Goal: Information Seeking & Learning: Learn about a topic

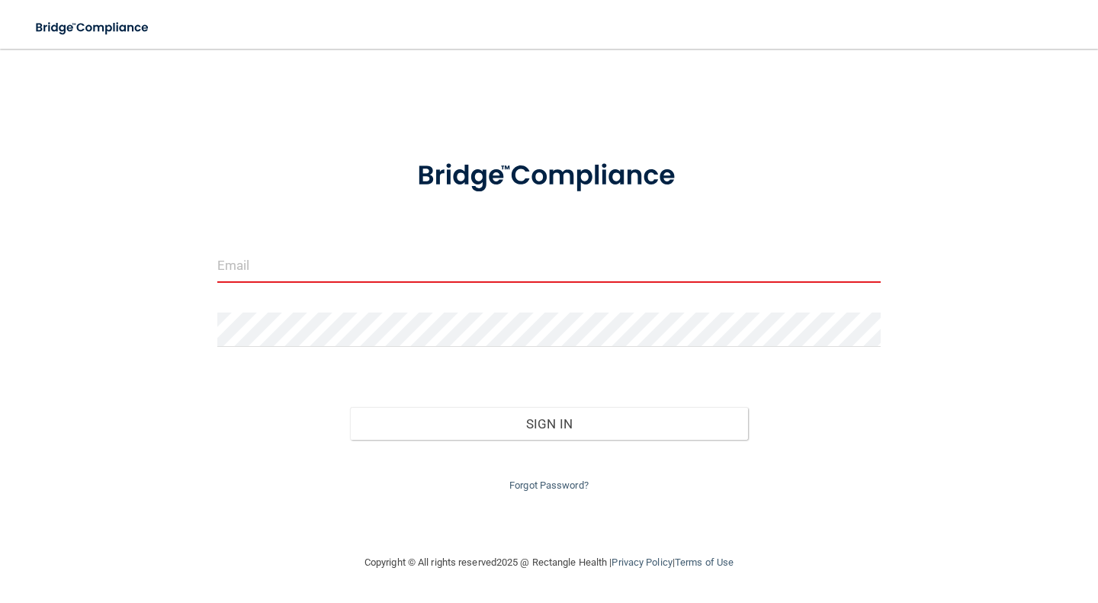
type input "[EMAIL_ADDRESS][DOMAIN_NAME]"
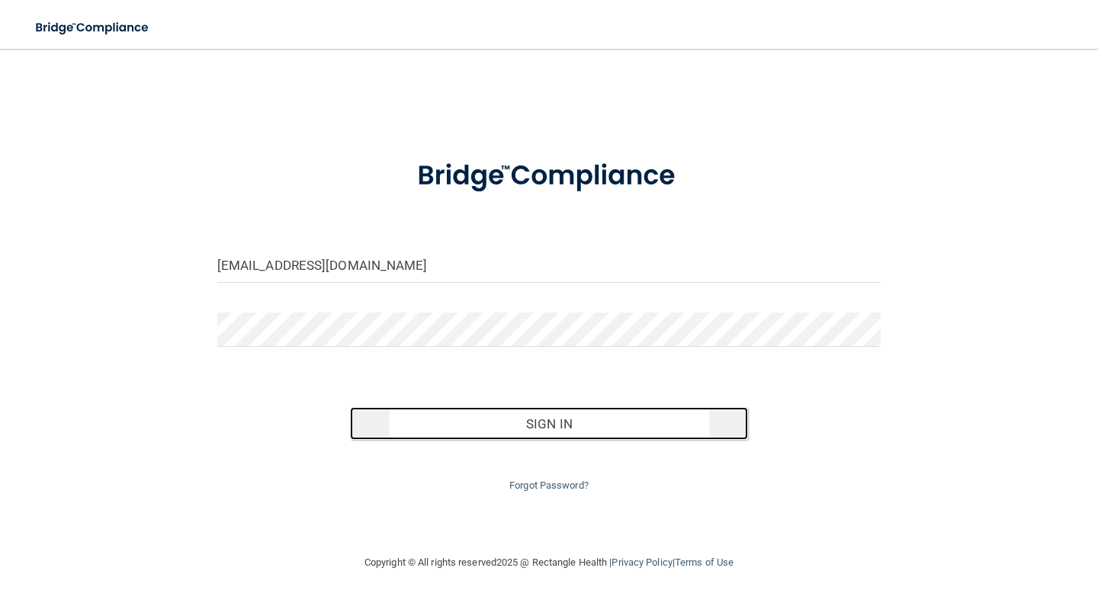
click at [511, 429] on button "Sign In" at bounding box center [549, 424] width 398 height 34
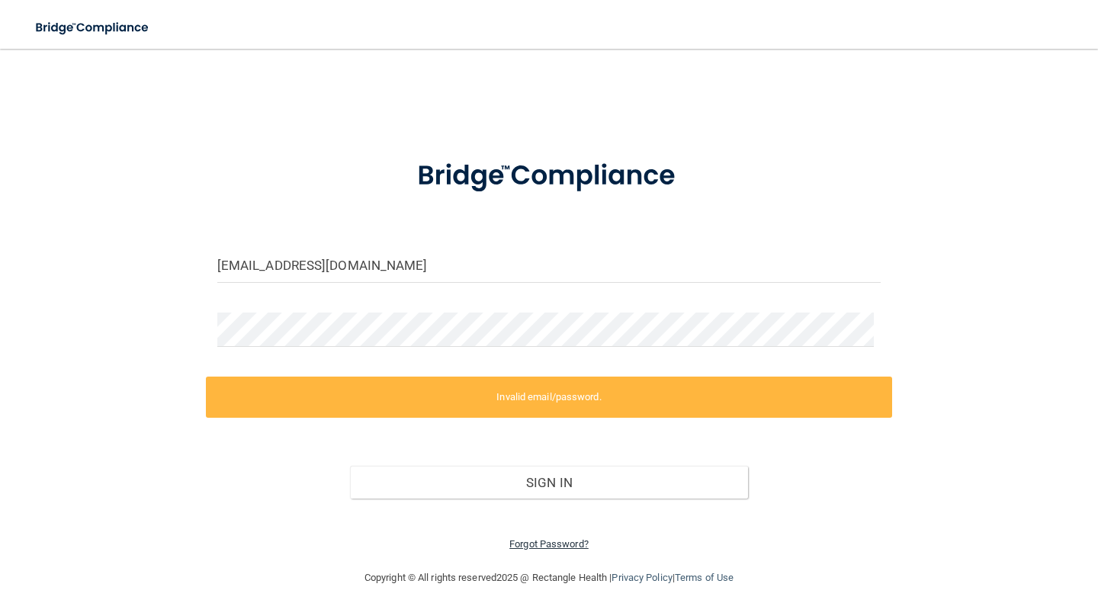
click at [536, 542] on link "Forgot Password?" at bounding box center [548, 543] width 79 height 11
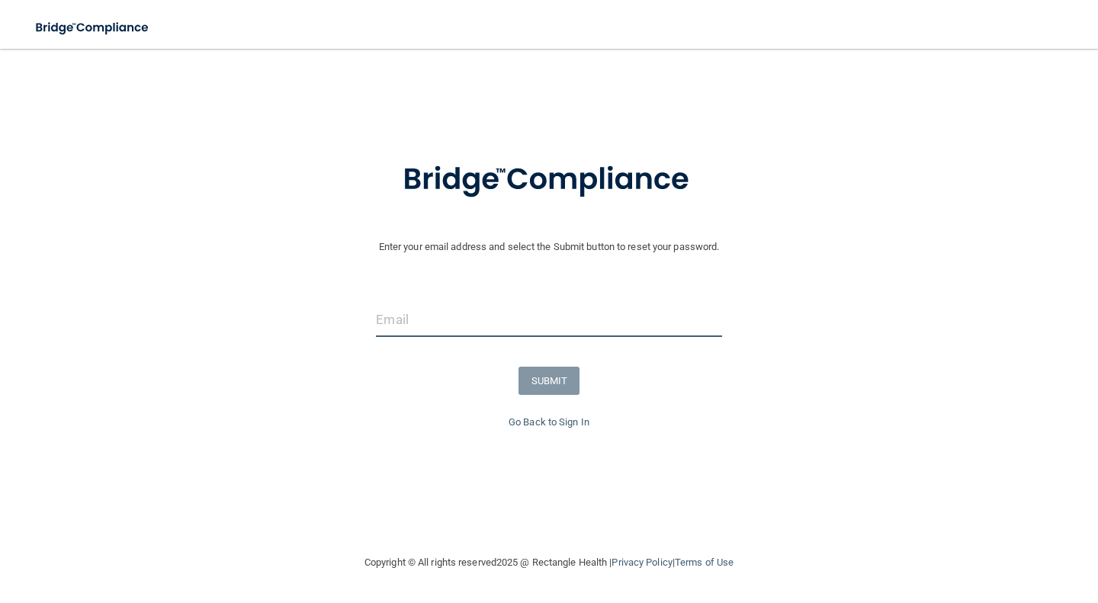
click at [529, 330] on input "email" at bounding box center [548, 320] width 345 height 34
type input "[EMAIL_ADDRESS][DOMAIN_NAME]"
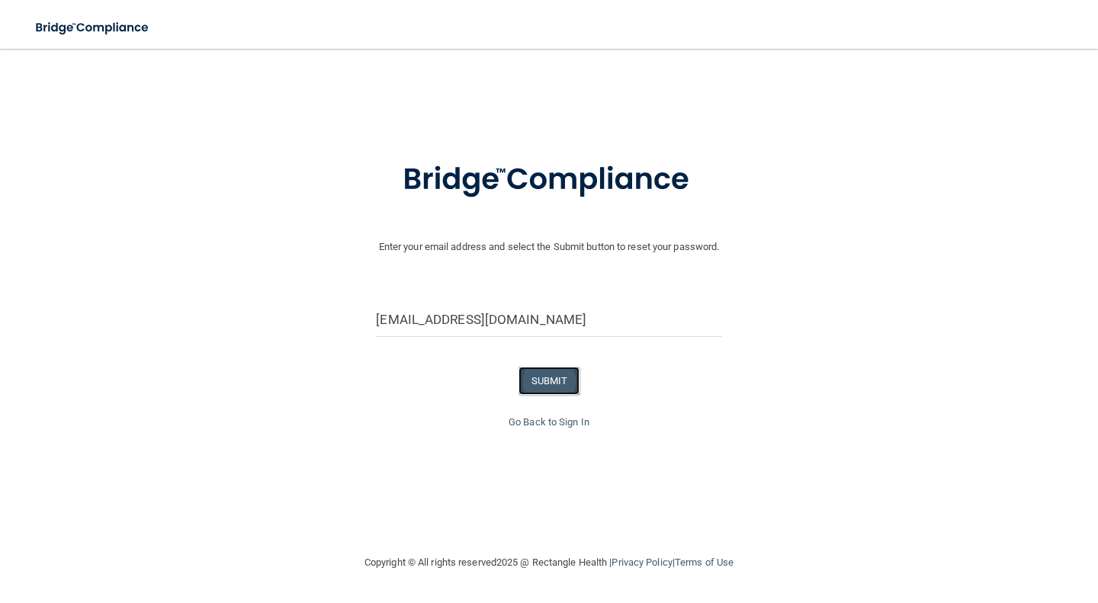
click at [554, 385] on button "SUBMIT" at bounding box center [549, 381] width 62 height 28
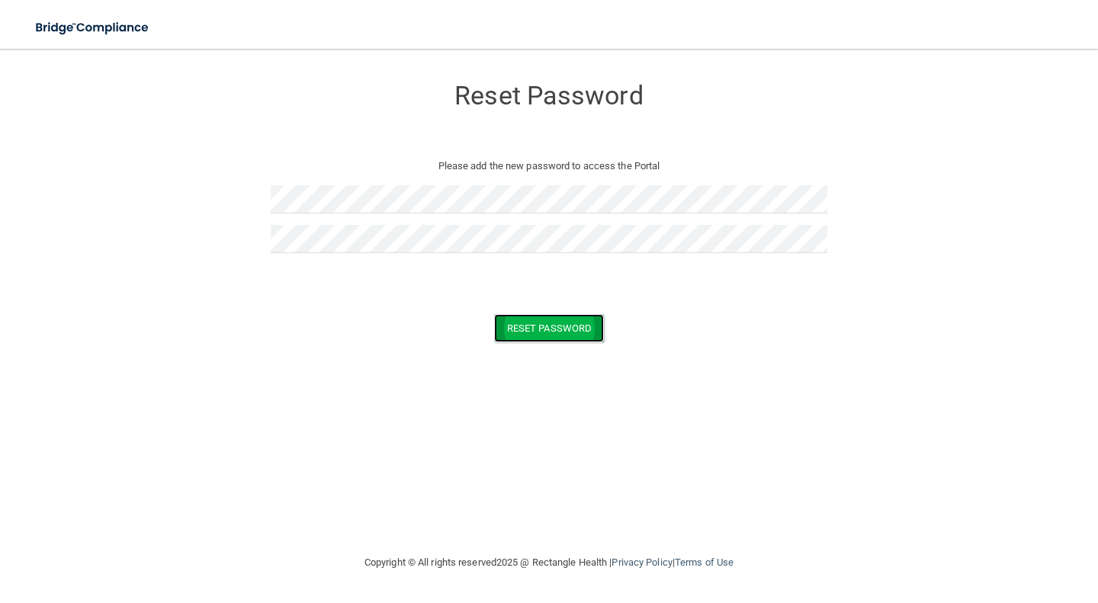
click at [547, 316] on button "Reset Password" at bounding box center [549, 328] width 110 height 28
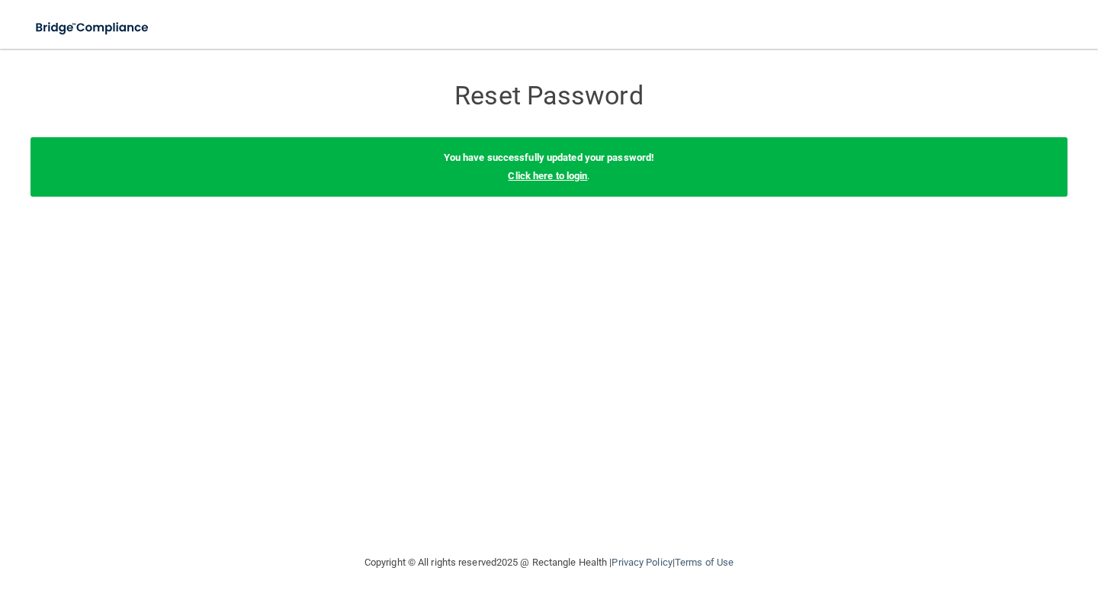
click at [547, 175] on link "Click here to login" at bounding box center [547, 175] width 79 height 11
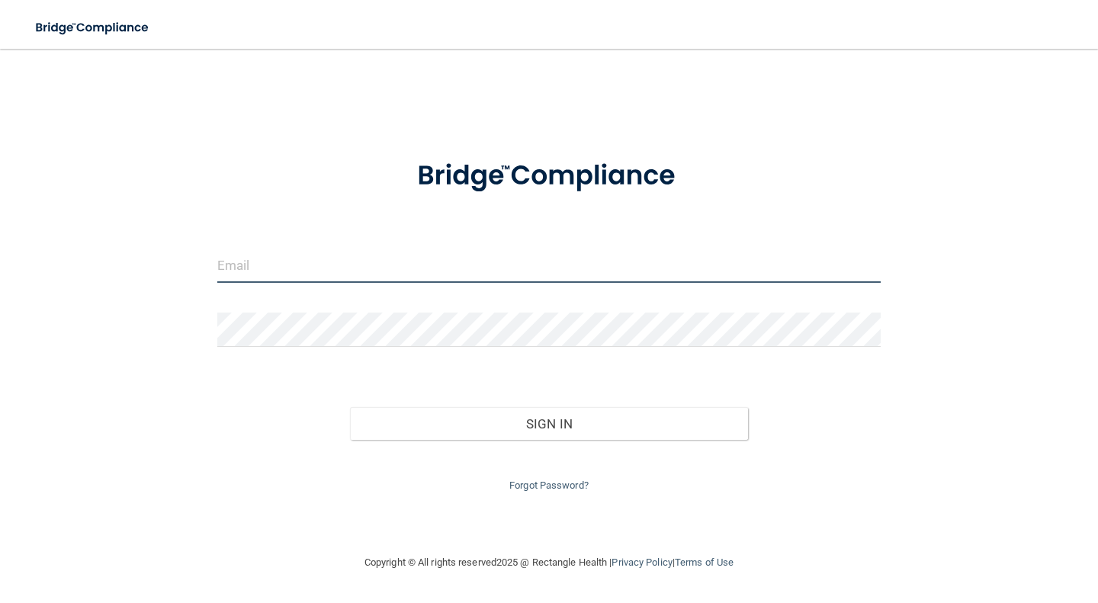
click at [480, 263] on input "email" at bounding box center [548, 265] width 663 height 34
click at [364, 275] on input "email" at bounding box center [548, 265] width 663 height 34
type input "[EMAIL_ADDRESS][DOMAIN_NAME]"
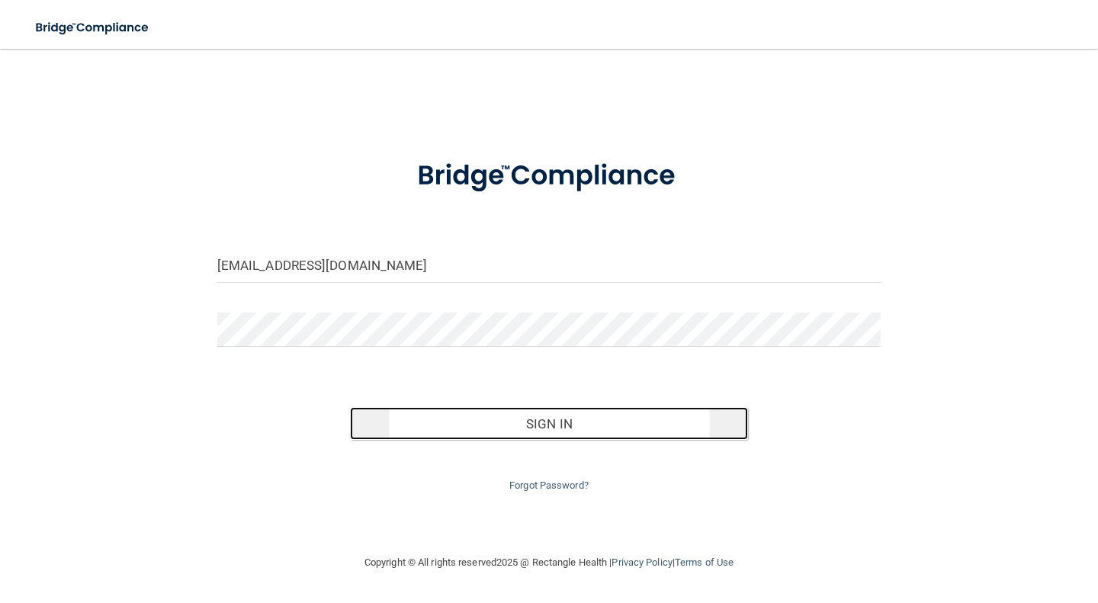
click at [515, 429] on button "Sign In" at bounding box center [549, 424] width 398 height 34
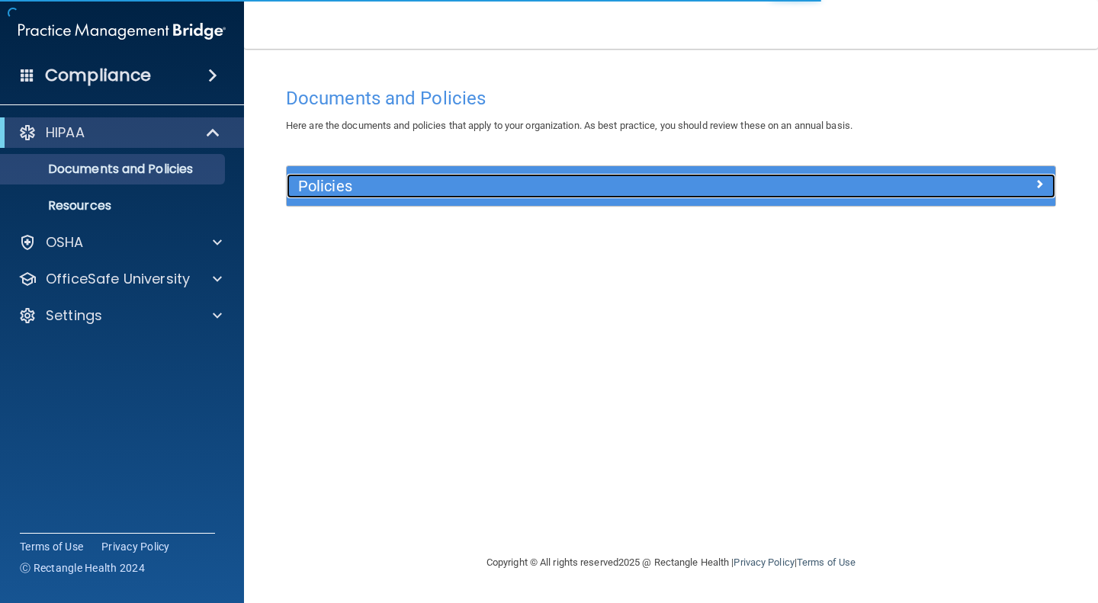
click at [381, 175] on div "Policies" at bounding box center [575, 186] width 576 height 24
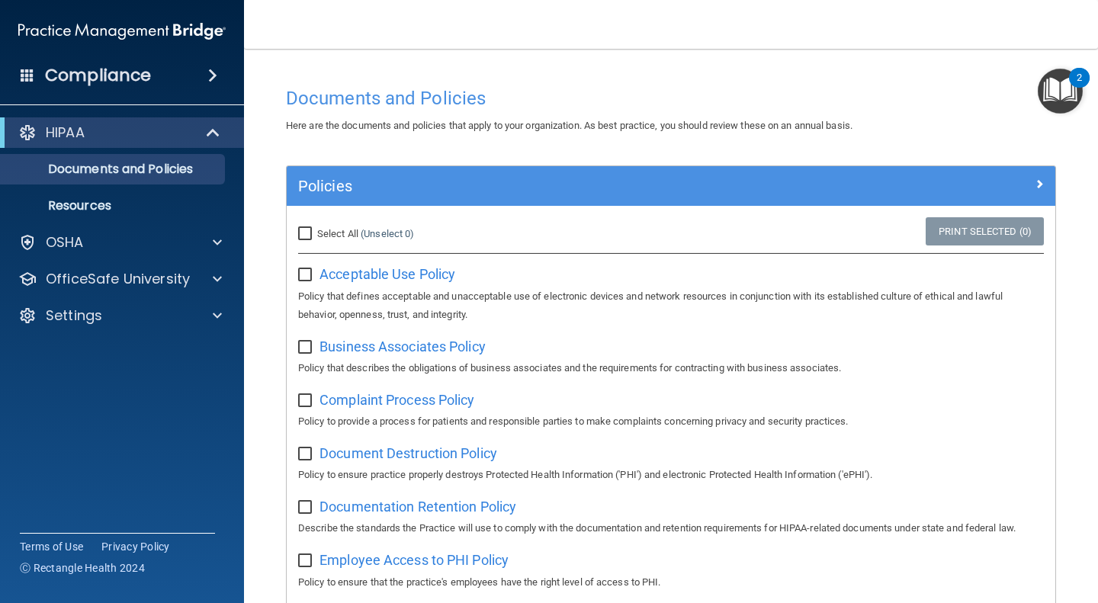
click at [306, 230] on input "Select All (Unselect 0) Unselect All" at bounding box center [307, 234] width 18 height 12
checkbox input "true"
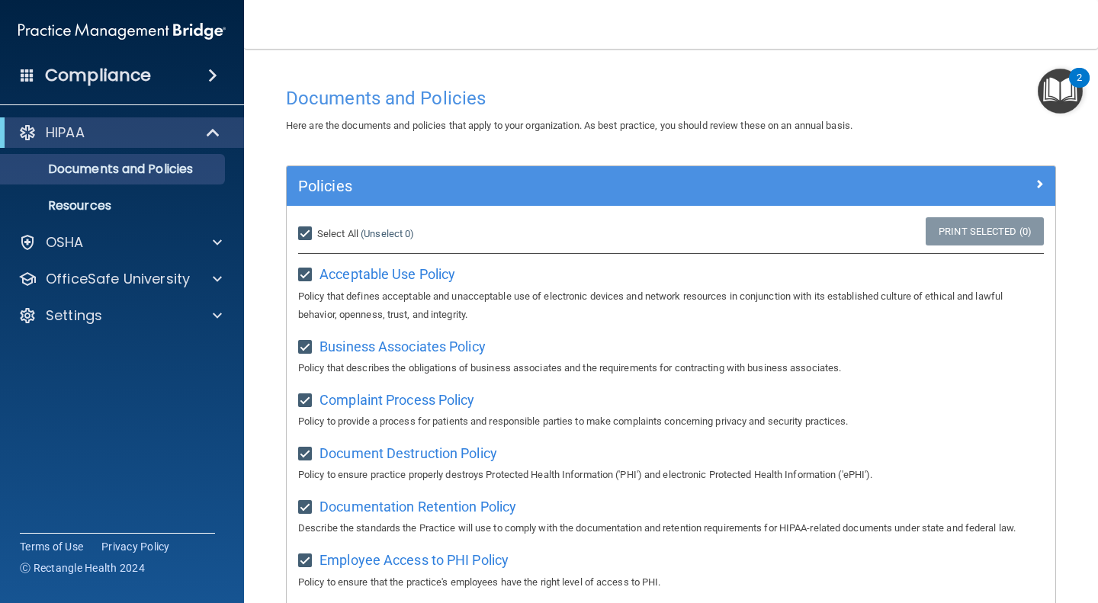
checkbox input "true"
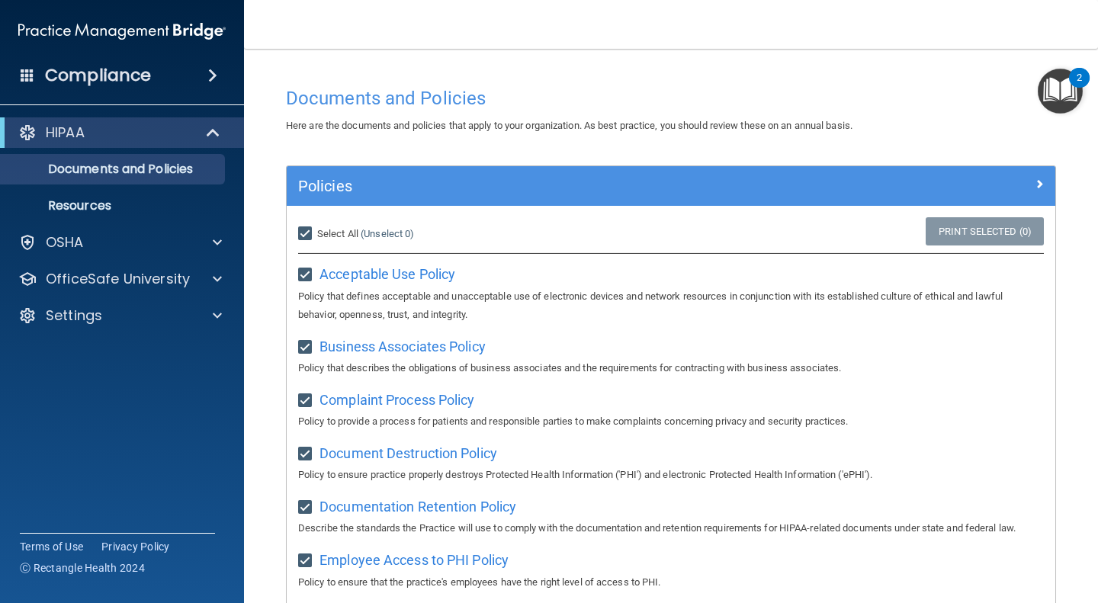
checkbox input "true"
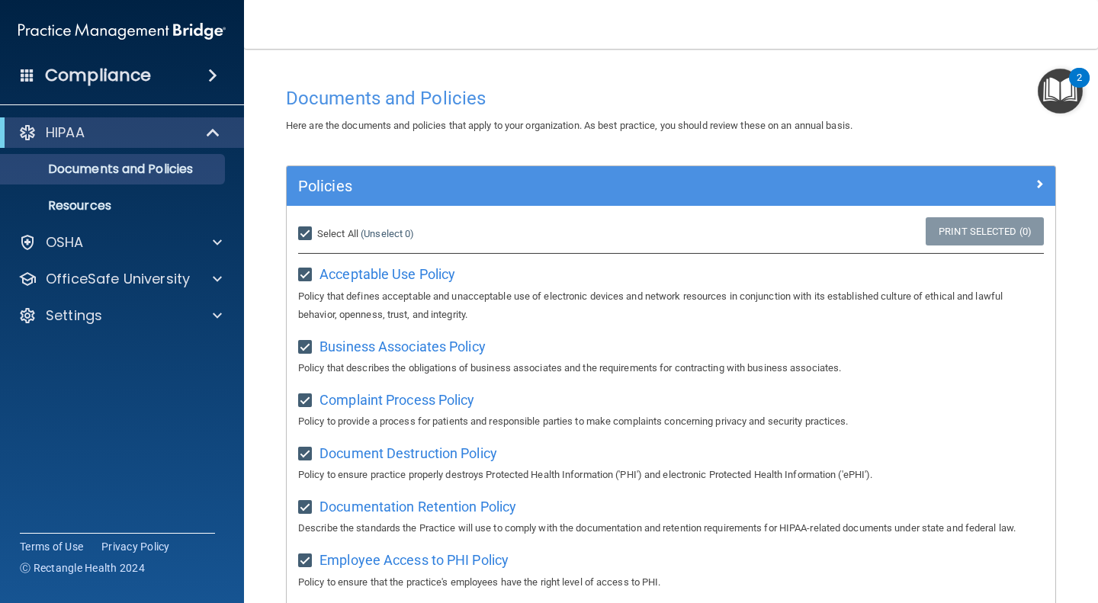
checkbox input "true"
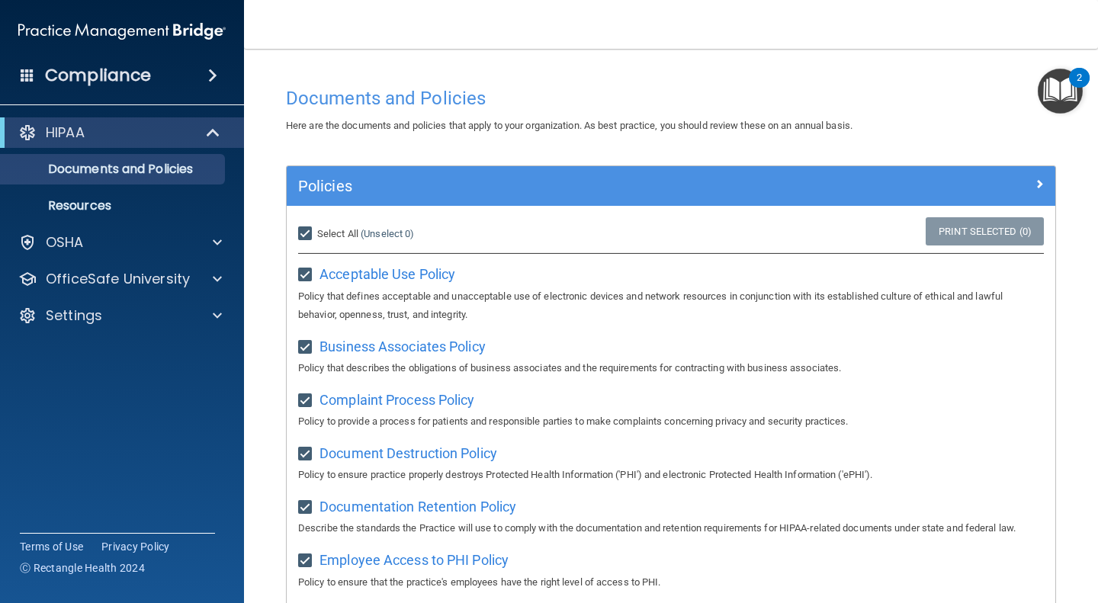
checkbox input "true"
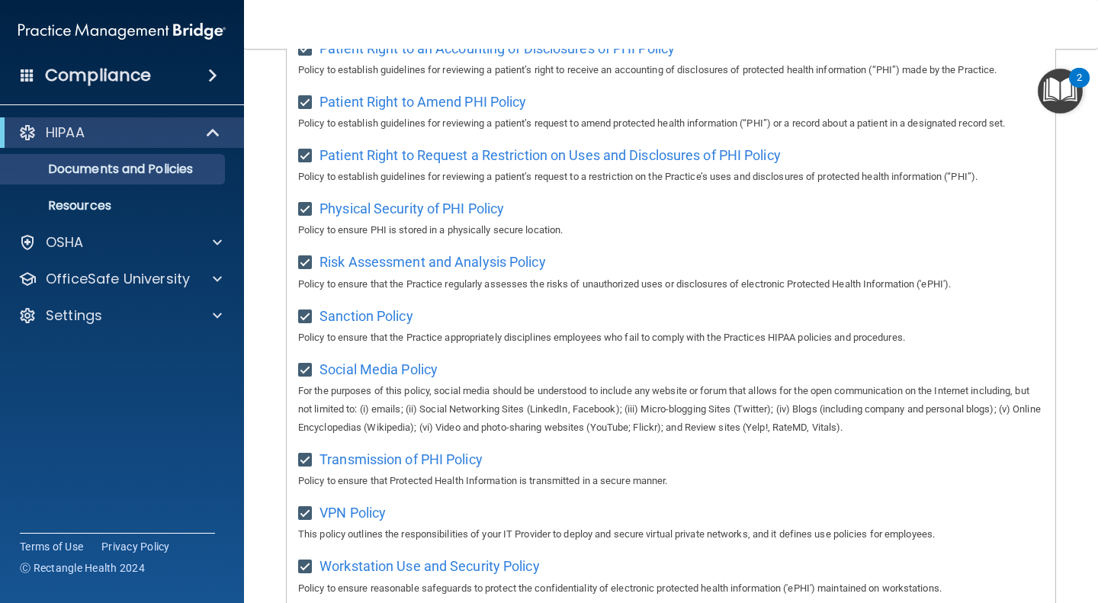
scroll to position [954, 0]
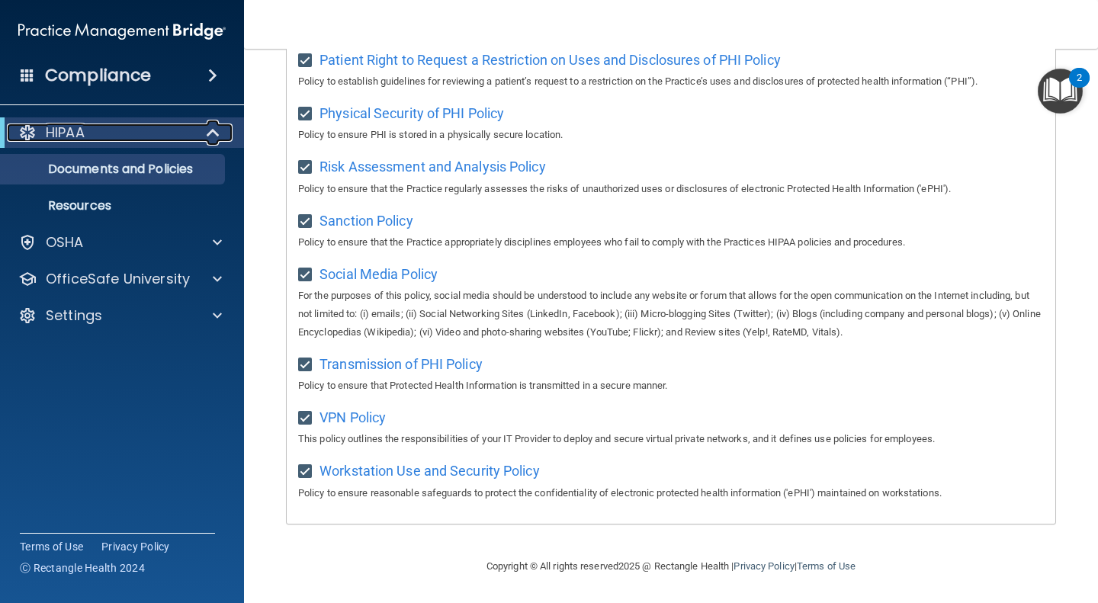
click at [208, 134] on span at bounding box center [214, 132] width 13 height 18
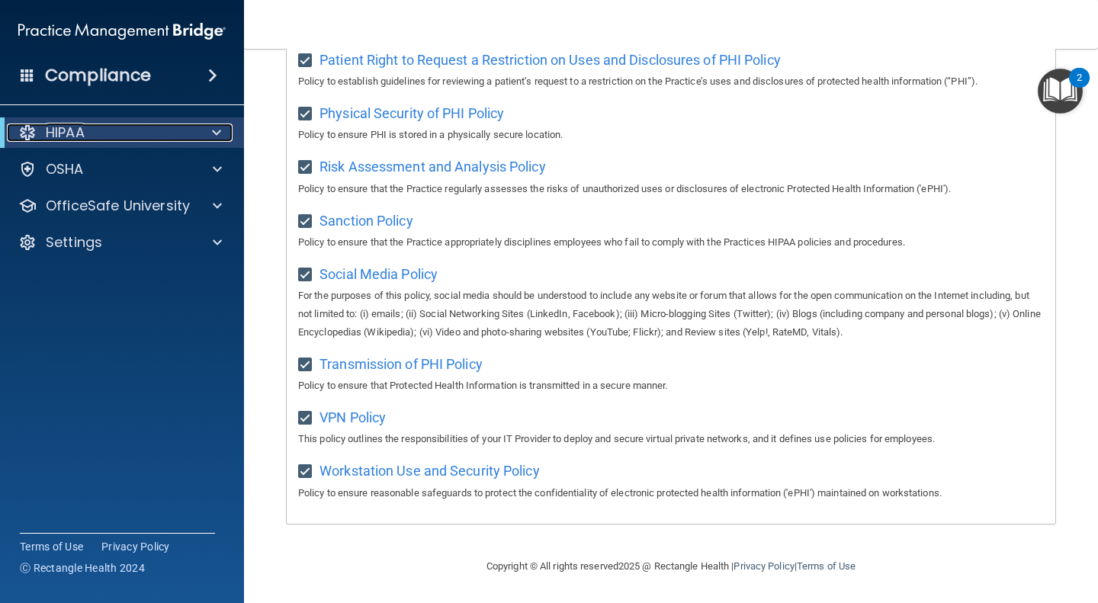
click at [66, 130] on p "HIPAA" at bounding box center [65, 132] width 39 height 18
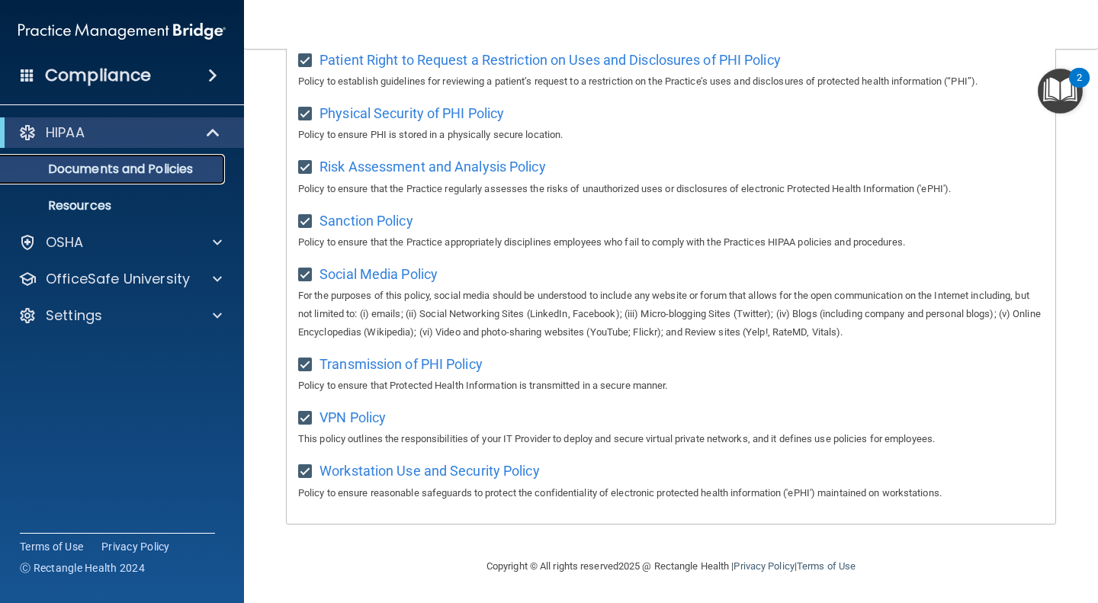
click at [126, 184] on link "Documents and Policies" at bounding box center [105, 169] width 240 height 30
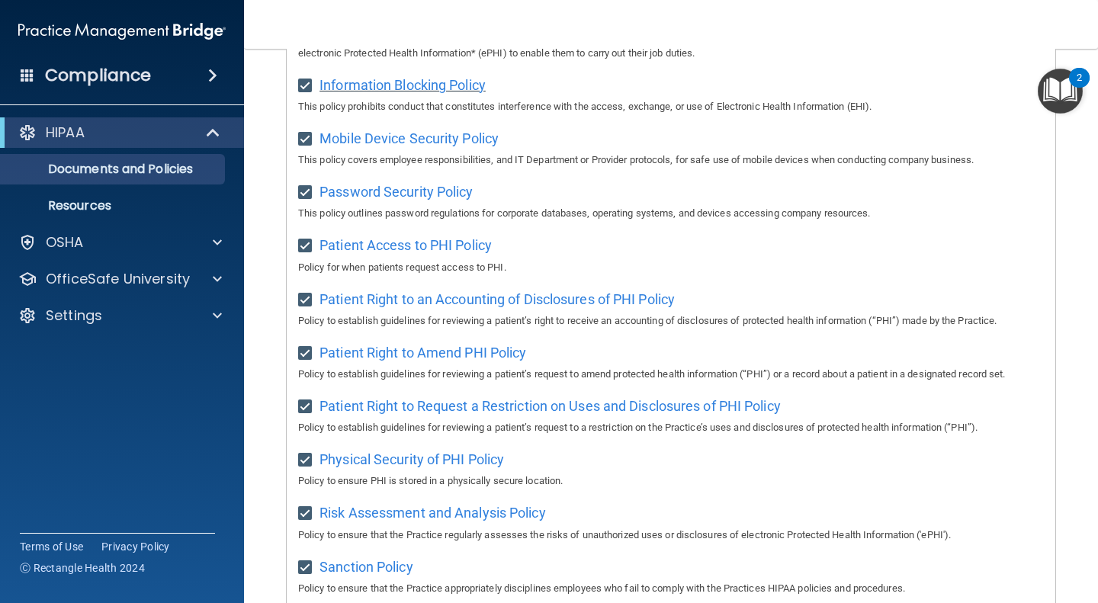
click at [450, 93] on span "Information Blocking Policy" at bounding box center [402, 85] width 166 height 16
click at [579, 162] on p "This policy covers employee responsibilities, and IT Department or Provider pro…" at bounding box center [670, 160] width 745 height 18
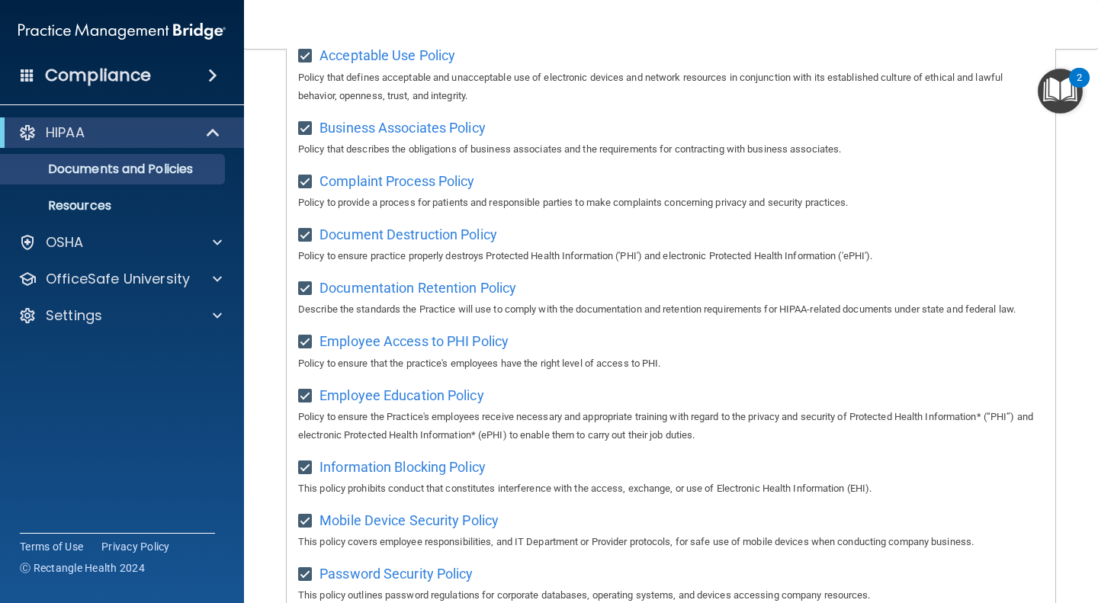
scroll to position [0, 0]
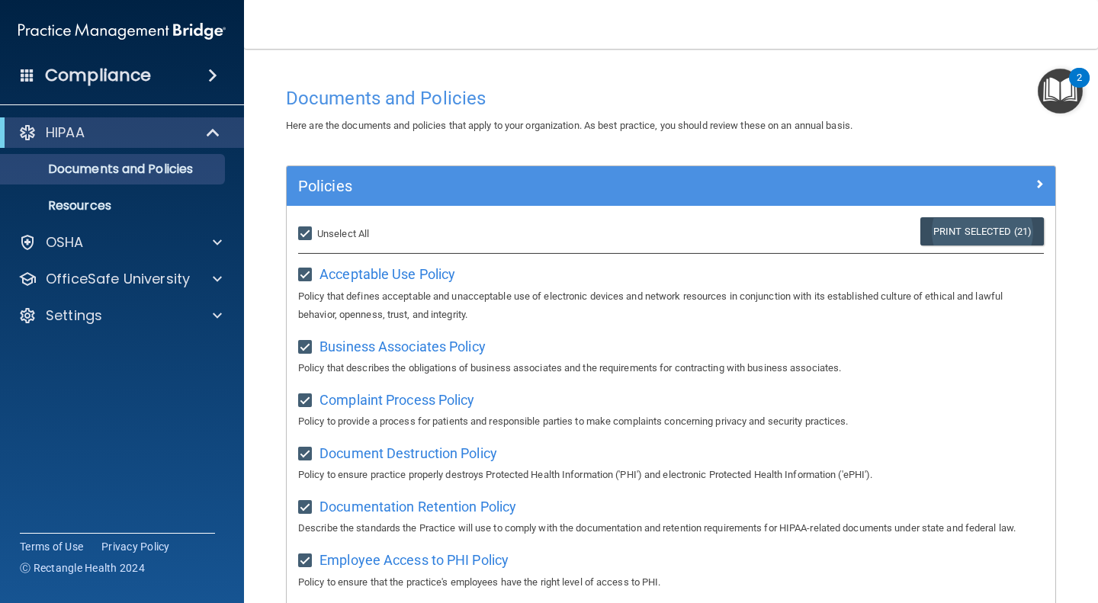
click at [966, 244] on link "Print Selected (21)" at bounding box center [981, 231] width 123 height 28
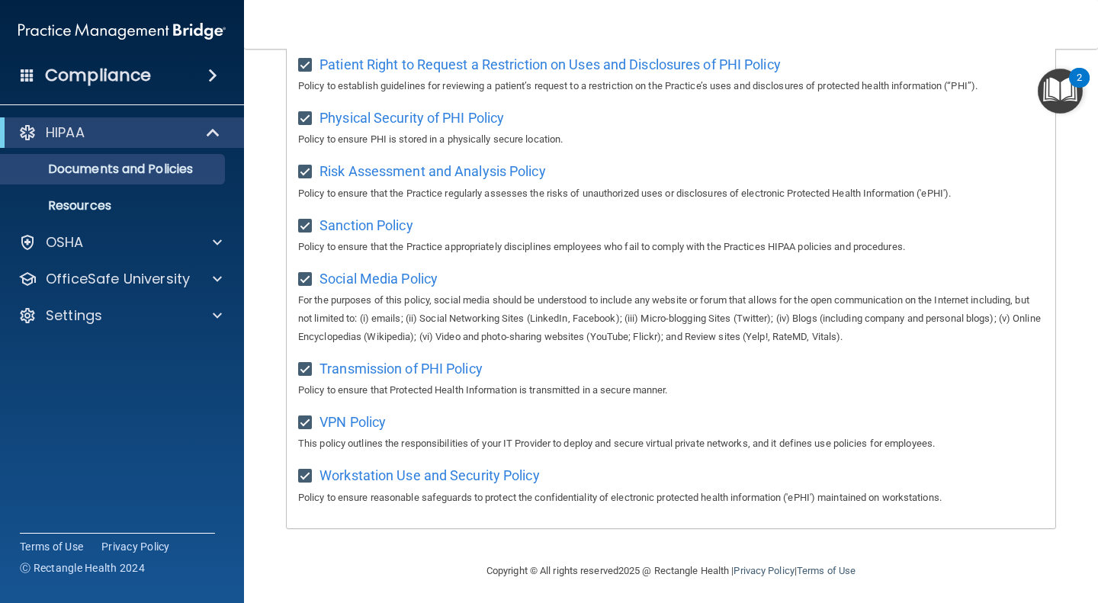
scroll to position [954, 0]
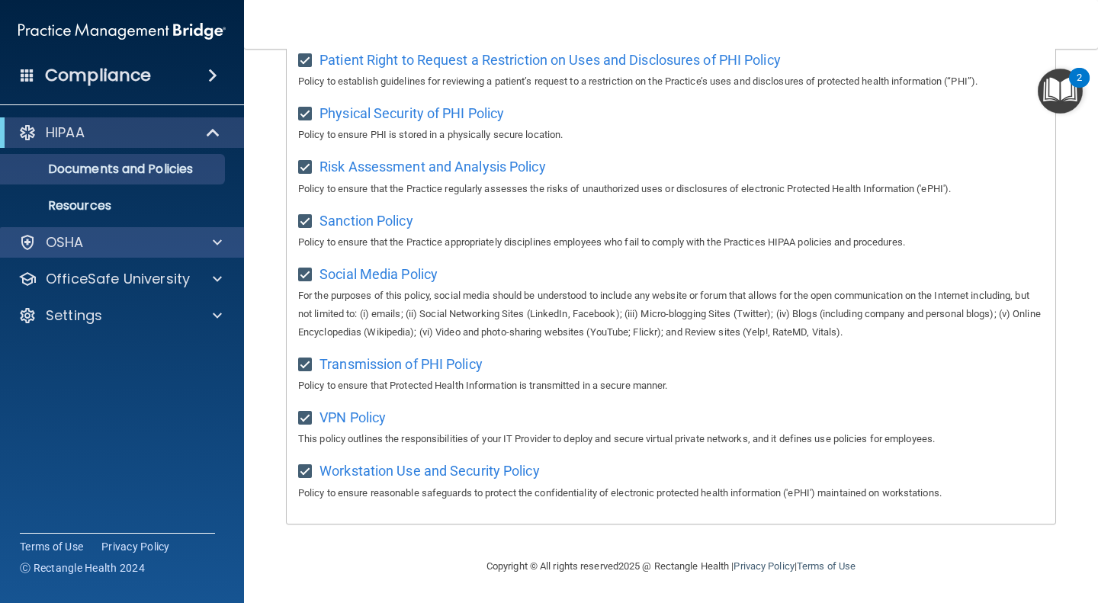
click at [123, 257] on div "OSHA" at bounding box center [122, 242] width 245 height 30
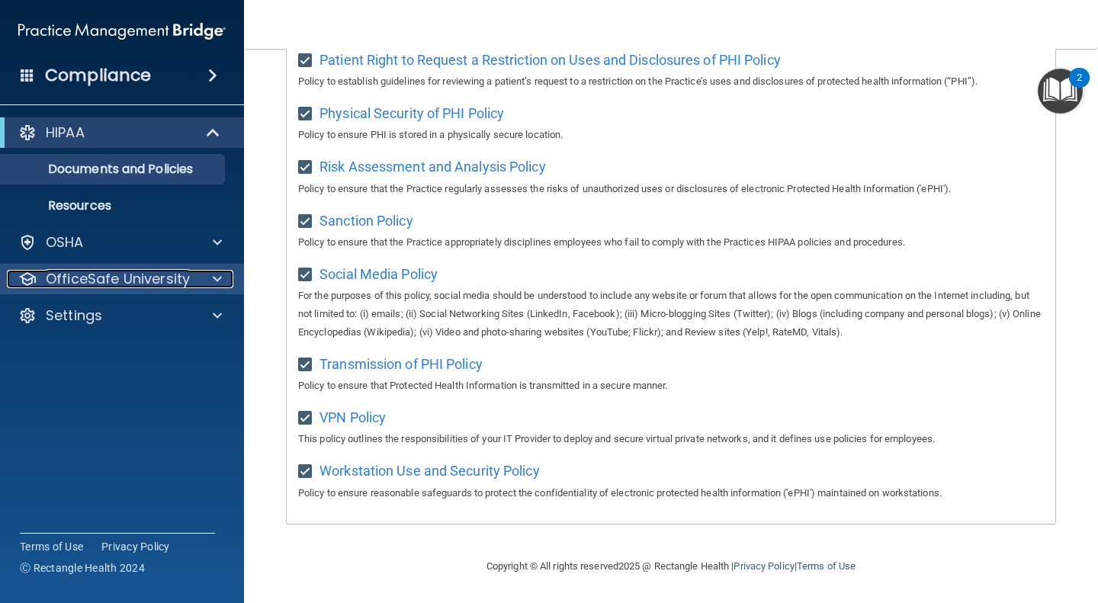
click at [207, 277] on div at bounding box center [215, 279] width 38 height 18
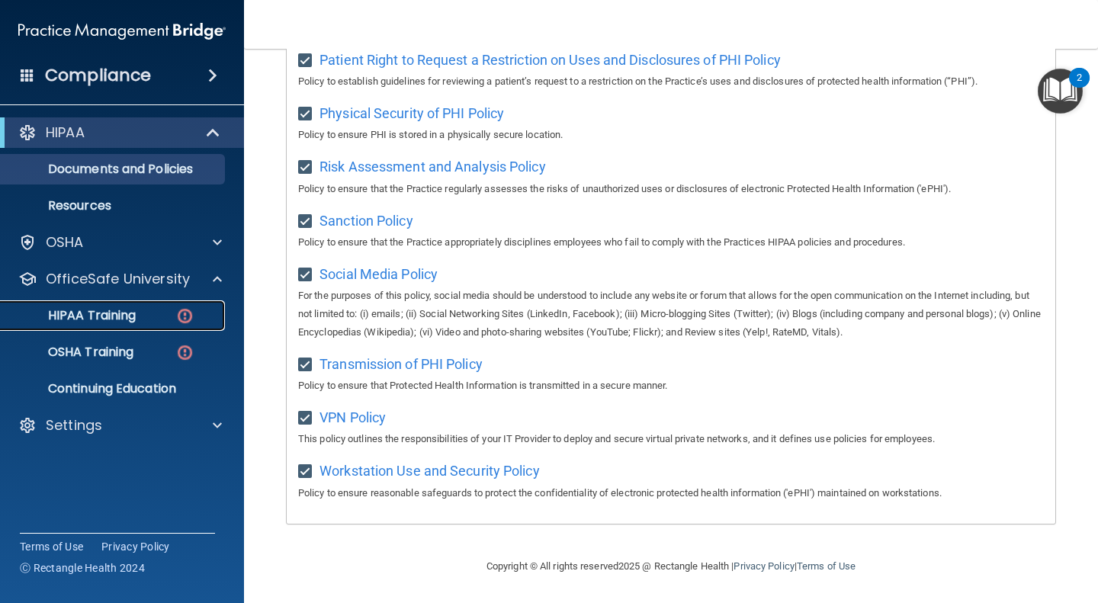
click at [123, 316] on p "HIPAA Training" at bounding box center [73, 315] width 126 height 15
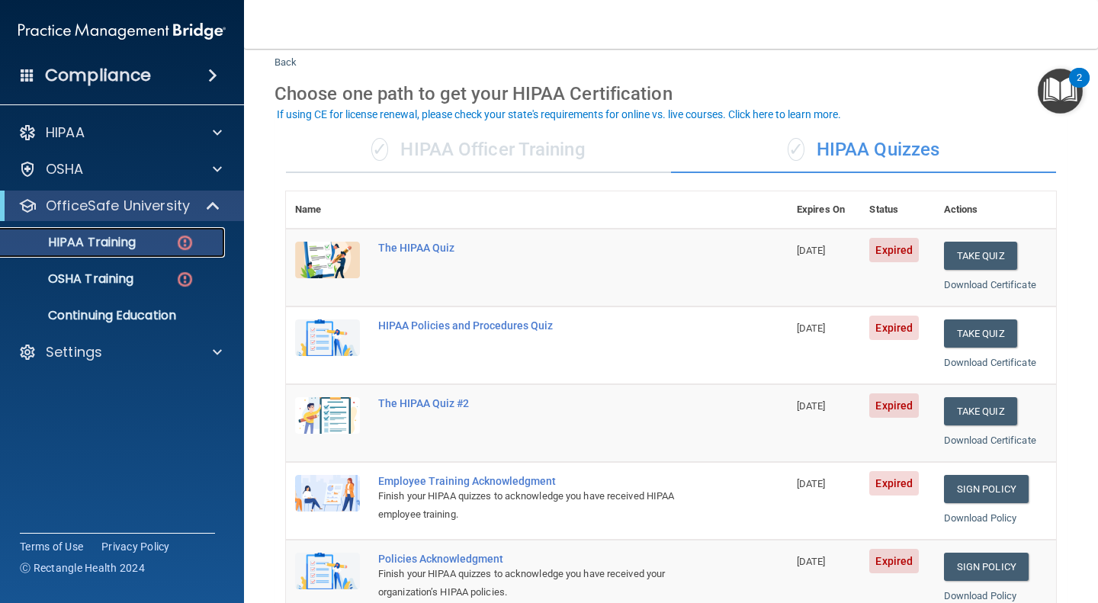
scroll to position [40, 0]
click at [979, 253] on button "Take Quiz" at bounding box center [980, 255] width 73 height 28
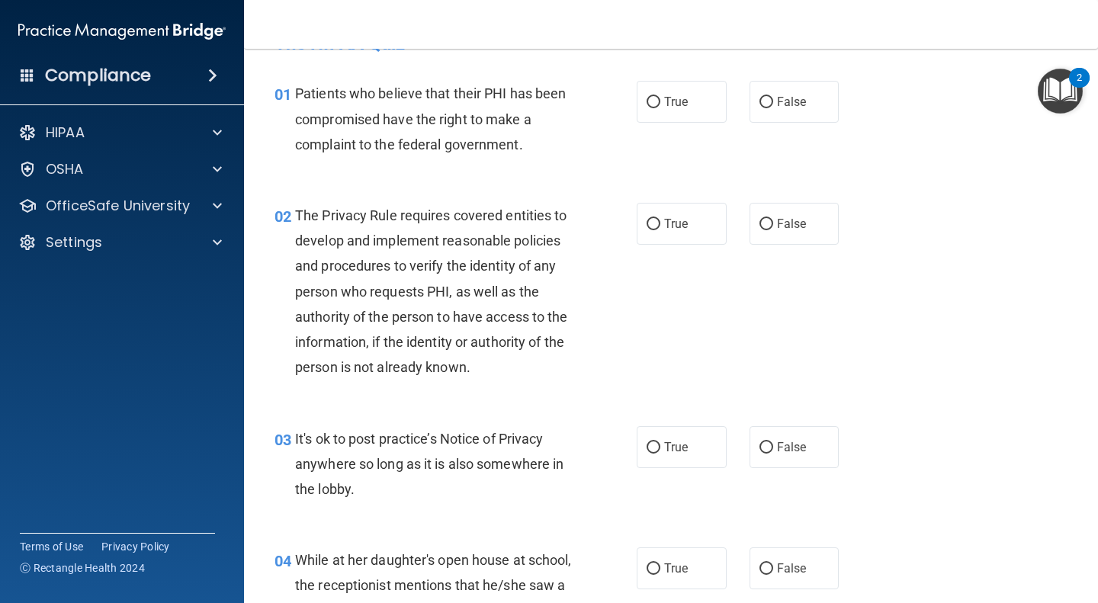
scroll to position [40, 0]
click at [653, 103] on input "True" at bounding box center [653, 101] width 14 height 11
radio input "true"
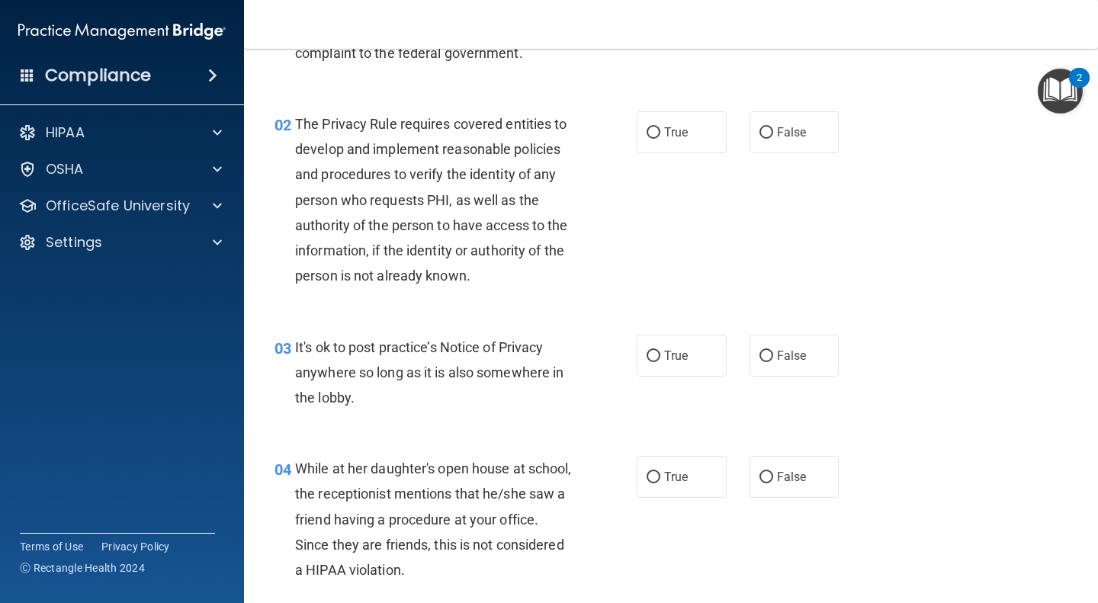
scroll to position [132, 0]
click at [650, 111] on label "True" at bounding box center [681, 132] width 90 height 42
click at [650, 127] on input "True" at bounding box center [653, 132] width 14 height 11
radio input "true"
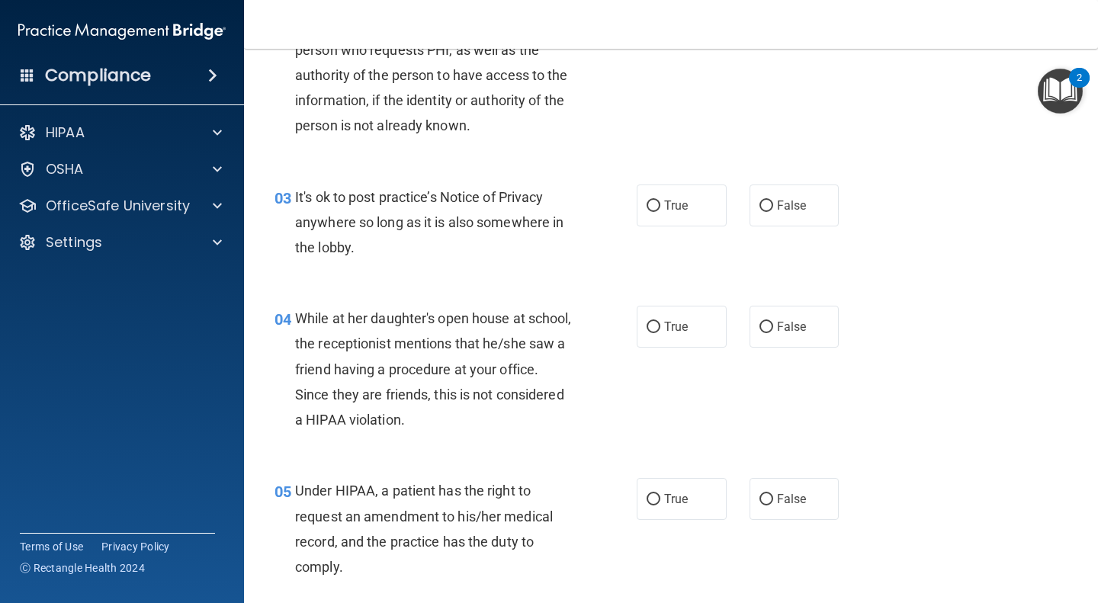
scroll to position [281, 0]
click at [690, 200] on label "True" at bounding box center [681, 206] width 90 height 42
click at [660, 201] on input "True" at bounding box center [653, 206] width 14 height 11
radio input "true"
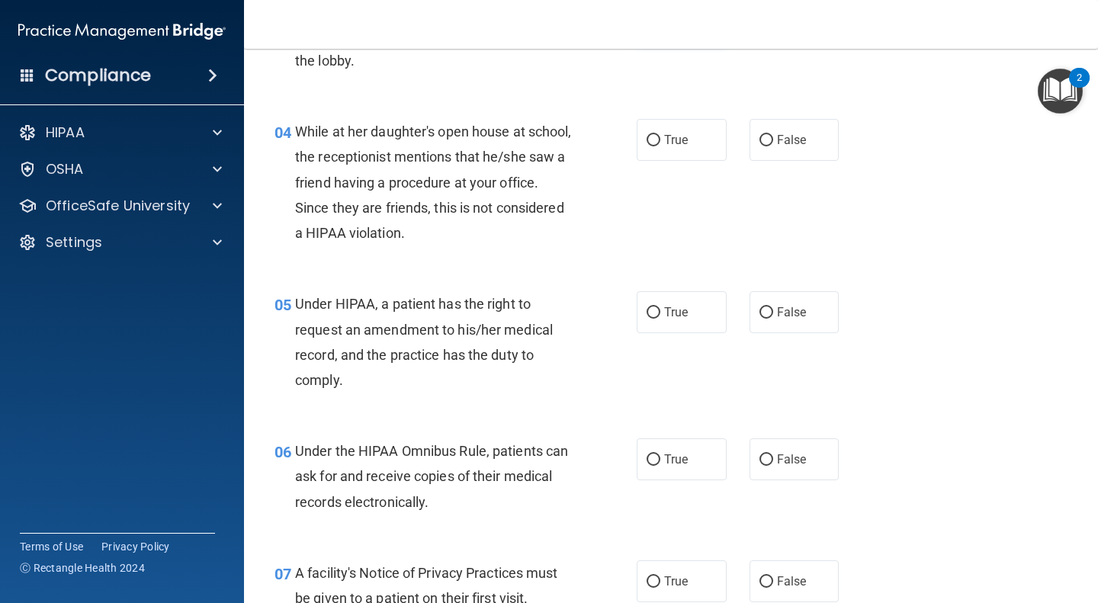
scroll to position [469, 0]
click at [690, 143] on label "True" at bounding box center [681, 139] width 90 height 42
click at [660, 143] on input "True" at bounding box center [653, 139] width 14 height 11
radio input "true"
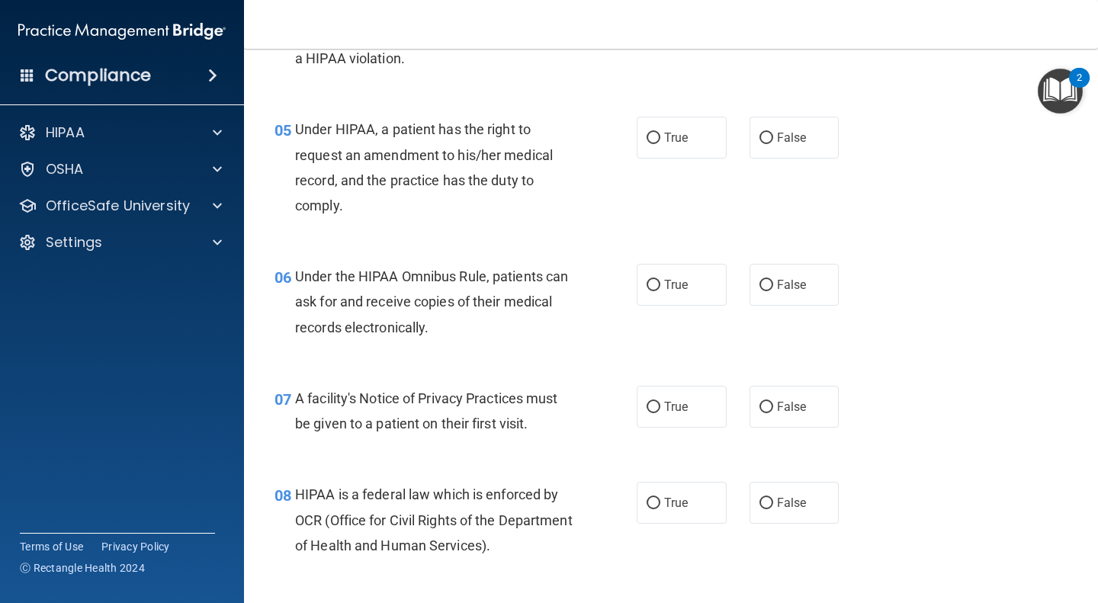
scroll to position [656, 0]
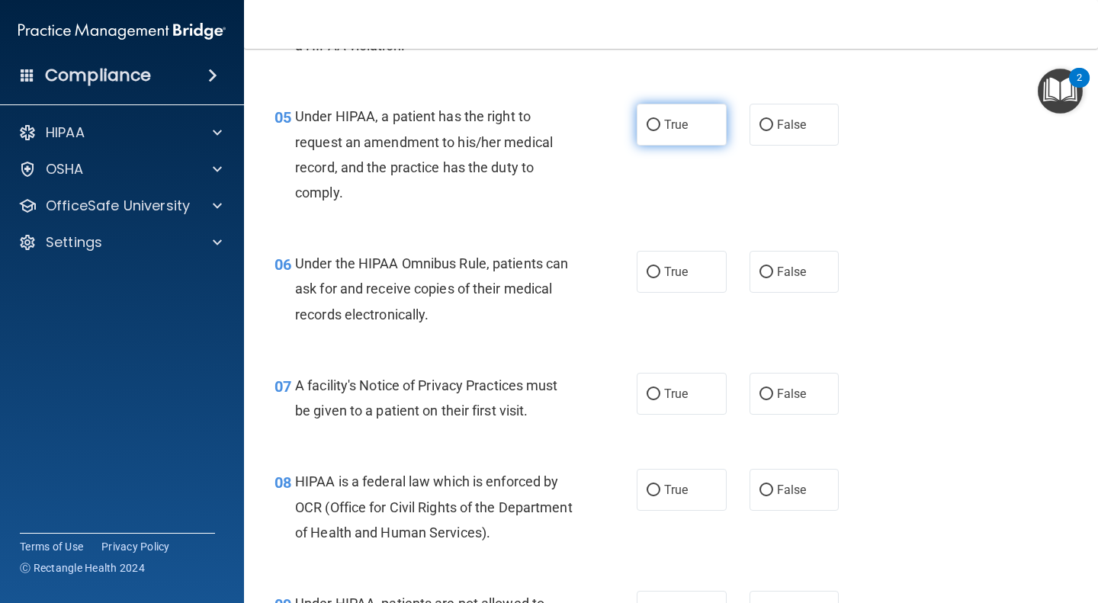
click at [682, 130] on span "True" at bounding box center [676, 124] width 24 height 14
click at [660, 130] on input "True" at bounding box center [653, 125] width 14 height 11
radio input "true"
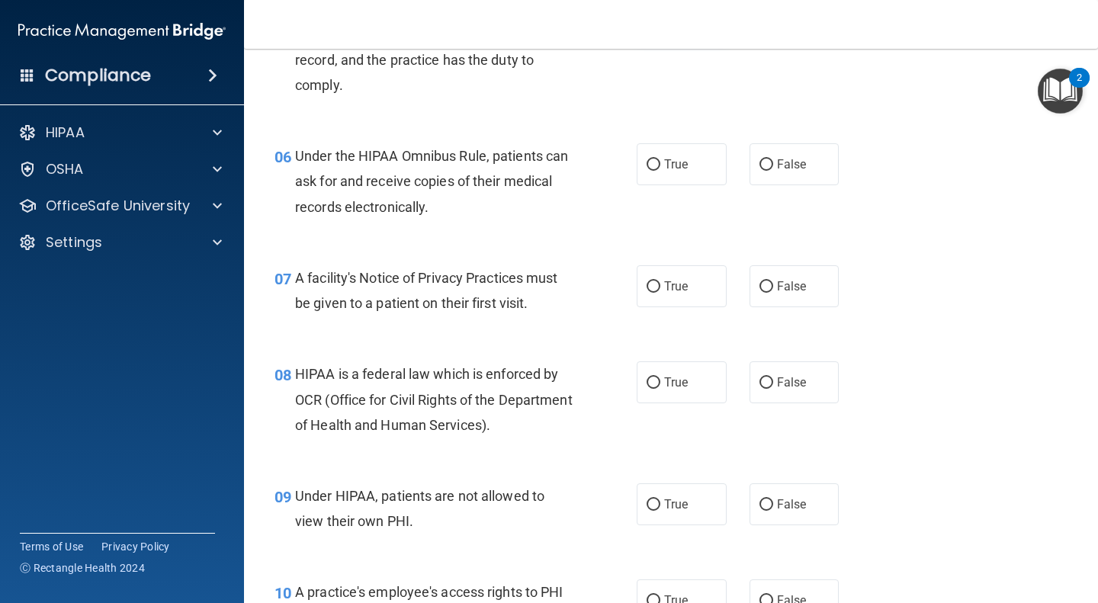
scroll to position [762, 0]
click at [683, 169] on label "True" at bounding box center [681, 165] width 90 height 42
click at [660, 169] on input "True" at bounding box center [653, 165] width 14 height 11
radio input "true"
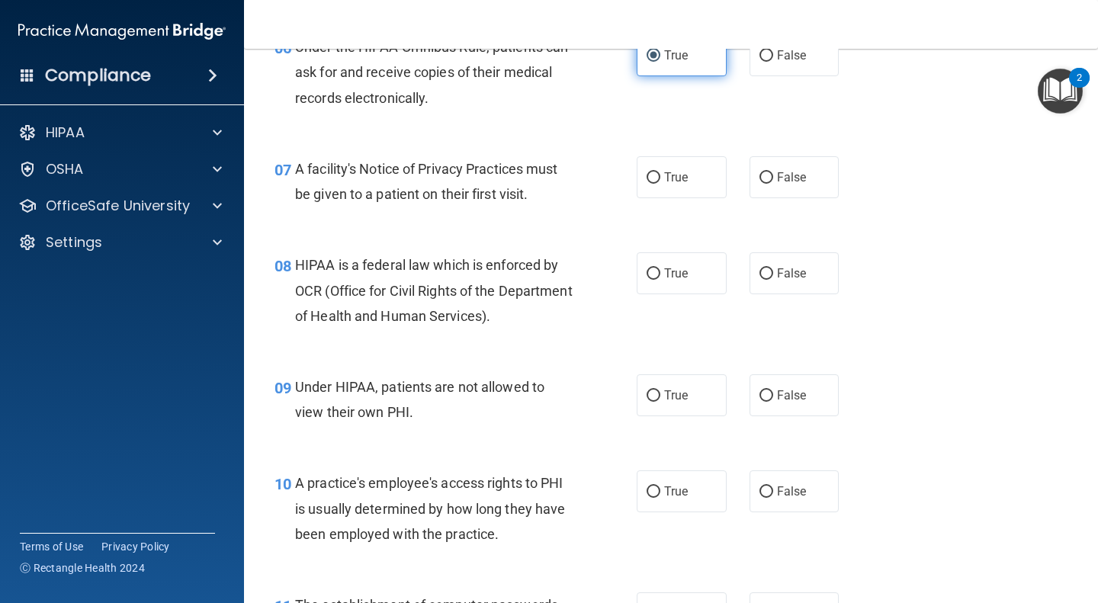
scroll to position [881, 0]
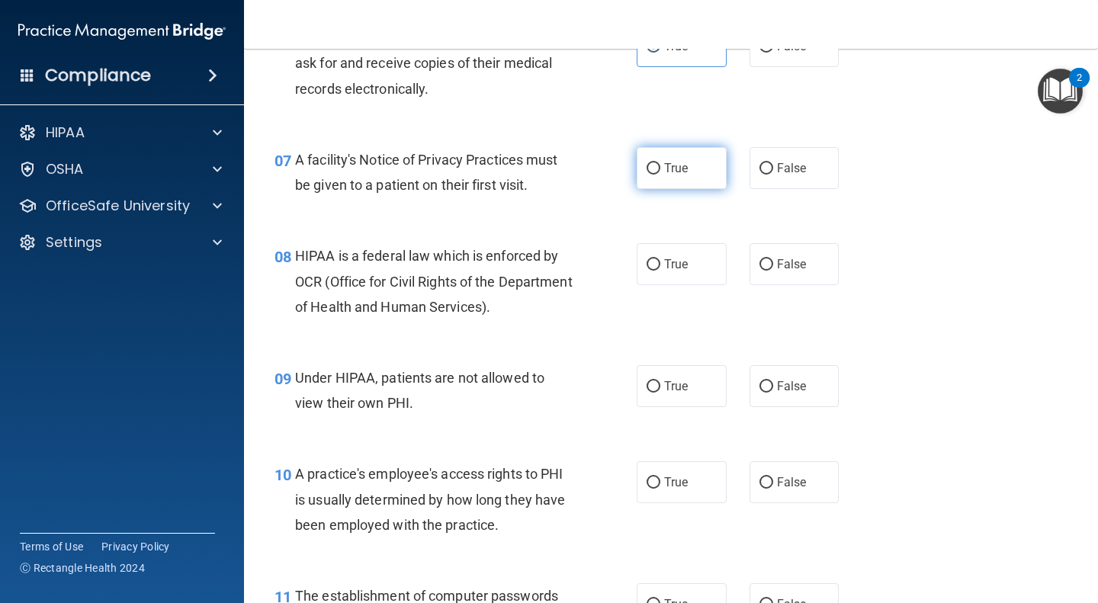
click at [683, 181] on label "True" at bounding box center [681, 168] width 90 height 42
click at [660, 175] on input "True" at bounding box center [653, 168] width 14 height 11
radio input "true"
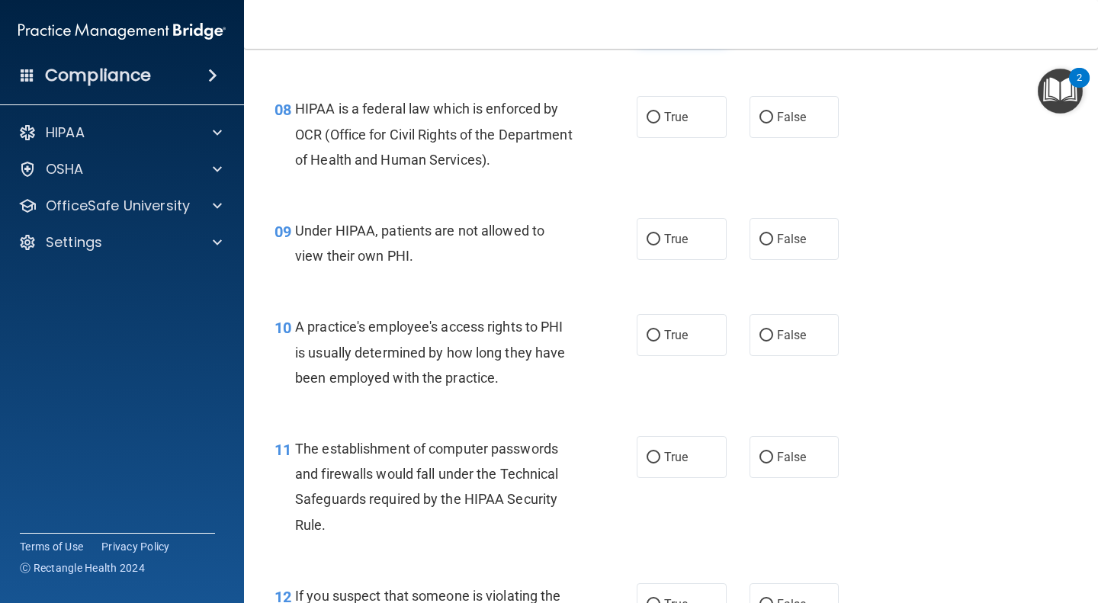
scroll to position [1028, 0]
click at [696, 129] on label "True" at bounding box center [681, 118] width 90 height 42
click at [660, 124] on input "True" at bounding box center [653, 118] width 14 height 11
radio input "true"
click at [759, 239] on input "False" at bounding box center [766, 240] width 14 height 11
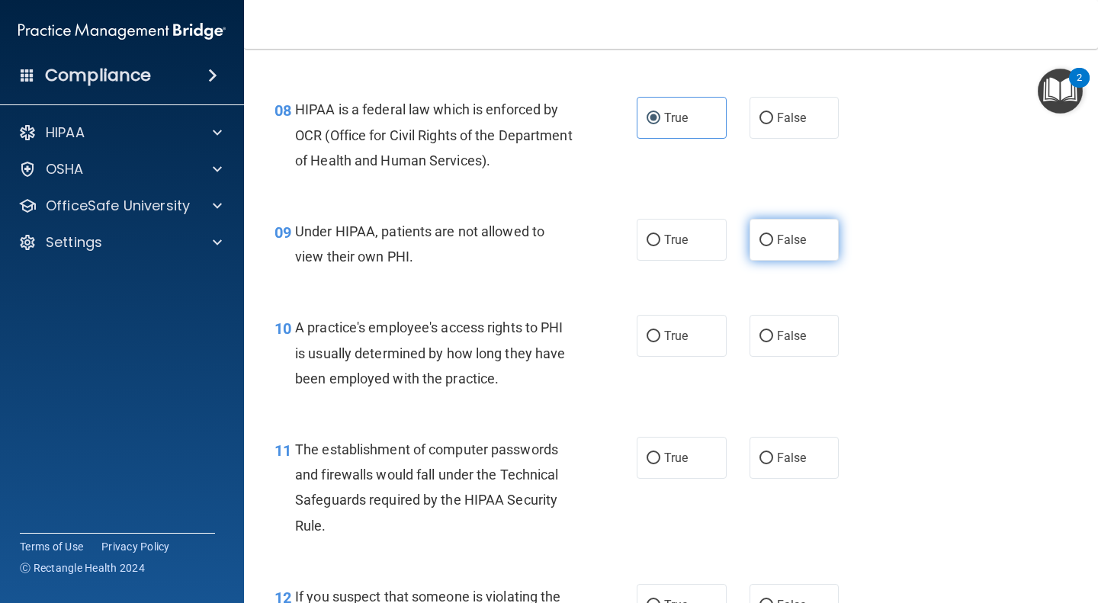
radio input "true"
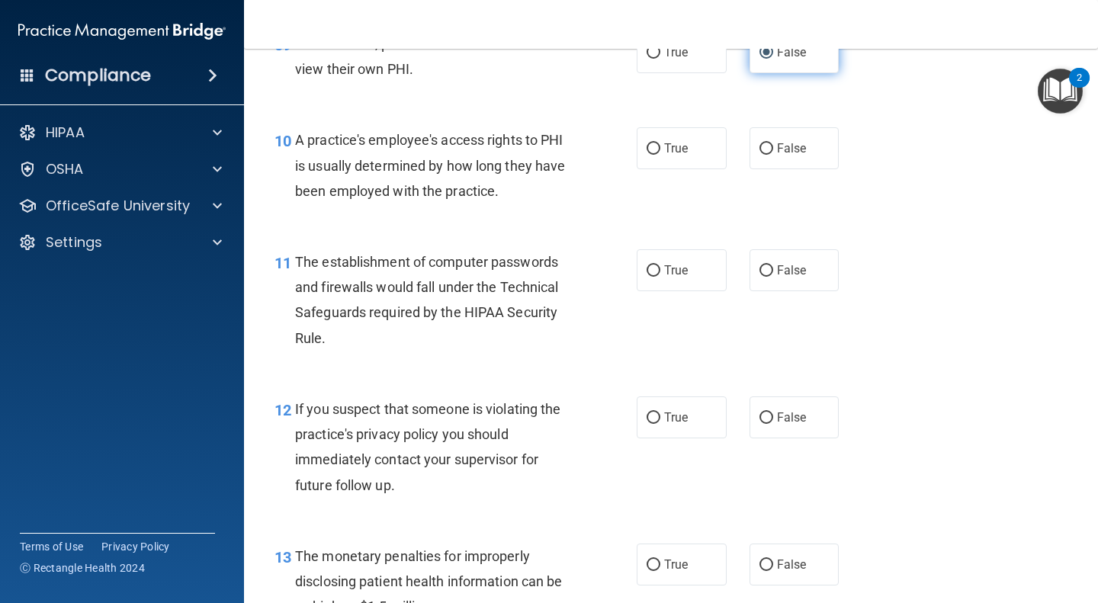
scroll to position [1217, 0]
click at [763, 146] on input "False" at bounding box center [766, 147] width 14 height 11
radio input "true"
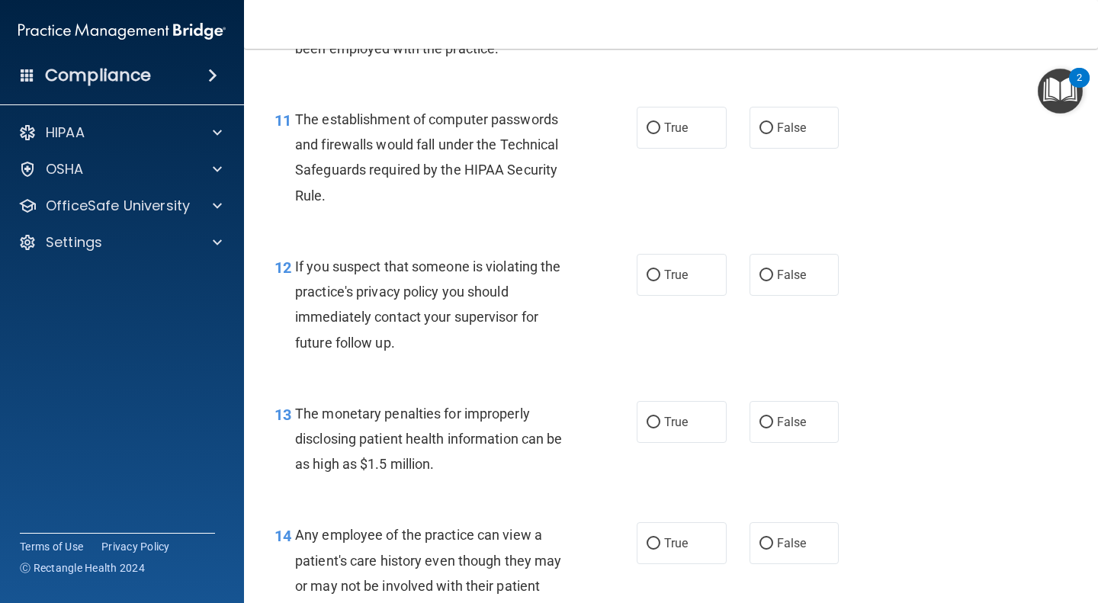
scroll to position [1355, 0]
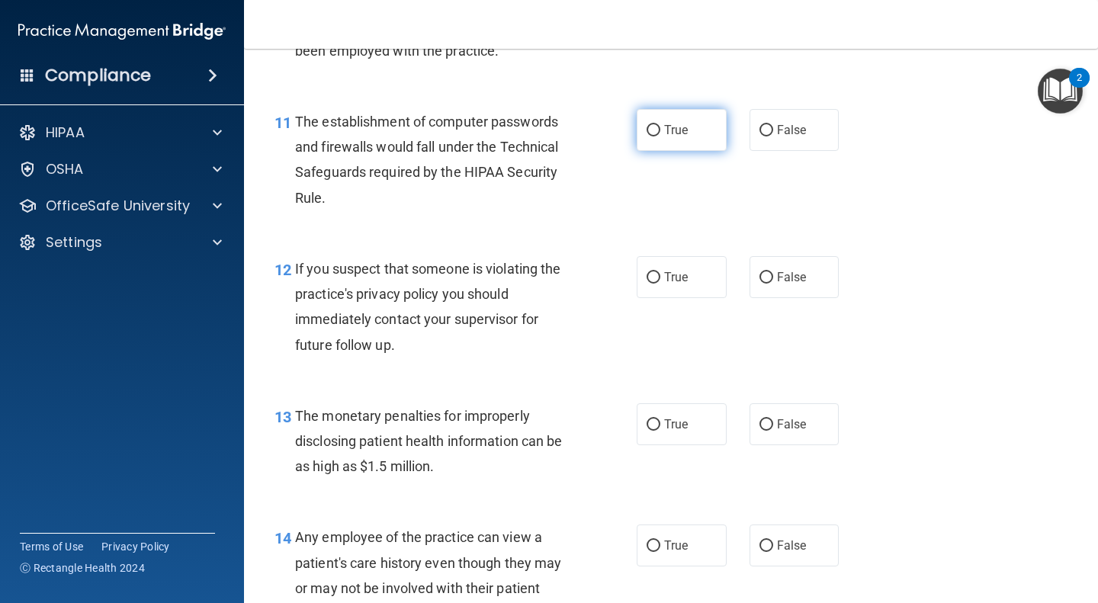
click at [691, 144] on label "True" at bounding box center [681, 130] width 90 height 42
click at [660, 136] on input "True" at bounding box center [653, 130] width 14 height 11
radio input "true"
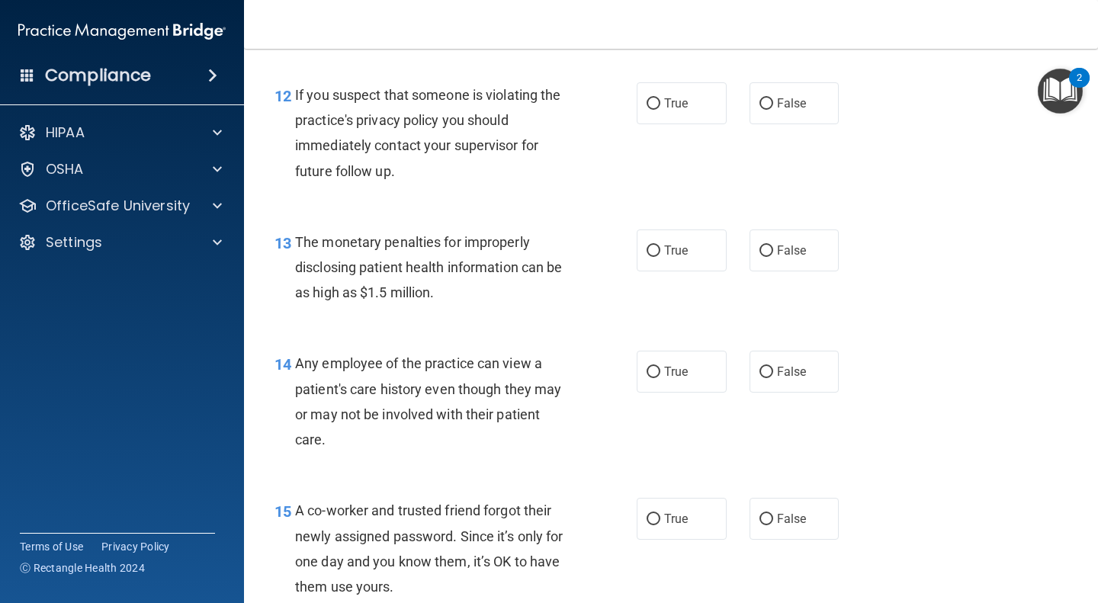
scroll to position [1531, 0]
click at [689, 118] on label "True" at bounding box center [681, 102] width 90 height 42
click at [660, 108] on input "True" at bounding box center [653, 102] width 14 height 11
radio input "true"
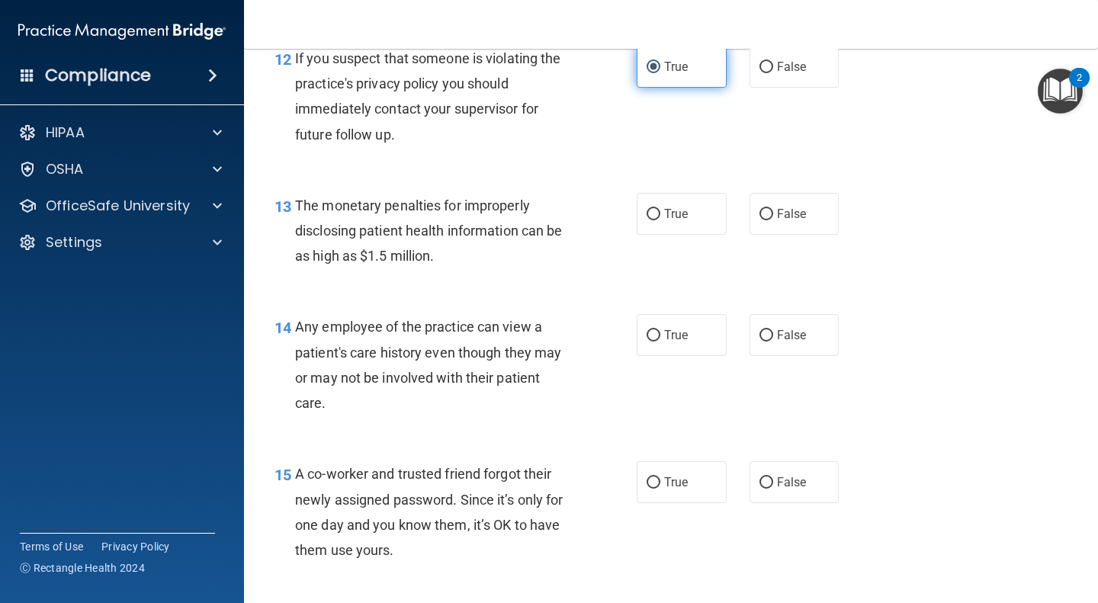
scroll to position [1624, 0]
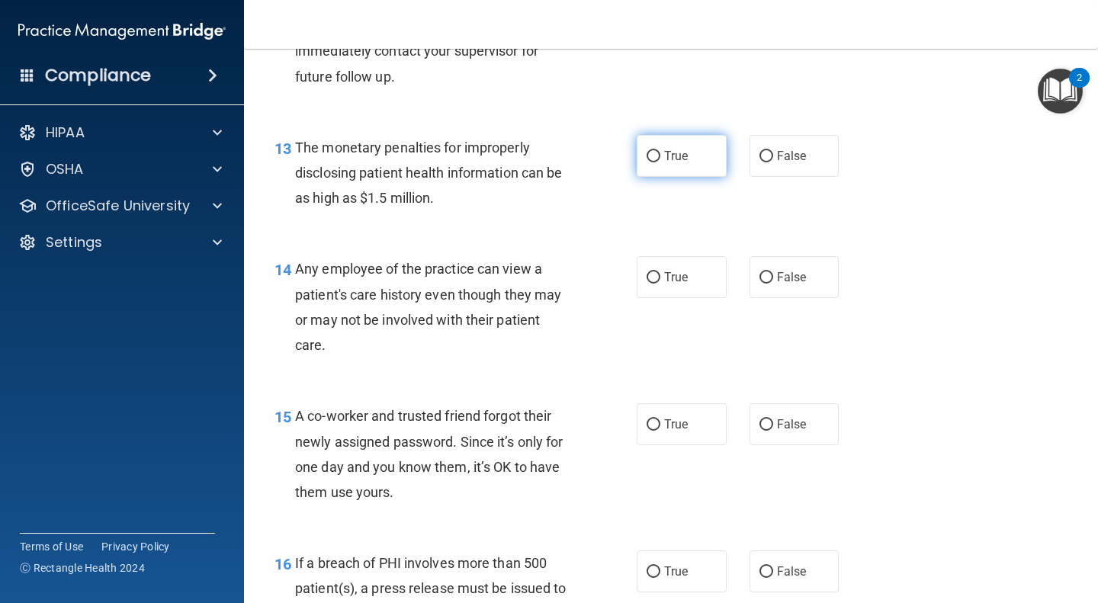
click at [667, 177] on label "True" at bounding box center [681, 156] width 90 height 42
click at [660, 162] on input "True" at bounding box center [653, 156] width 14 height 11
radio input "true"
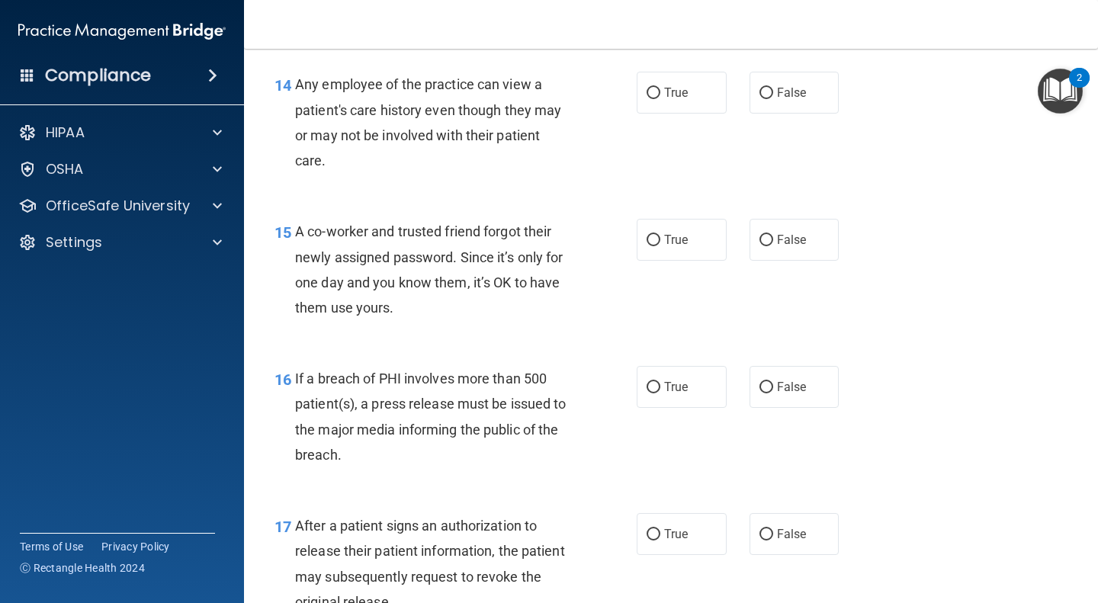
scroll to position [1803, 0]
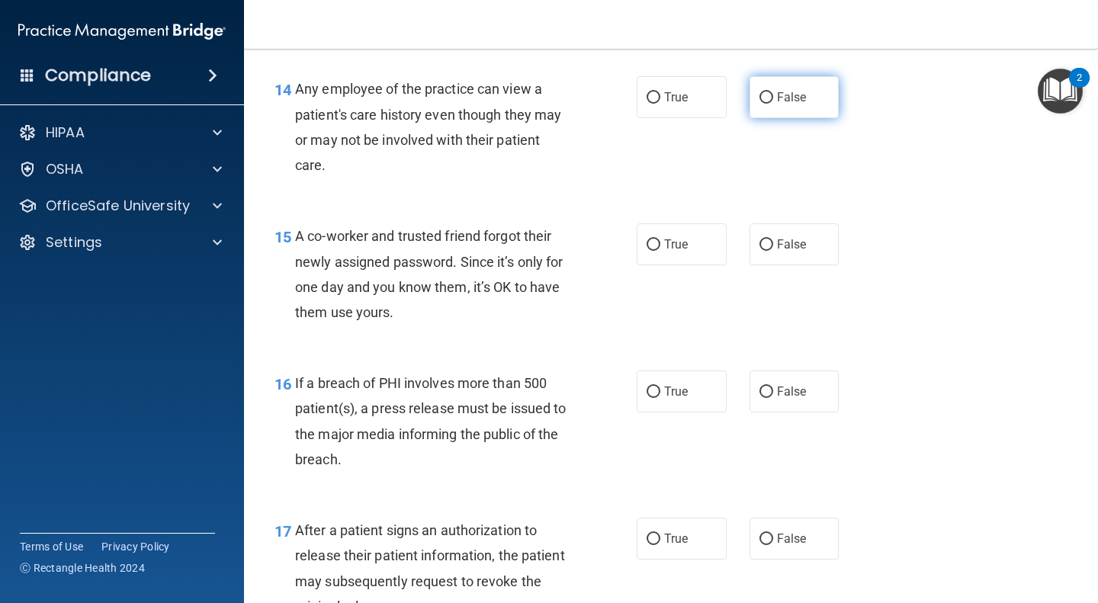
click at [763, 101] on input "False" at bounding box center [766, 97] width 14 height 11
radio input "true"
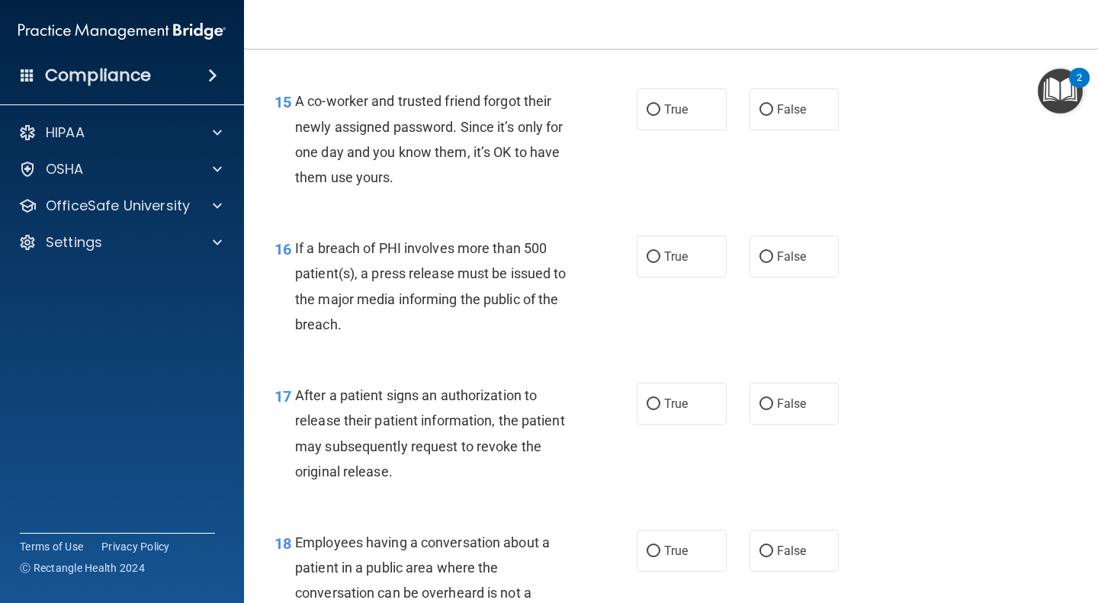
scroll to position [1937, 0]
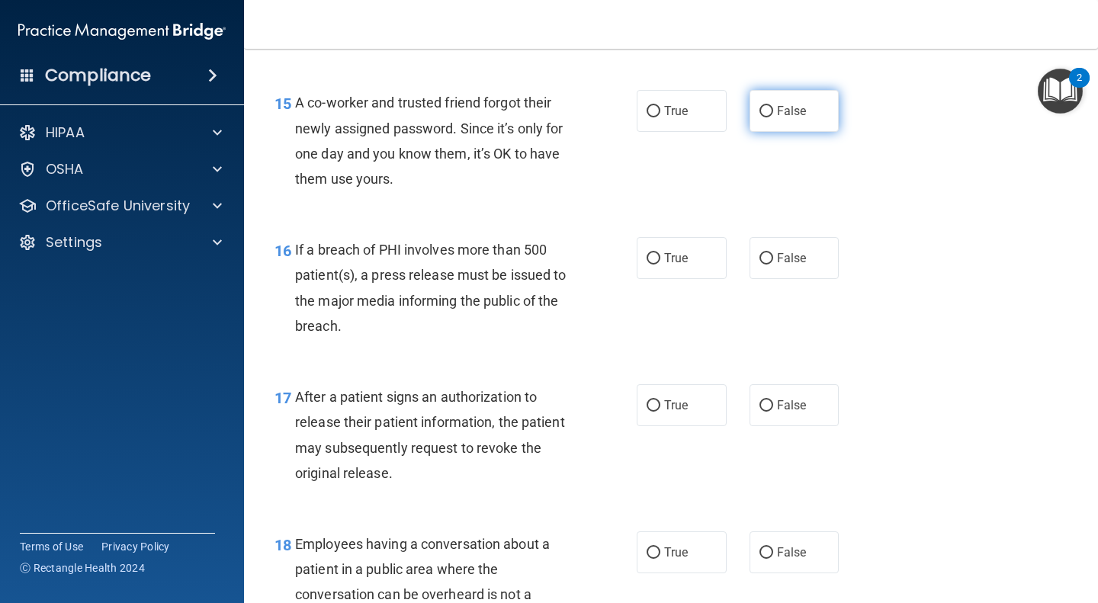
click at [794, 118] on span "False" at bounding box center [792, 111] width 30 height 14
click at [773, 117] on input "False" at bounding box center [766, 111] width 14 height 11
radio input "true"
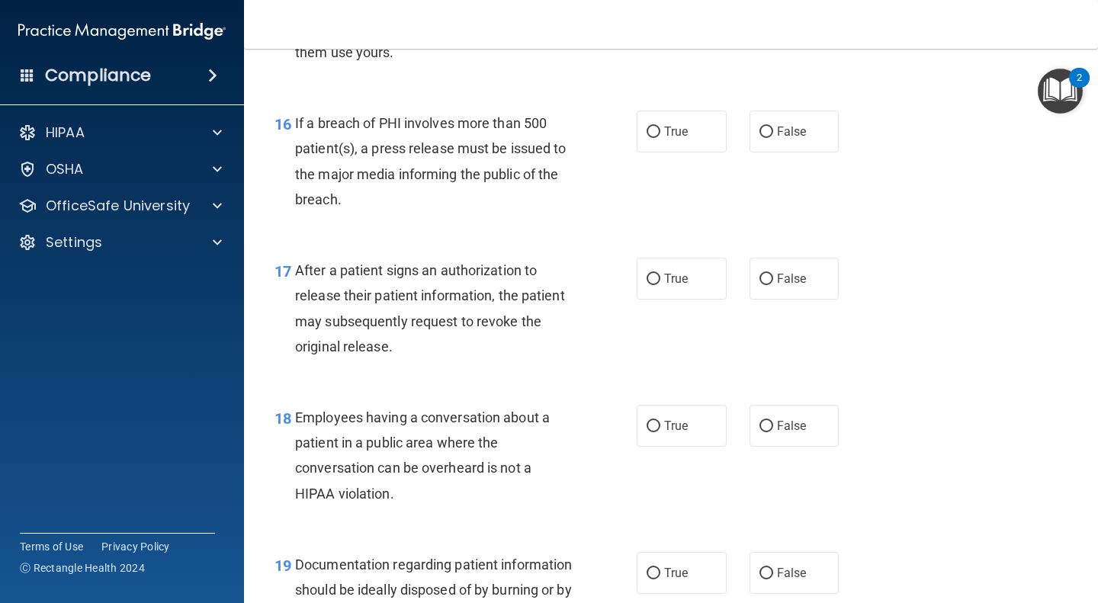
scroll to position [2063, 0]
click at [682, 152] on label "True" at bounding box center [681, 132] width 90 height 42
click at [660, 139] on input "True" at bounding box center [653, 132] width 14 height 11
radio input "true"
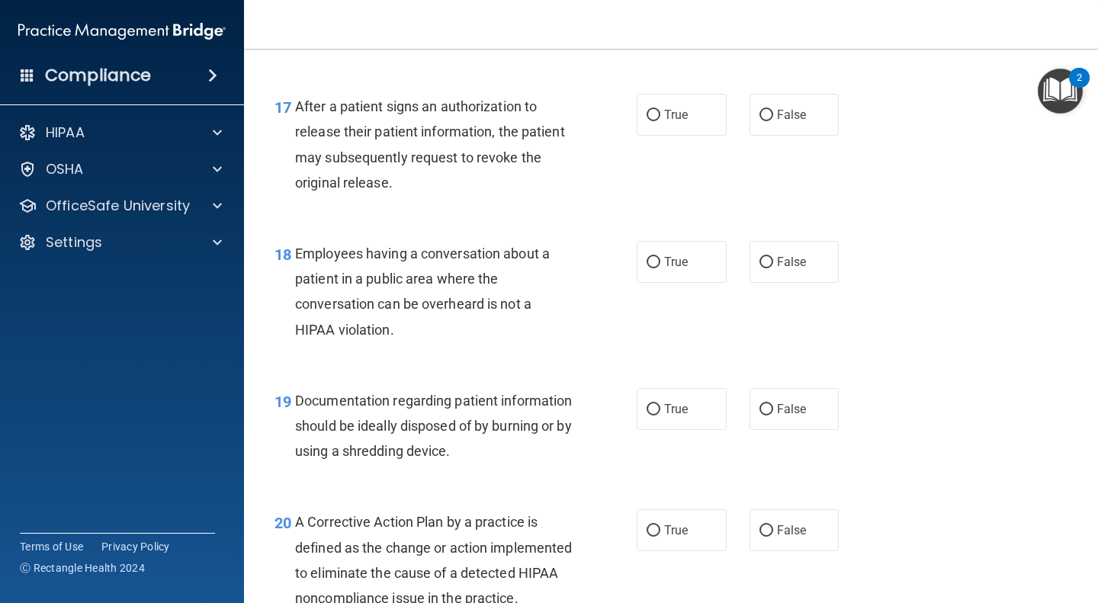
scroll to position [2226, 0]
click at [687, 129] on label "True" at bounding box center [681, 116] width 90 height 42
click at [660, 123] on input "True" at bounding box center [653, 116] width 14 height 11
radio input "true"
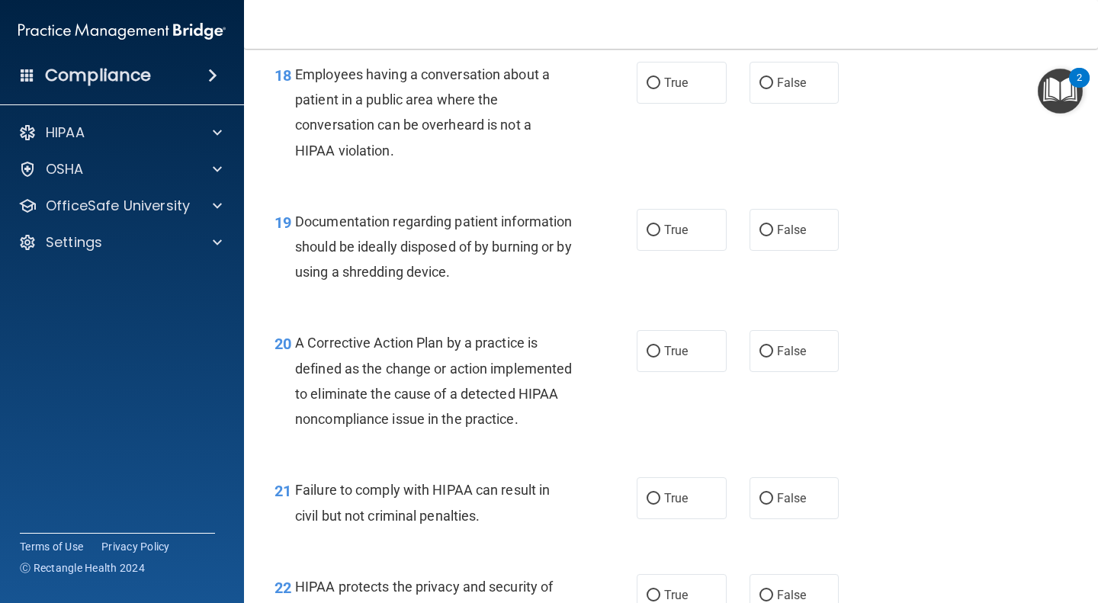
scroll to position [2401, 0]
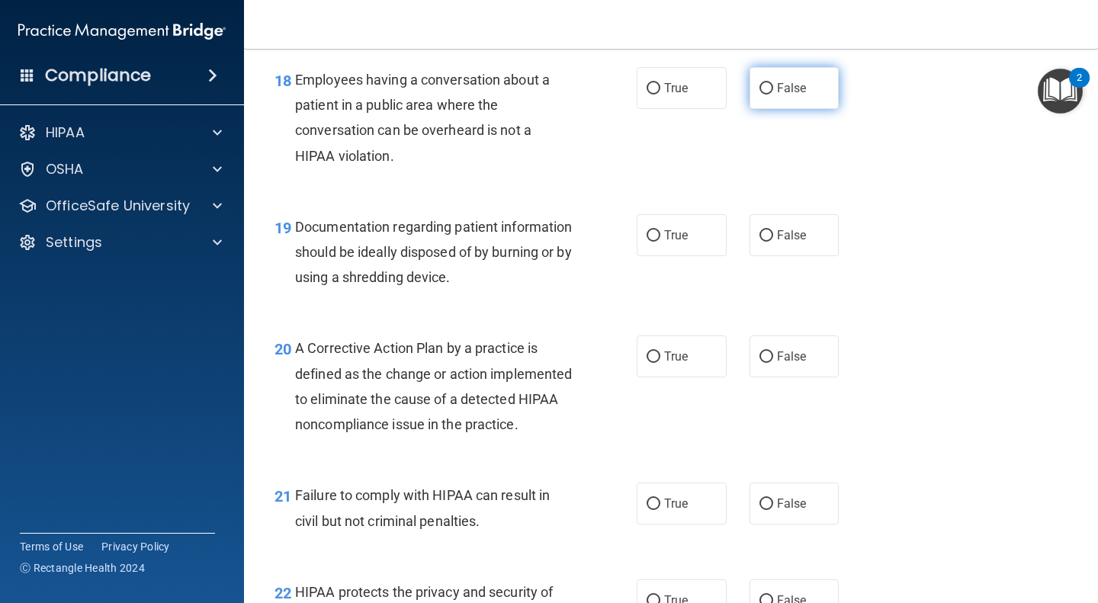
click at [787, 88] on span "False" at bounding box center [792, 88] width 30 height 14
click at [773, 88] on input "False" at bounding box center [766, 88] width 14 height 11
radio input "true"
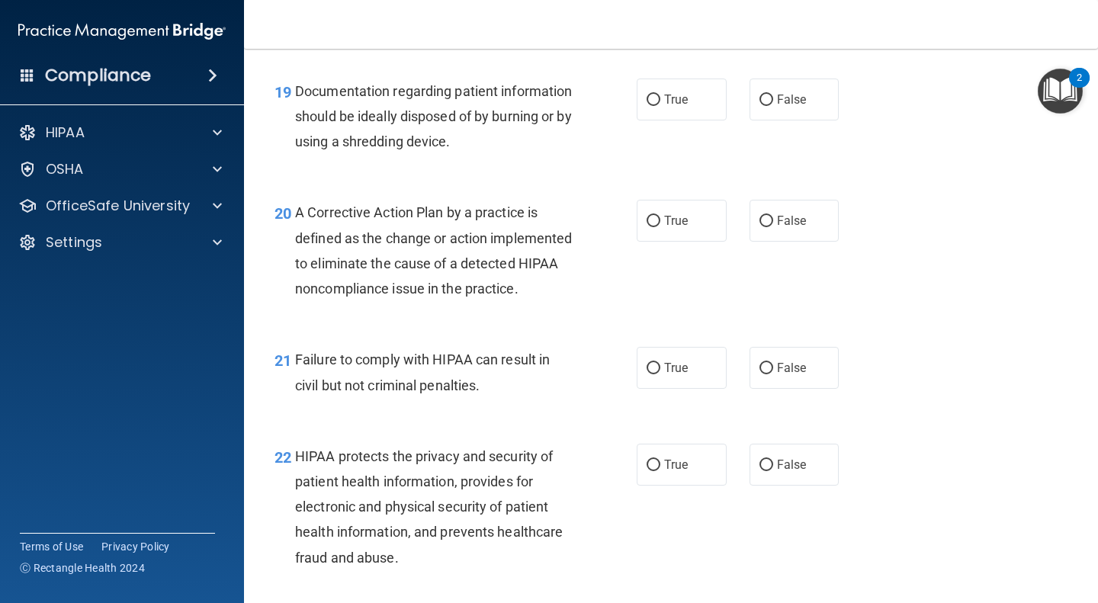
scroll to position [2536, 0]
click at [694, 114] on label "True" at bounding box center [681, 100] width 90 height 42
click at [660, 107] on input "True" at bounding box center [653, 100] width 14 height 11
radio input "true"
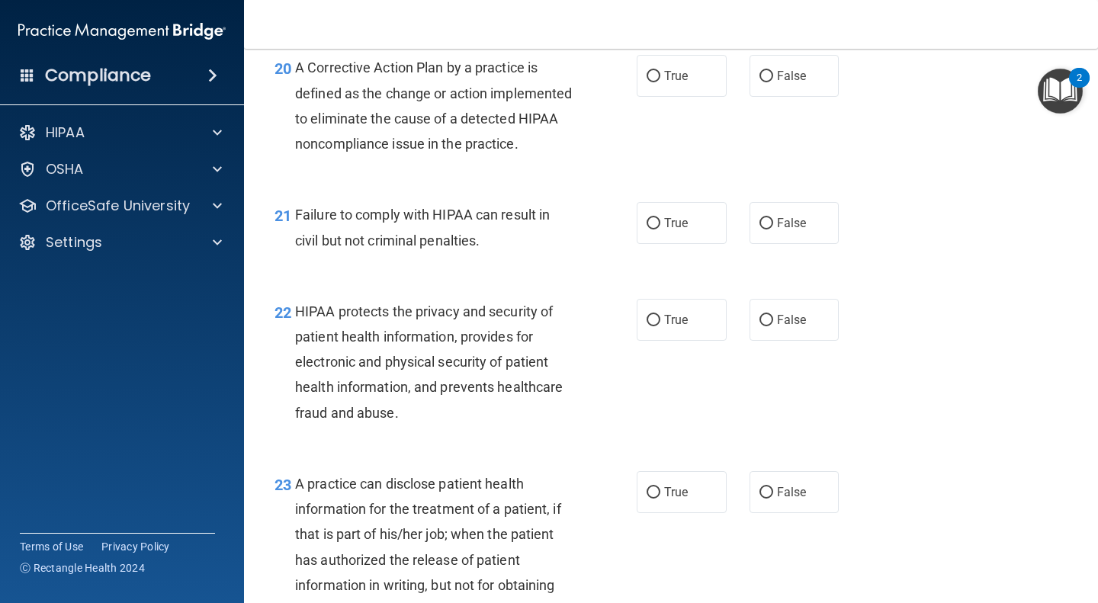
scroll to position [2682, 0]
click at [676, 86] on label "True" at bounding box center [681, 76] width 90 height 42
click at [660, 82] on input "True" at bounding box center [653, 76] width 14 height 11
radio input "true"
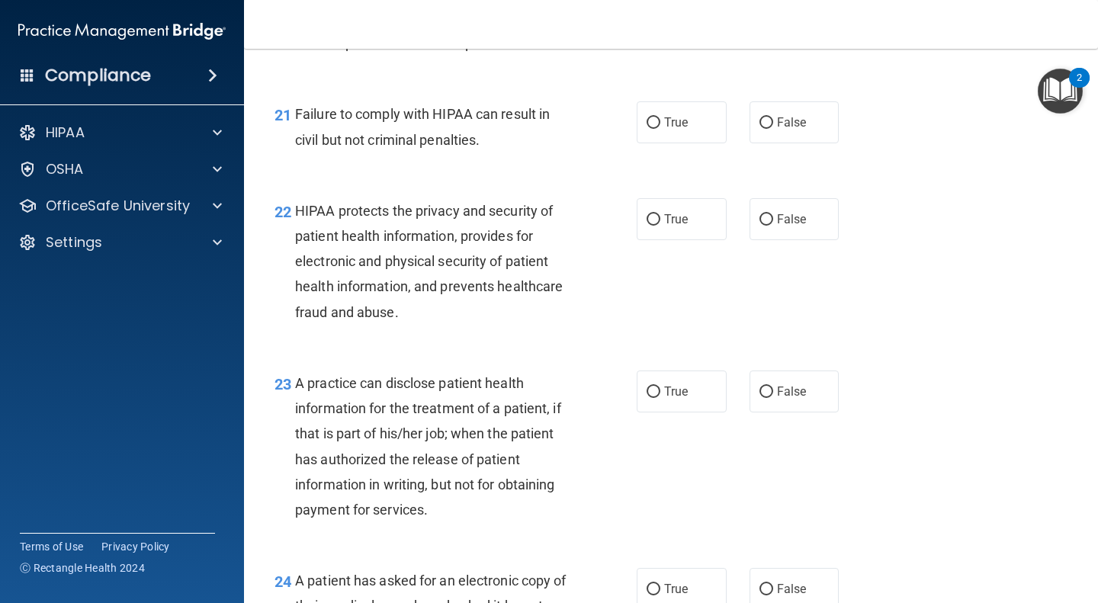
scroll to position [2781, 0]
click at [778, 130] on span "False" at bounding box center [792, 123] width 30 height 14
click at [773, 130] on input "False" at bounding box center [766, 123] width 14 height 11
radio input "true"
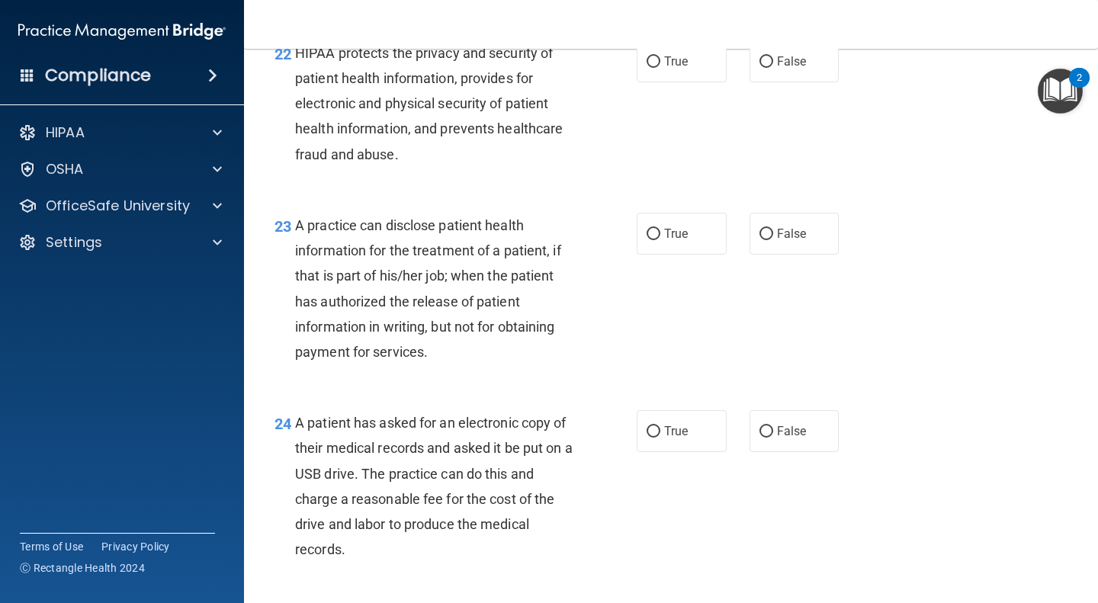
scroll to position [2938, 0]
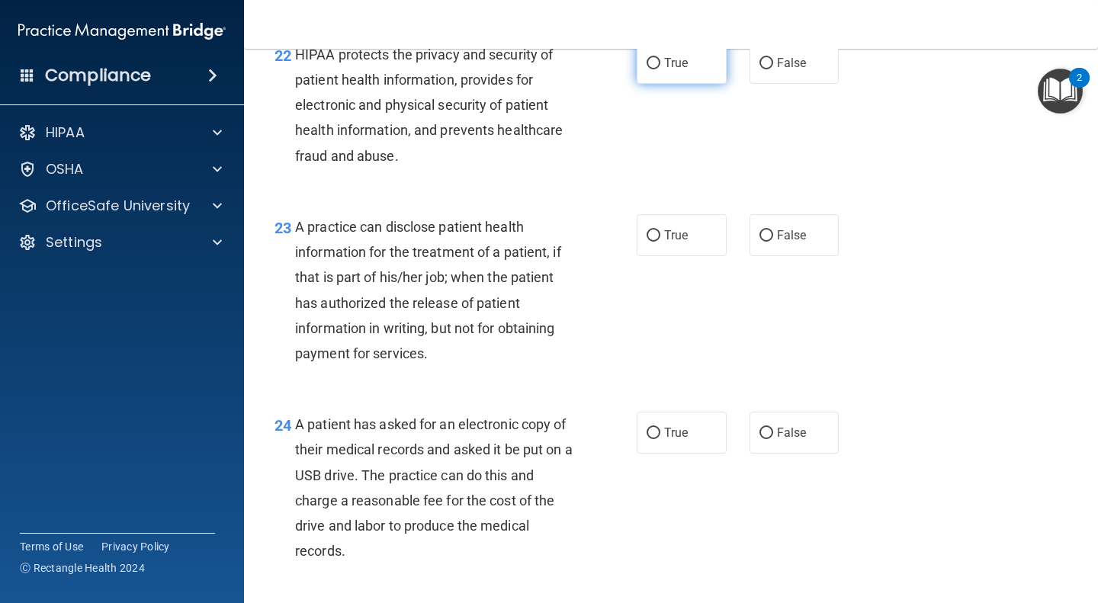
click at [659, 84] on label "True" at bounding box center [681, 63] width 90 height 42
click at [659, 69] on input "True" at bounding box center [653, 63] width 14 height 11
radio input "true"
click at [790, 70] on span "False" at bounding box center [792, 63] width 30 height 14
click at [773, 69] on input "False" at bounding box center [766, 63] width 14 height 11
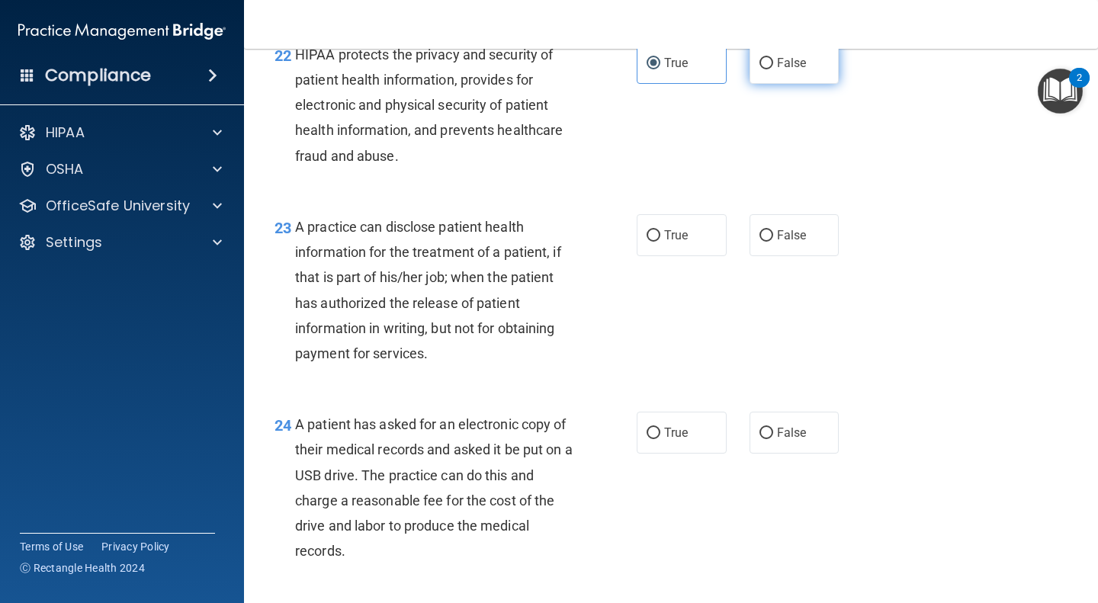
radio input "true"
radio input "false"
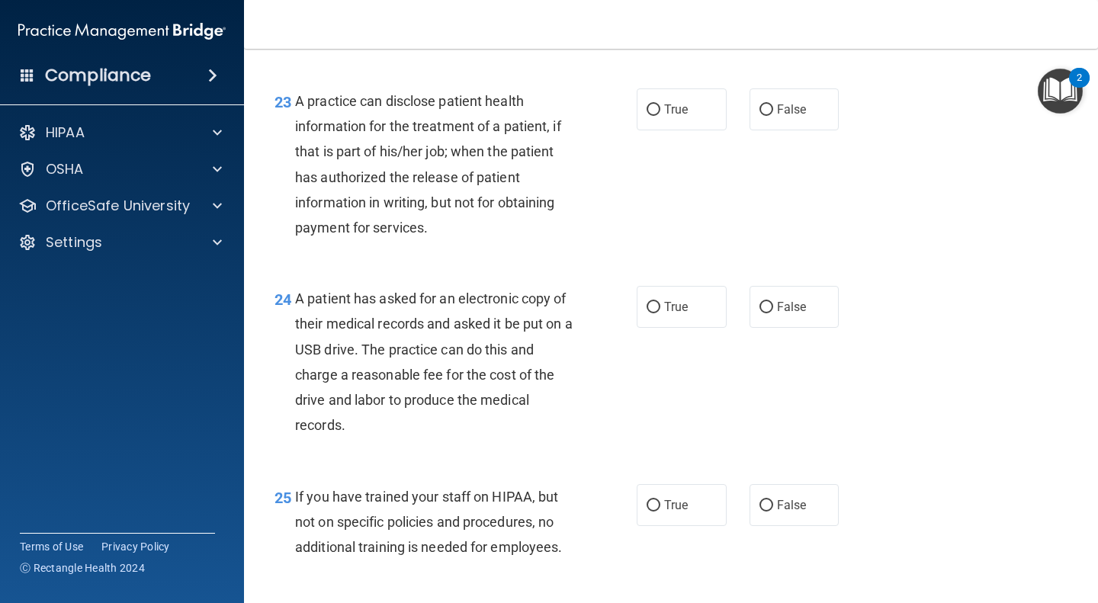
scroll to position [3076, 0]
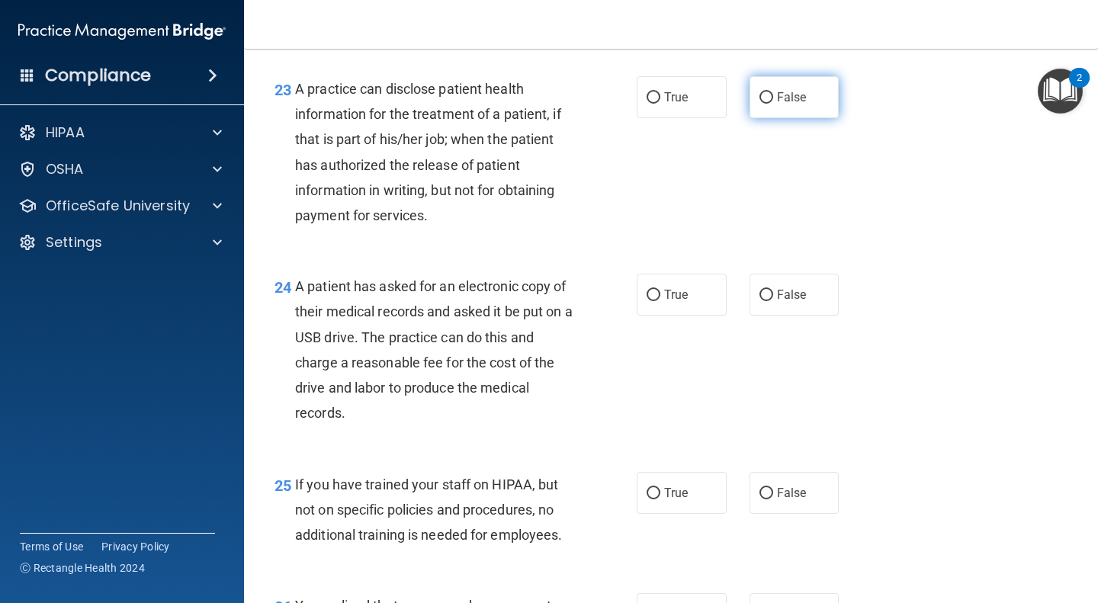
click at [777, 104] on span "False" at bounding box center [792, 97] width 30 height 14
click at [773, 104] on input "False" at bounding box center [766, 97] width 14 height 11
radio input "true"
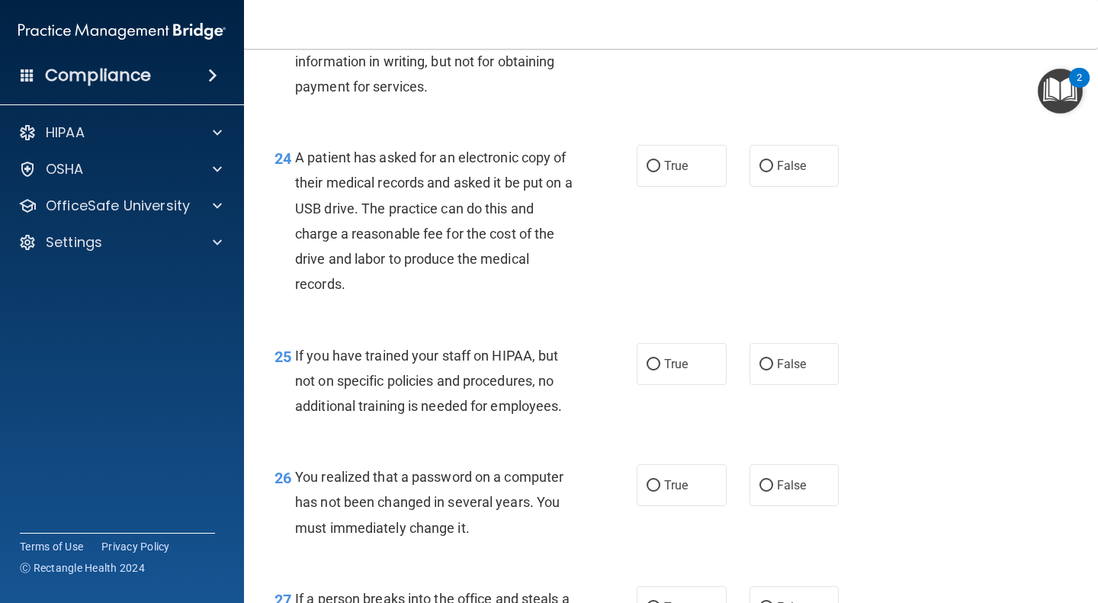
scroll to position [3211, 0]
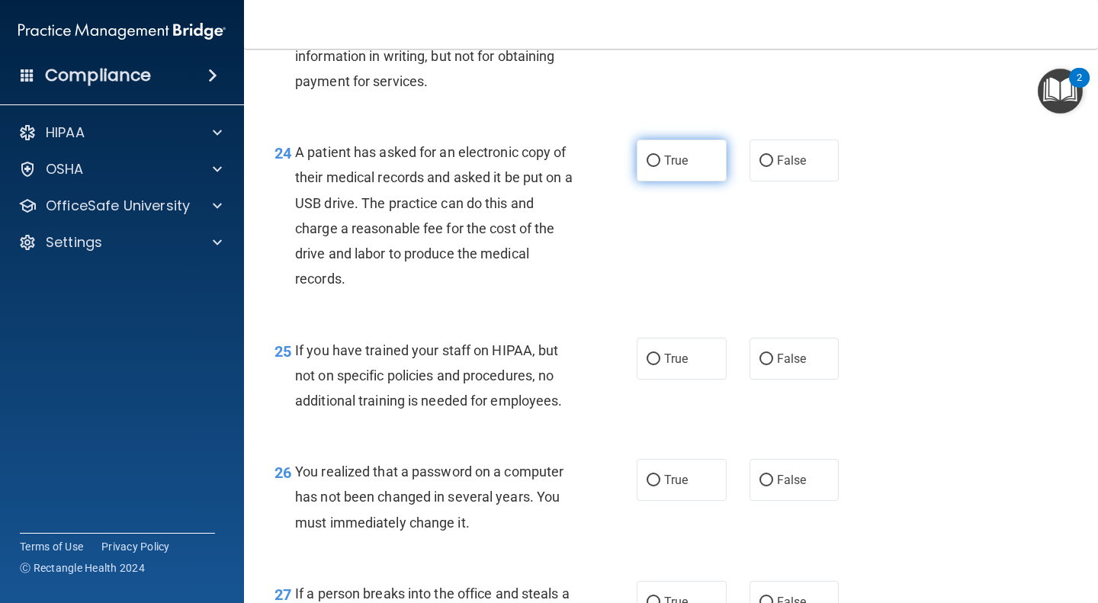
click at [672, 168] on span "True" at bounding box center [676, 160] width 24 height 14
click at [660, 167] on input "True" at bounding box center [653, 160] width 14 height 11
radio input "true"
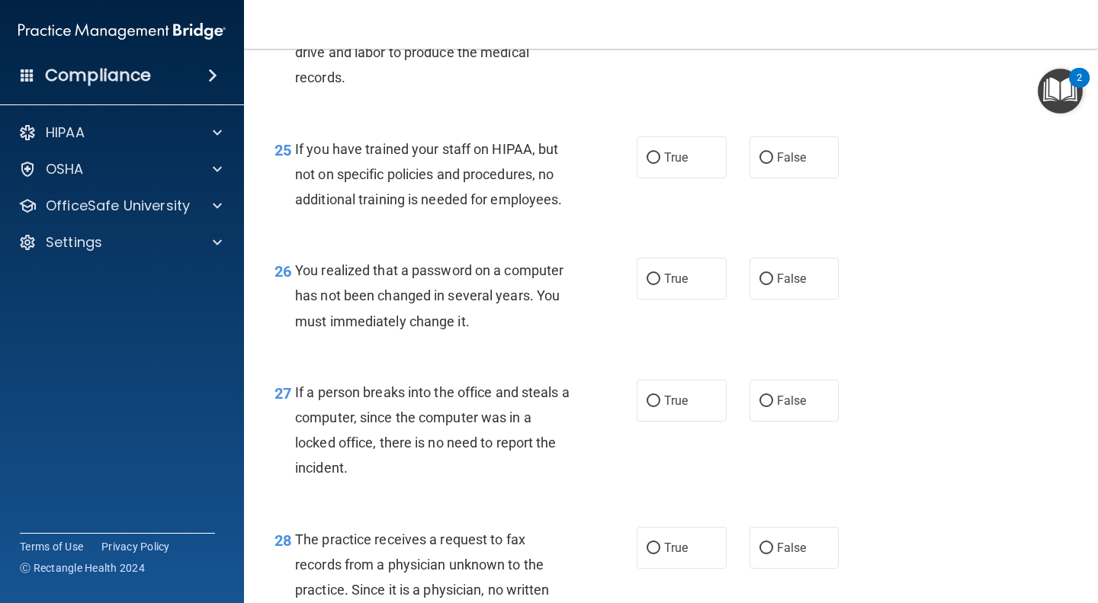
scroll to position [3417, 0]
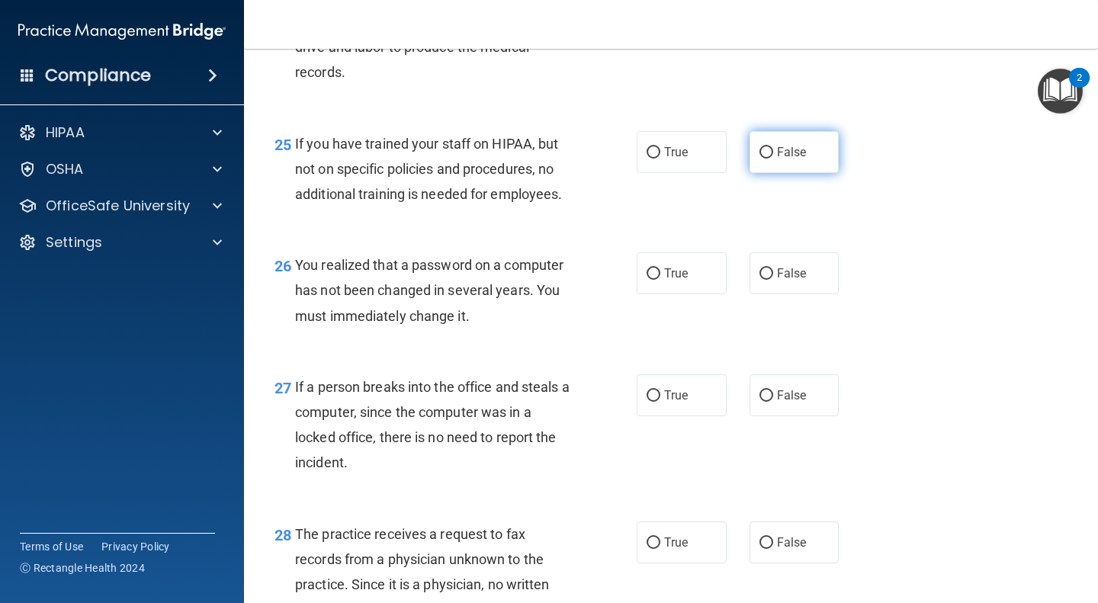
click at [798, 168] on label "False" at bounding box center [794, 152] width 90 height 42
click at [773, 159] on input "False" at bounding box center [766, 152] width 14 height 11
radio input "true"
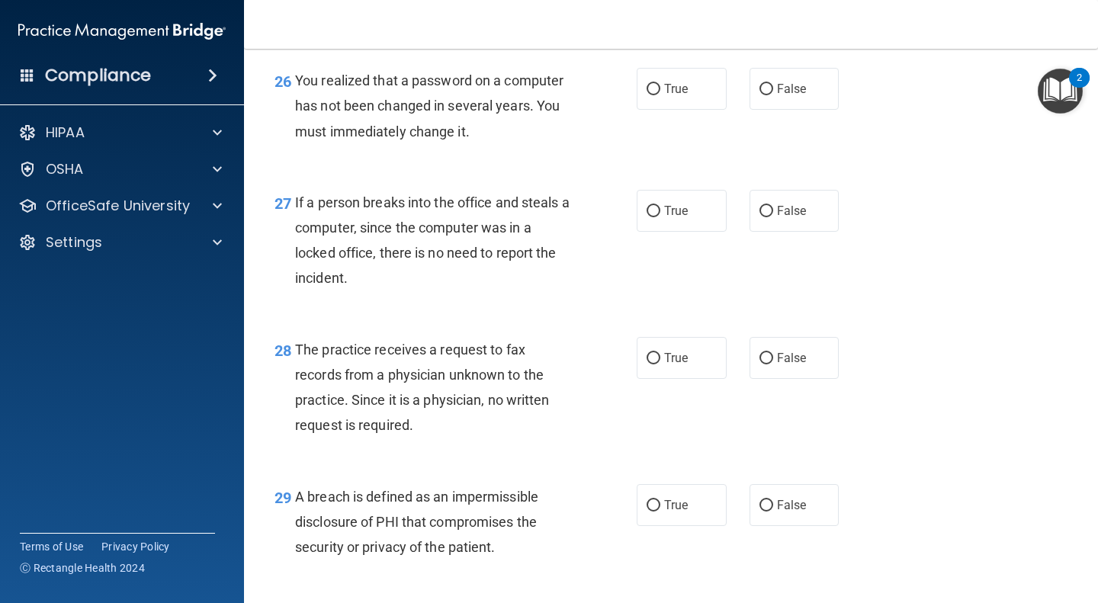
scroll to position [3602, 0]
click at [781, 96] on span "False" at bounding box center [792, 89] width 30 height 14
click at [773, 95] on input "False" at bounding box center [766, 89] width 14 height 11
radio input "true"
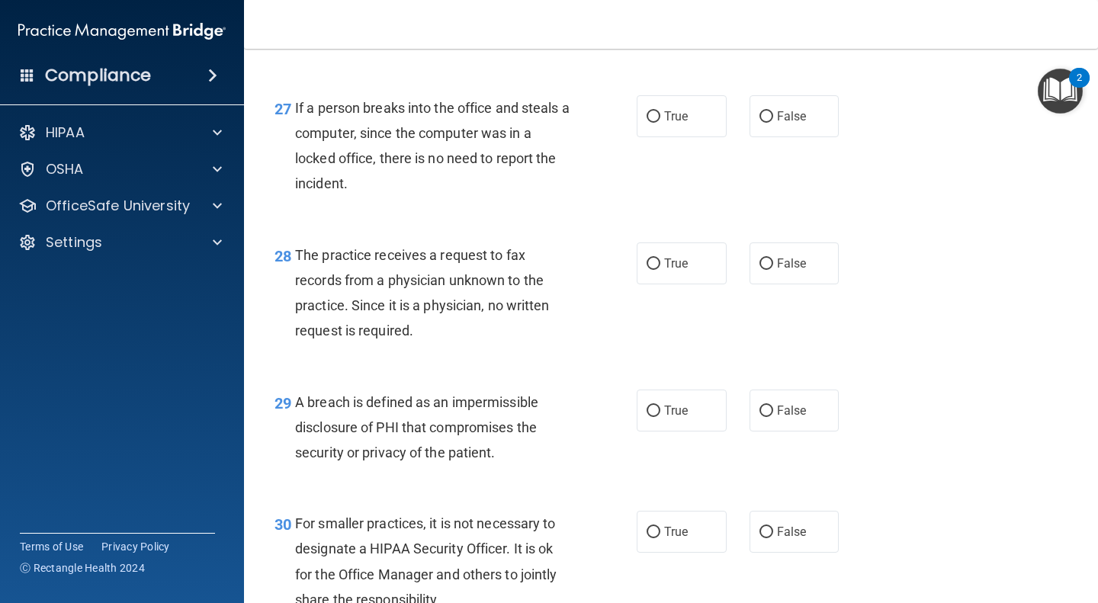
scroll to position [3653, 0]
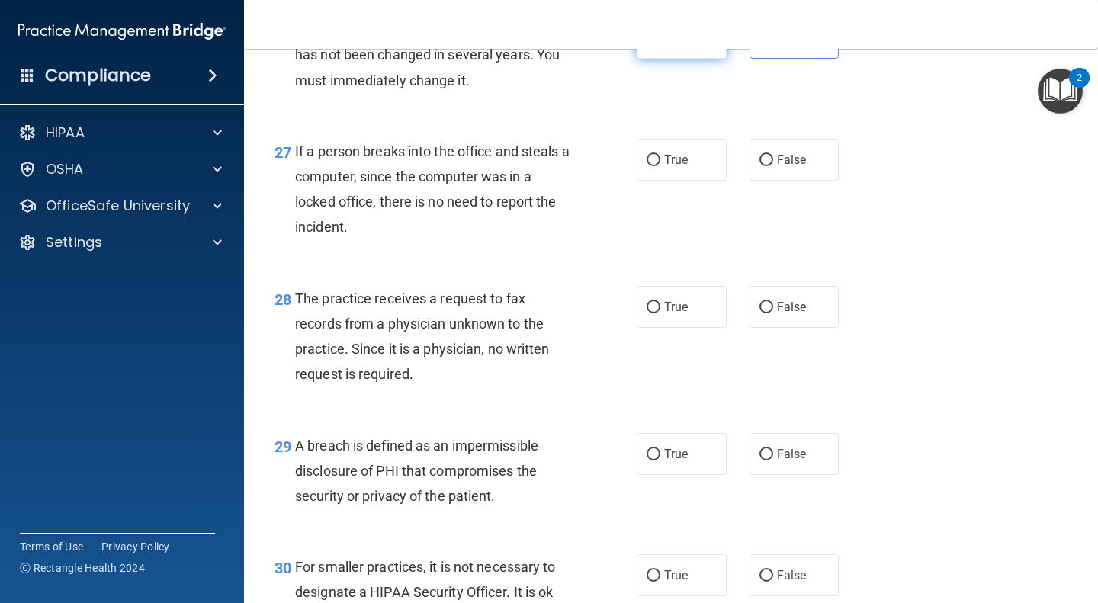
click at [694, 59] on label "True" at bounding box center [681, 38] width 90 height 42
click at [660, 44] on input "True" at bounding box center [653, 38] width 14 height 11
radio input "true"
radio input "false"
click at [763, 166] on input "False" at bounding box center [766, 160] width 14 height 11
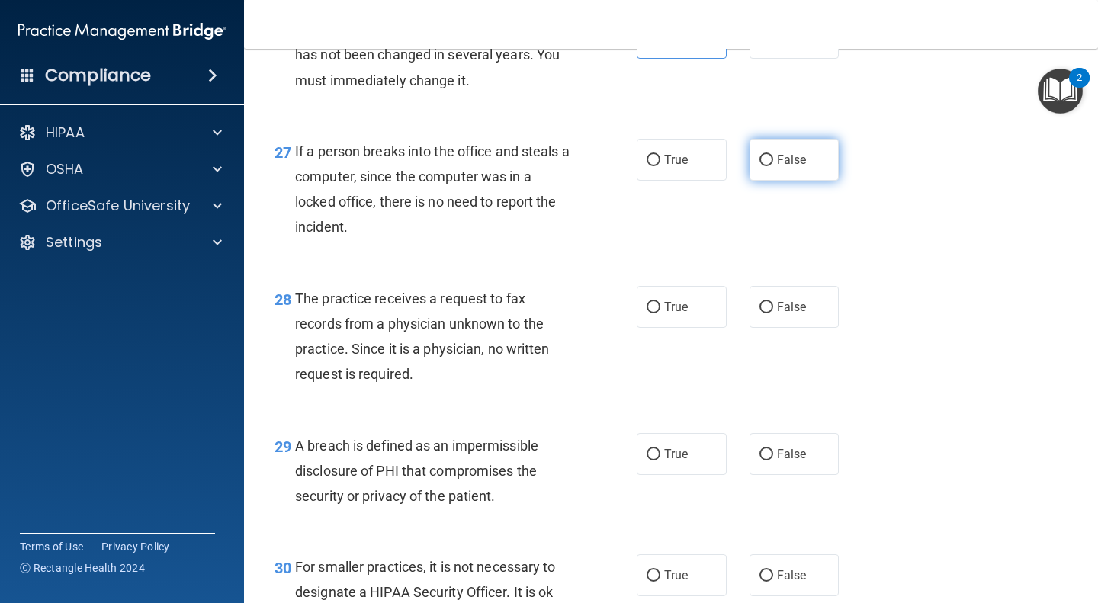
radio input "true"
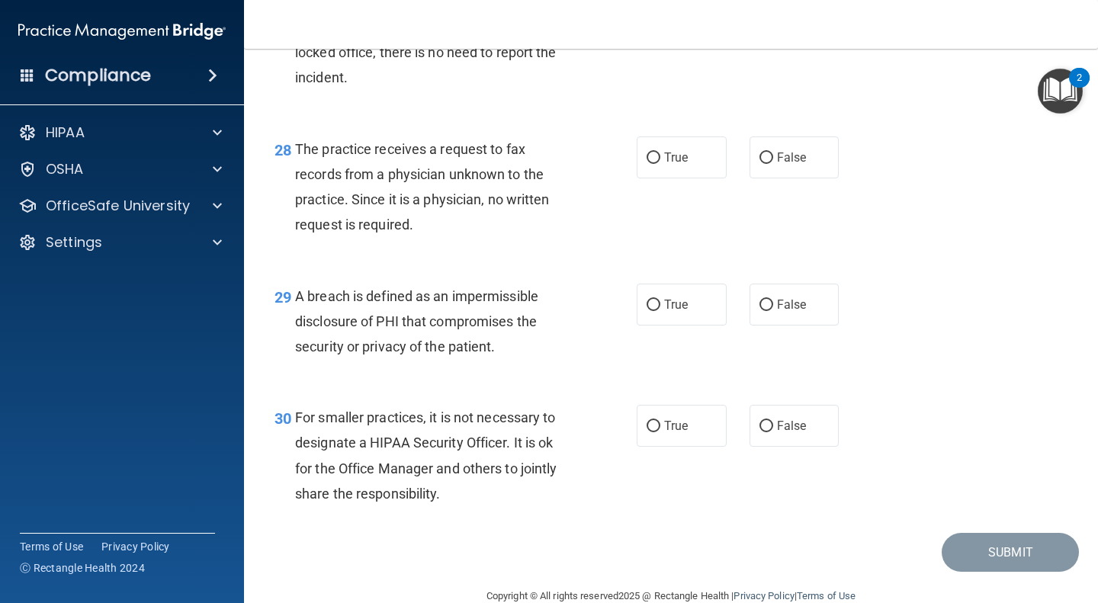
scroll to position [3855, 0]
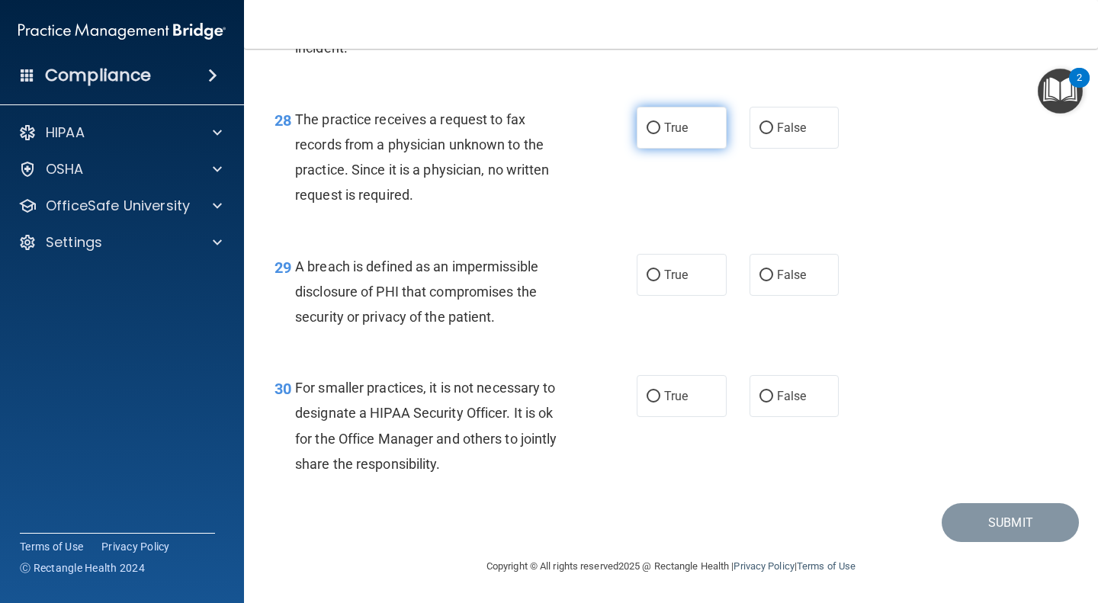
click at [690, 143] on label "True" at bounding box center [681, 128] width 90 height 42
click at [660, 134] on input "True" at bounding box center [653, 128] width 14 height 11
radio input "true"
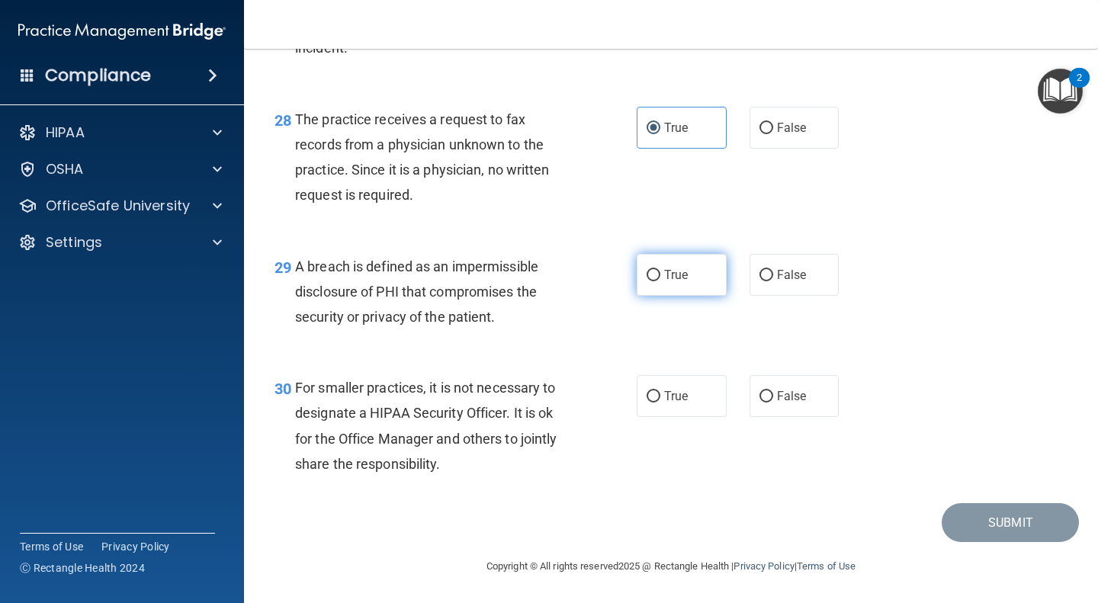
click at [660, 292] on label "True" at bounding box center [681, 275] width 90 height 42
click at [660, 281] on input "True" at bounding box center [653, 275] width 14 height 11
radio input "true"
click at [647, 399] on input "True" at bounding box center [653, 396] width 14 height 11
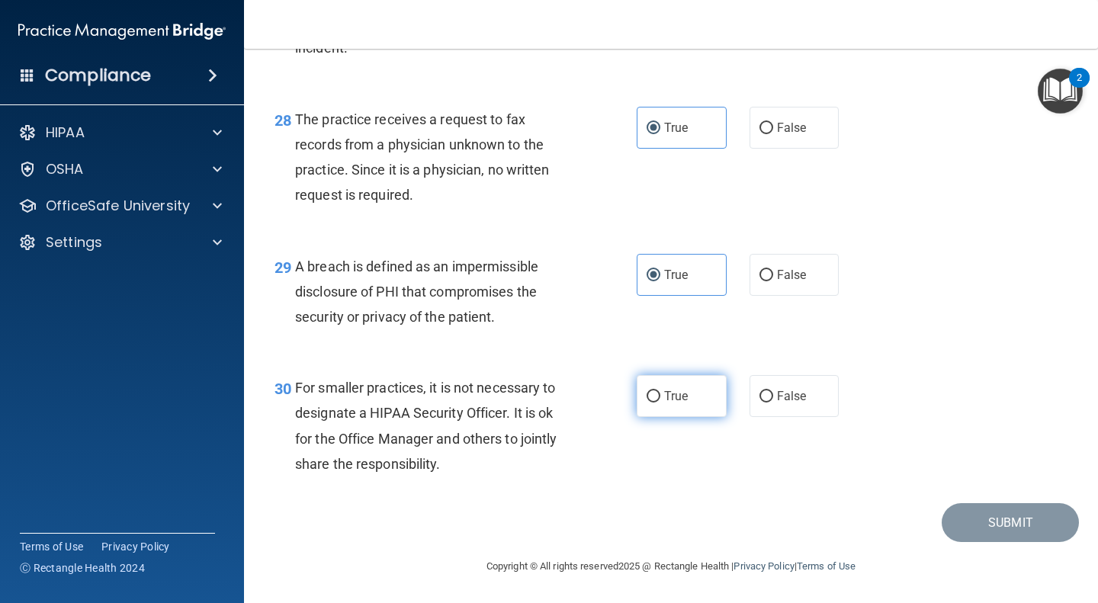
radio input "true"
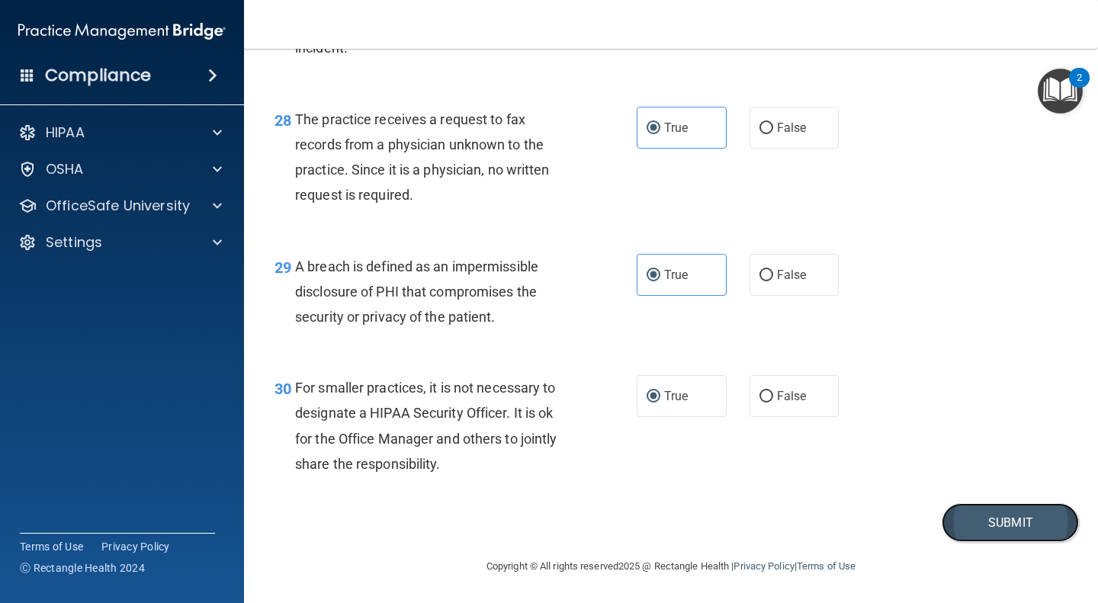
click at [974, 520] on button "Submit" at bounding box center [1009, 522] width 137 height 39
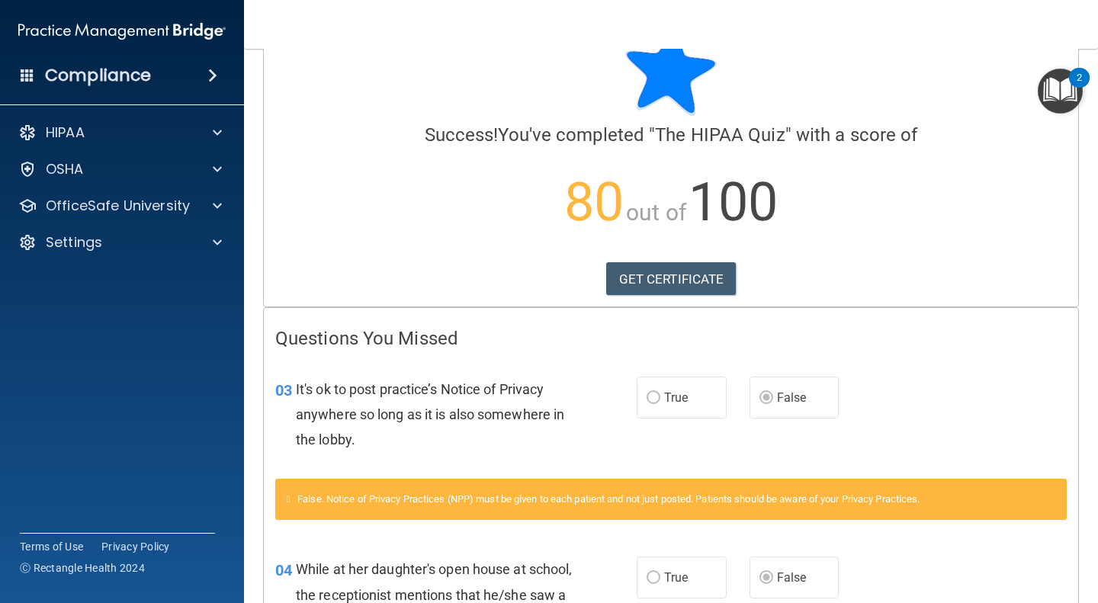
scroll to position [53, 0]
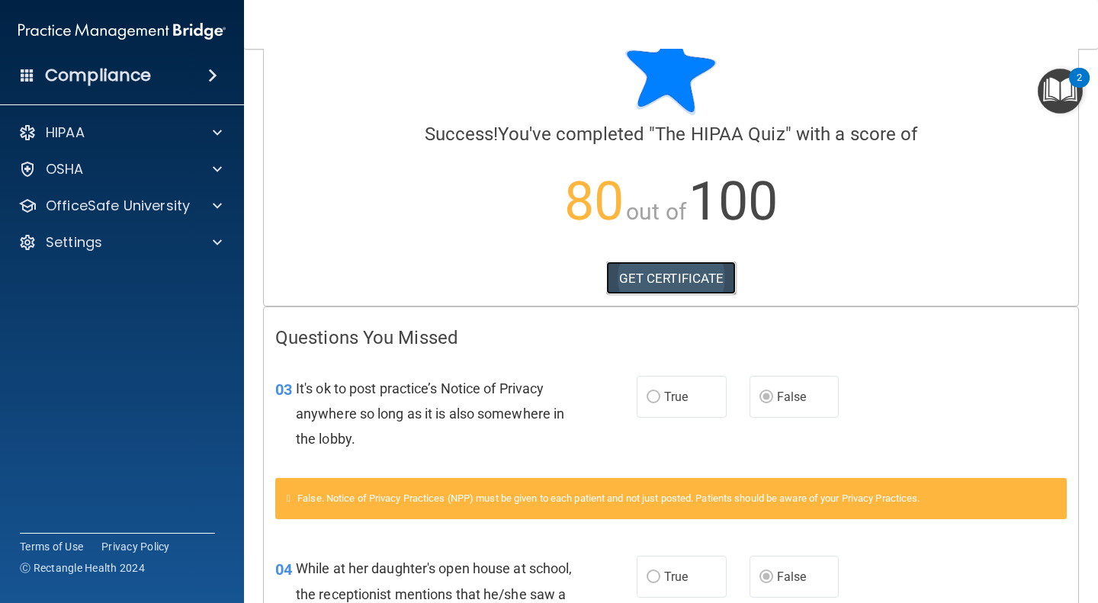
click at [701, 278] on link "GET CERTIFICATE" at bounding box center [671, 278] width 130 height 34
click at [223, 144] on div "HIPAA" at bounding box center [122, 132] width 245 height 30
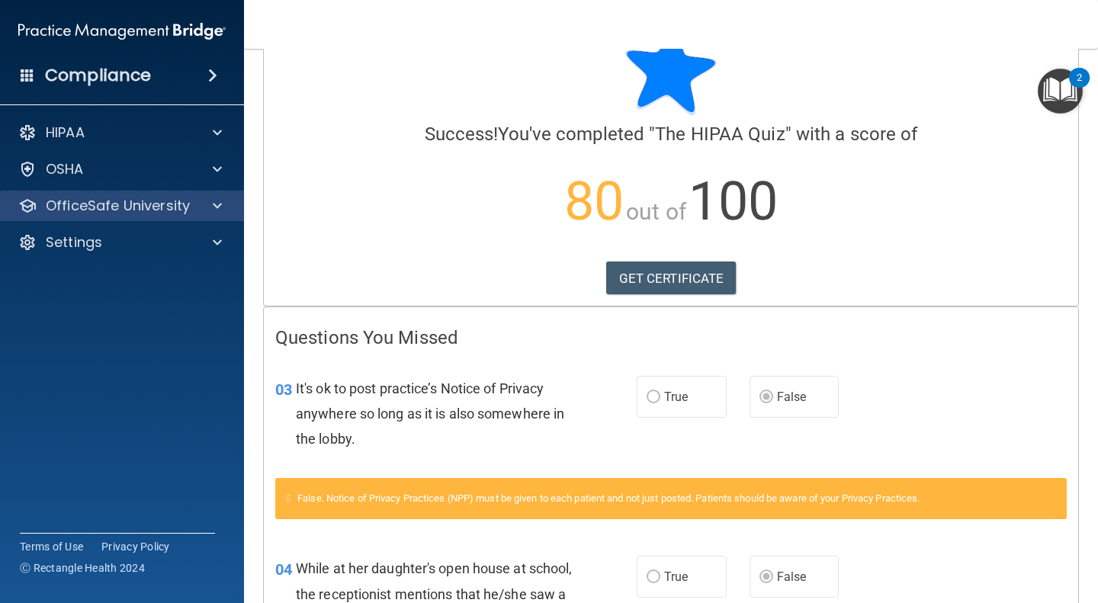
click at [220, 215] on div "OfficeSafe University" at bounding box center [122, 206] width 245 height 30
click at [218, 207] on span at bounding box center [217, 206] width 9 height 18
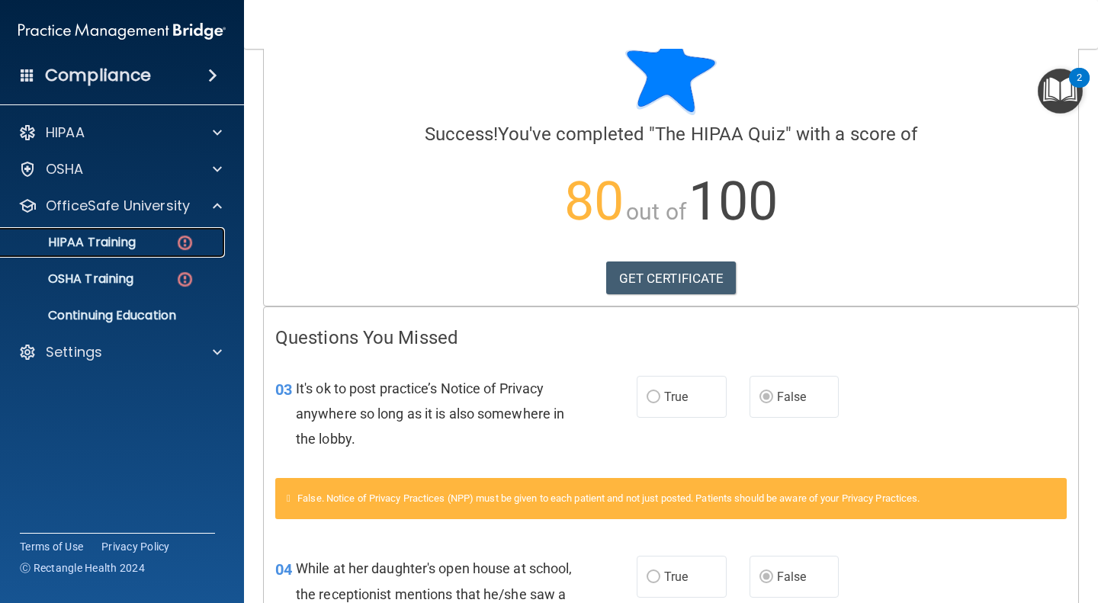
click at [130, 254] on link "HIPAA Training" at bounding box center [105, 242] width 240 height 30
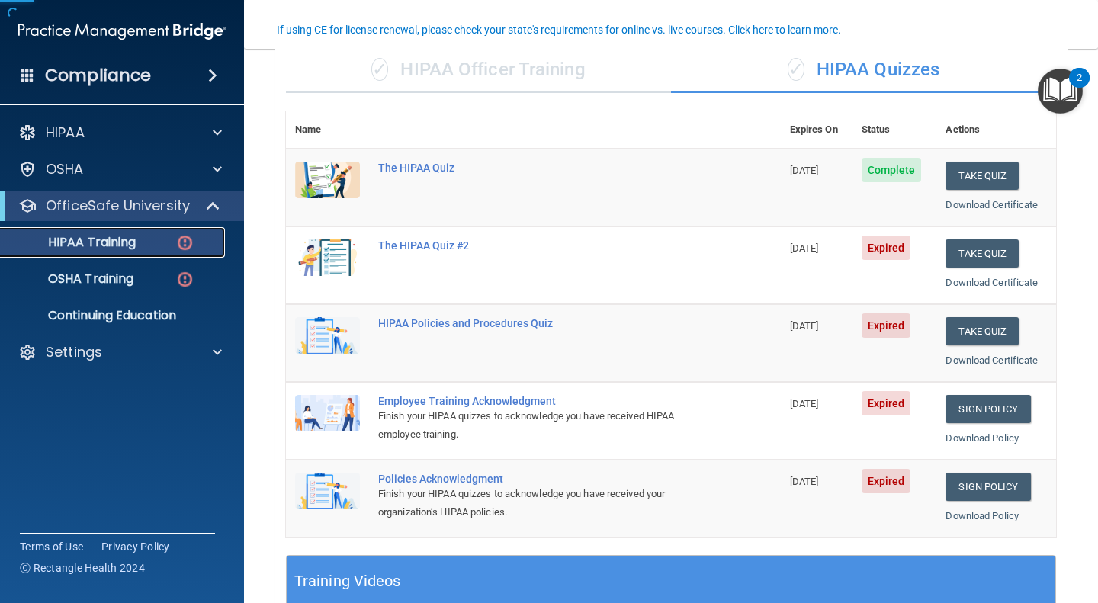
scroll to position [126, 0]
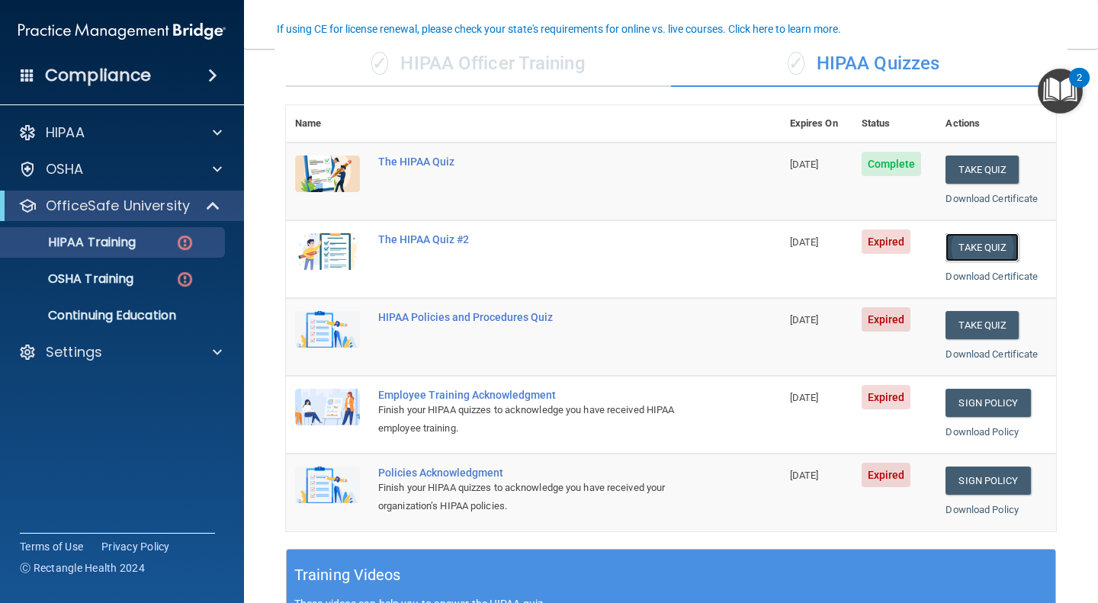
click at [967, 245] on button "Take Quiz" at bounding box center [981, 247] width 73 height 28
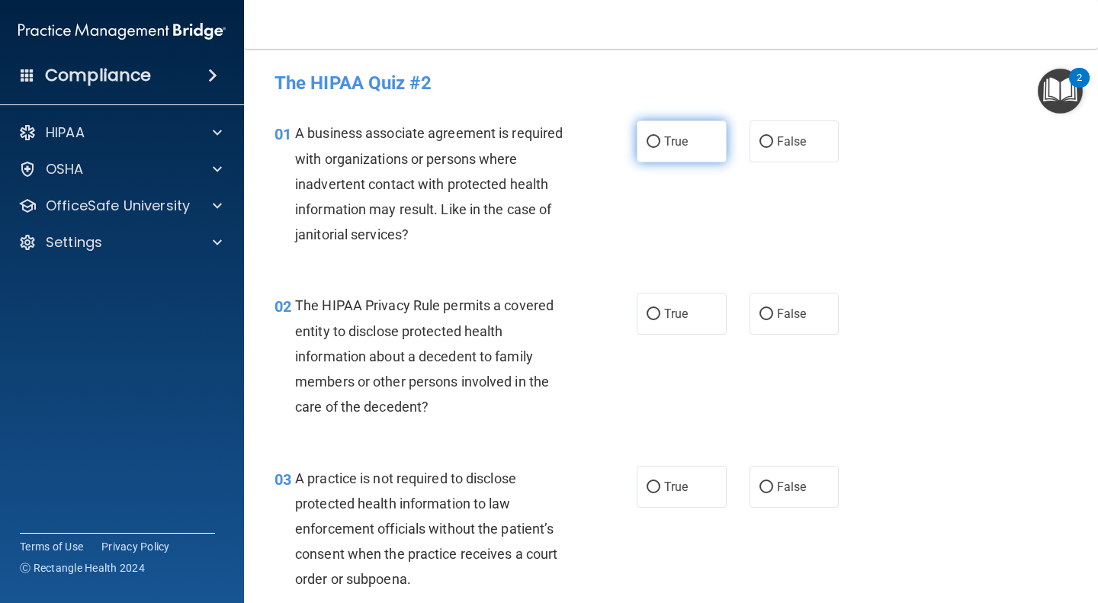
click at [660, 149] on label "True" at bounding box center [681, 141] width 90 height 42
click at [660, 148] on input "True" at bounding box center [653, 141] width 14 height 11
radio input "true"
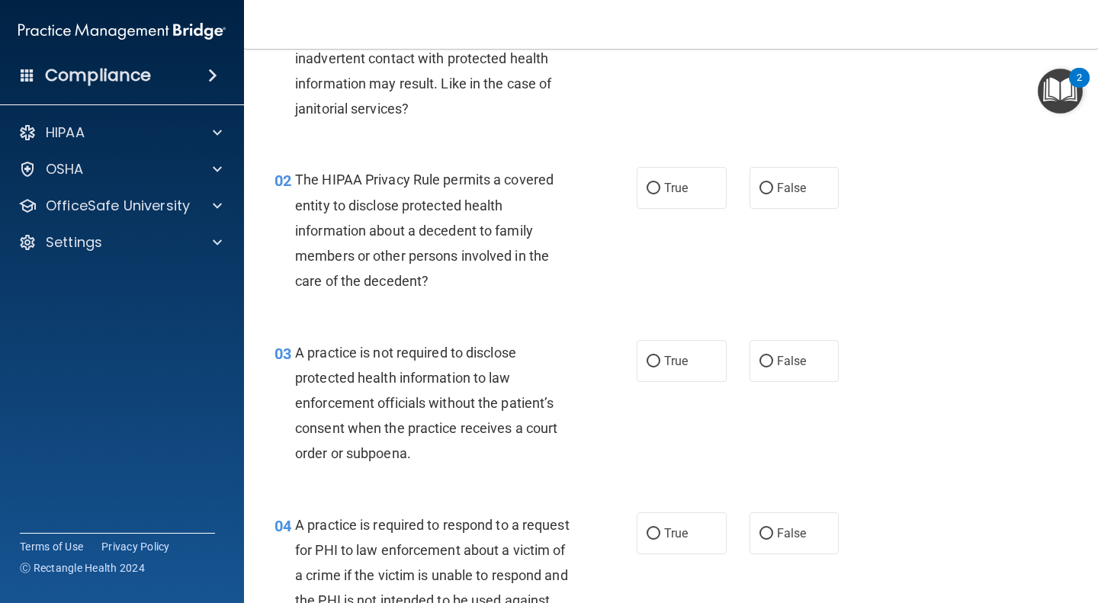
scroll to position [123, 0]
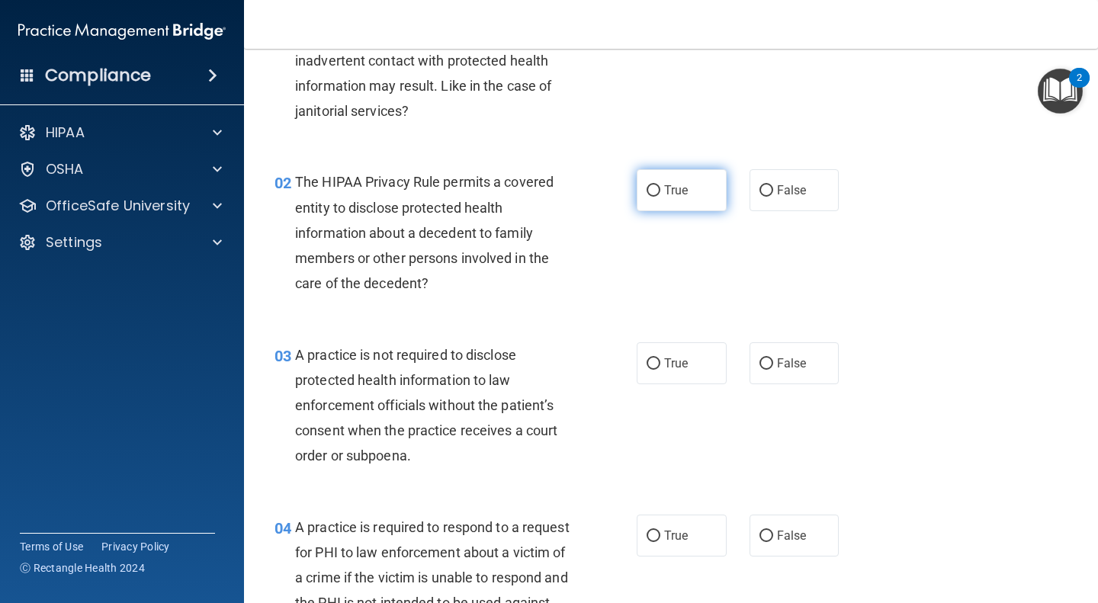
click at [691, 186] on label "True" at bounding box center [681, 190] width 90 height 42
click at [660, 186] on input "True" at bounding box center [653, 190] width 14 height 11
radio input "true"
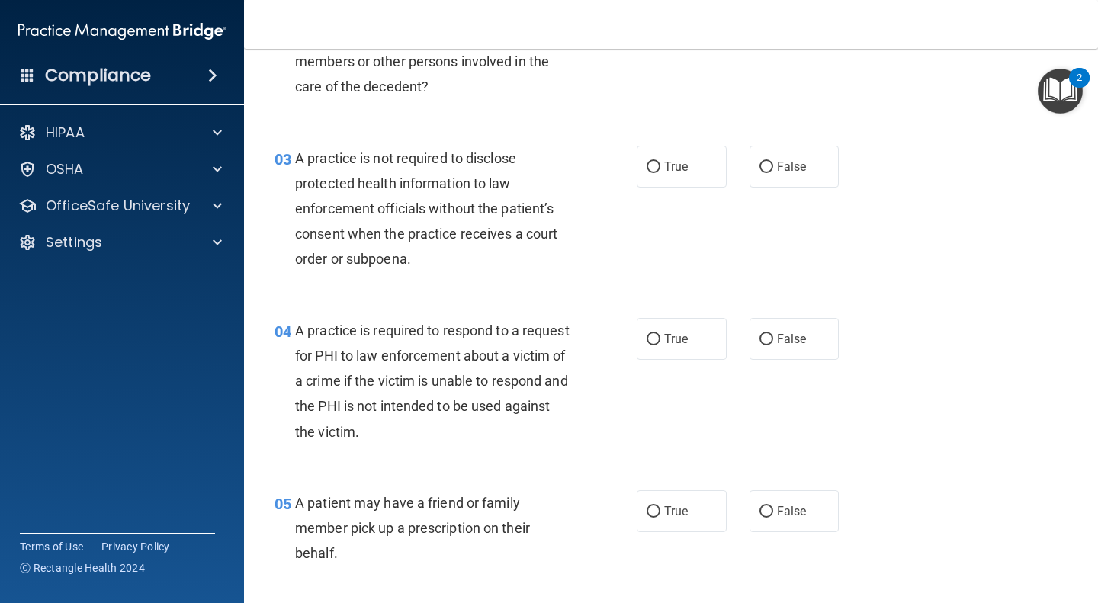
scroll to position [318, 0]
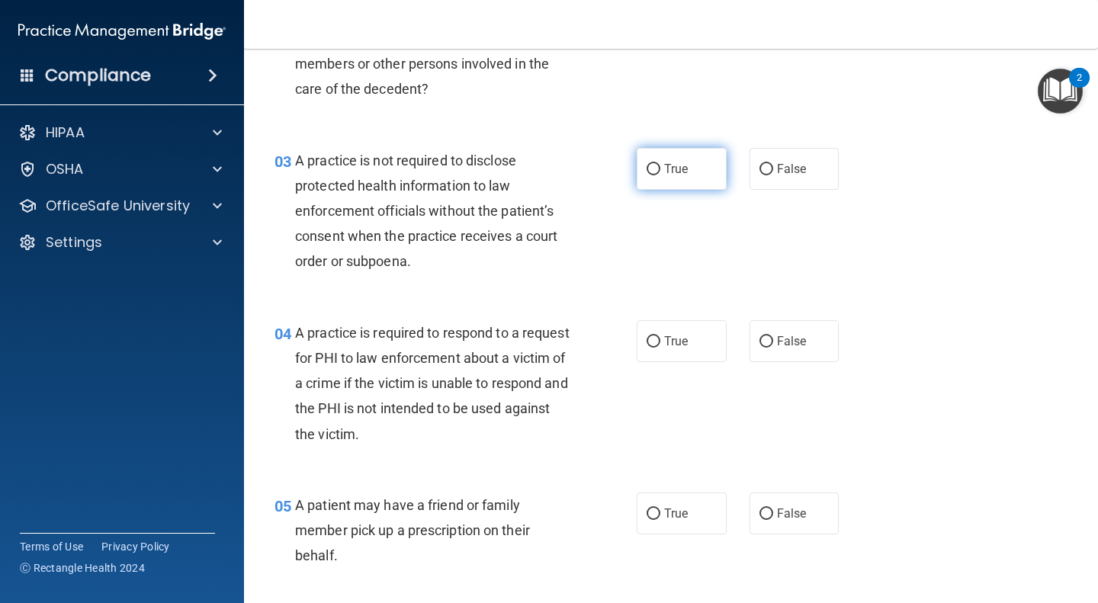
click at [678, 170] on span "True" at bounding box center [676, 169] width 24 height 14
click at [660, 170] on input "True" at bounding box center [653, 169] width 14 height 11
radio input "true"
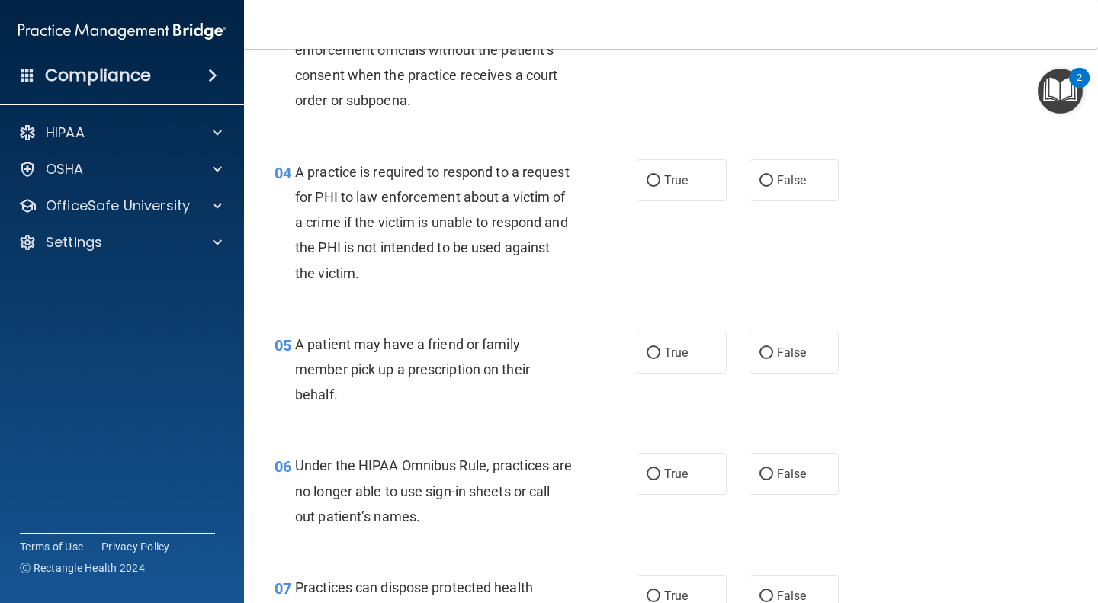
scroll to position [482, 0]
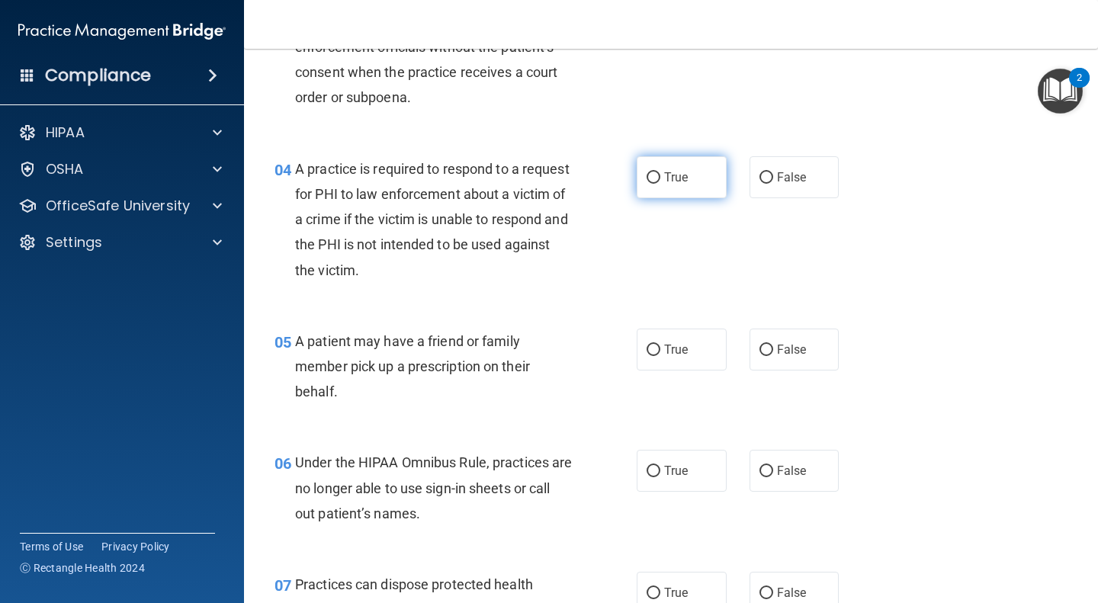
click at [670, 187] on label "True" at bounding box center [681, 177] width 90 height 42
click at [660, 184] on input "True" at bounding box center [653, 177] width 14 height 11
radio input "true"
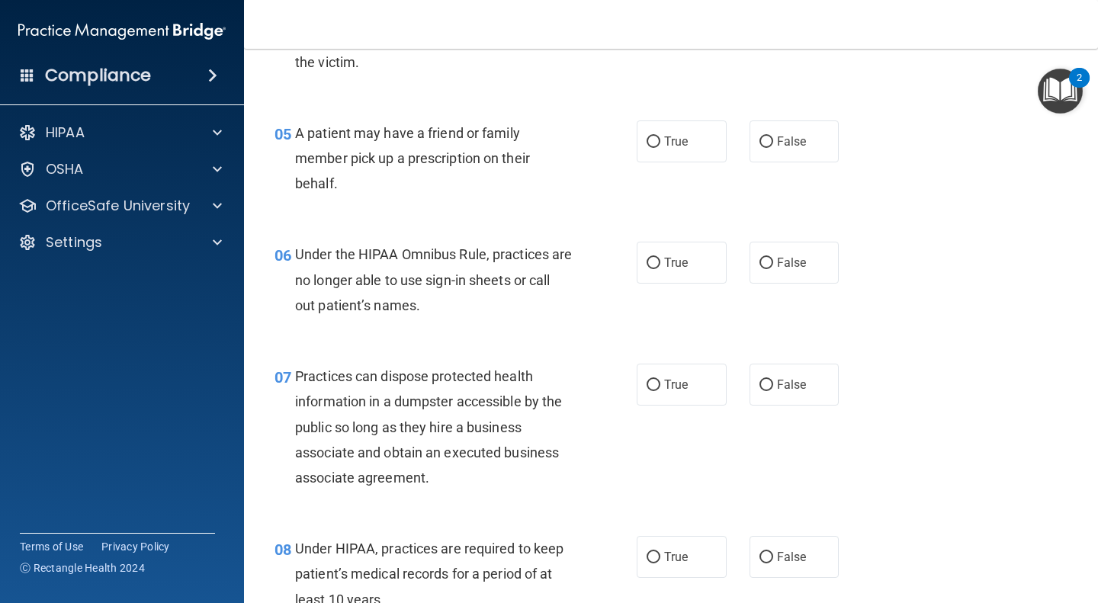
scroll to position [691, 0]
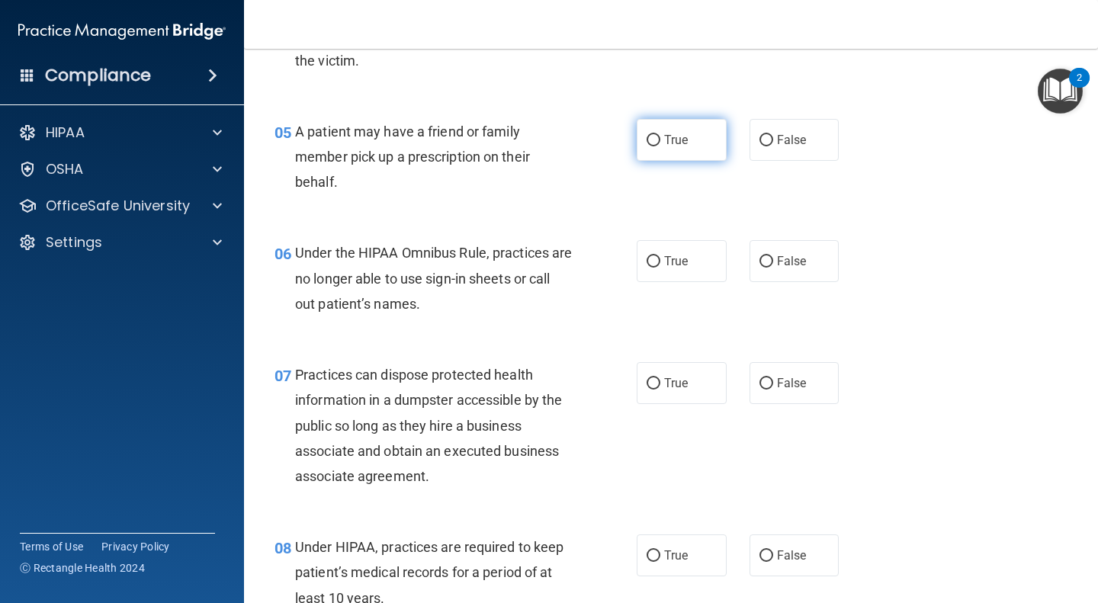
click at [687, 155] on label "True" at bounding box center [681, 140] width 90 height 42
click at [660, 146] on input "True" at bounding box center [653, 140] width 14 height 11
radio input "true"
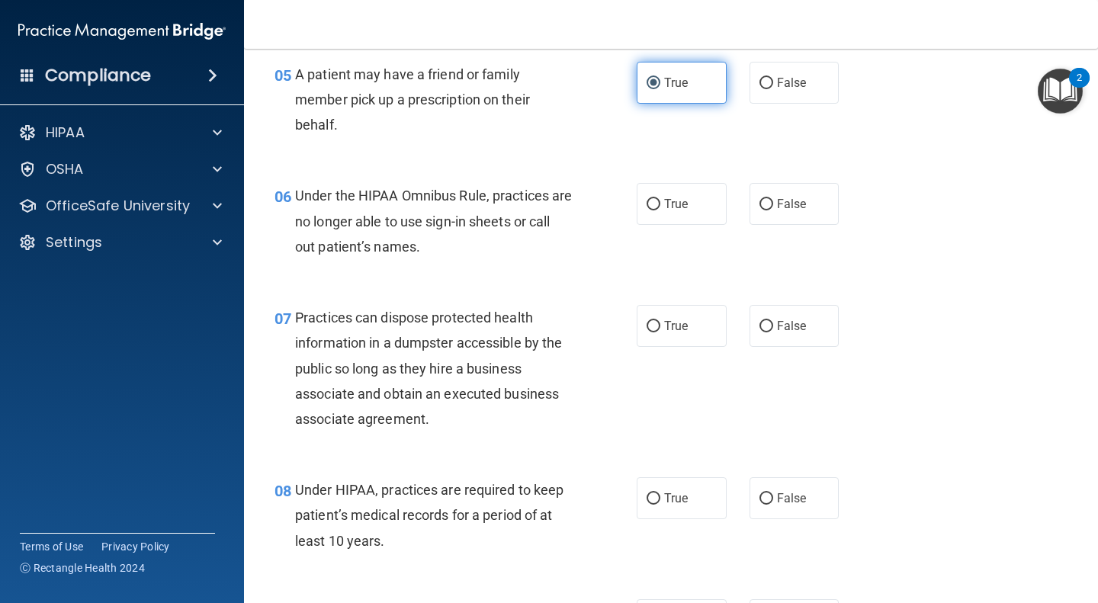
scroll to position [749, 0]
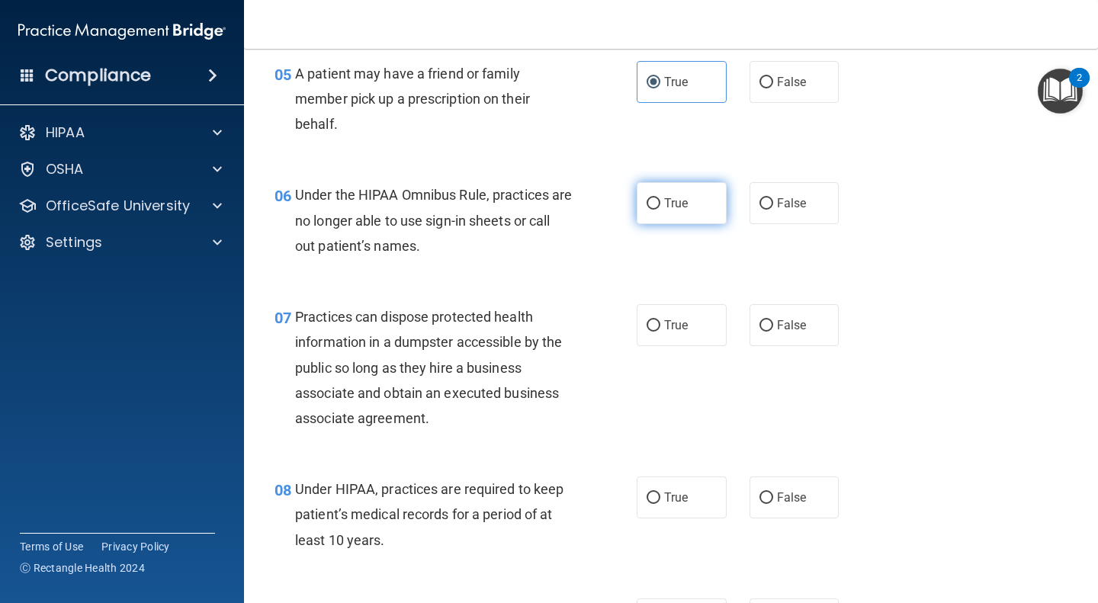
click at [685, 213] on label "True" at bounding box center [681, 203] width 90 height 42
click at [660, 210] on input "True" at bounding box center [653, 203] width 14 height 11
radio input "true"
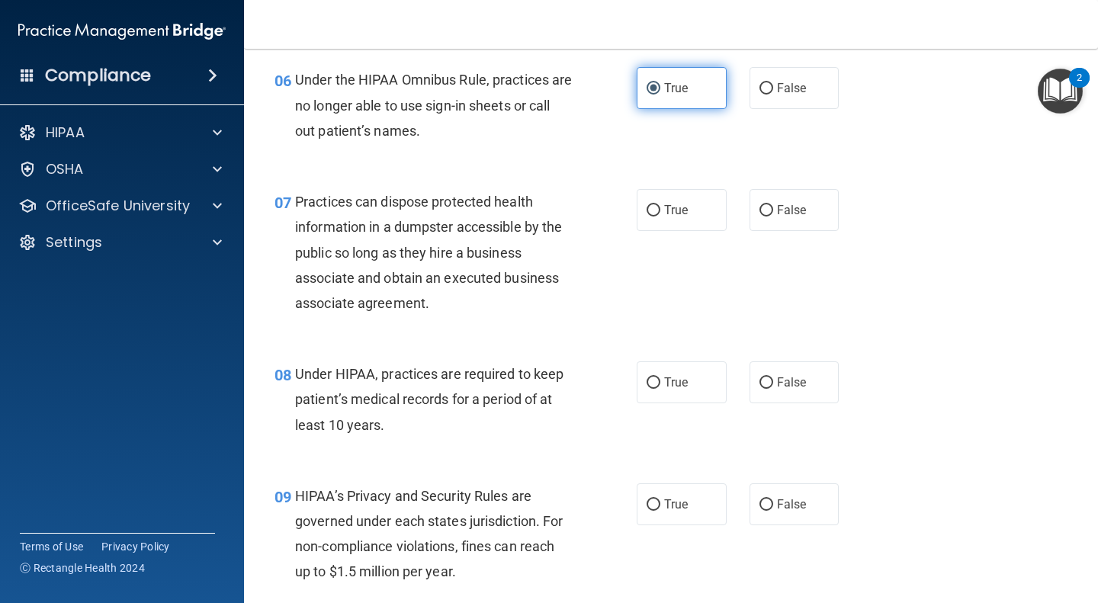
scroll to position [863, 0]
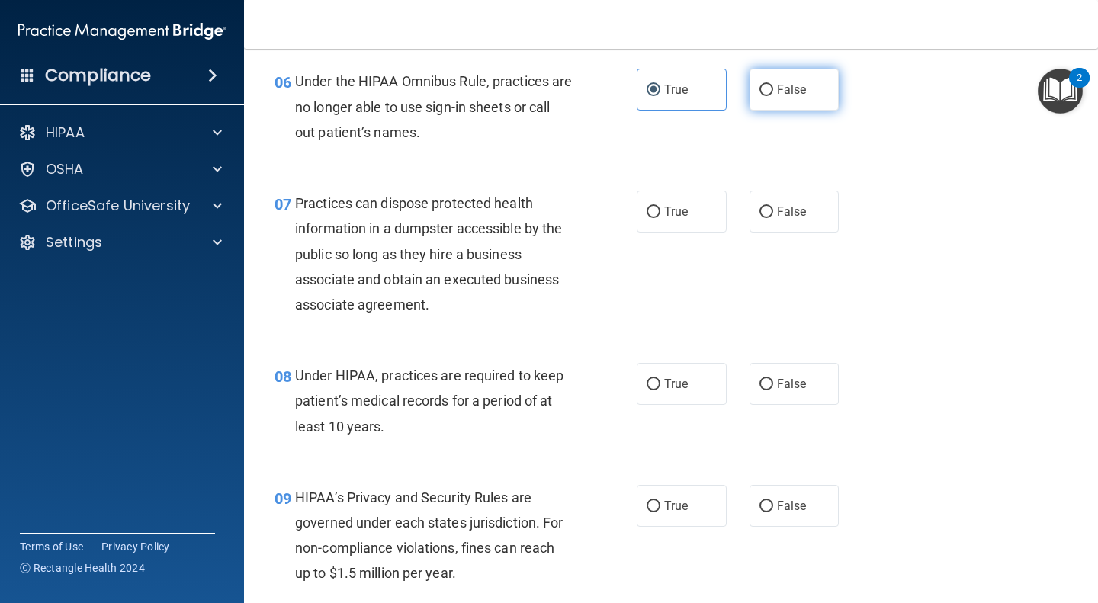
click at [796, 101] on label "False" at bounding box center [794, 90] width 90 height 42
click at [773, 96] on input "False" at bounding box center [766, 90] width 14 height 11
radio input "true"
click at [716, 91] on label "True" at bounding box center [681, 90] width 90 height 42
click at [660, 91] on input "True" at bounding box center [653, 90] width 14 height 11
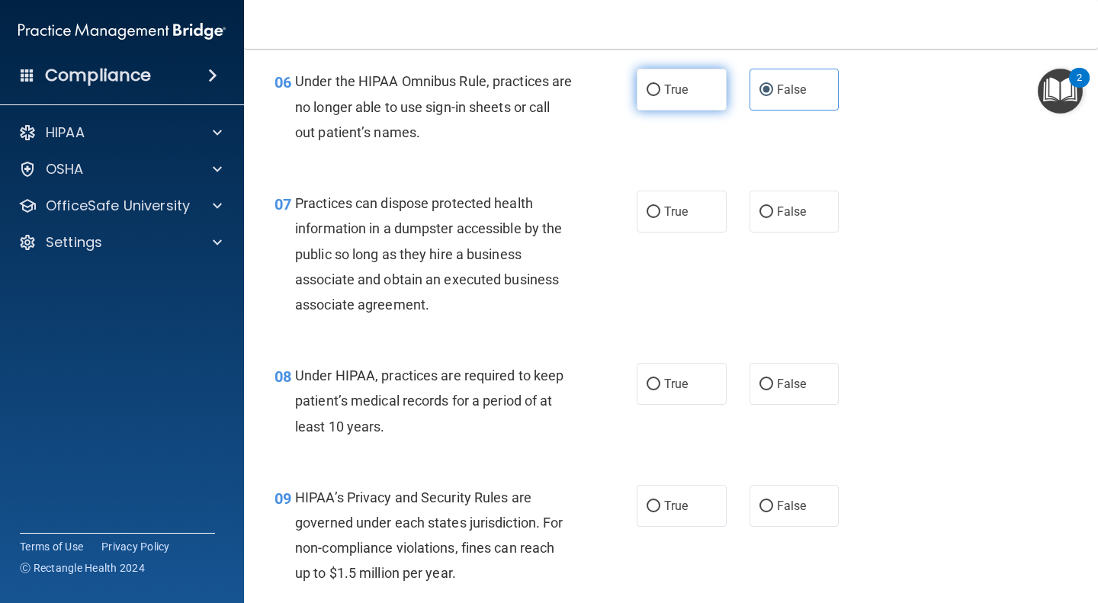
radio input "true"
radio input "false"
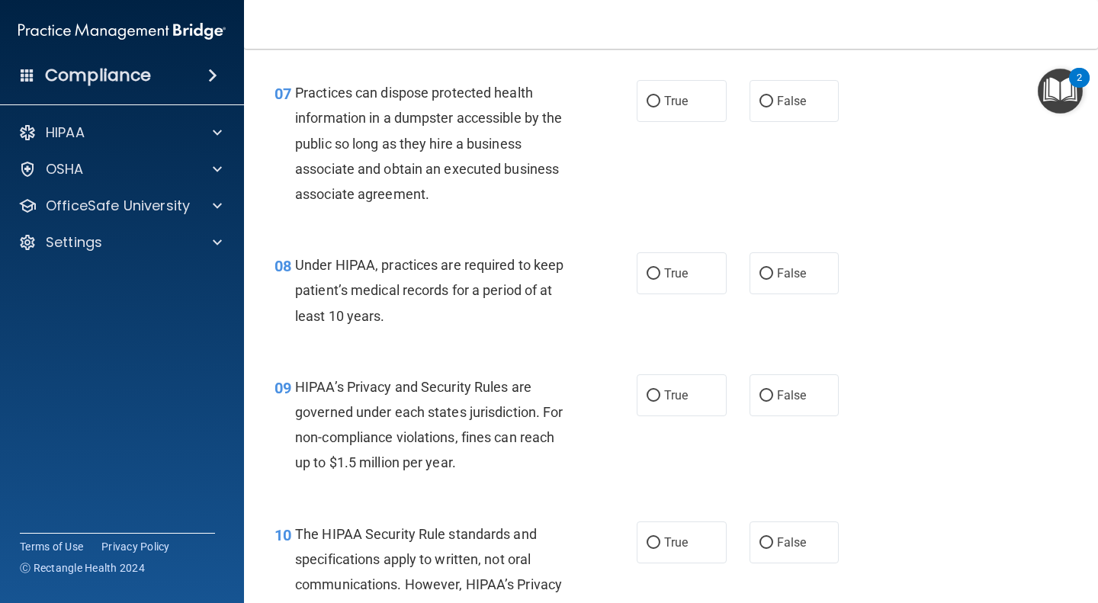
scroll to position [974, 0]
click at [823, 91] on label "False" at bounding box center [794, 100] width 90 height 42
click at [773, 95] on input "False" at bounding box center [766, 100] width 14 height 11
radio input "true"
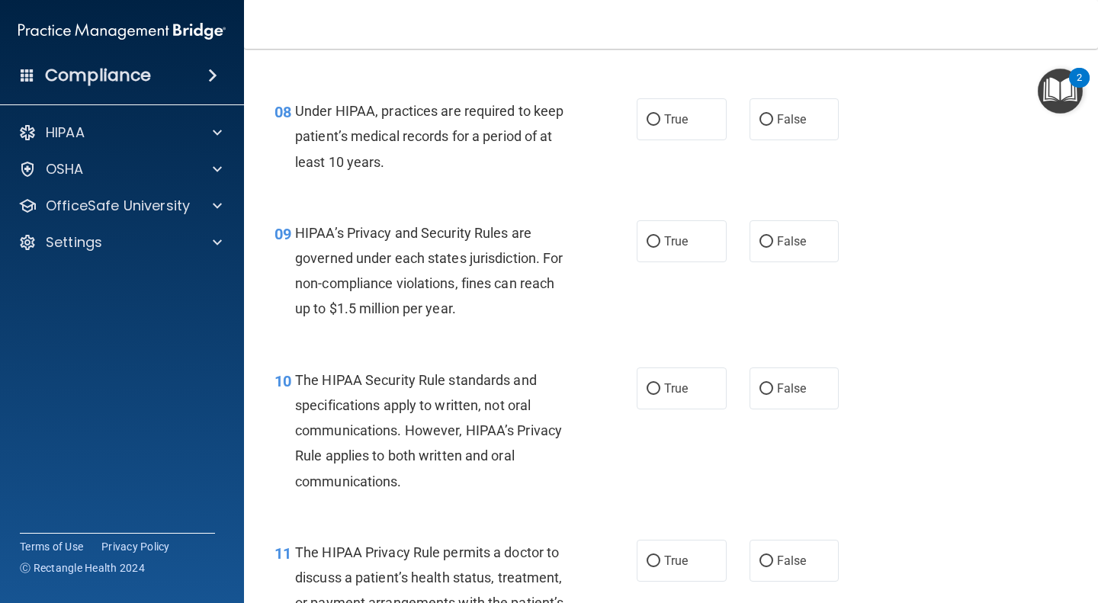
scroll to position [1127, 0]
click at [678, 123] on span "True" at bounding box center [676, 120] width 24 height 14
click at [660, 123] on input "True" at bounding box center [653, 120] width 14 height 11
radio input "true"
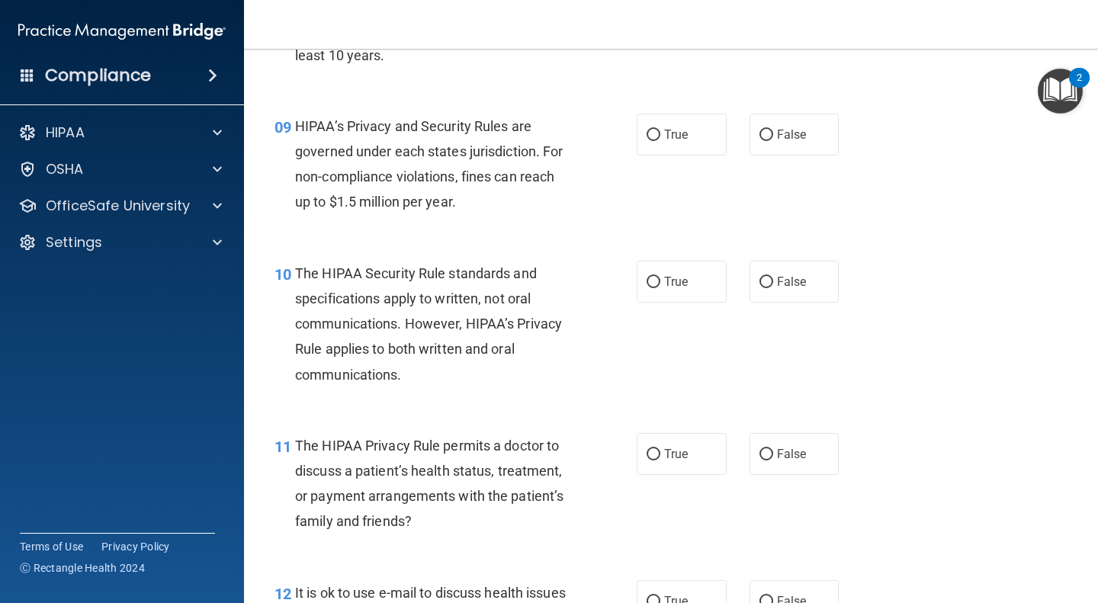
scroll to position [1234, 0]
click at [698, 140] on label "True" at bounding box center [681, 135] width 90 height 42
click at [660, 140] on input "True" at bounding box center [653, 135] width 14 height 11
radio input "true"
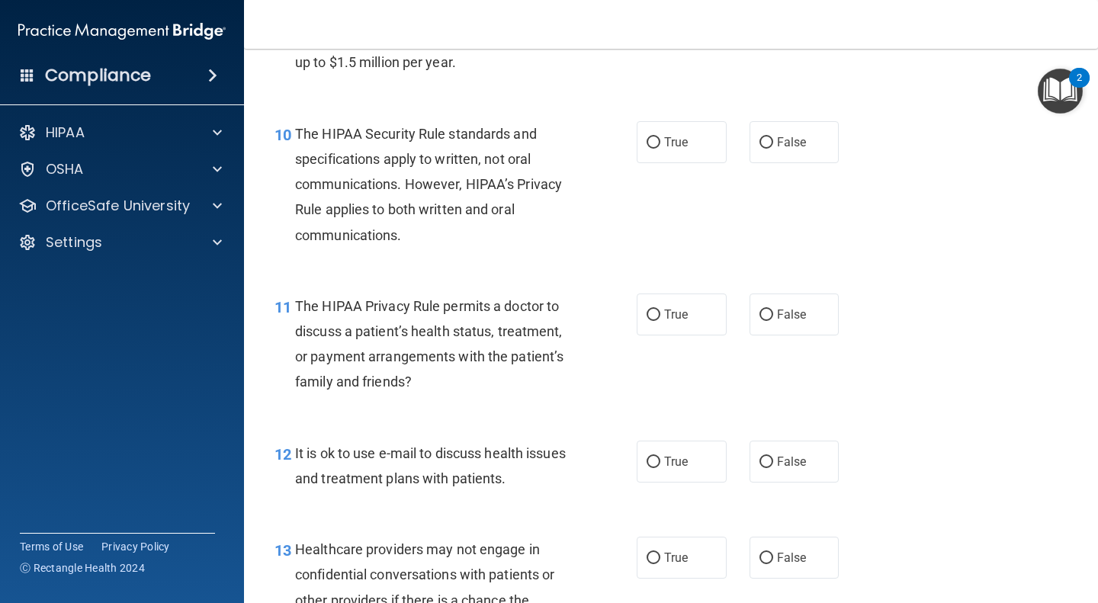
scroll to position [1377, 0]
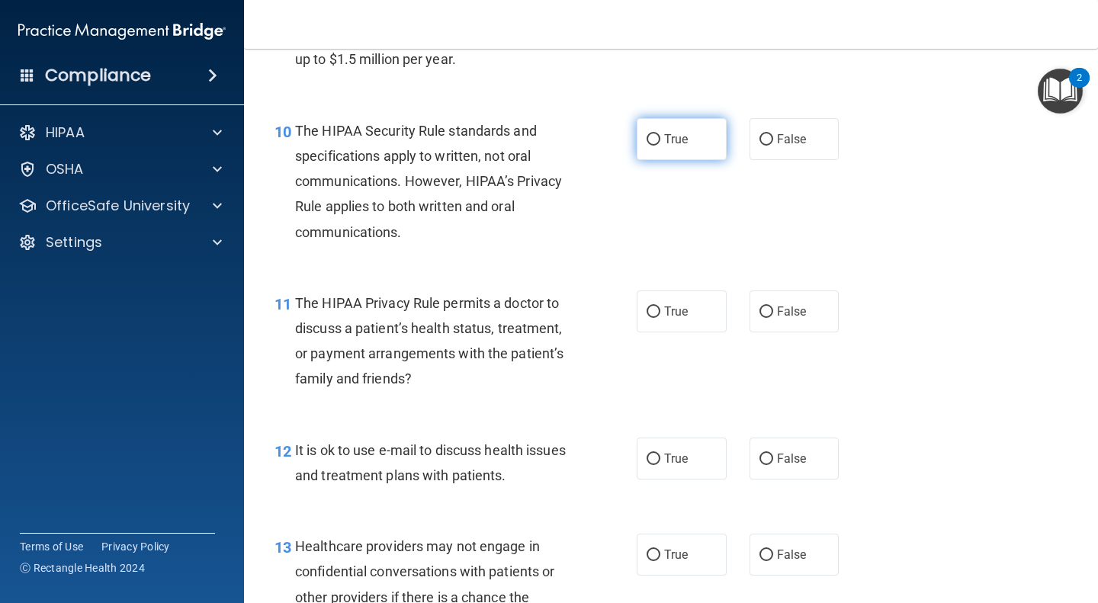
click at [681, 146] on label "True" at bounding box center [681, 139] width 90 height 42
click at [660, 146] on input "True" at bounding box center [653, 139] width 14 height 11
radio input "true"
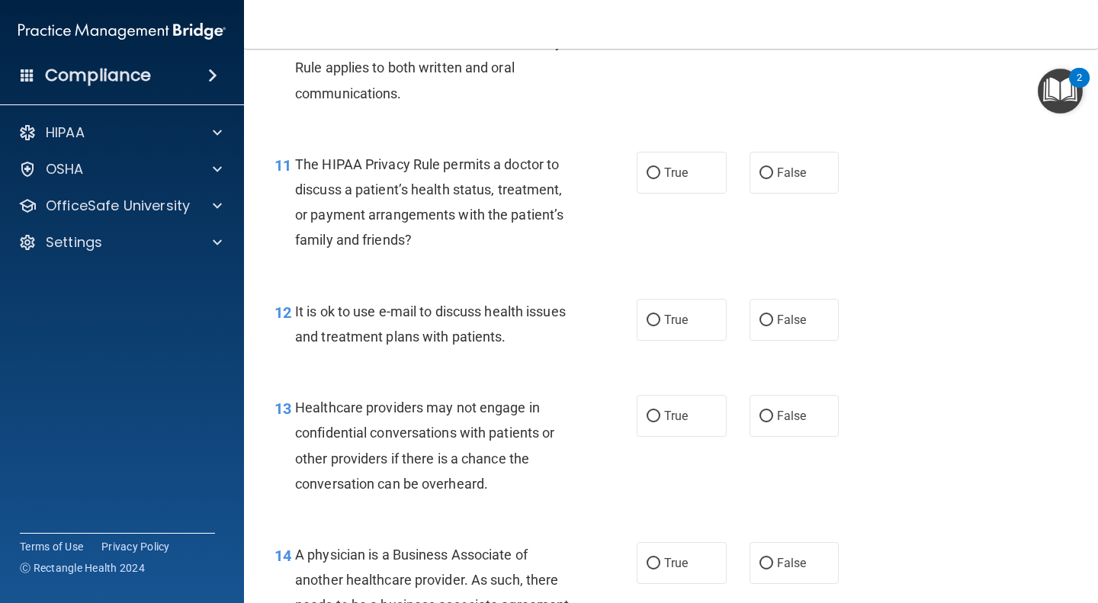
scroll to position [1517, 0]
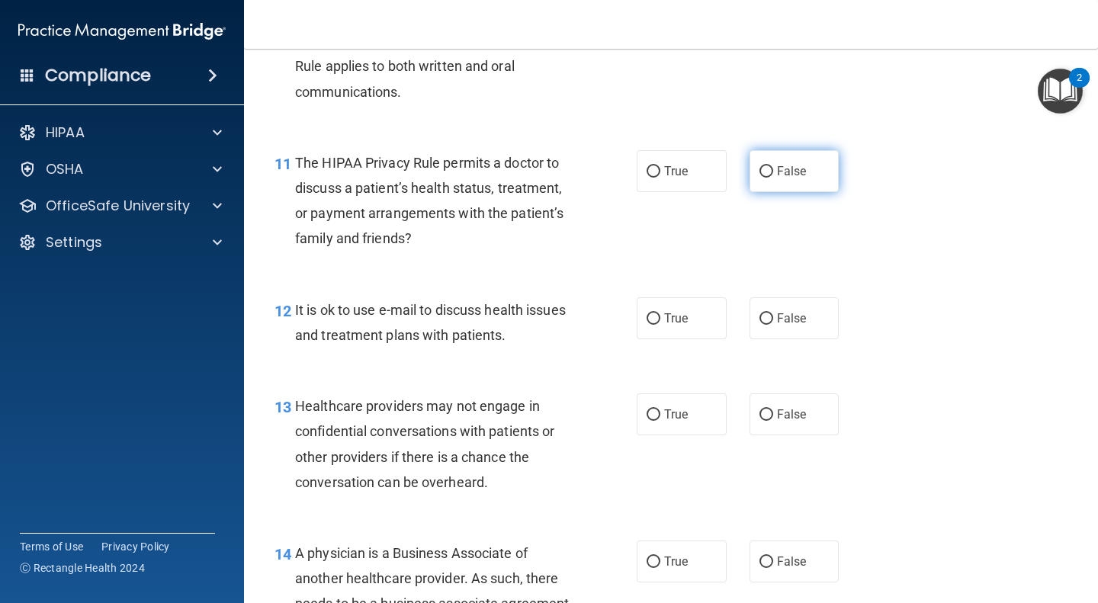
click at [759, 174] on input "False" at bounding box center [766, 171] width 14 height 11
radio input "true"
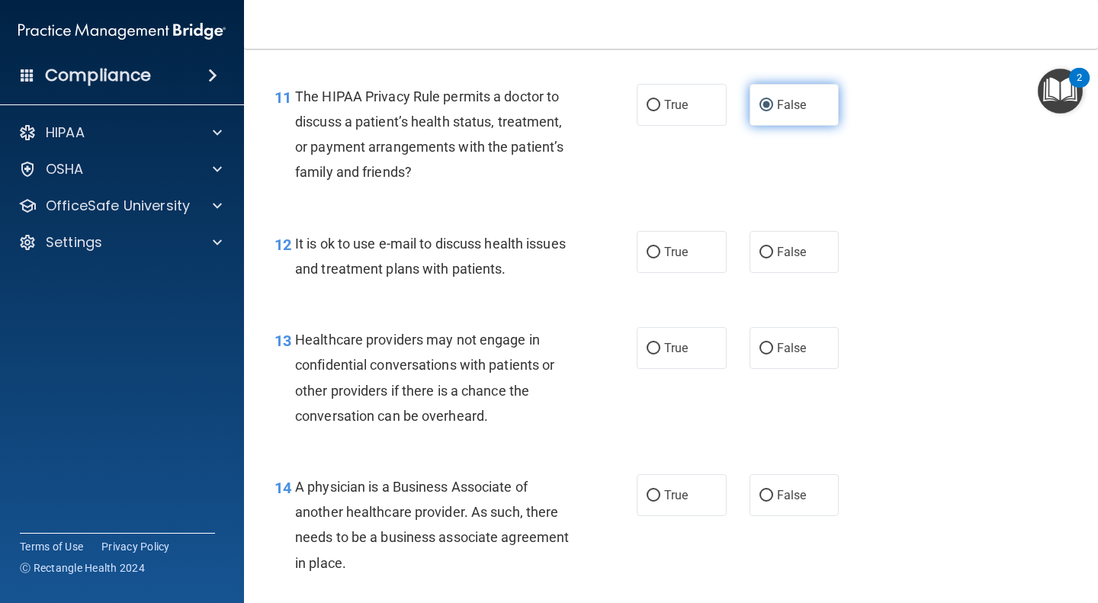
scroll to position [1605, 0]
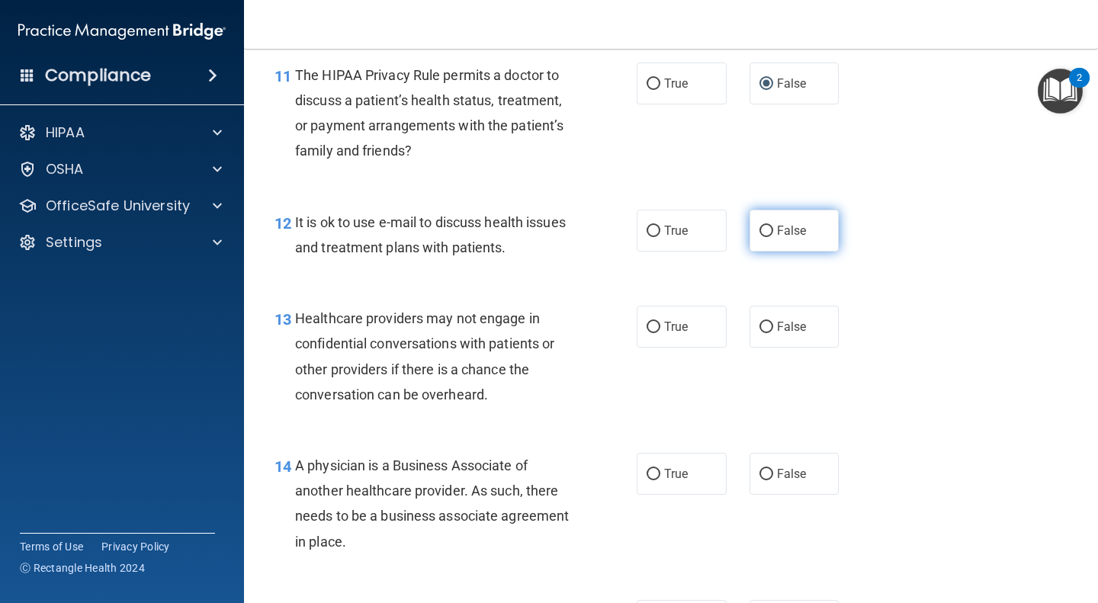
click at [761, 231] on input "False" at bounding box center [766, 231] width 14 height 11
radio input "true"
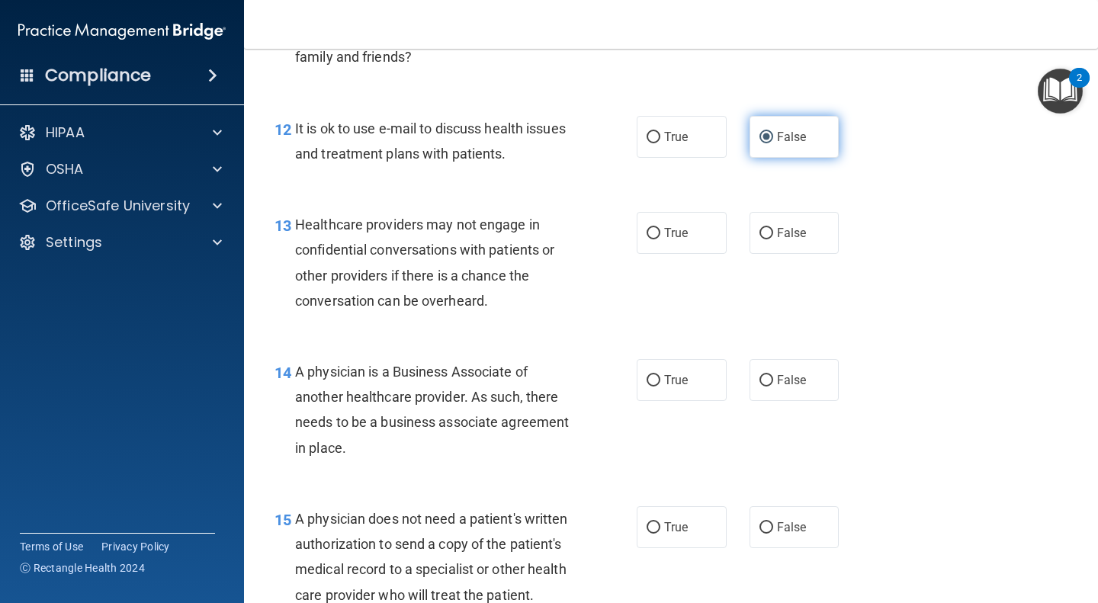
scroll to position [1777, 0]
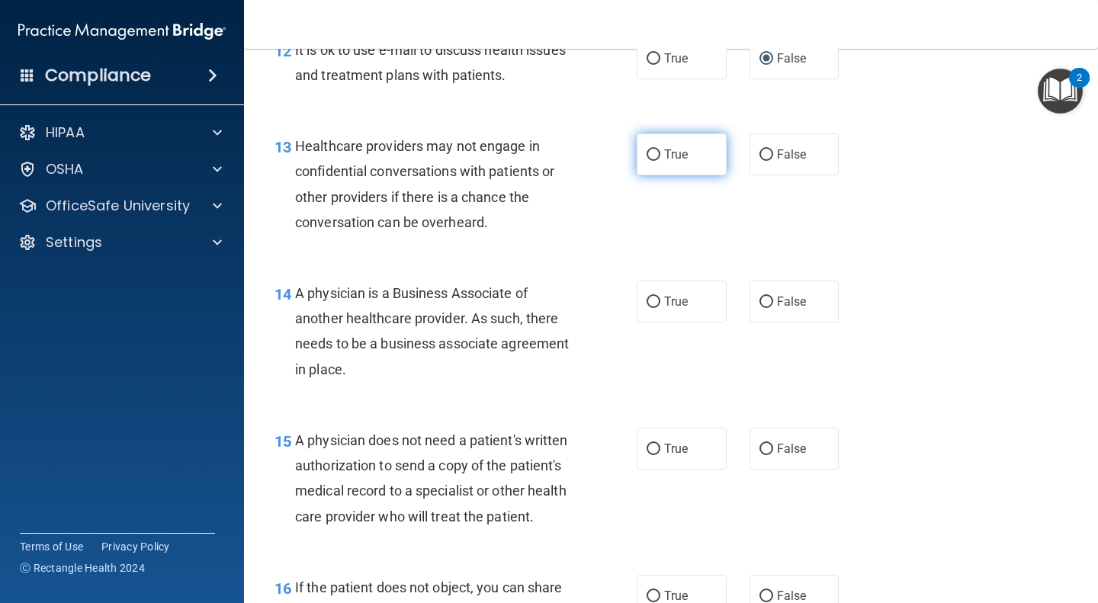
click at [665, 172] on label "True" at bounding box center [681, 154] width 90 height 42
click at [660, 161] on input "True" at bounding box center [653, 154] width 14 height 11
radio input "true"
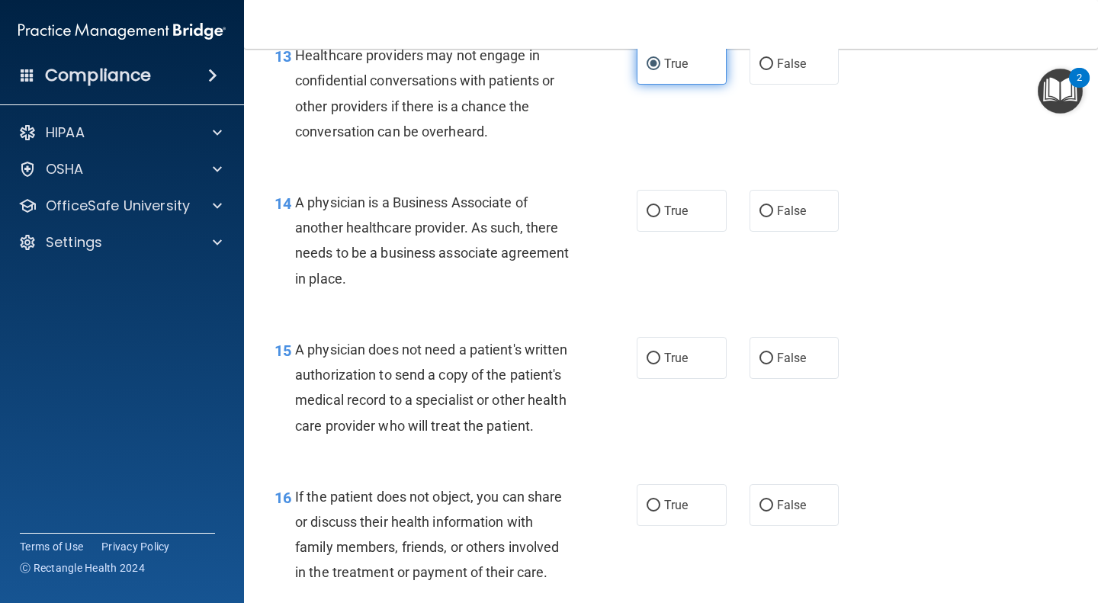
scroll to position [1946, 0]
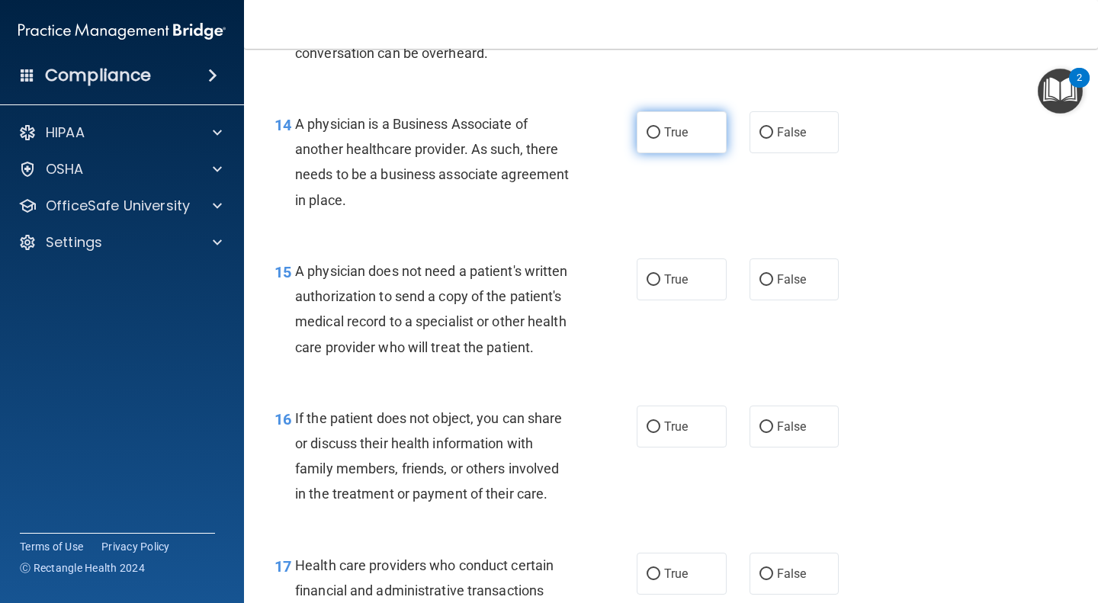
click at [694, 143] on label "True" at bounding box center [681, 132] width 90 height 42
click at [660, 139] on input "True" at bounding box center [653, 132] width 14 height 11
radio input "true"
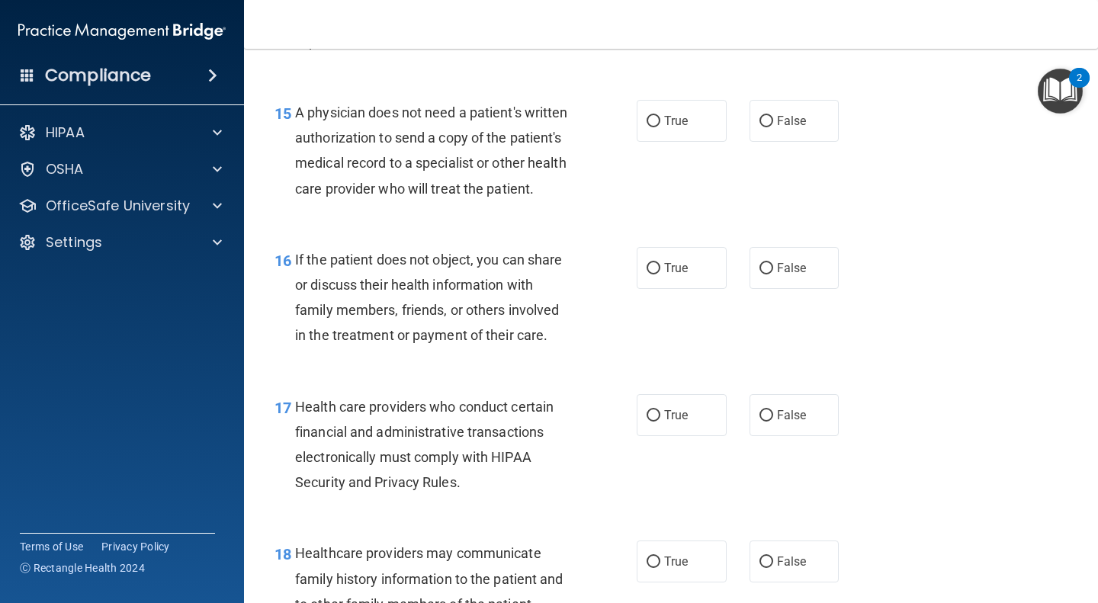
scroll to position [2135, 0]
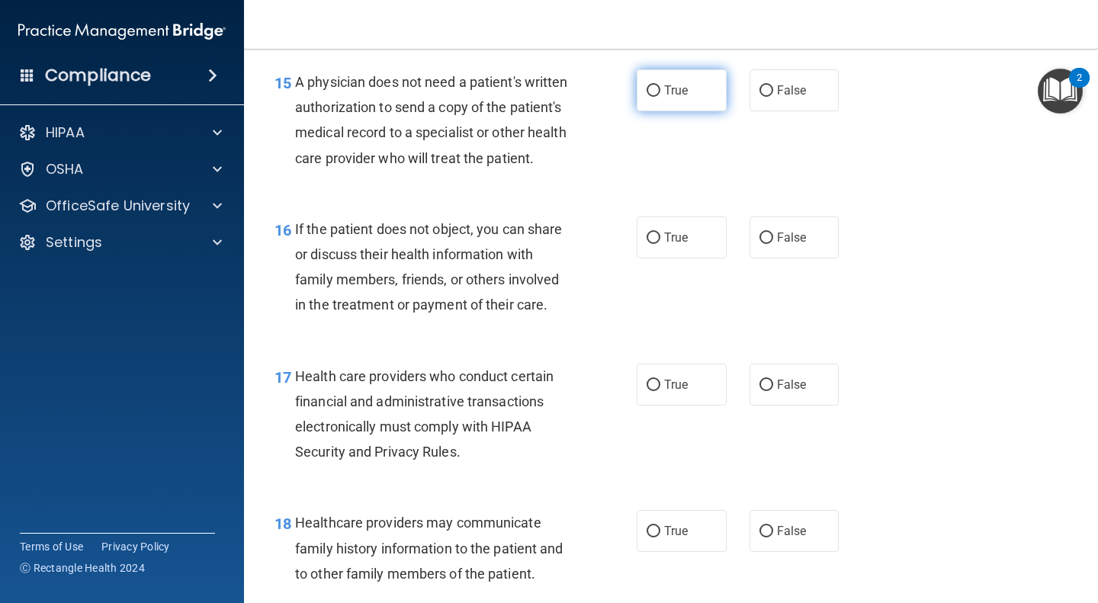
click at [697, 91] on label "True" at bounding box center [681, 90] width 90 height 42
click at [660, 91] on input "True" at bounding box center [653, 90] width 14 height 11
radio input "true"
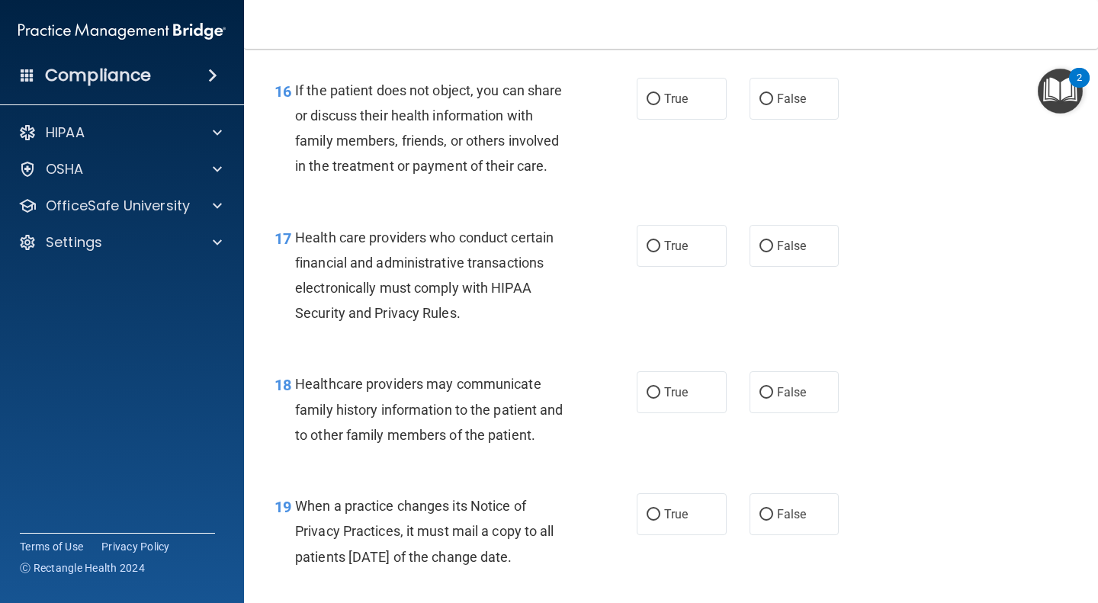
scroll to position [2294, 0]
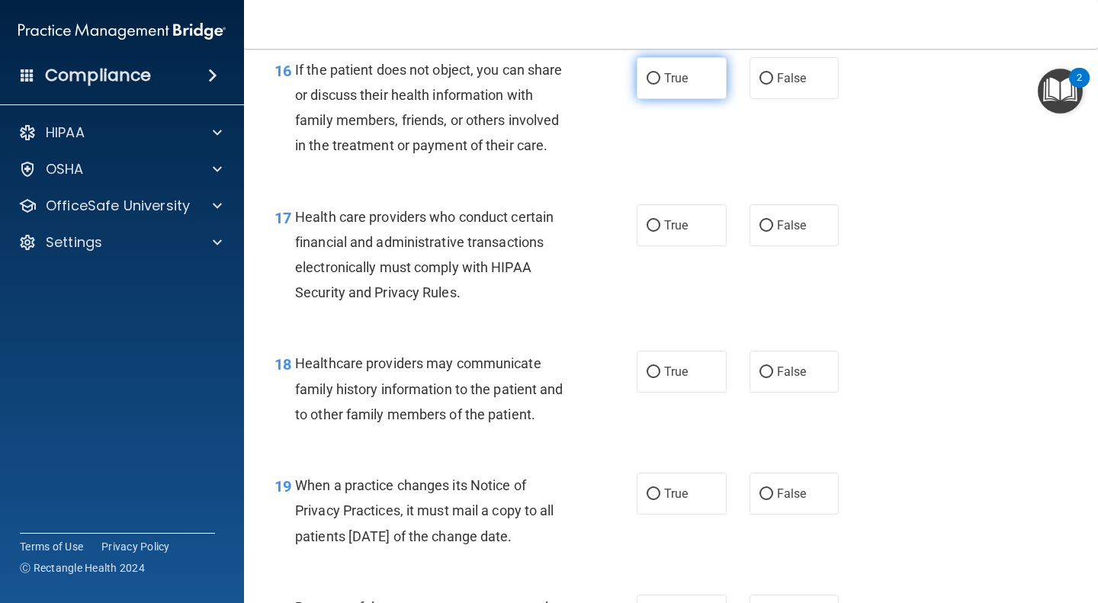
click at [695, 99] on label "True" at bounding box center [681, 78] width 90 height 42
click at [660, 85] on input "True" at bounding box center [653, 78] width 14 height 11
radio input "true"
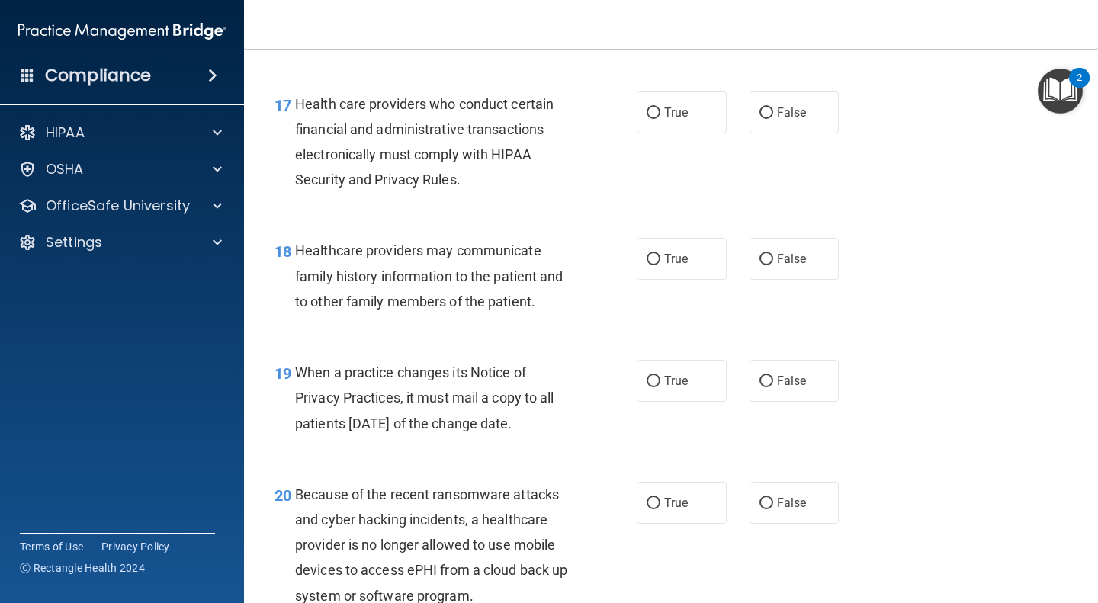
scroll to position [2419, 0]
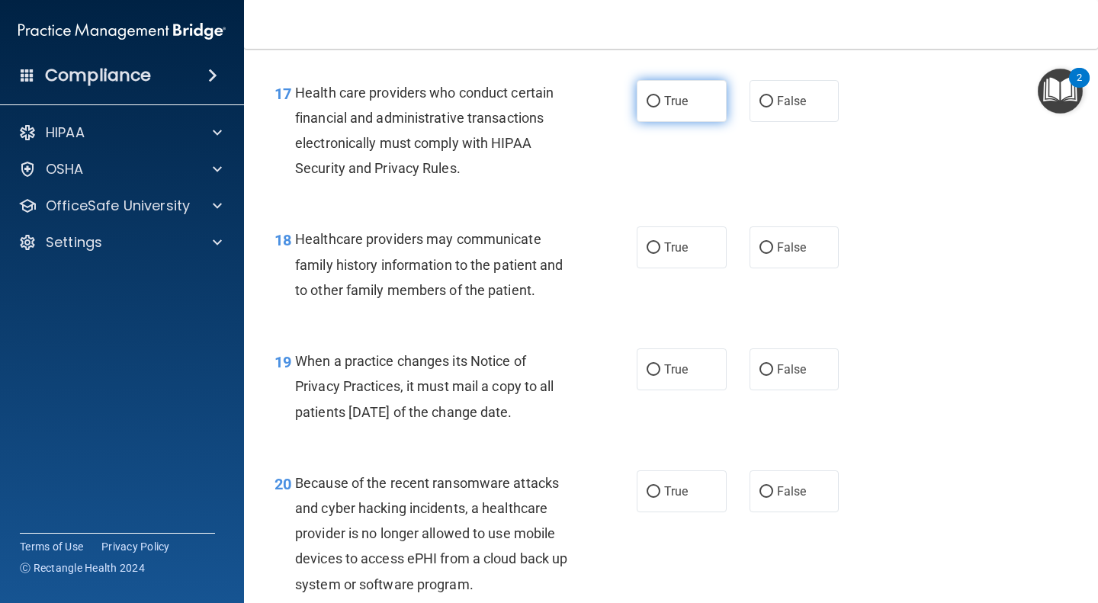
click at [687, 122] on label "True" at bounding box center [681, 101] width 90 height 42
click at [660, 107] on input "True" at bounding box center [653, 101] width 14 height 11
radio input "true"
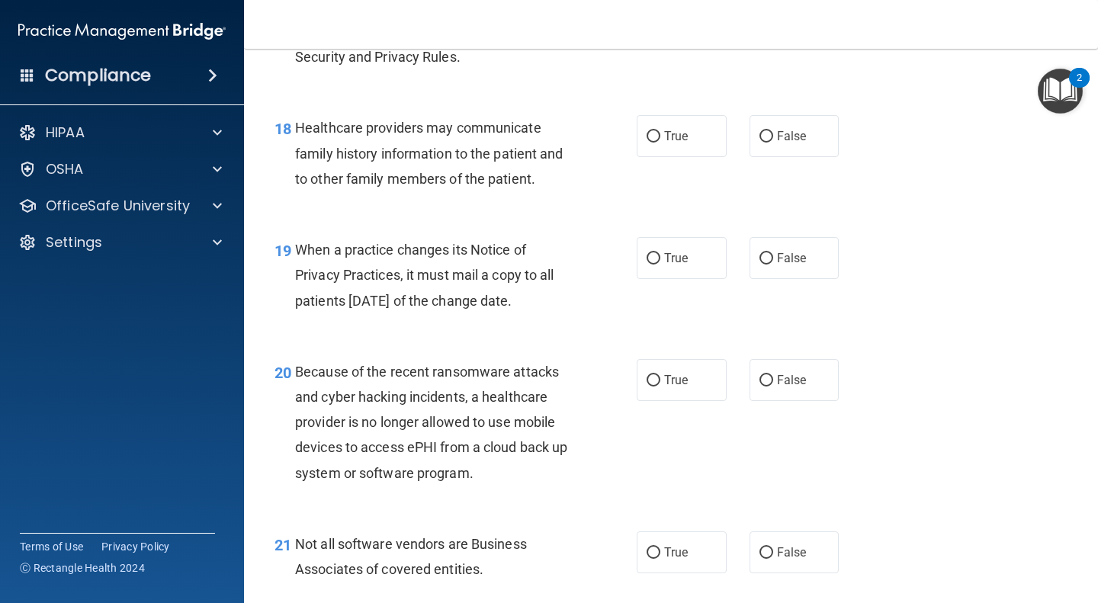
scroll to position [2529, 0]
click at [682, 144] on span "True" at bounding box center [676, 137] width 24 height 14
click at [660, 143] on input "True" at bounding box center [653, 137] width 14 height 11
radio input "true"
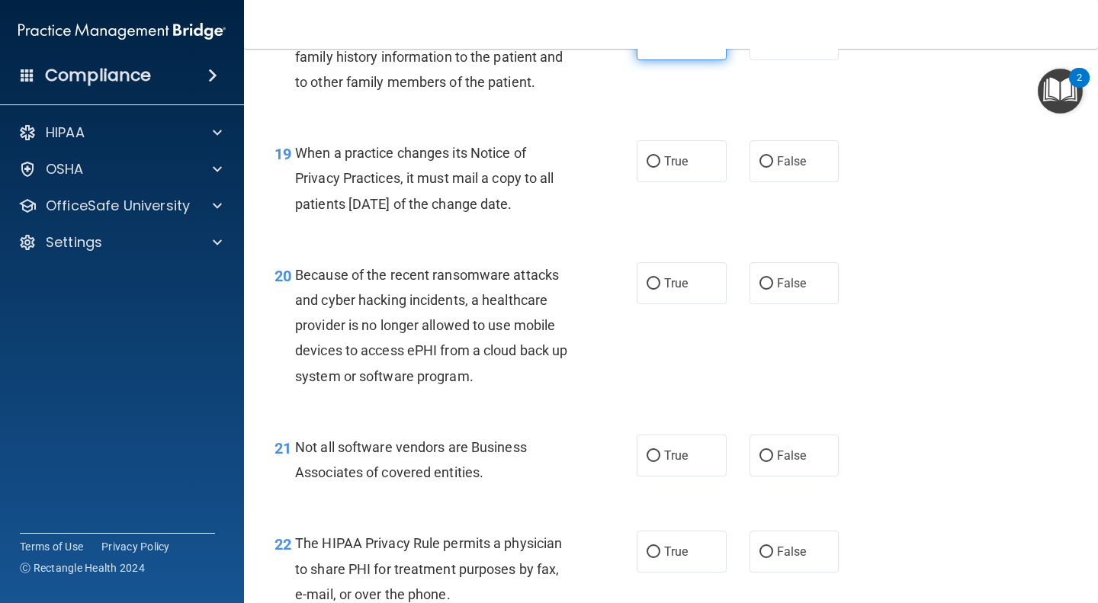
scroll to position [2626, 0]
click at [692, 183] on label "True" at bounding box center [681, 162] width 90 height 42
click at [660, 168] on input "True" at bounding box center [653, 162] width 14 height 11
radio input "true"
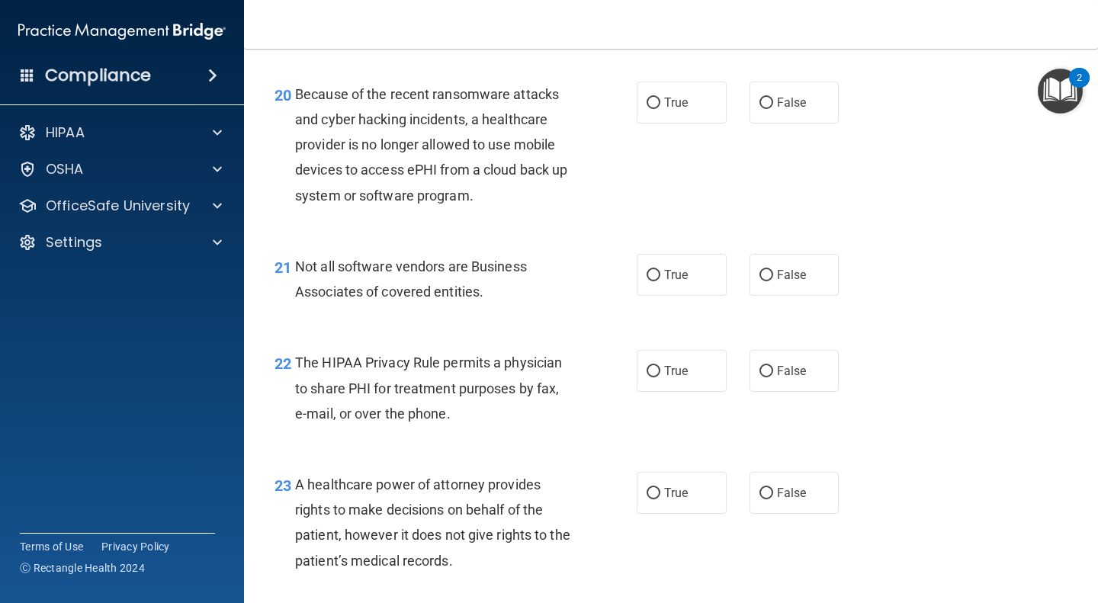
scroll to position [2804, 0]
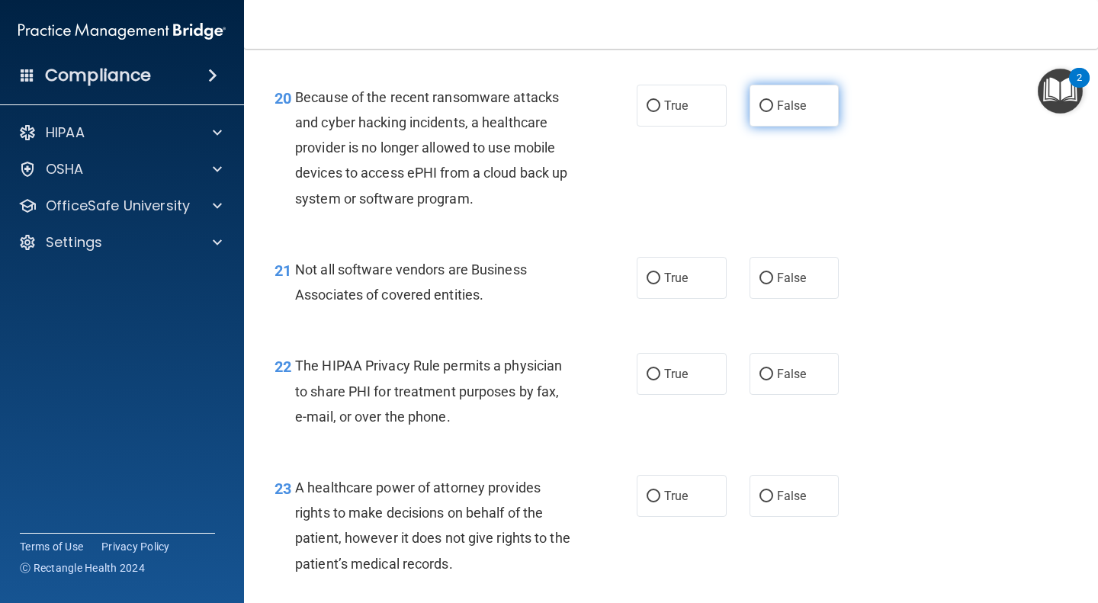
click at [765, 112] on input "False" at bounding box center [766, 106] width 14 height 11
radio input "true"
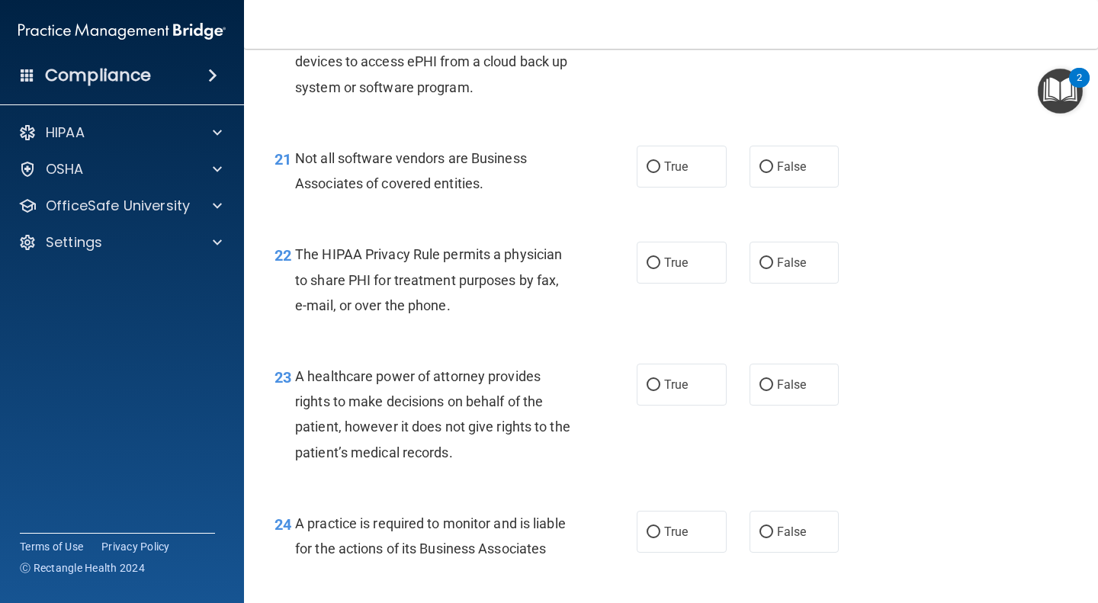
scroll to position [2917, 0]
click at [694, 186] on label "True" at bounding box center [681, 165] width 90 height 42
click at [660, 172] on input "True" at bounding box center [653, 165] width 14 height 11
radio input "true"
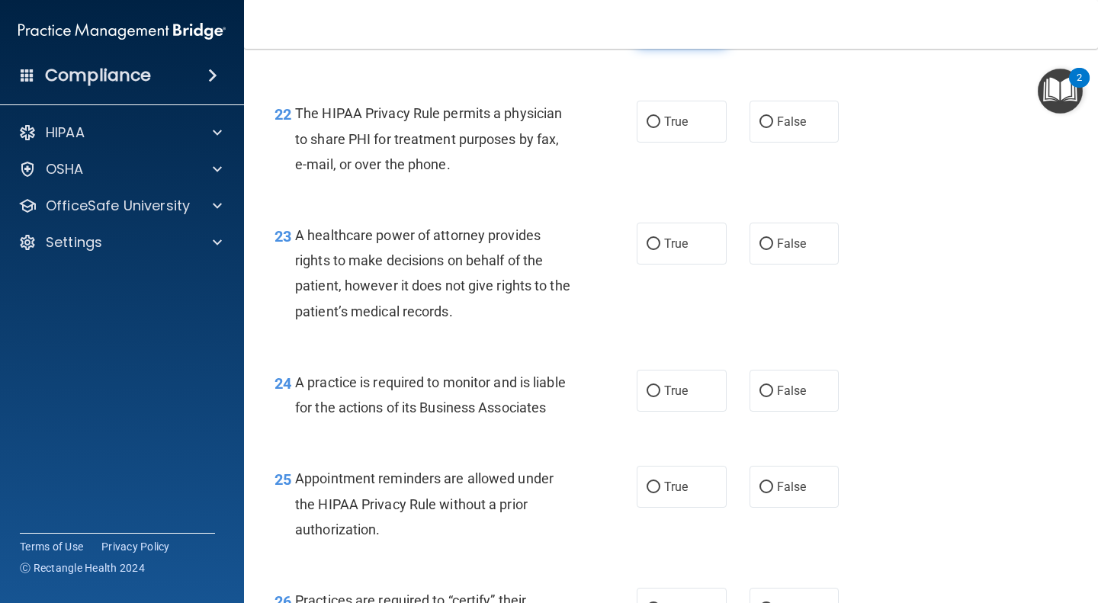
scroll to position [3058, 0]
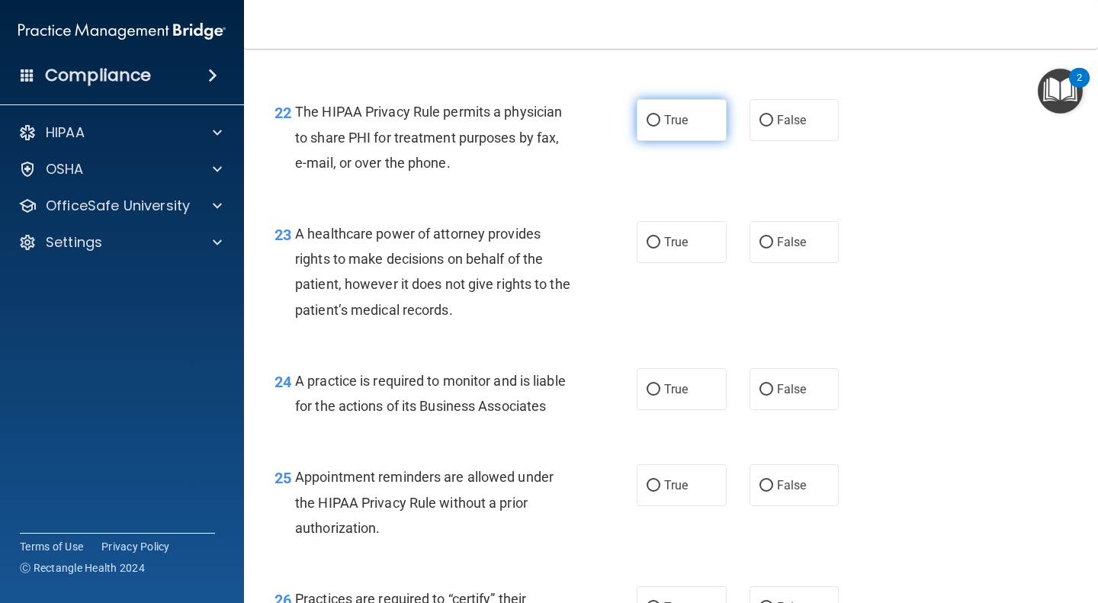
click at [676, 127] on span "True" at bounding box center [676, 120] width 24 height 14
click at [660, 127] on input "True" at bounding box center [653, 120] width 14 height 11
radio input "true"
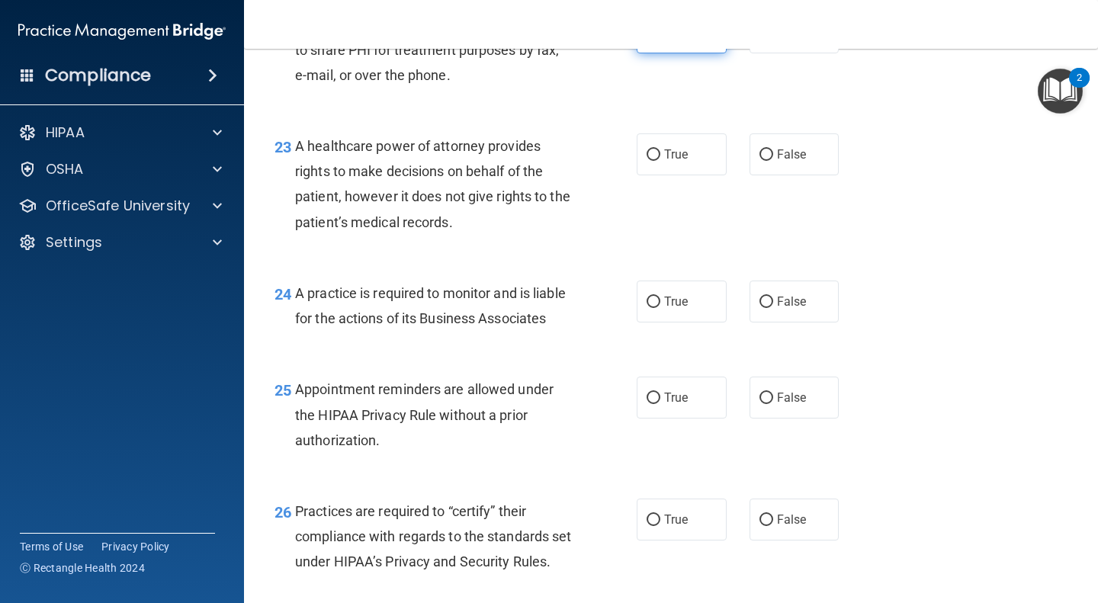
scroll to position [3150, 0]
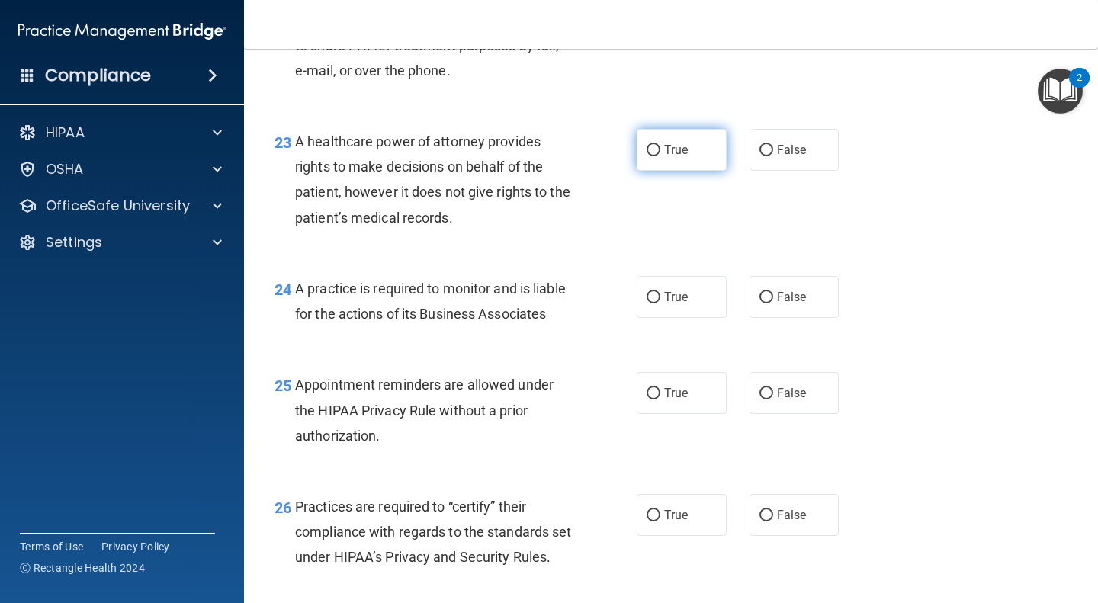
click at [682, 171] on label "True" at bounding box center [681, 150] width 90 height 42
click at [660, 156] on input "True" at bounding box center [653, 150] width 14 height 11
radio input "true"
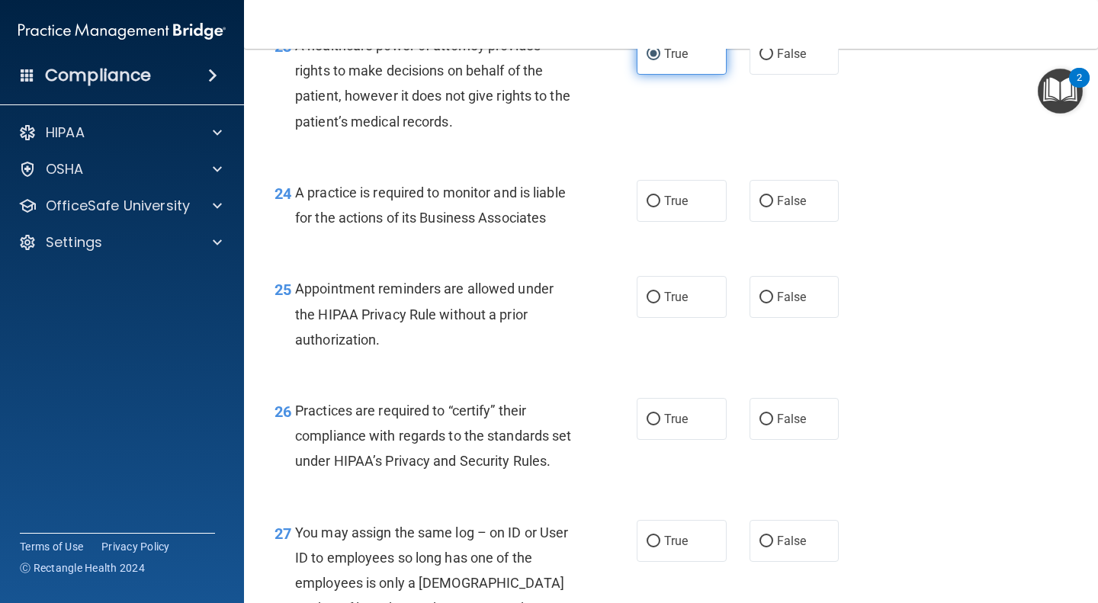
scroll to position [3247, 0]
click at [674, 207] on span "True" at bounding box center [676, 200] width 24 height 14
click at [660, 207] on input "True" at bounding box center [653, 200] width 14 height 11
radio input "true"
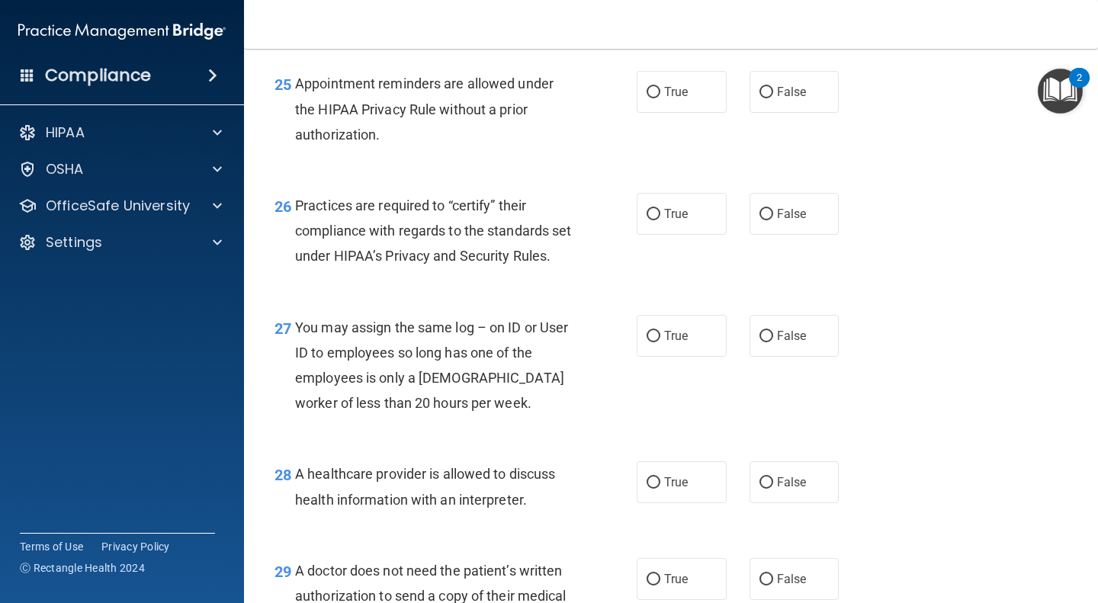
scroll to position [3458, 0]
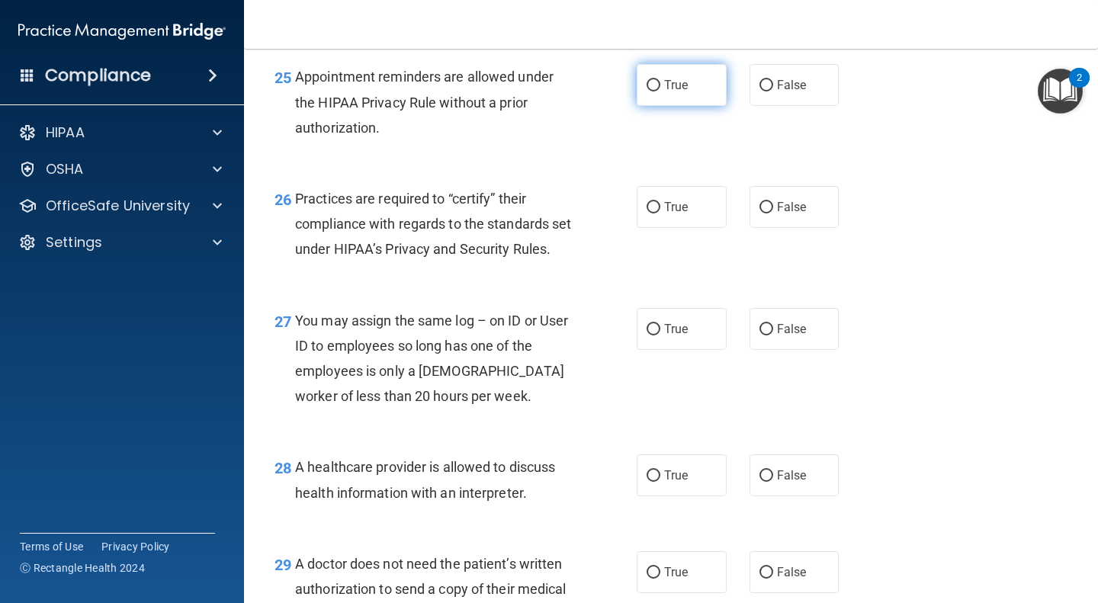
click at [696, 106] on label "True" at bounding box center [681, 85] width 90 height 42
click at [660, 91] on input "True" at bounding box center [653, 85] width 14 height 11
radio input "true"
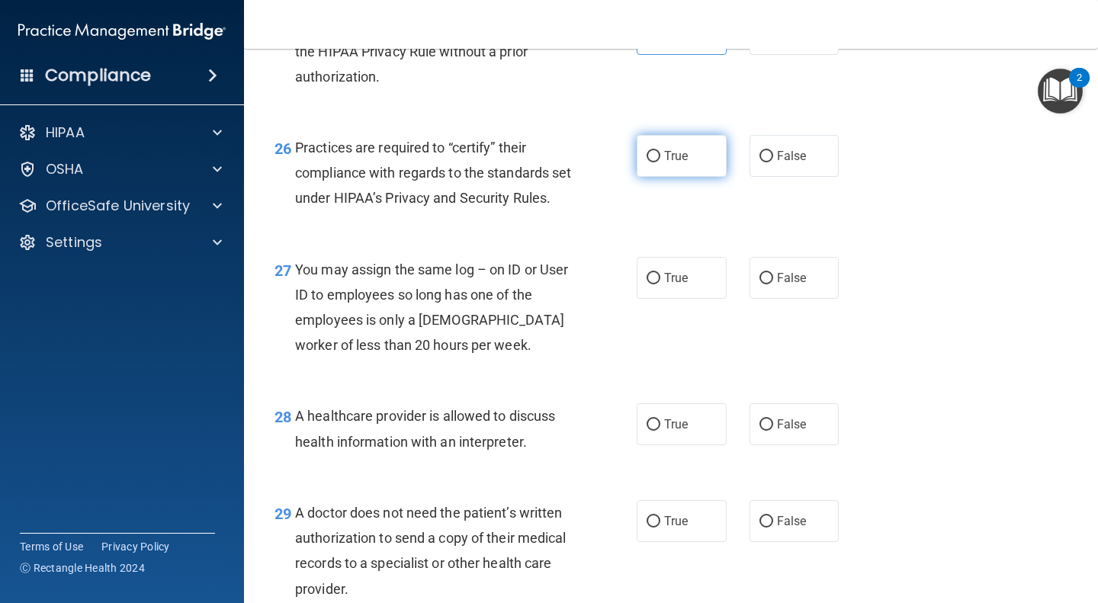
click at [695, 177] on label "True" at bounding box center [681, 156] width 90 height 42
click at [660, 162] on input "True" at bounding box center [653, 156] width 14 height 11
radio input "true"
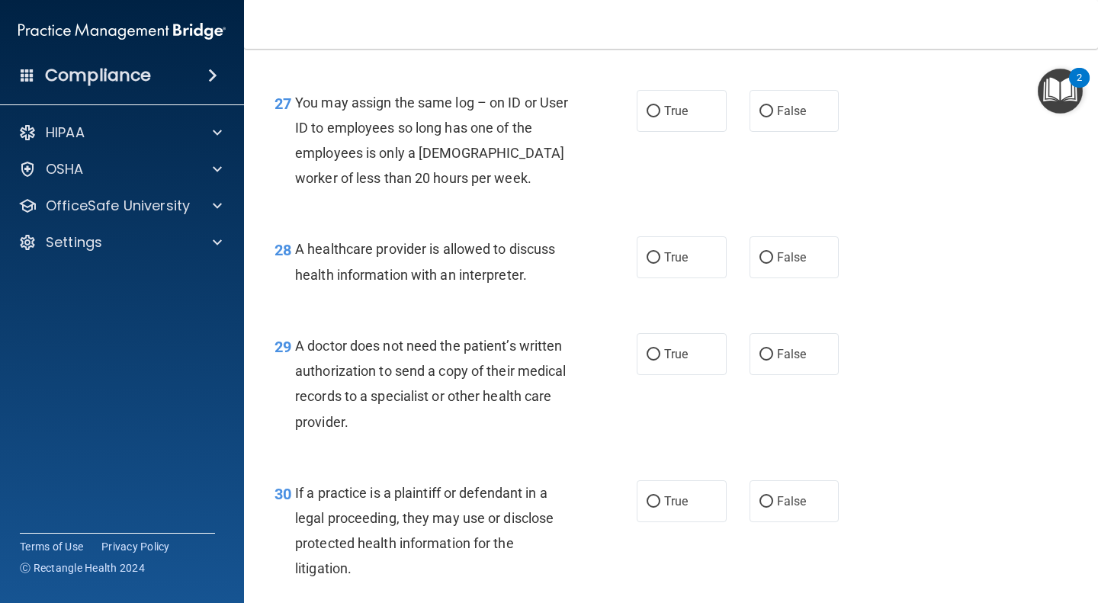
scroll to position [3677, 0]
click at [694, 131] on label "True" at bounding box center [681, 110] width 90 height 42
click at [660, 117] on input "True" at bounding box center [653, 110] width 14 height 11
radio input "true"
click at [761, 117] on input "False" at bounding box center [766, 110] width 14 height 11
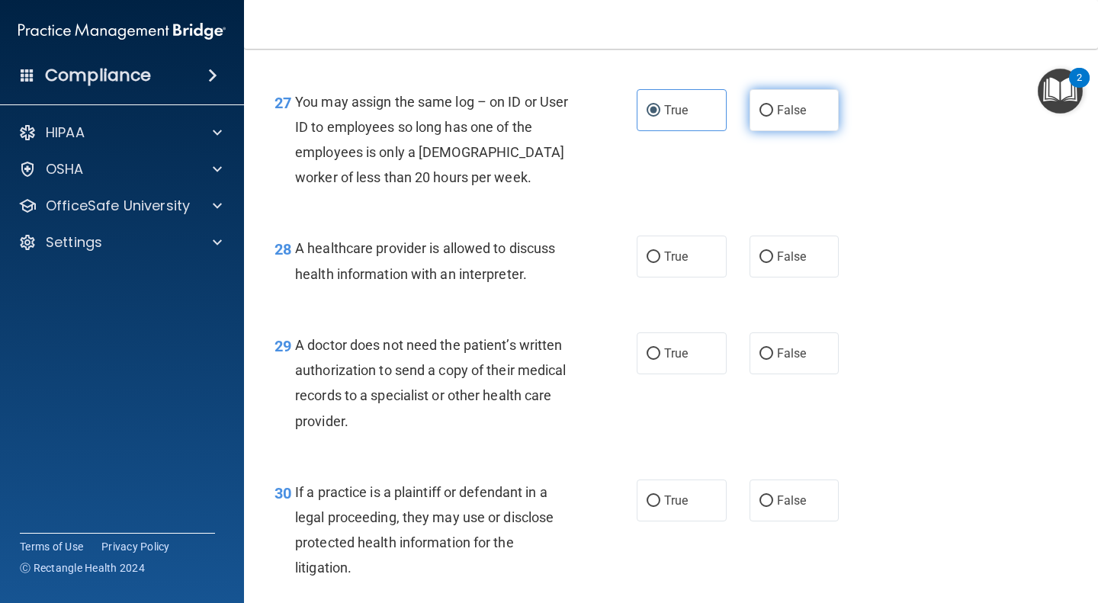
radio input "true"
radio input "false"
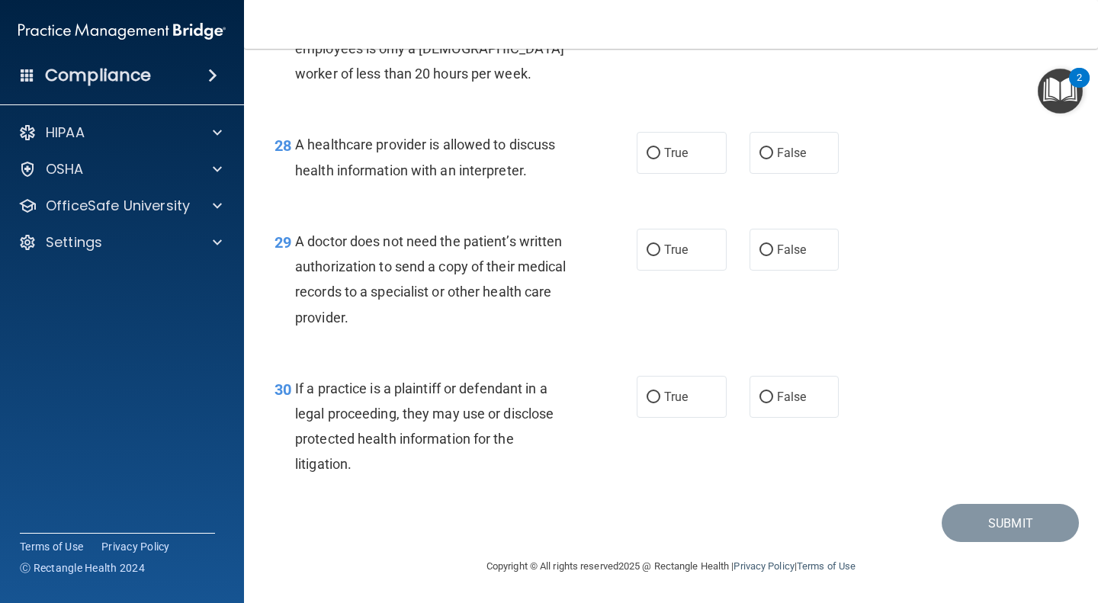
scroll to position [3827, 0]
click at [691, 174] on label "True" at bounding box center [681, 153] width 90 height 42
click at [660, 159] on input "True" at bounding box center [653, 153] width 14 height 11
radio input "true"
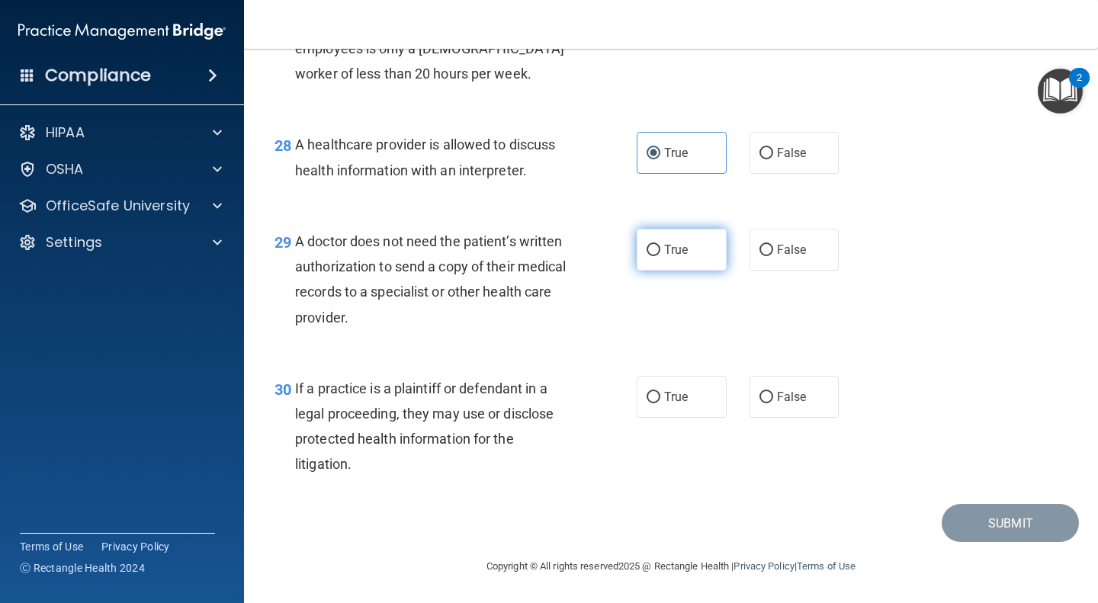
click at [691, 247] on label "True" at bounding box center [681, 250] width 90 height 42
click at [660, 247] on input "True" at bounding box center [653, 250] width 14 height 11
radio input "true"
click at [763, 396] on input "False" at bounding box center [766, 397] width 14 height 11
radio input "true"
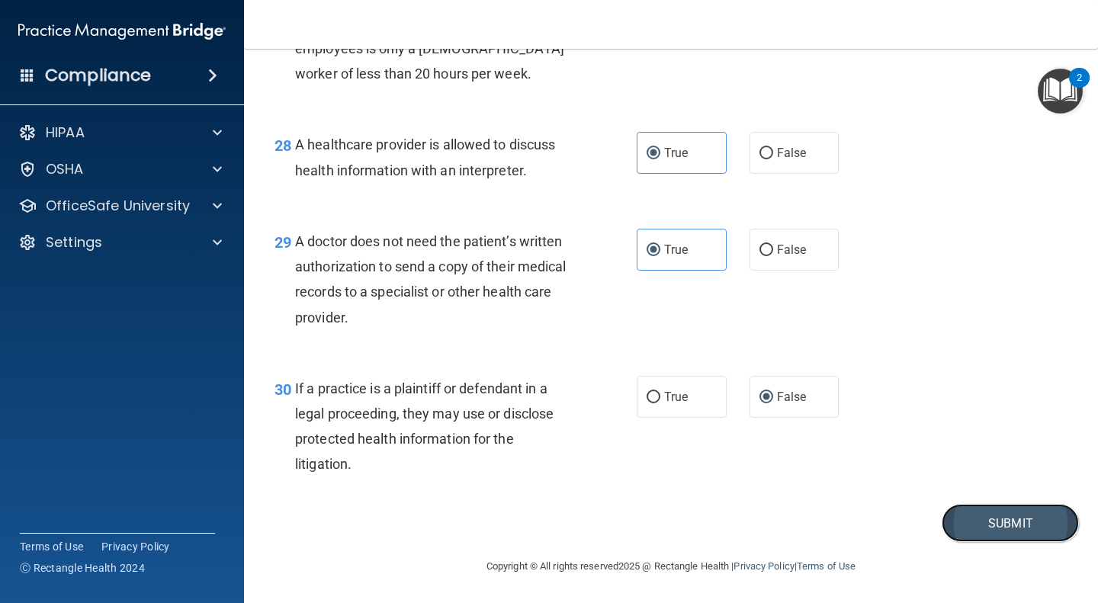
click at [979, 523] on button "Submit" at bounding box center [1009, 523] width 137 height 39
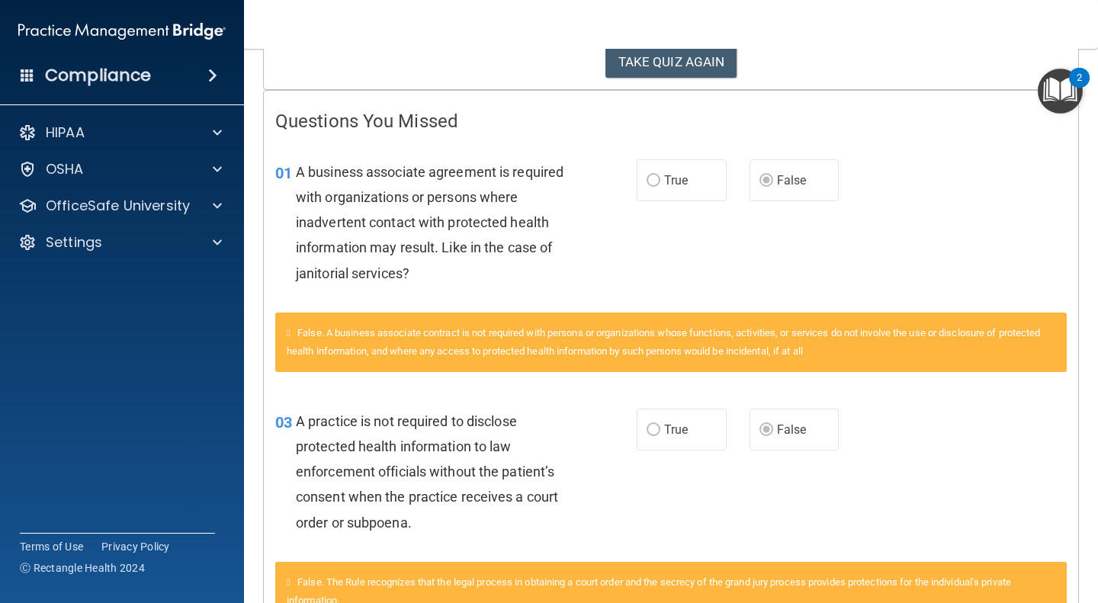
scroll to position [275, 0]
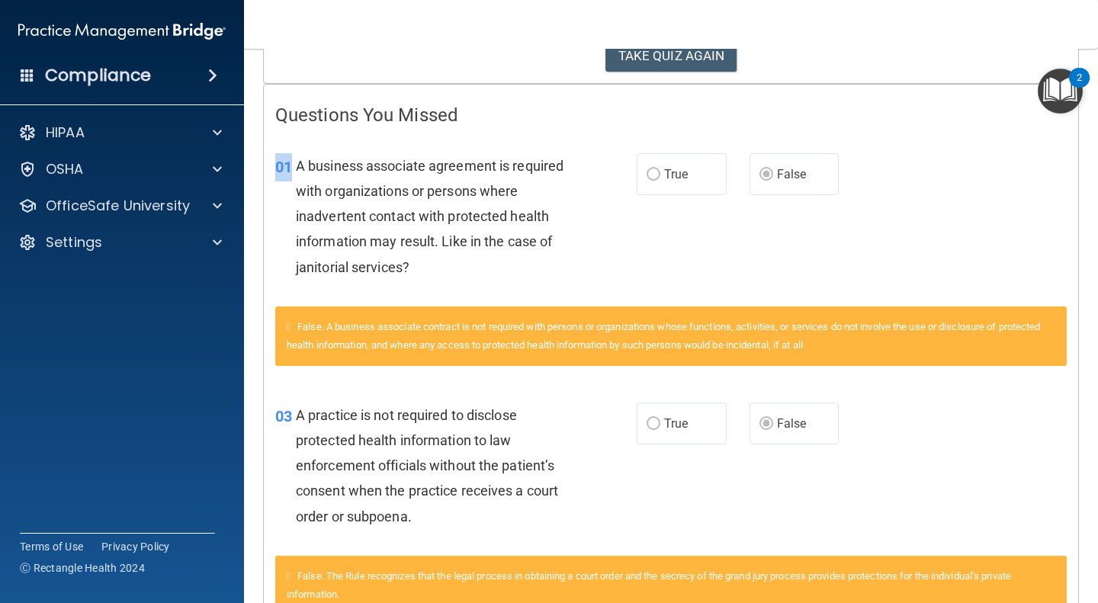
click at [1024, 380] on div "False. A business associate contract is not required with persons or organizati…" at bounding box center [671, 344] width 814 height 77
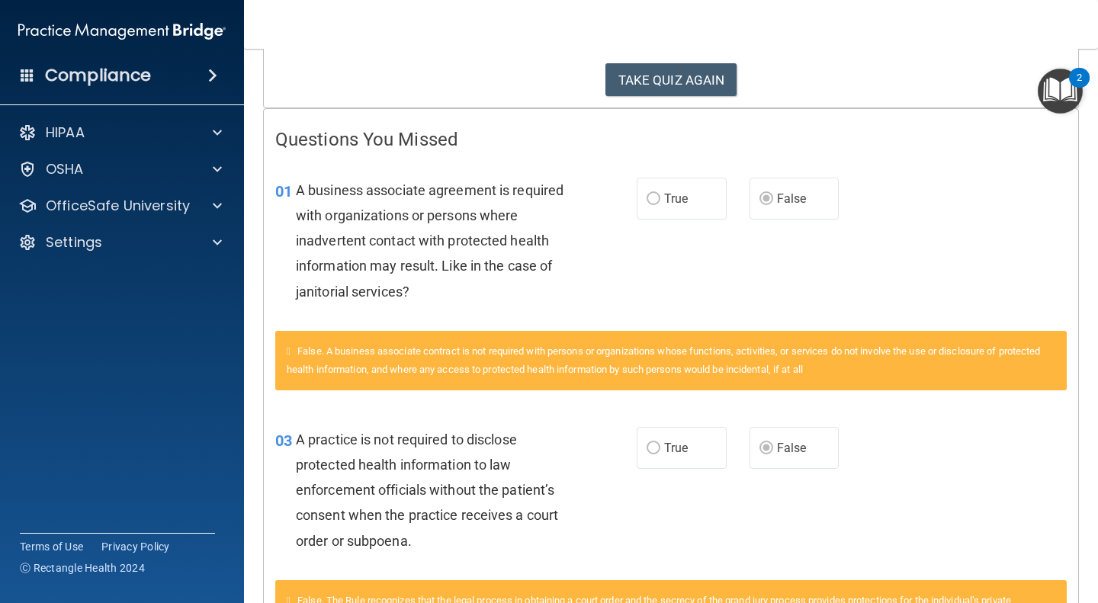
scroll to position [0, 0]
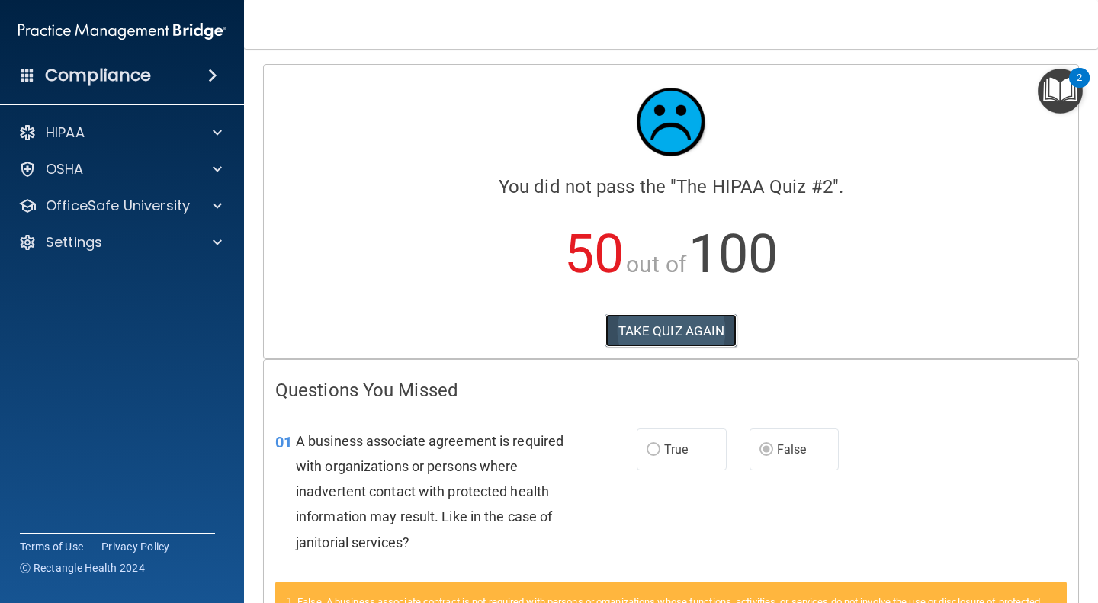
click at [704, 321] on button "TAKE QUIZ AGAIN" at bounding box center [671, 331] width 132 height 34
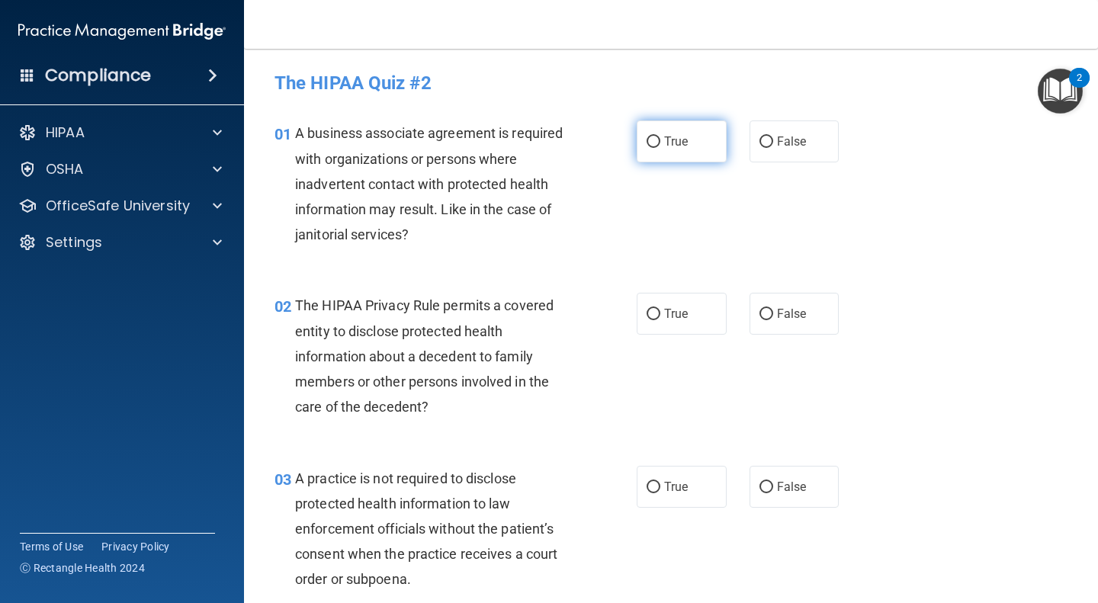
click at [652, 143] on input "True" at bounding box center [653, 141] width 14 height 11
radio input "true"
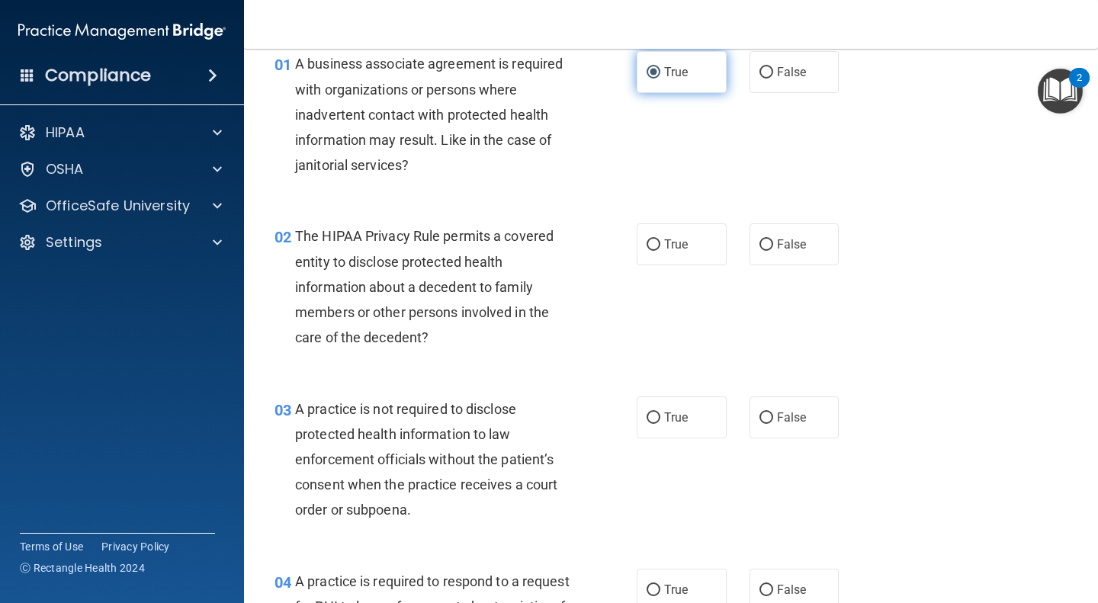
scroll to position [74, 0]
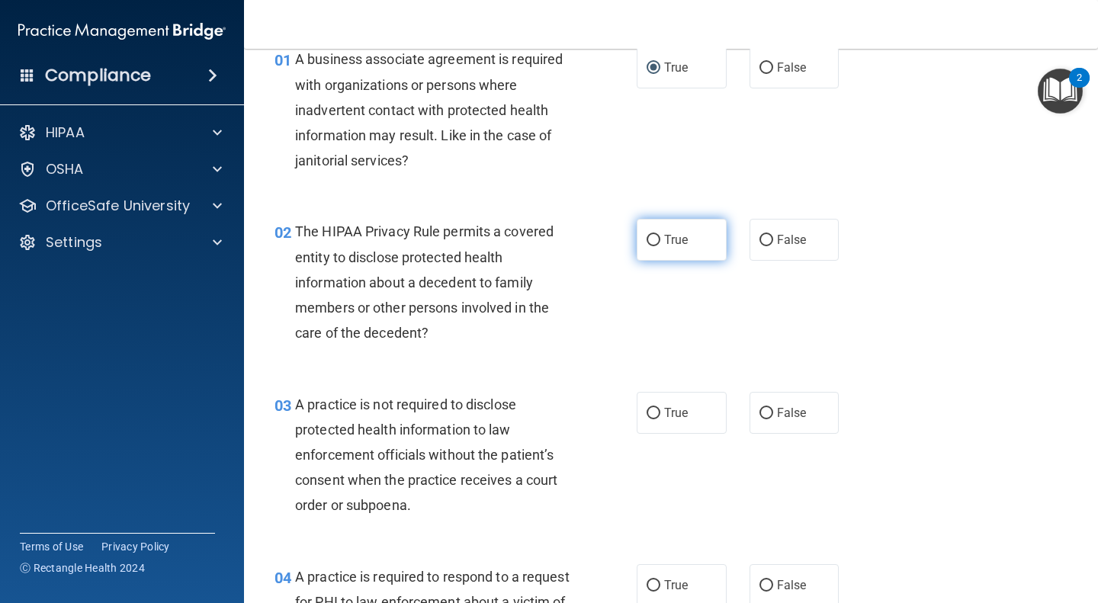
click at [651, 239] on input "True" at bounding box center [653, 240] width 14 height 11
radio input "true"
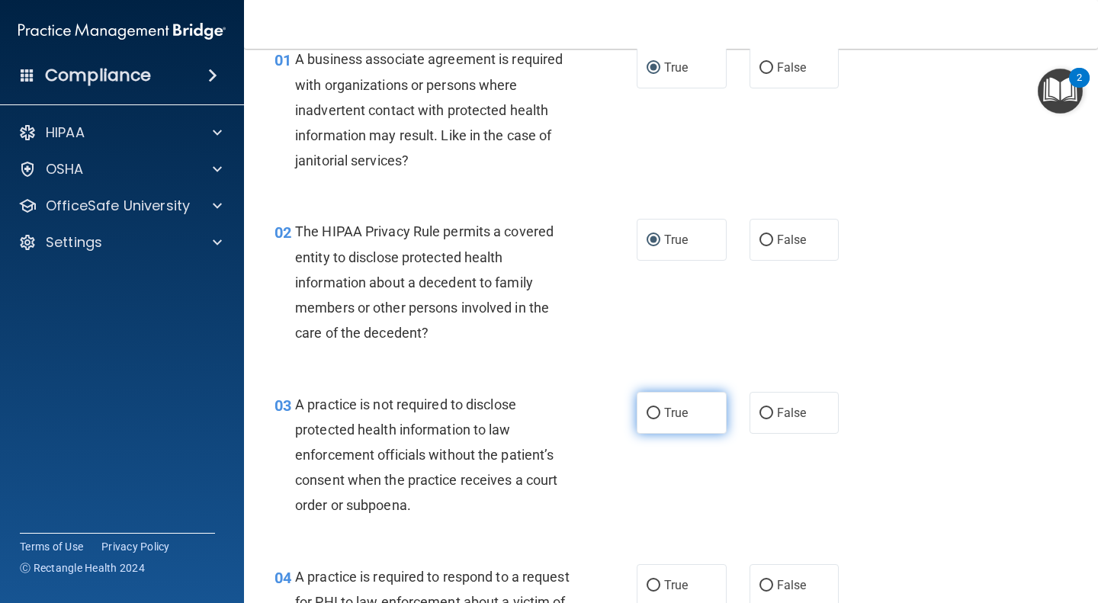
click at [668, 418] on span "True" at bounding box center [676, 413] width 24 height 14
click at [660, 418] on input "True" at bounding box center [653, 413] width 14 height 11
radio input "true"
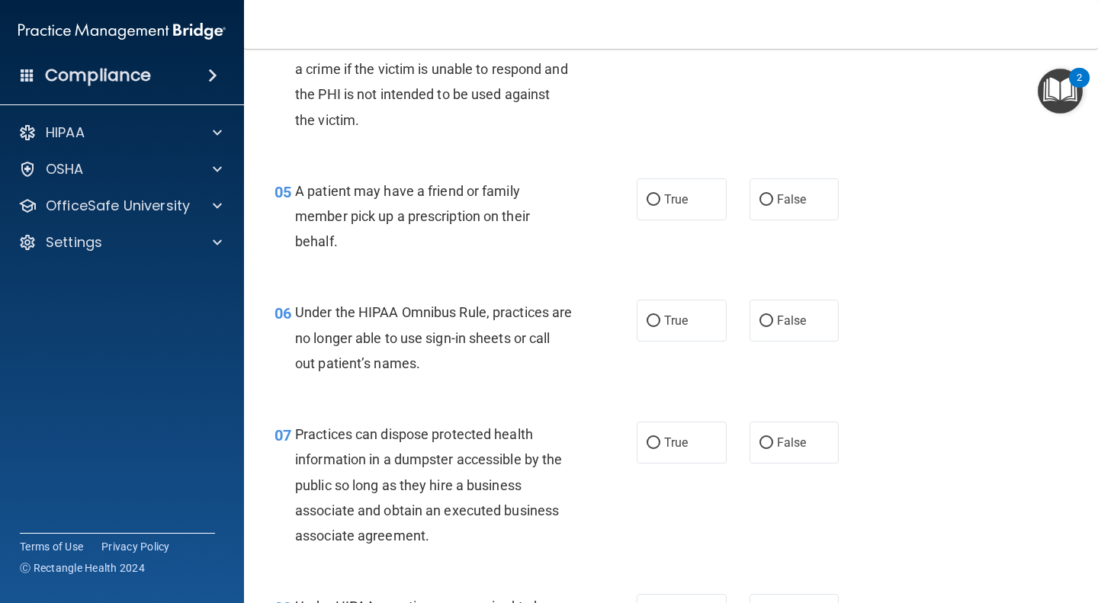
scroll to position [633, 0]
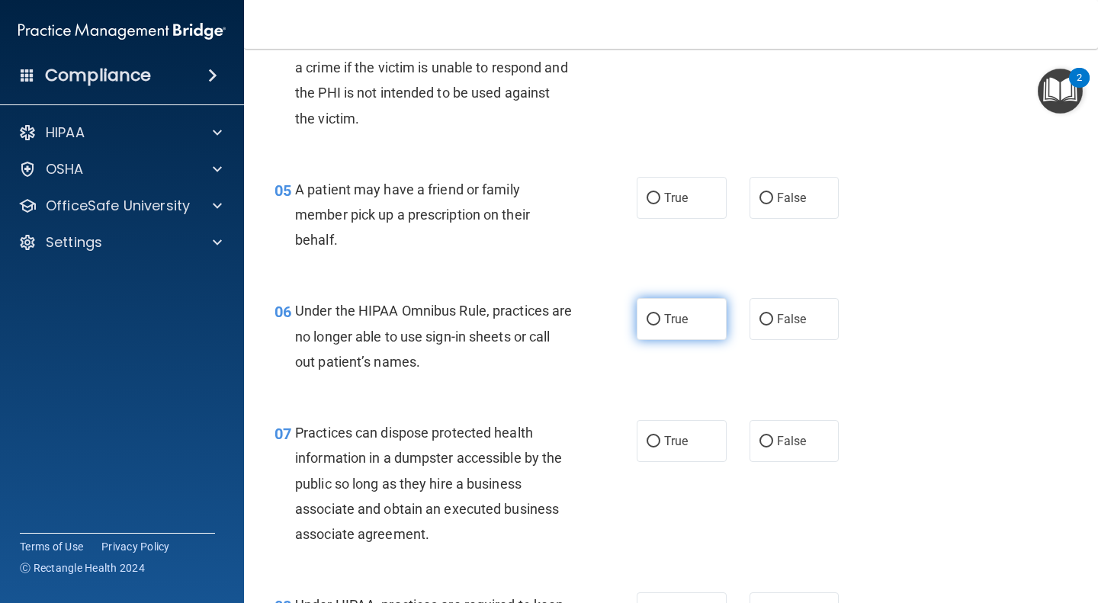
click at [651, 319] on input "True" at bounding box center [653, 319] width 14 height 11
radio input "true"
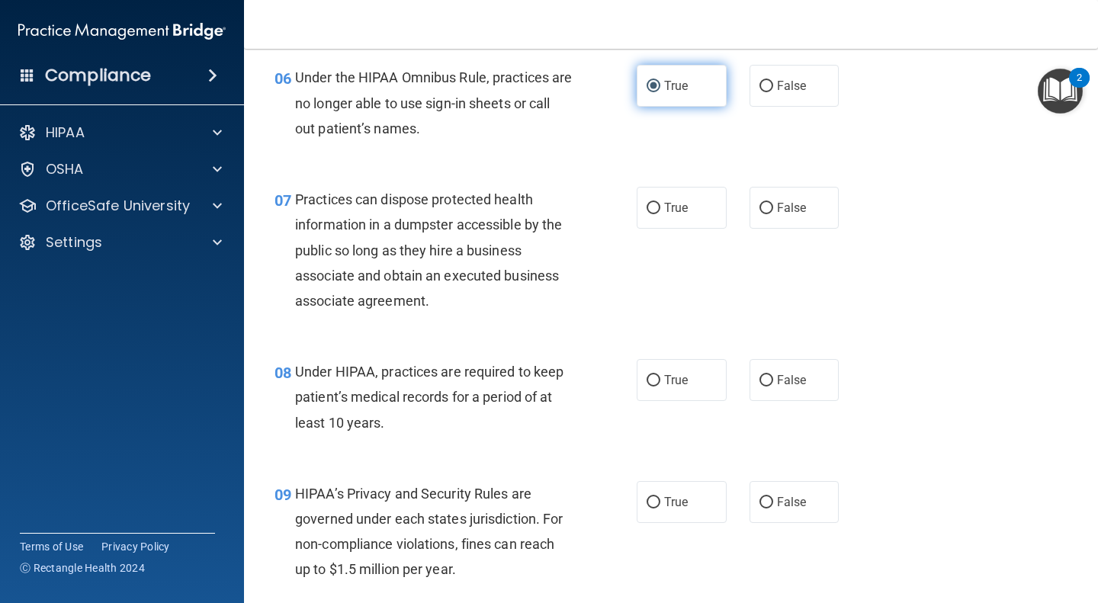
scroll to position [868, 0]
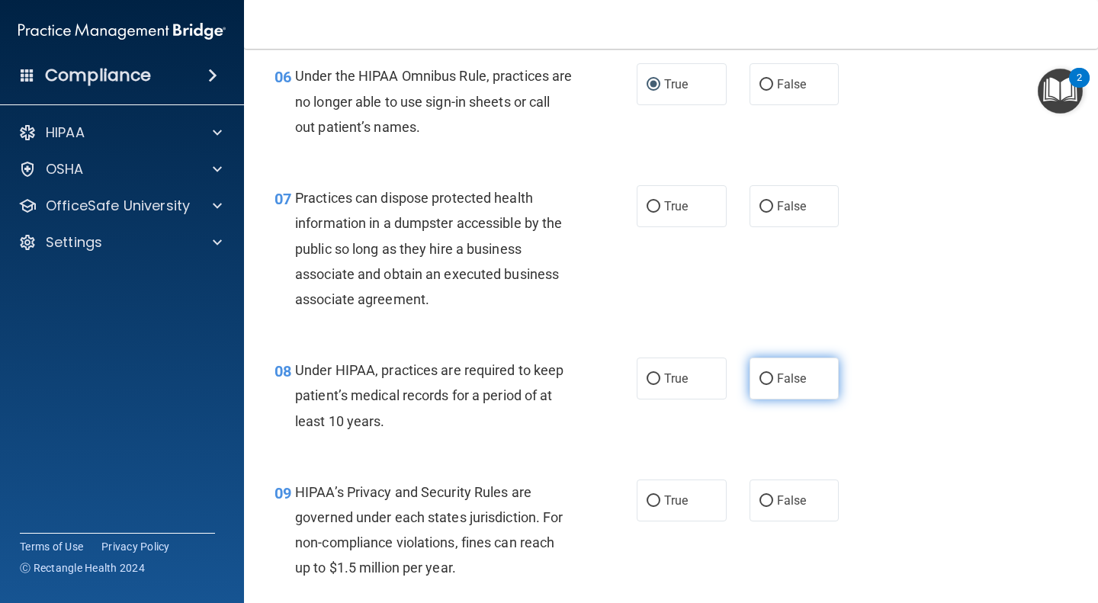
click at [806, 379] on label "False" at bounding box center [794, 378] width 90 height 42
click at [773, 379] on input "False" at bounding box center [766, 379] width 14 height 11
radio input "true"
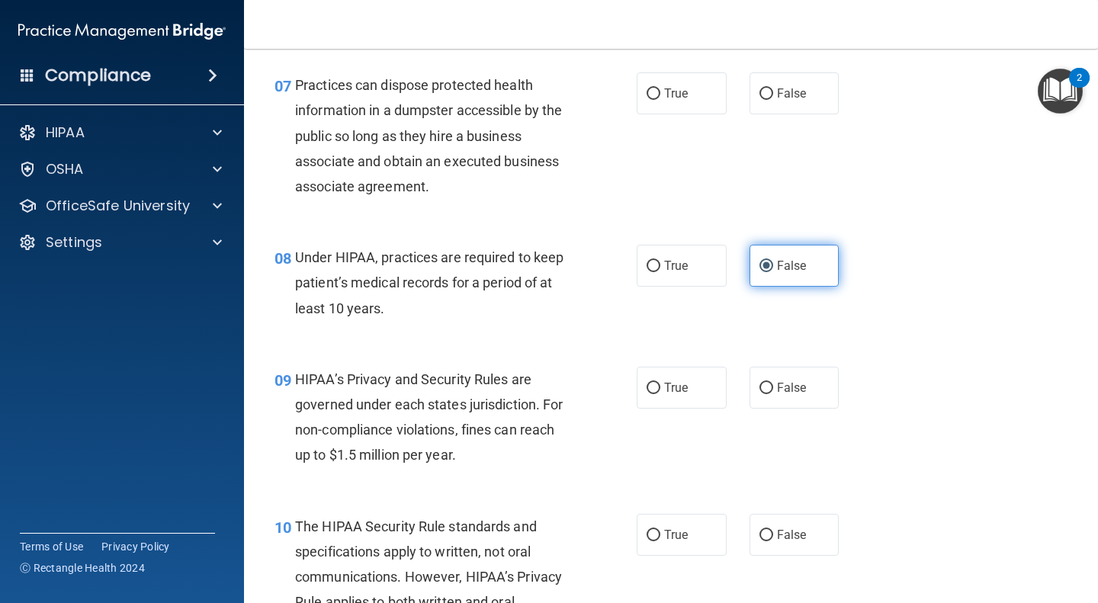
scroll to position [983, 0]
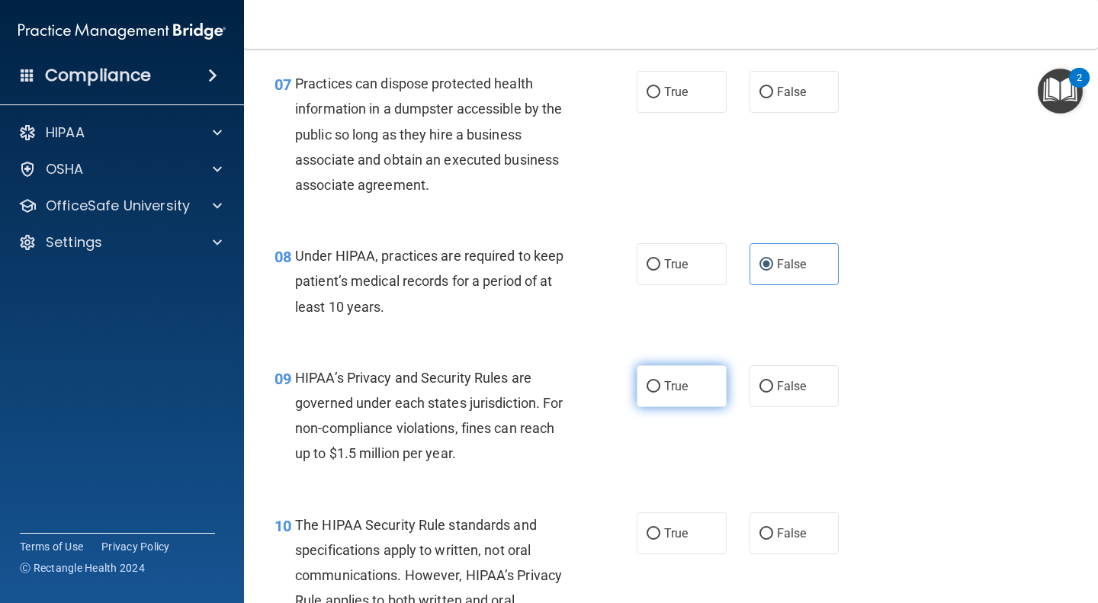
click at [653, 383] on input "True" at bounding box center [653, 386] width 14 height 11
radio input "true"
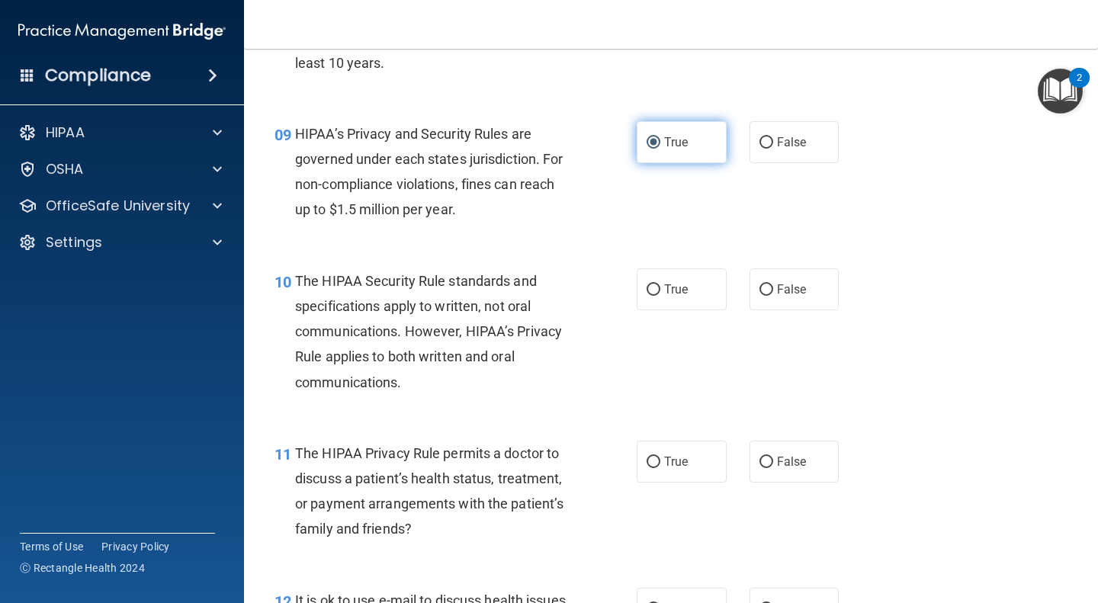
scroll to position [1245, 0]
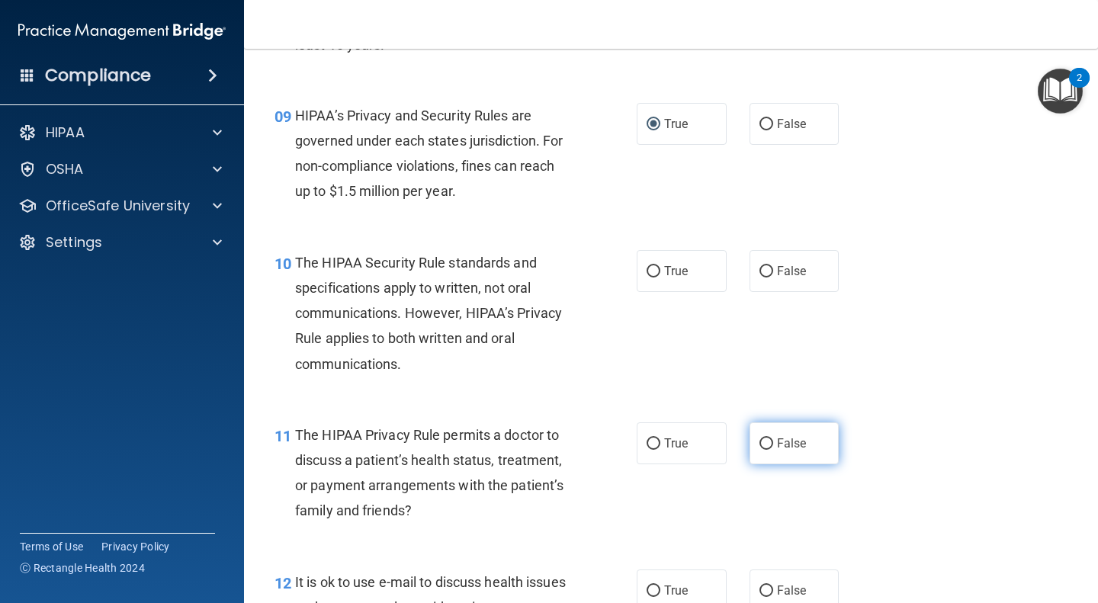
click at [790, 441] on span "False" at bounding box center [792, 443] width 30 height 14
click at [773, 441] on input "False" at bounding box center [766, 443] width 14 height 11
radio input "true"
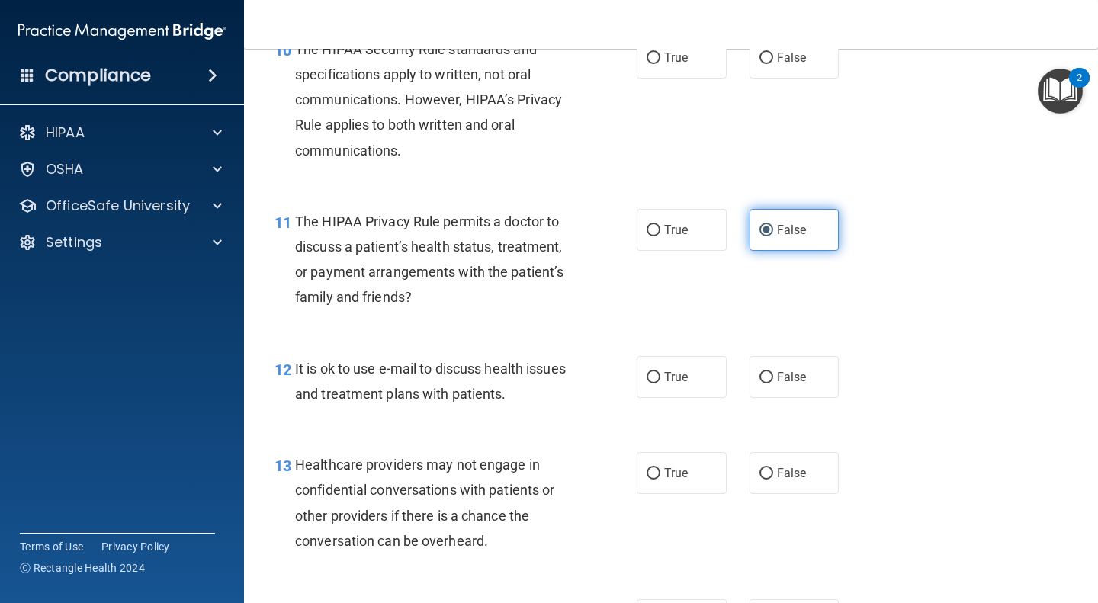
scroll to position [1465, 0]
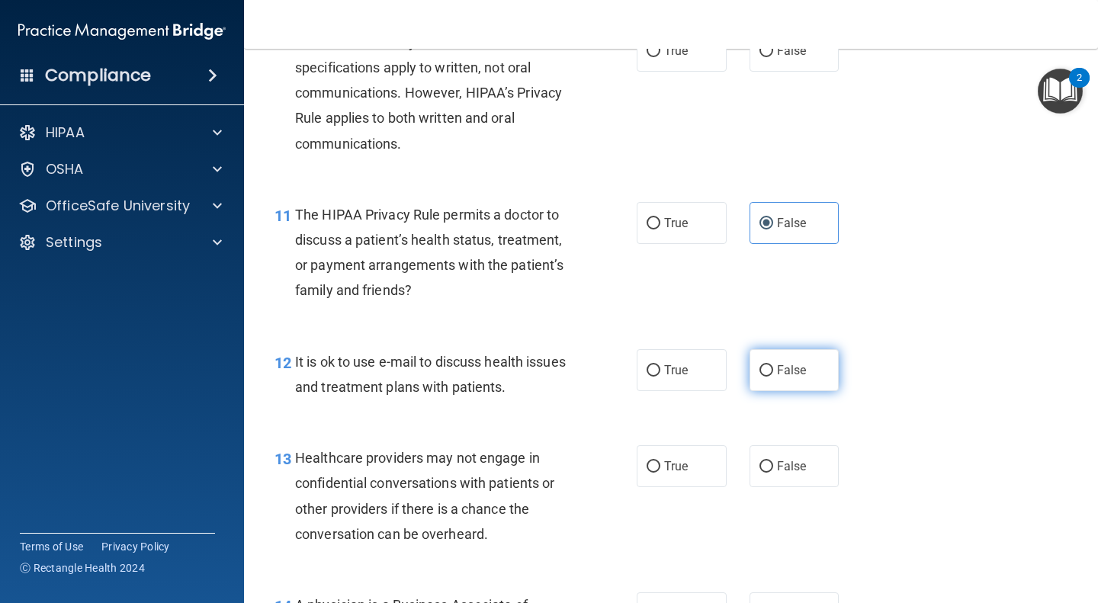
click at [806, 370] on label "False" at bounding box center [794, 370] width 90 height 42
click at [773, 370] on input "False" at bounding box center [766, 370] width 14 height 11
radio input "true"
click at [646, 464] on input "True" at bounding box center [653, 466] width 14 height 11
radio input "true"
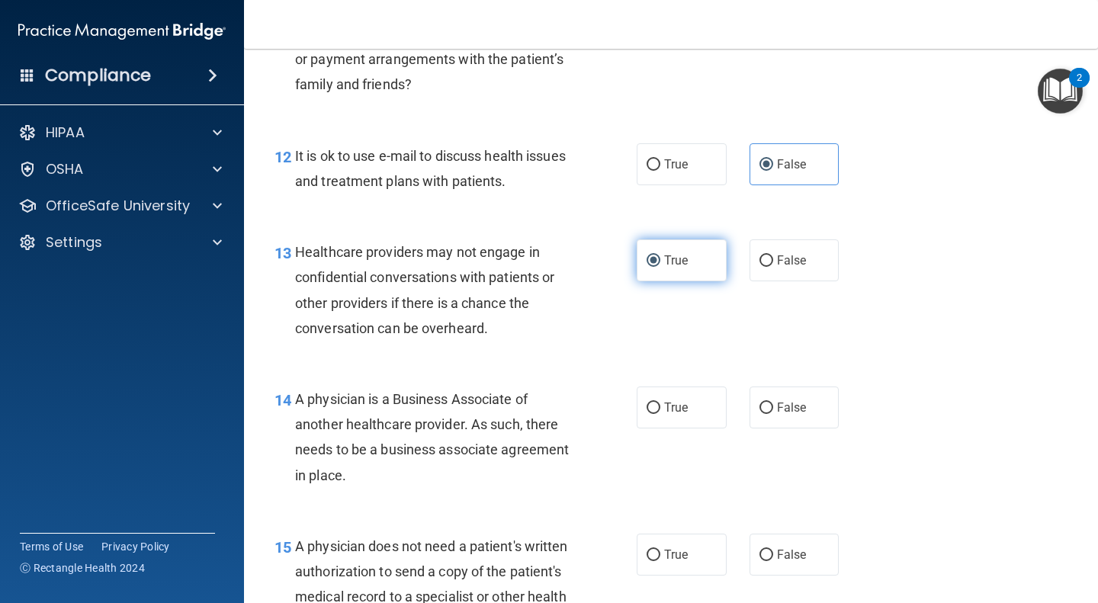
scroll to position [1671, 0]
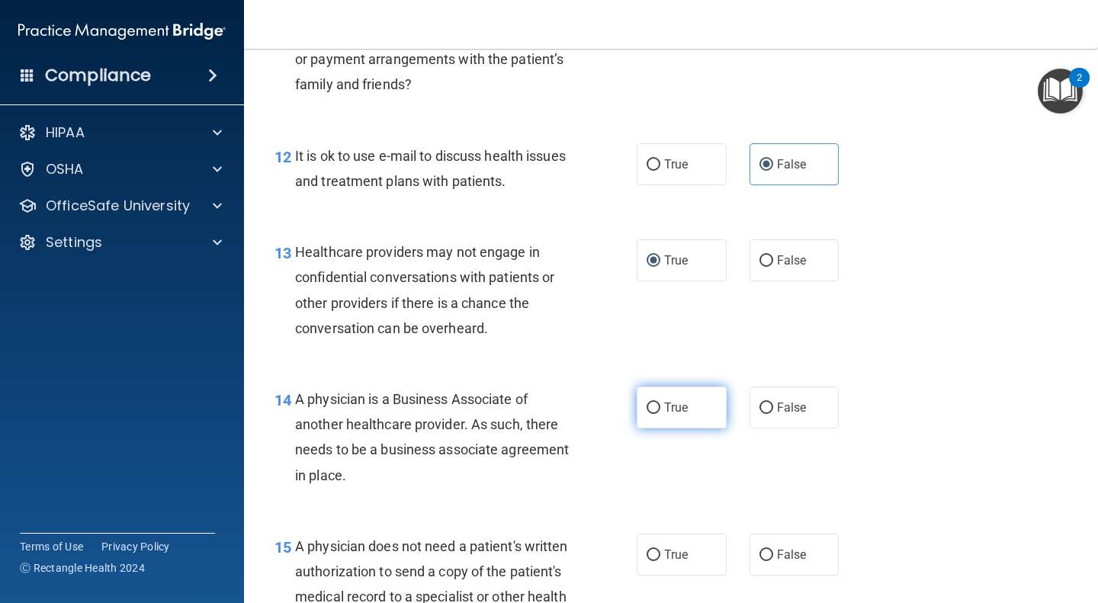
click at [683, 409] on label "True" at bounding box center [681, 407] width 90 height 42
click at [660, 409] on input "True" at bounding box center [653, 407] width 14 height 11
radio input "true"
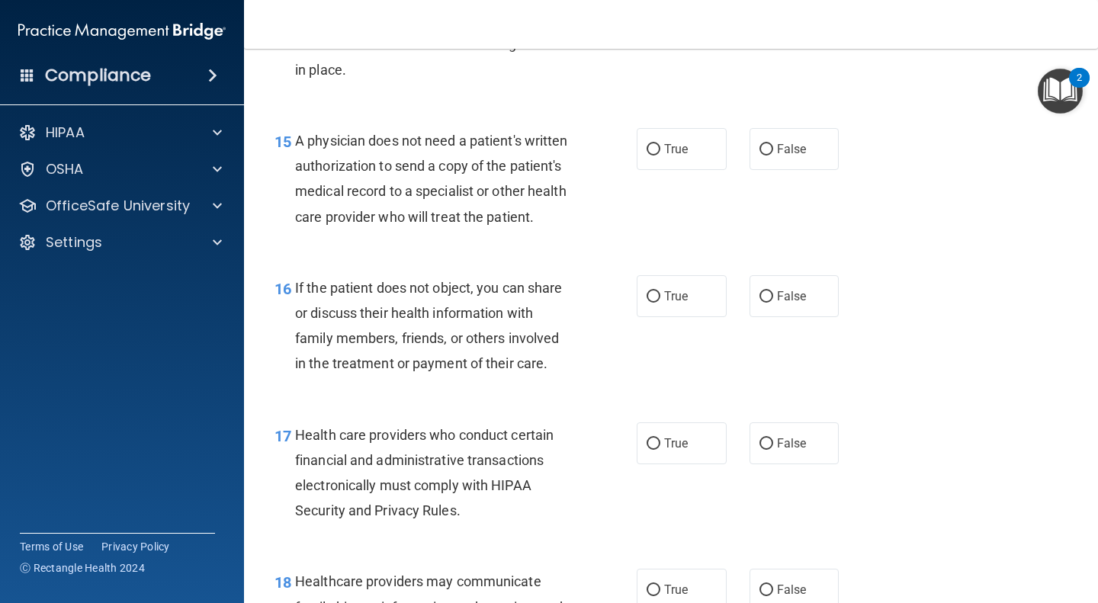
scroll to position [2111, 0]
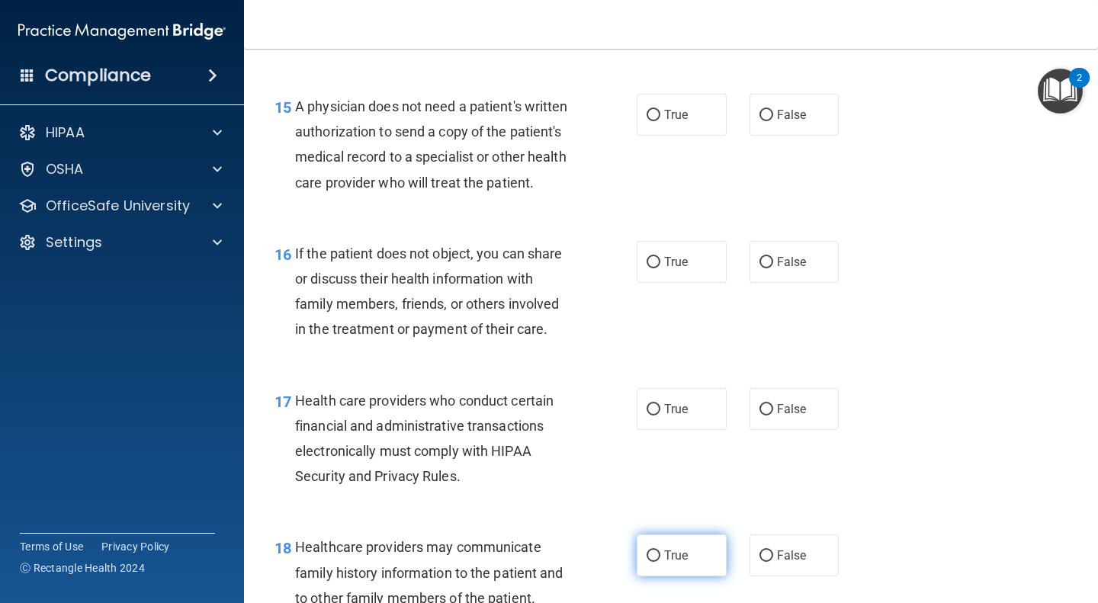
click at [673, 563] on span "True" at bounding box center [676, 555] width 24 height 14
click at [660, 562] on input "True" at bounding box center [653, 555] width 14 height 11
radio input "true"
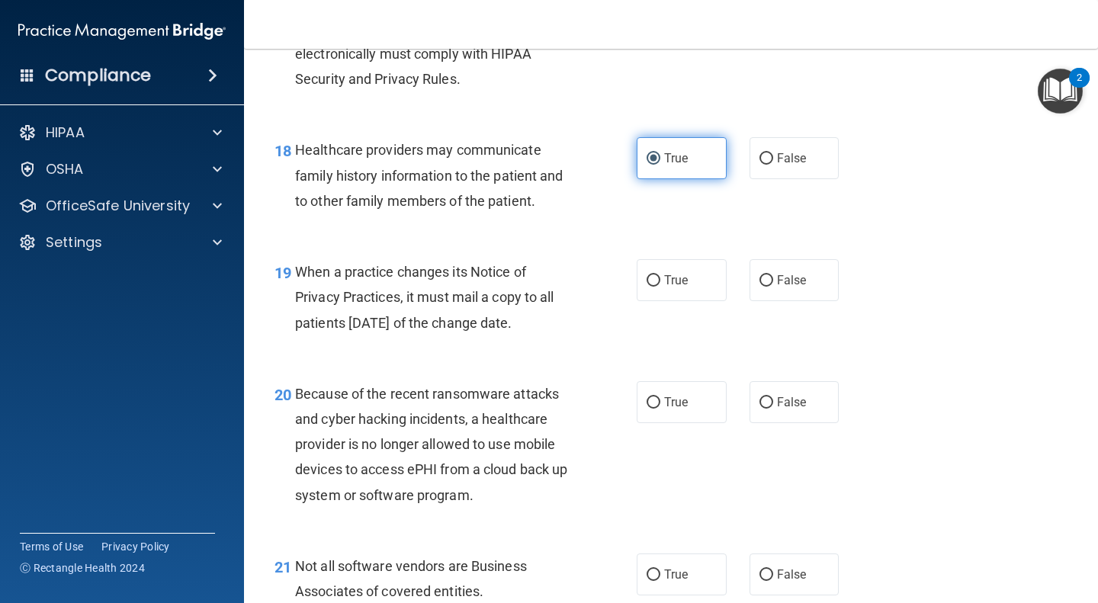
scroll to position [2552, 0]
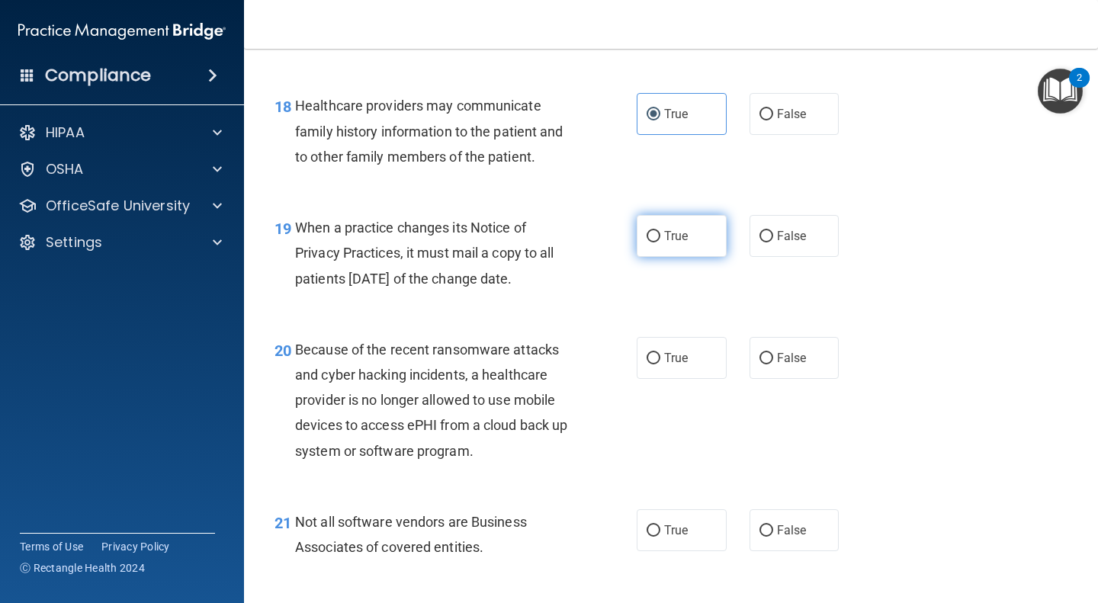
click at [653, 242] on input "True" at bounding box center [653, 236] width 14 height 11
radio input "true"
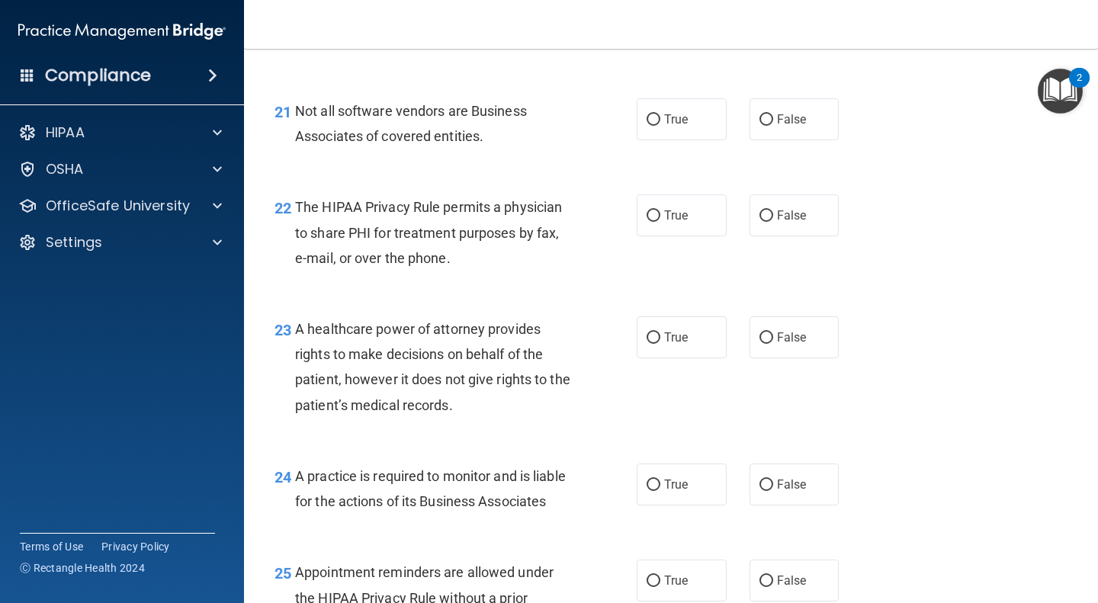
scroll to position [2969, 0]
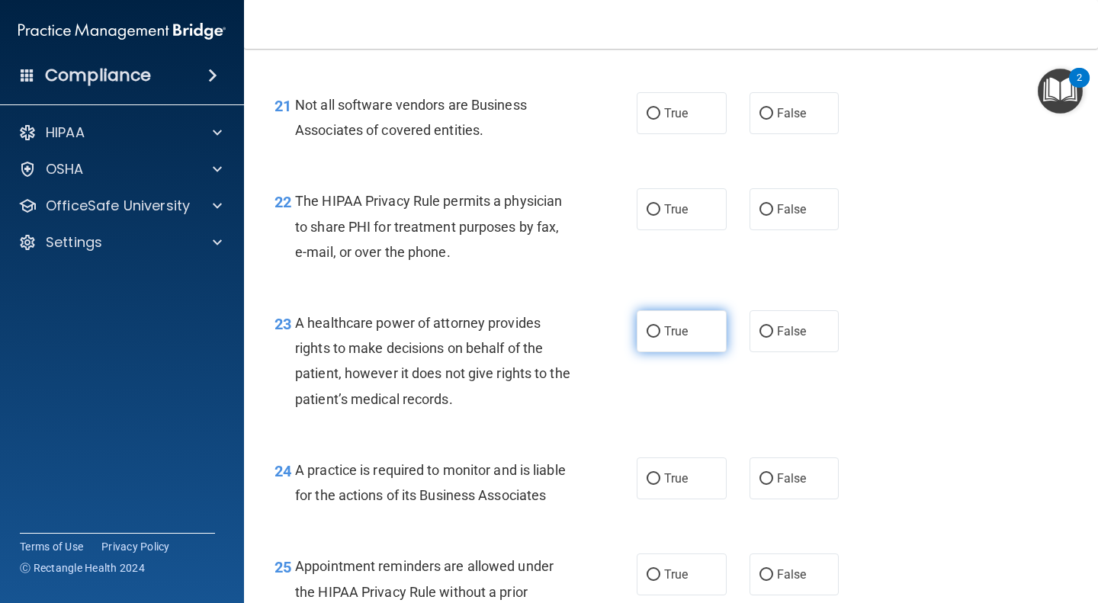
click at [675, 338] on span "True" at bounding box center [676, 331] width 24 height 14
click at [660, 338] on input "True" at bounding box center [653, 331] width 14 height 11
radio input "true"
click at [667, 486] on span "True" at bounding box center [676, 478] width 24 height 14
click at [660, 485] on input "True" at bounding box center [653, 478] width 14 height 11
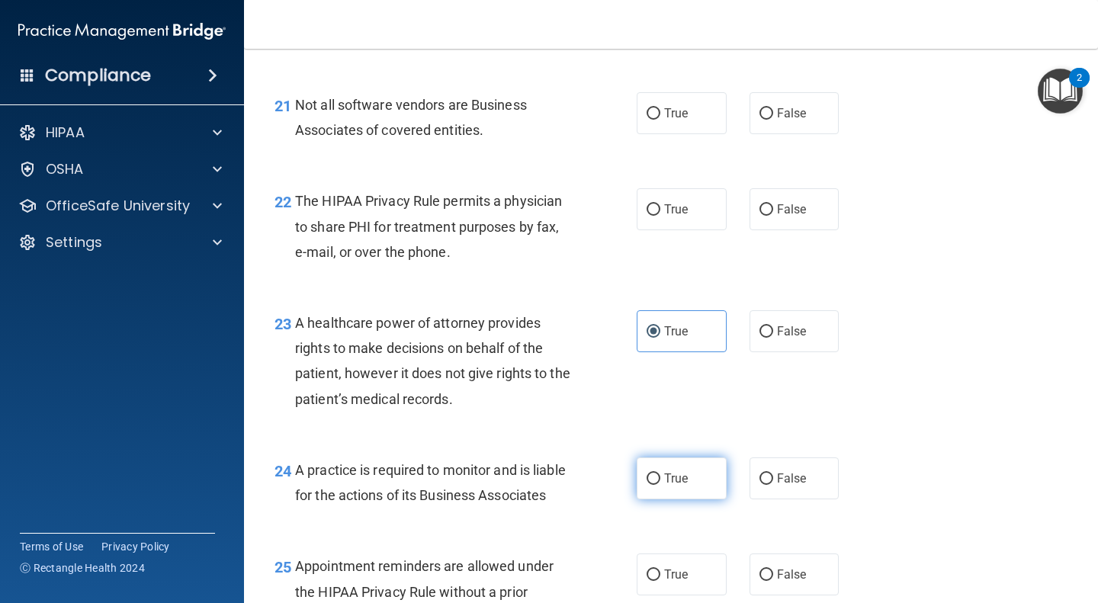
radio input "true"
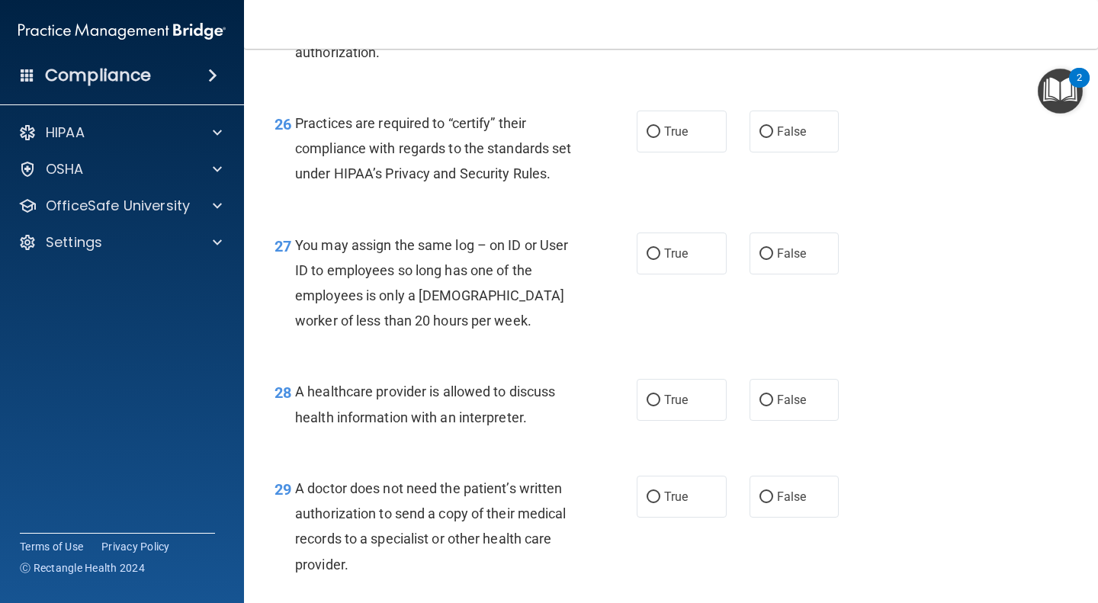
scroll to position [3536, 0]
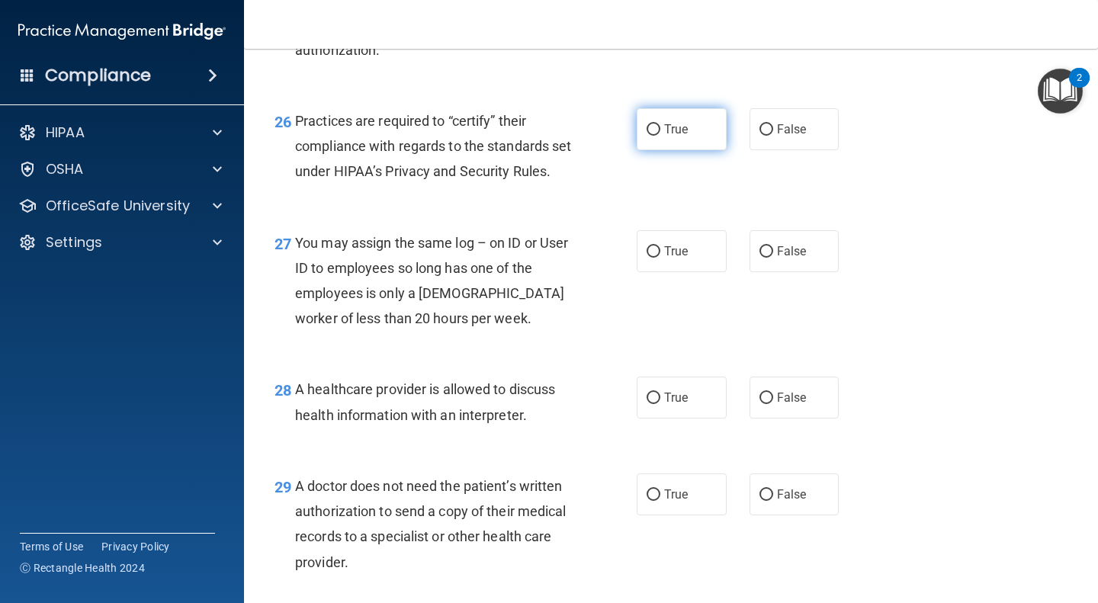
click at [672, 136] on span "True" at bounding box center [676, 129] width 24 height 14
click at [660, 136] on input "True" at bounding box center [653, 129] width 14 height 11
radio input "true"
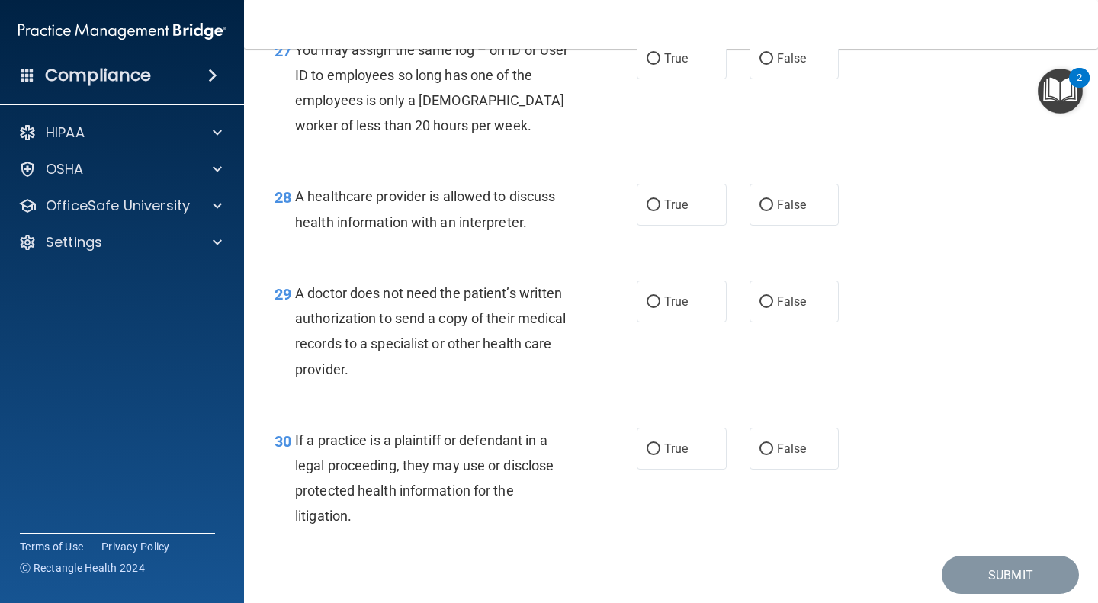
scroll to position [3826, 0]
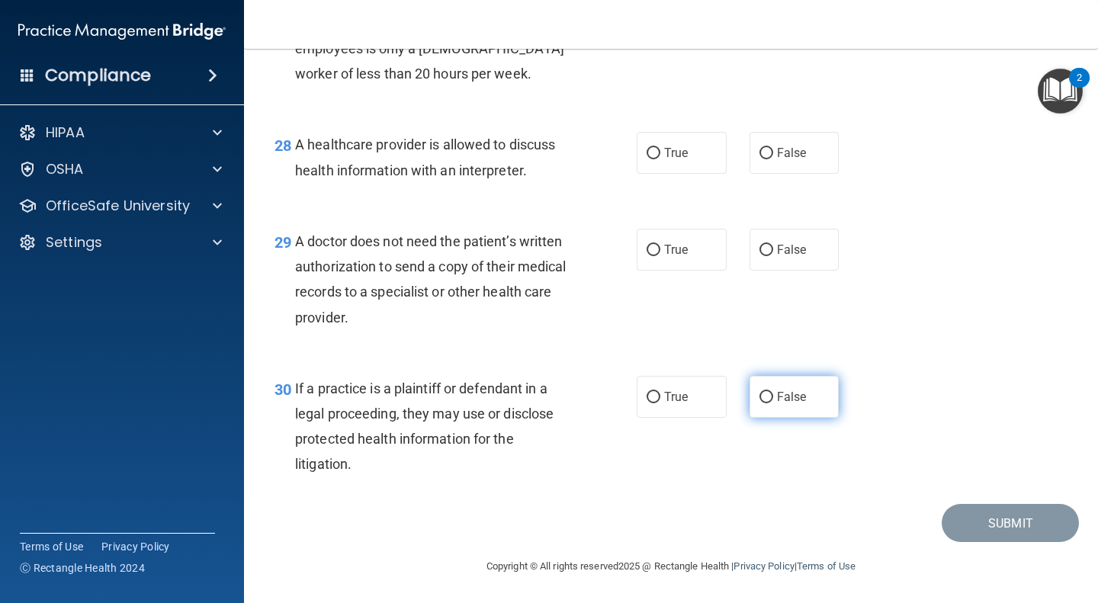
click at [794, 404] on span "False" at bounding box center [792, 397] width 30 height 14
click at [773, 403] on input "False" at bounding box center [766, 397] width 14 height 11
radio input "true"
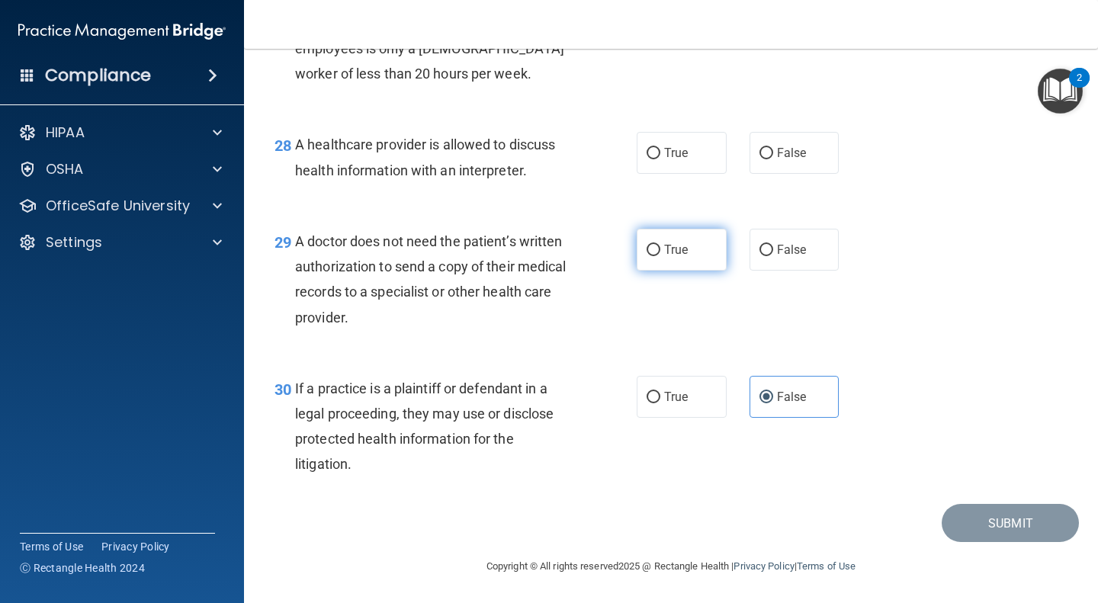
click at [652, 256] on input "True" at bounding box center [653, 250] width 14 height 11
radio input "true"
click at [689, 174] on label "True" at bounding box center [681, 153] width 90 height 42
click at [660, 159] on input "True" at bounding box center [653, 153] width 14 height 11
radio input "true"
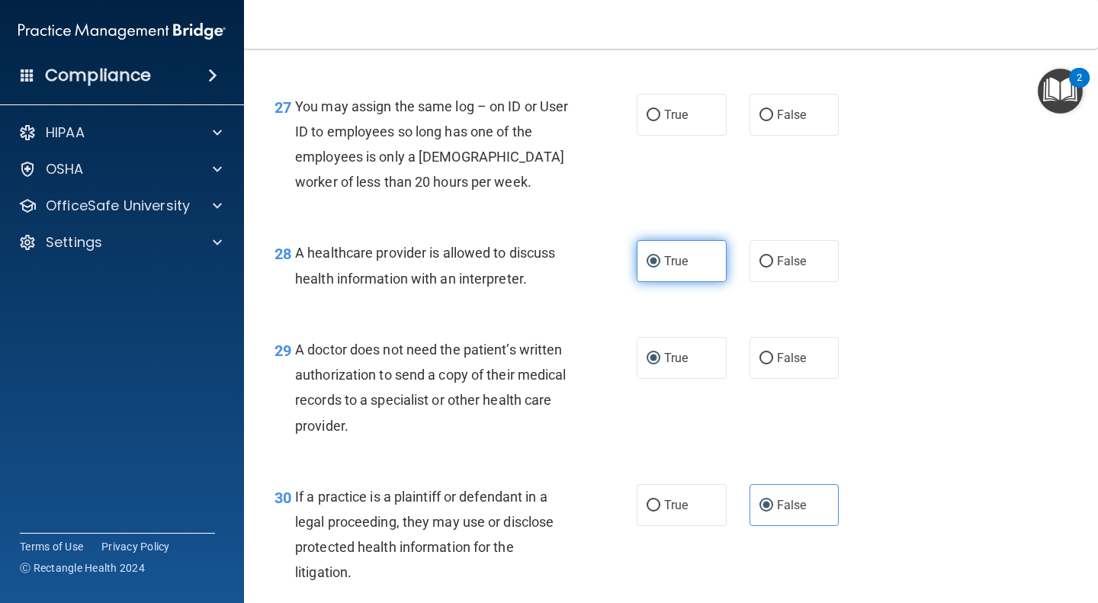
scroll to position [3673, 0]
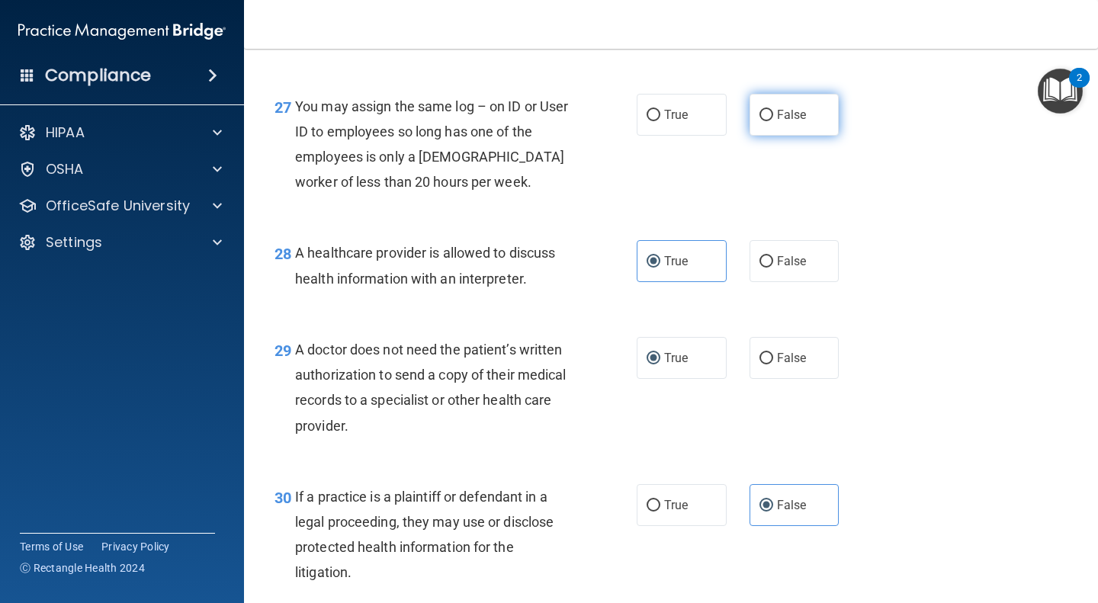
click at [797, 122] on span "False" at bounding box center [792, 114] width 30 height 14
click at [773, 121] on input "False" at bounding box center [766, 115] width 14 height 11
radio input "true"
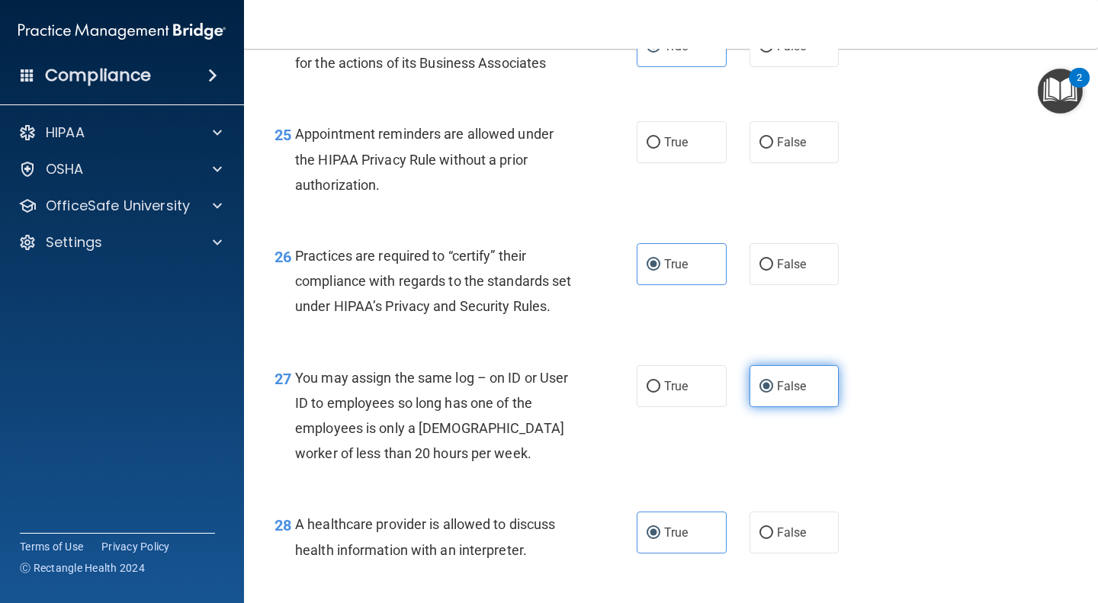
scroll to position [3399, 0]
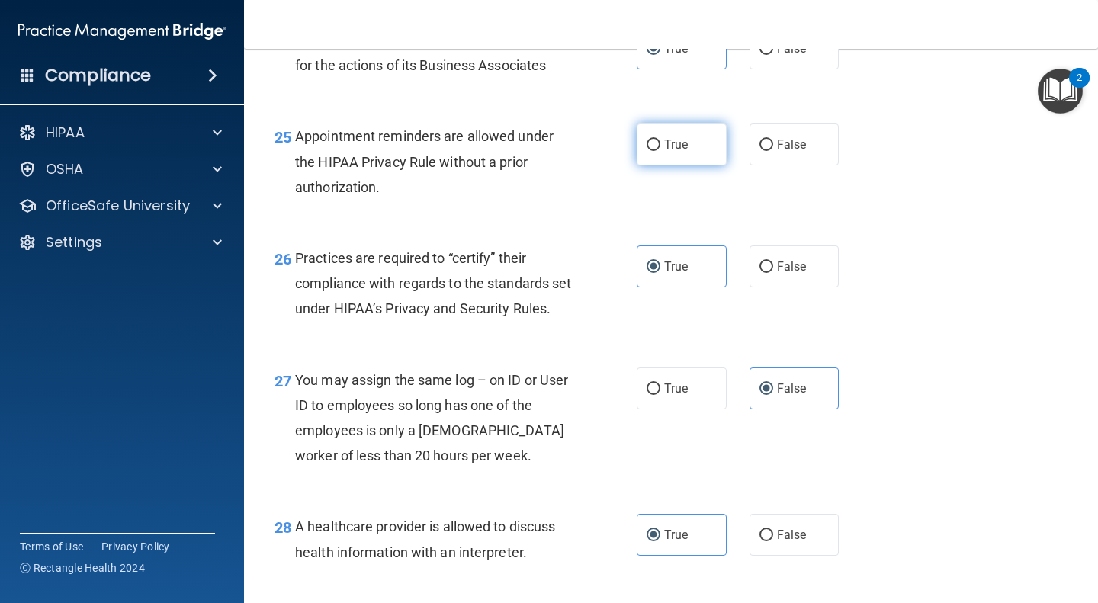
click at [681, 152] on span "True" at bounding box center [676, 144] width 24 height 14
click at [660, 151] on input "True" at bounding box center [653, 144] width 14 height 11
radio input "true"
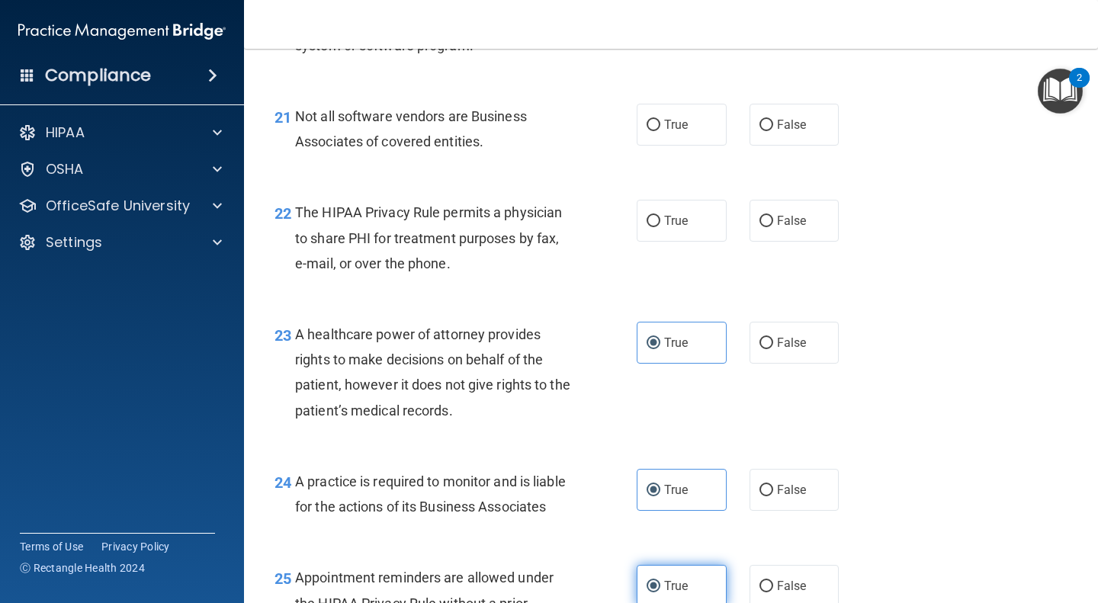
scroll to position [2952, 0]
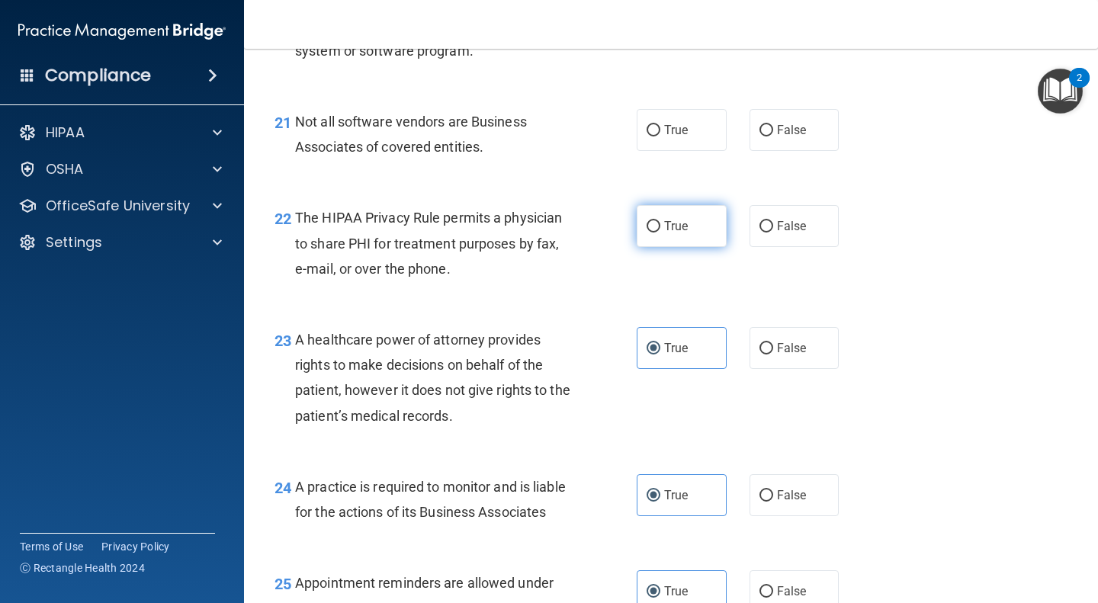
click at [687, 247] on label "True" at bounding box center [681, 226] width 90 height 42
click at [660, 232] on input "True" at bounding box center [653, 226] width 14 height 11
radio input "true"
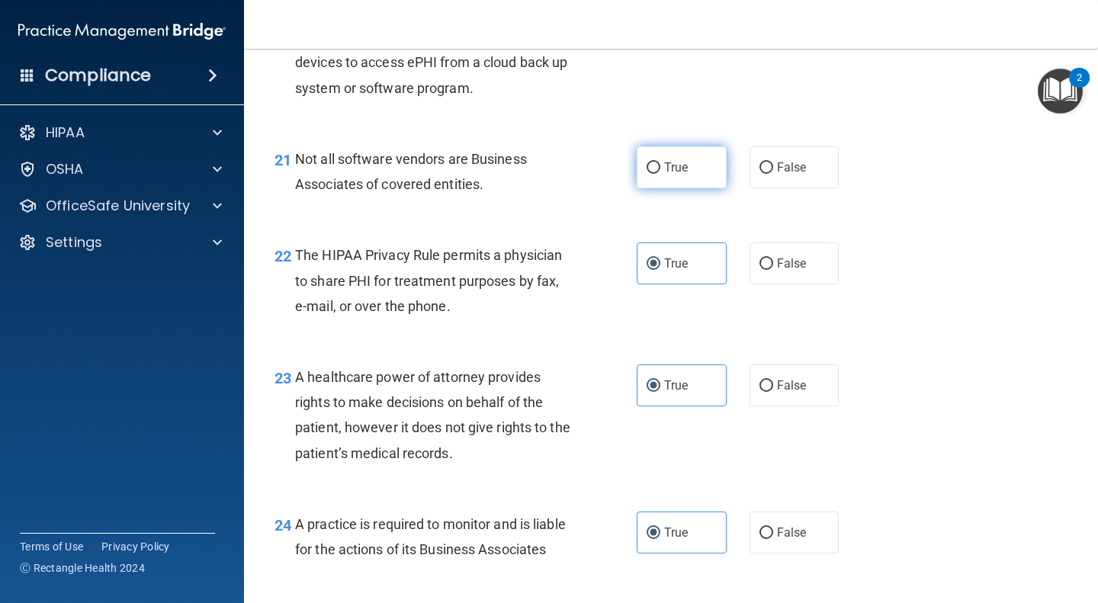
click at [692, 178] on label "True" at bounding box center [681, 167] width 90 height 42
click at [660, 174] on input "True" at bounding box center [653, 167] width 14 height 11
radio input "true"
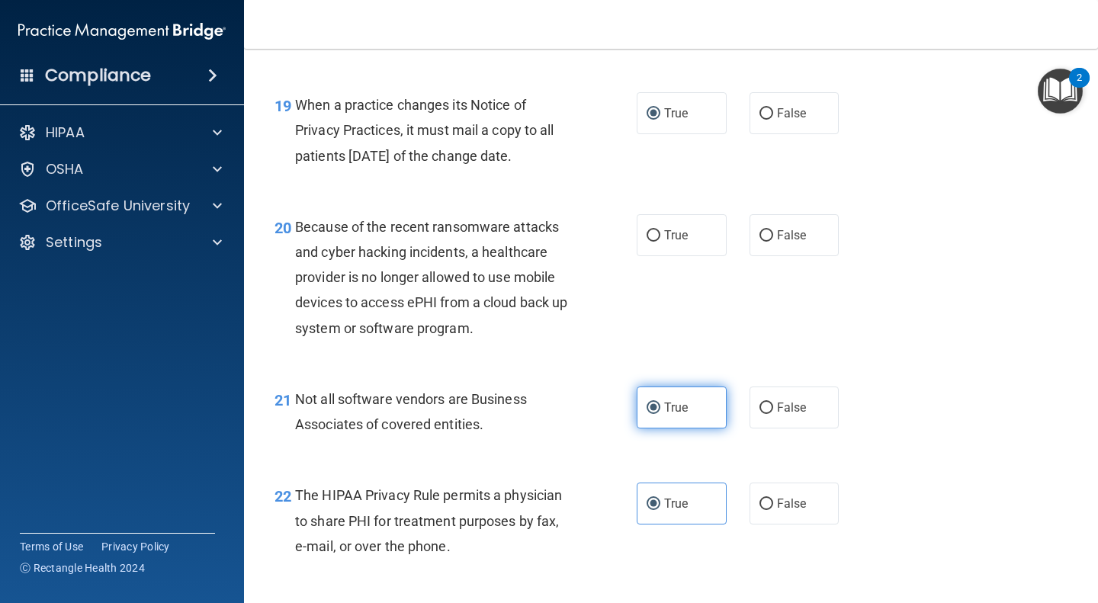
scroll to position [2672, 0]
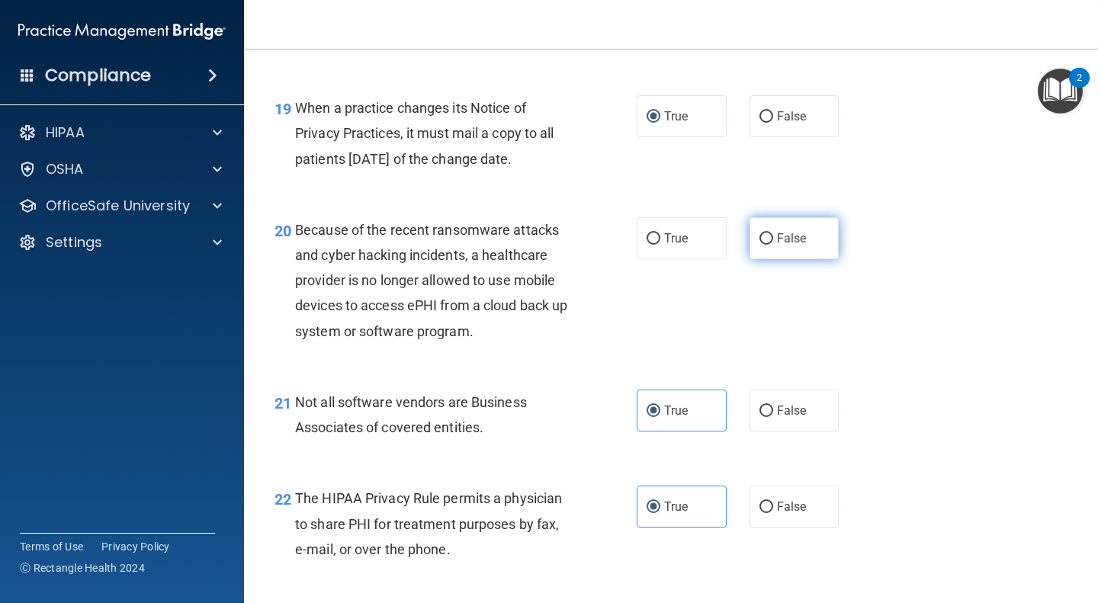
click at [784, 245] on span "False" at bounding box center [792, 238] width 30 height 14
click at [773, 245] on input "False" at bounding box center [766, 238] width 14 height 11
radio input "true"
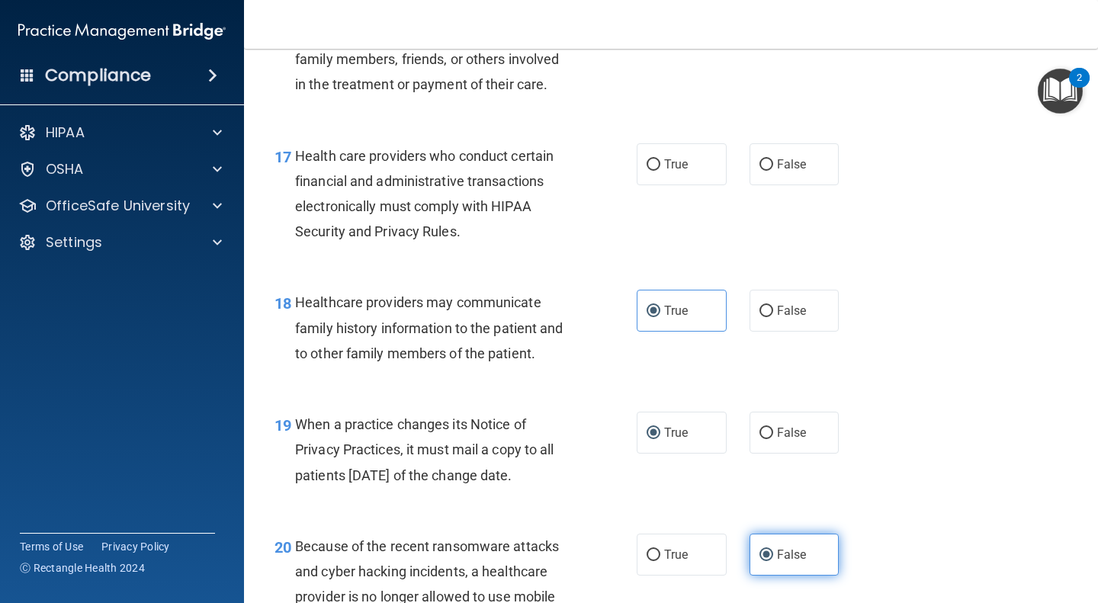
scroll to position [2350, 0]
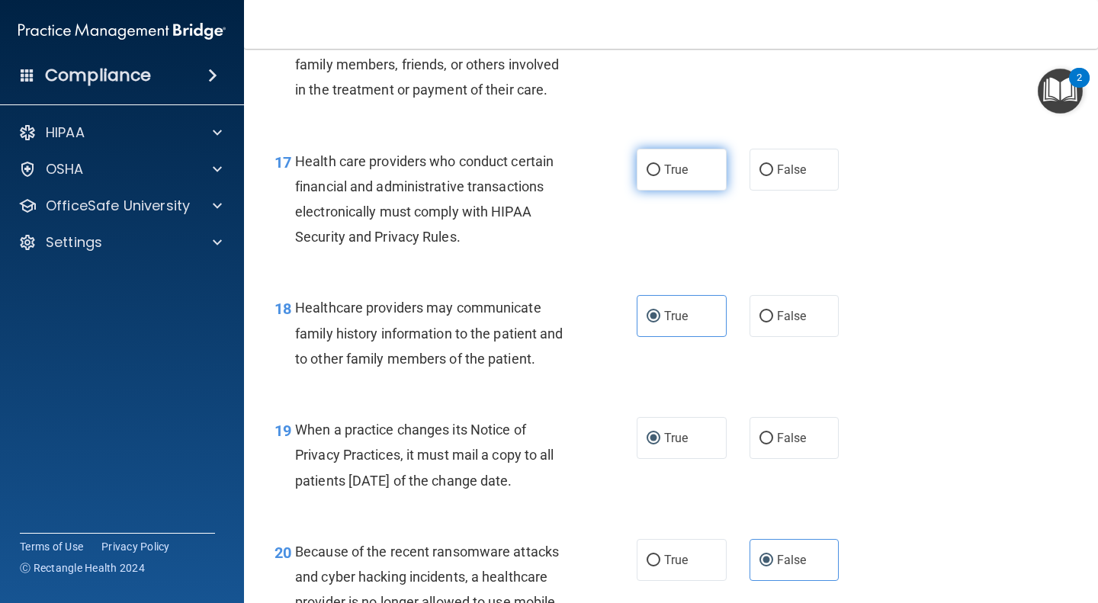
click at [705, 191] on label "True" at bounding box center [681, 170] width 90 height 42
click at [660, 176] on input "True" at bounding box center [653, 170] width 14 height 11
radio input "true"
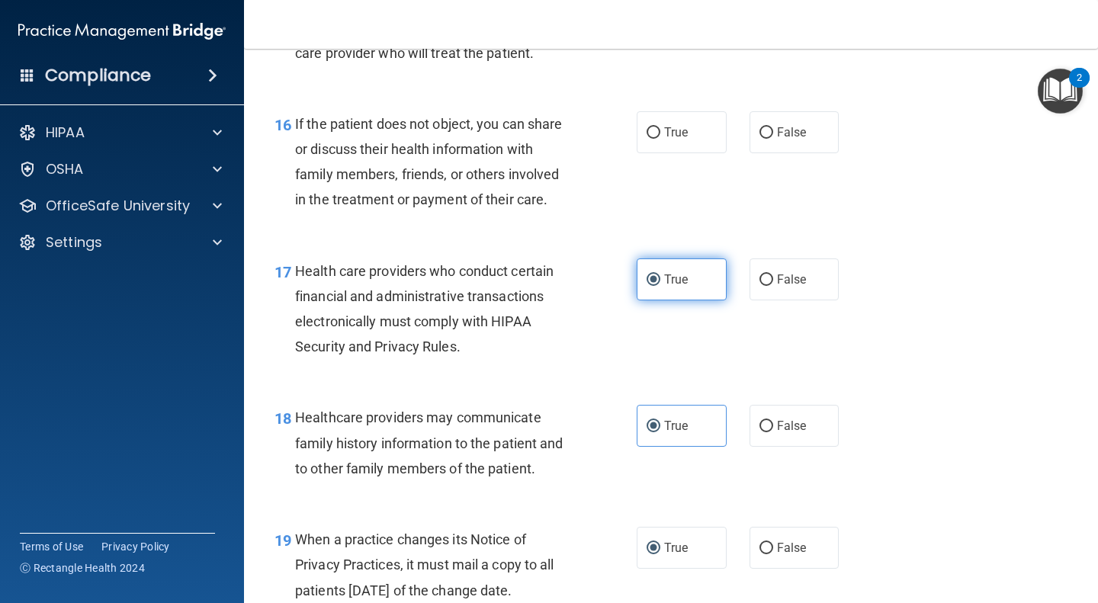
scroll to position [2240, 0]
click at [687, 153] on label "True" at bounding box center [681, 132] width 90 height 42
click at [660, 139] on input "True" at bounding box center [653, 132] width 14 height 11
radio input "true"
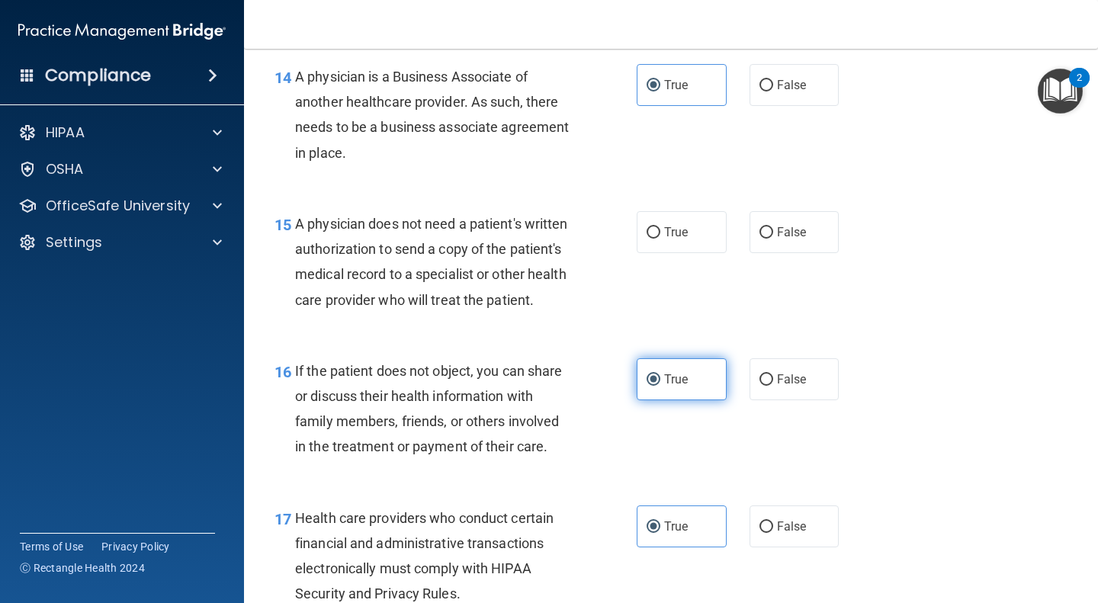
scroll to position [1989, 0]
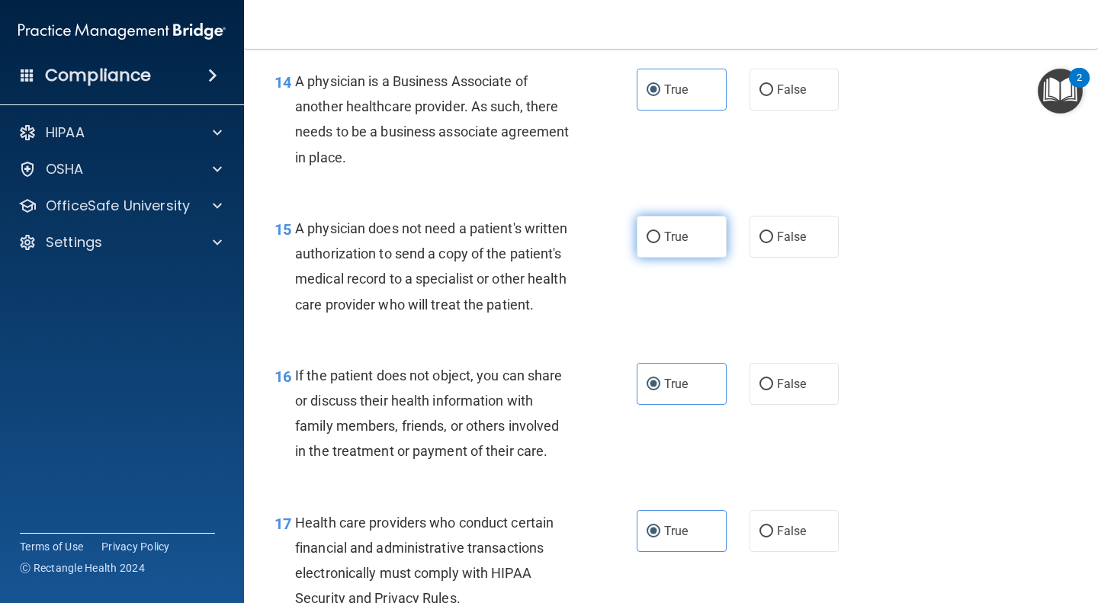
click at [688, 237] on label "True" at bounding box center [681, 237] width 90 height 42
click at [660, 237] on input "True" at bounding box center [653, 237] width 14 height 11
radio input "true"
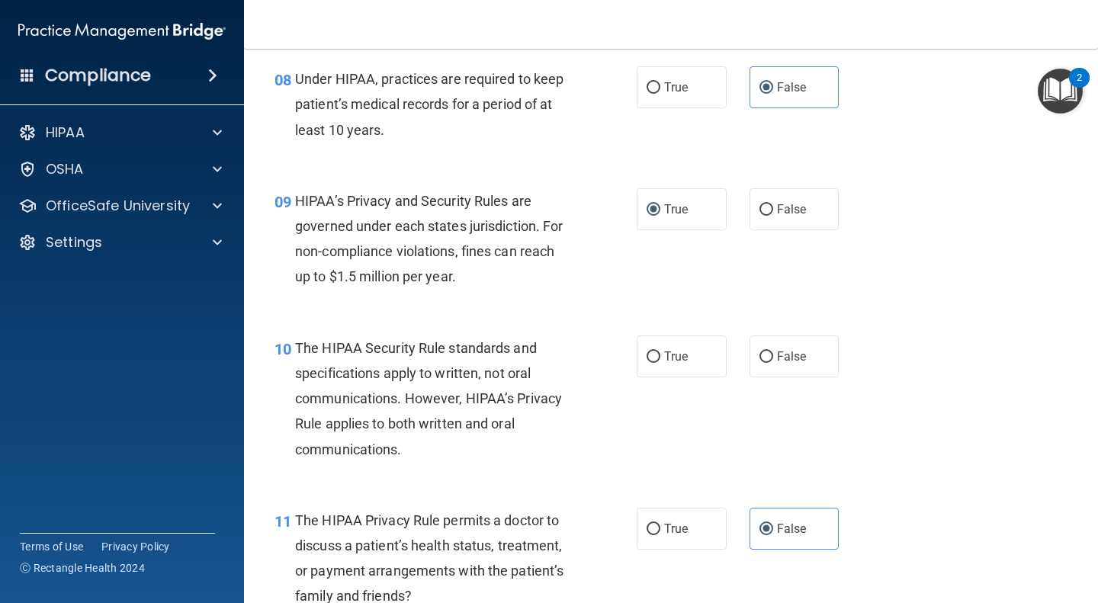
scroll to position [1162, 0]
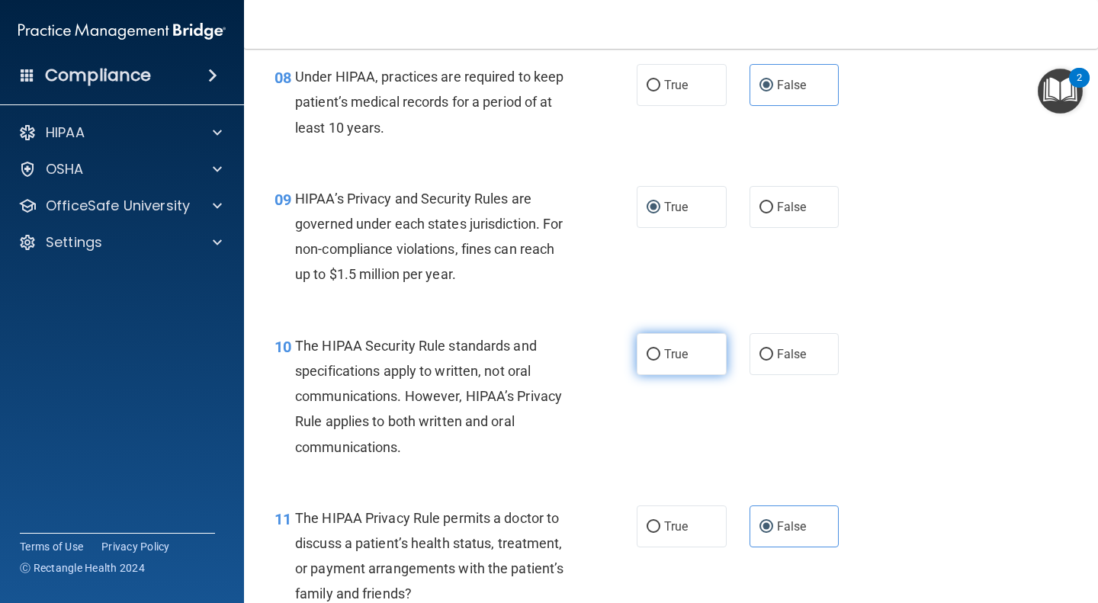
click at [685, 347] on label "True" at bounding box center [681, 354] width 90 height 42
click at [660, 349] on input "True" at bounding box center [653, 354] width 14 height 11
radio input "true"
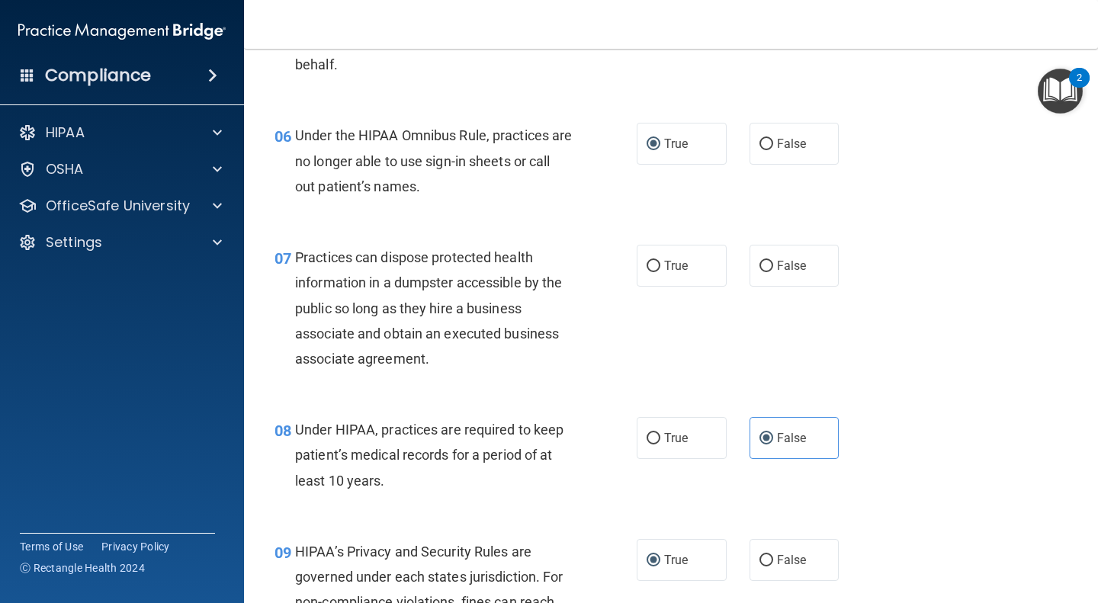
scroll to position [794, 0]
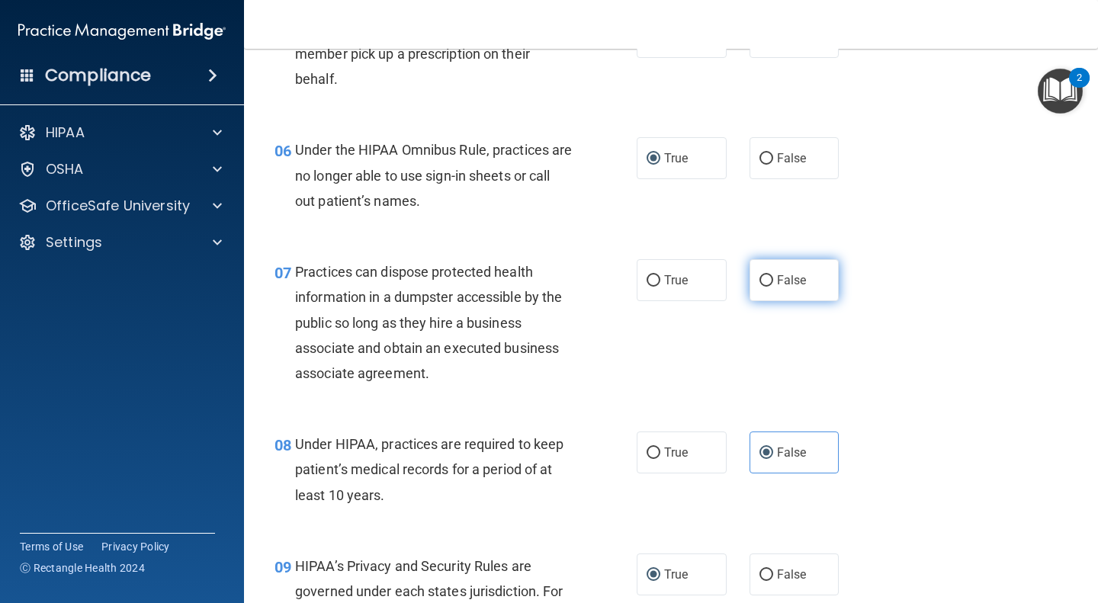
click at [794, 275] on span "False" at bounding box center [792, 280] width 30 height 14
click at [773, 275] on input "False" at bounding box center [766, 280] width 14 height 11
radio input "true"
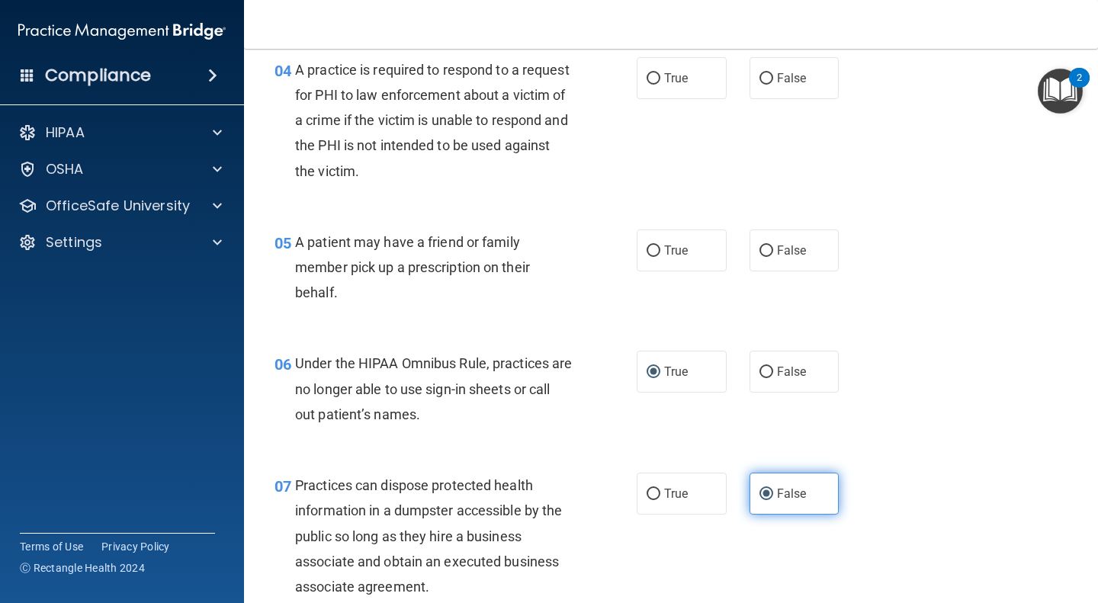
scroll to position [580, 0]
click at [695, 265] on label "True" at bounding box center [681, 251] width 90 height 42
click at [660, 258] on input "True" at bounding box center [653, 251] width 14 height 11
radio input "true"
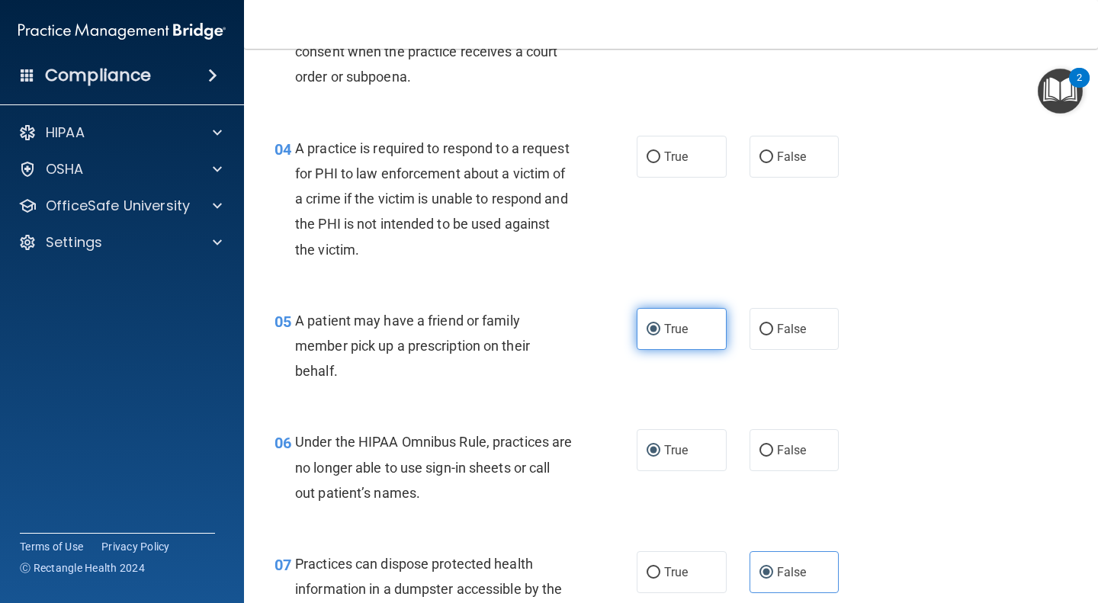
scroll to position [503, 0]
click at [697, 140] on label "True" at bounding box center [681, 156] width 90 height 42
click at [660, 151] on input "True" at bounding box center [653, 156] width 14 height 11
radio input "true"
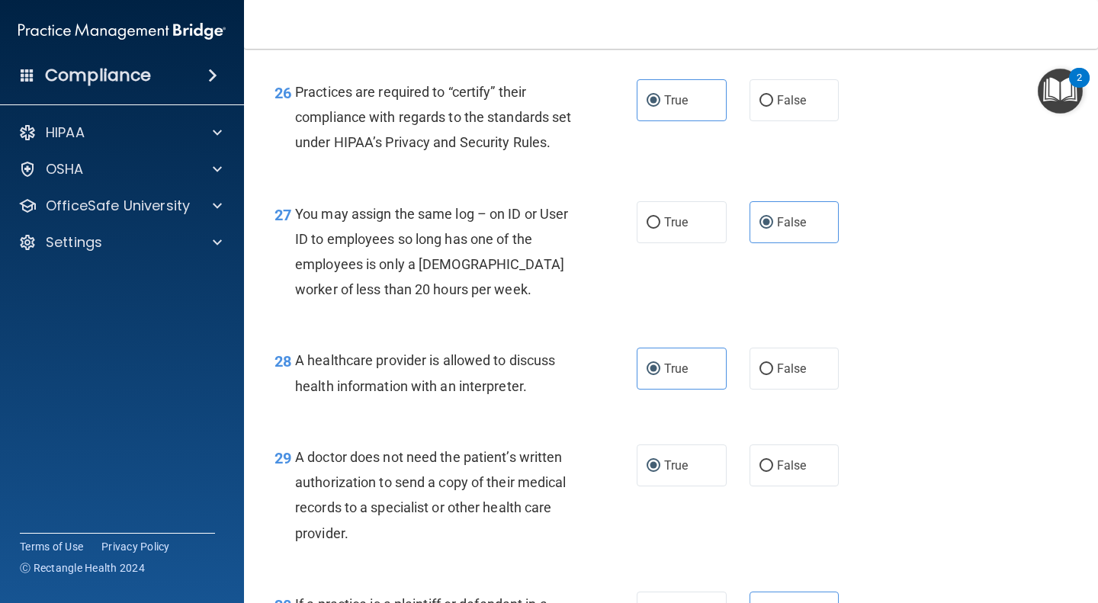
scroll to position [3858, 0]
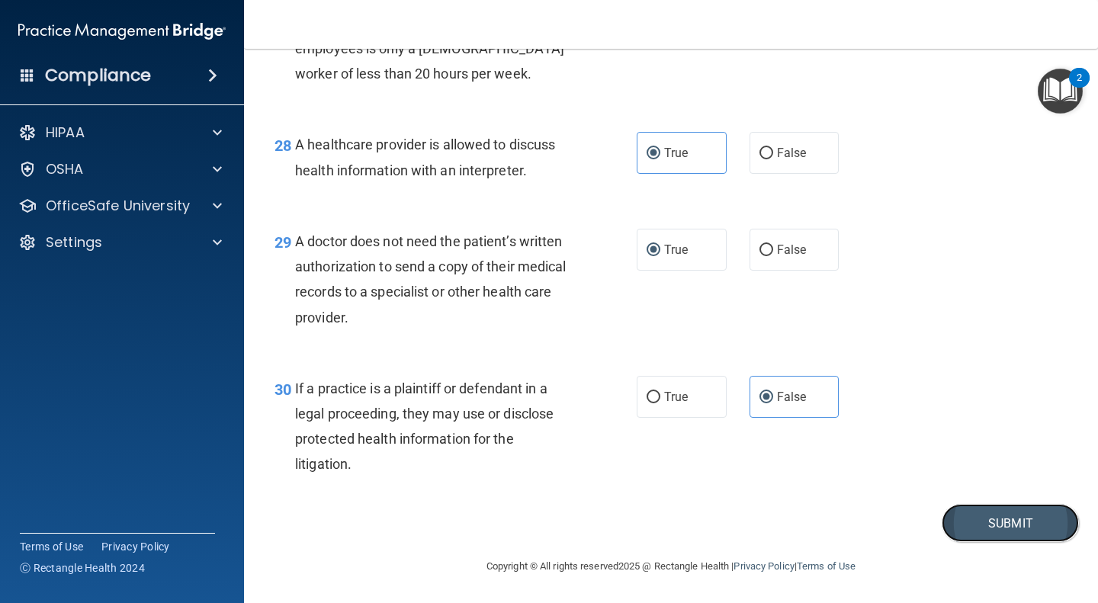
click at [986, 525] on button "Submit" at bounding box center [1009, 523] width 137 height 39
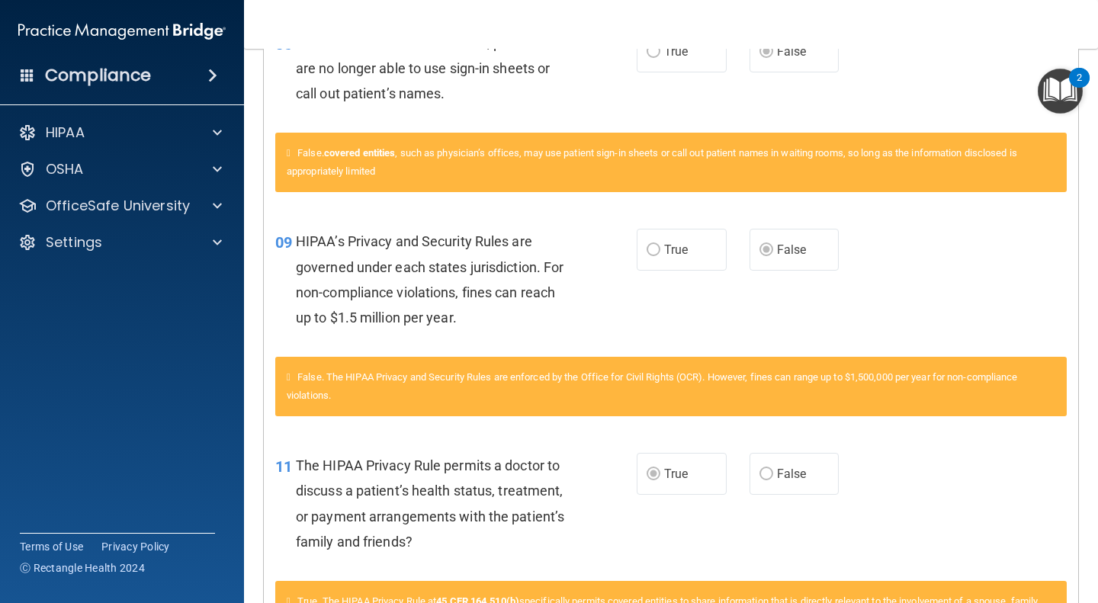
scroll to position [903, 0]
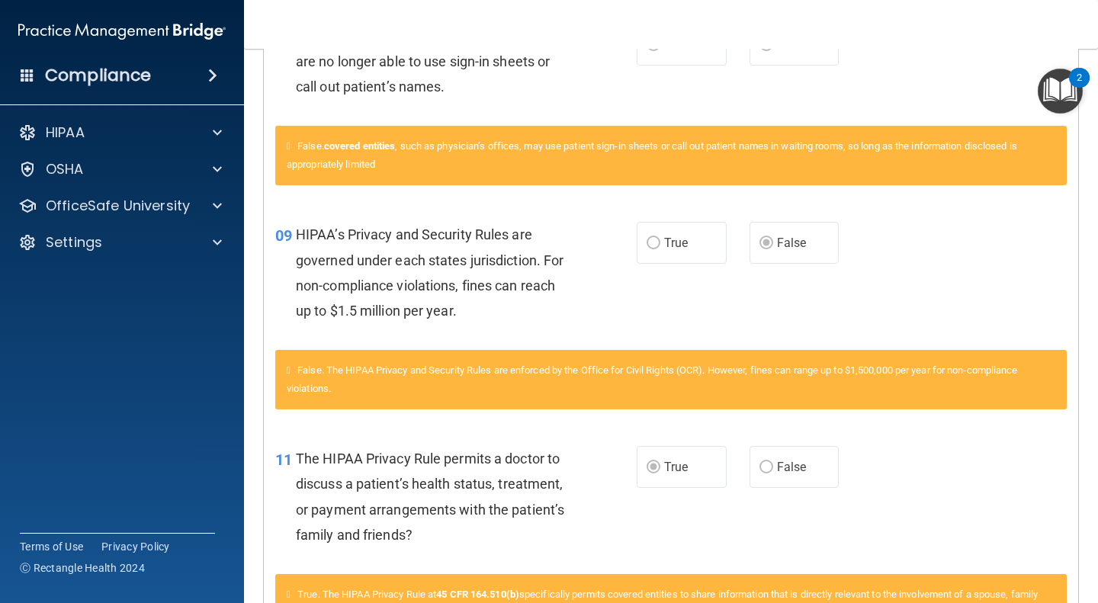
click at [709, 361] on div "False. The HIPAA Privacy and Security Rules are enforced by the Office for Civi…" at bounding box center [670, 379] width 791 height 59
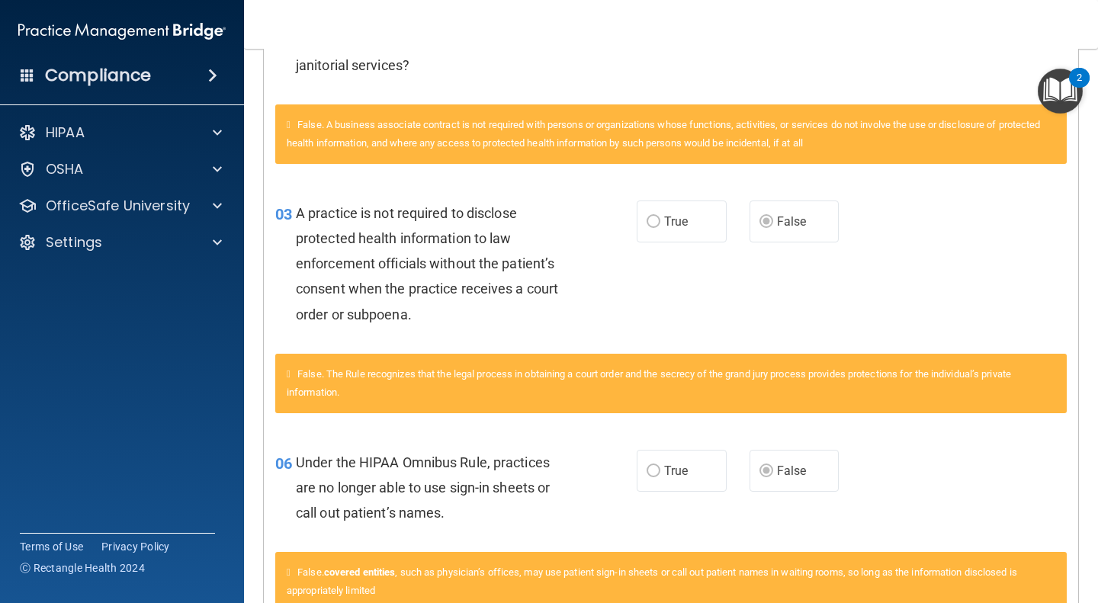
scroll to position [0, 0]
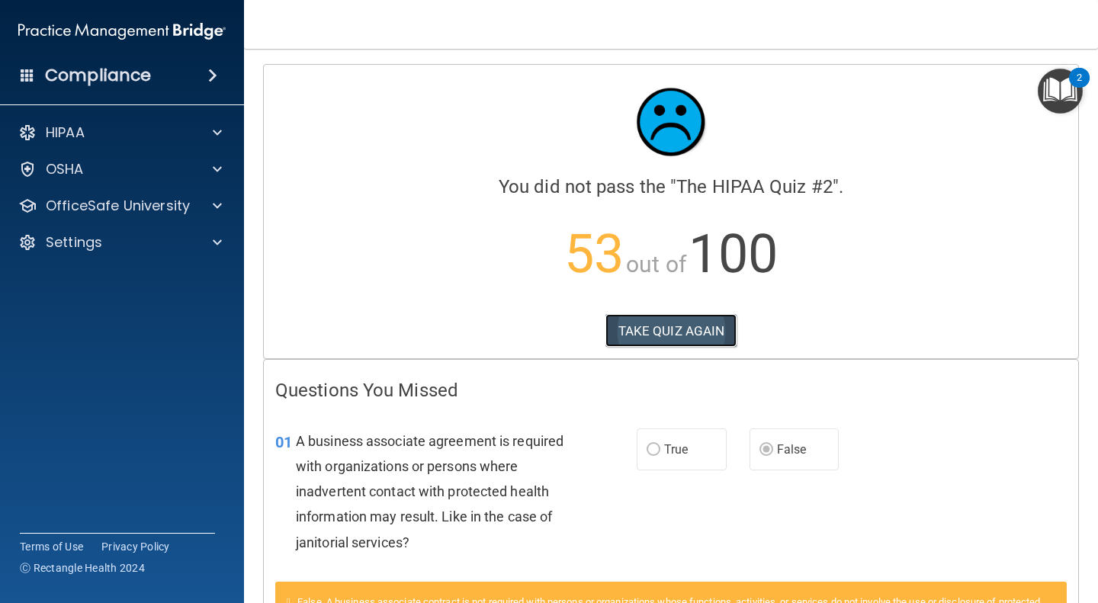
click at [695, 326] on button "TAKE QUIZ AGAIN" at bounding box center [671, 331] width 132 height 34
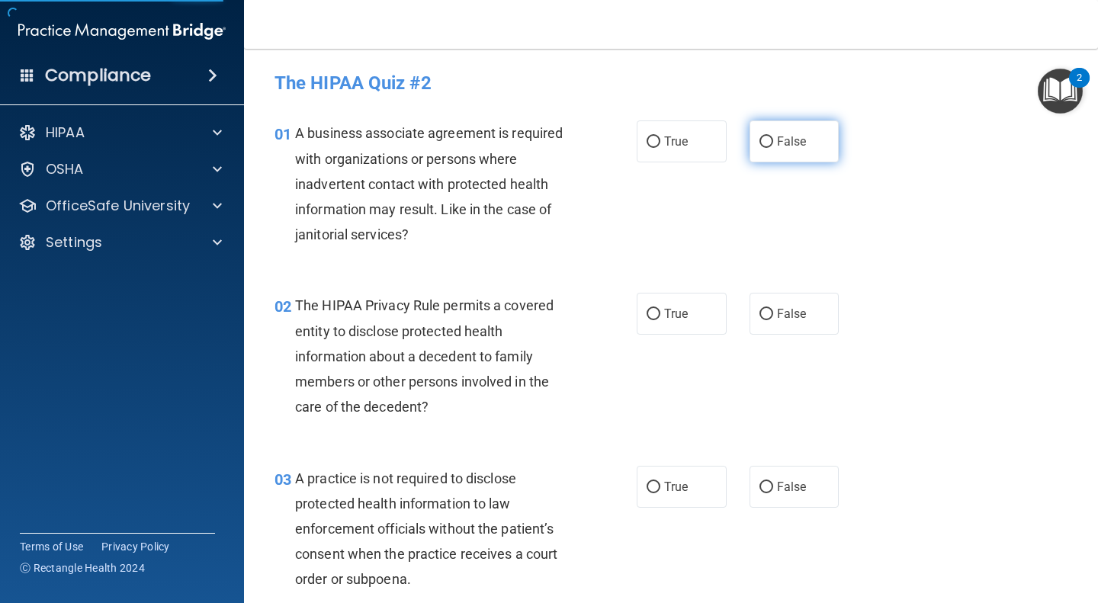
click at [763, 141] on input "False" at bounding box center [766, 141] width 14 height 11
radio input "true"
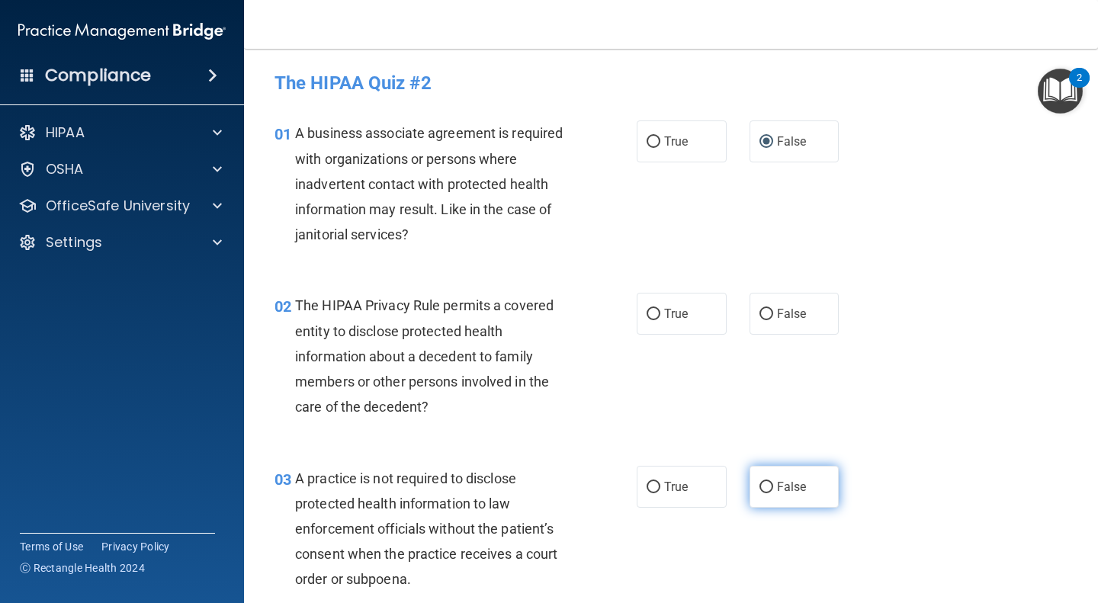
click at [801, 486] on label "False" at bounding box center [794, 487] width 90 height 42
click at [773, 486] on input "False" at bounding box center [766, 487] width 14 height 11
radio input "true"
click at [672, 305] on label "True" at bounding box center [681, 314] width 90 height 42
click at [660, 309] on input "True" at bounding box center [653, 314] width 14 height 11
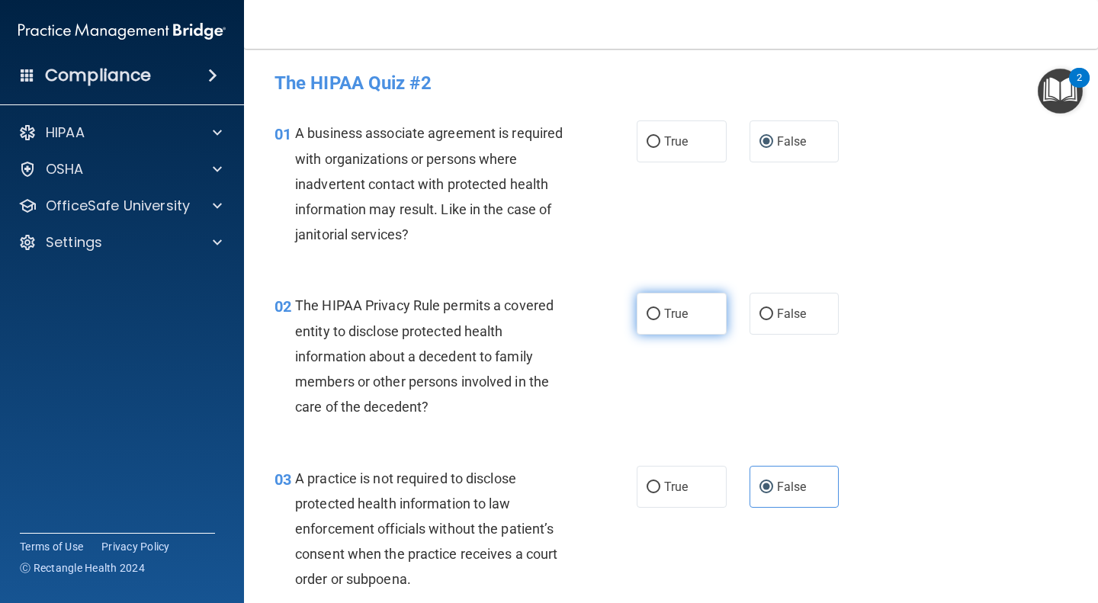
radio input "true"
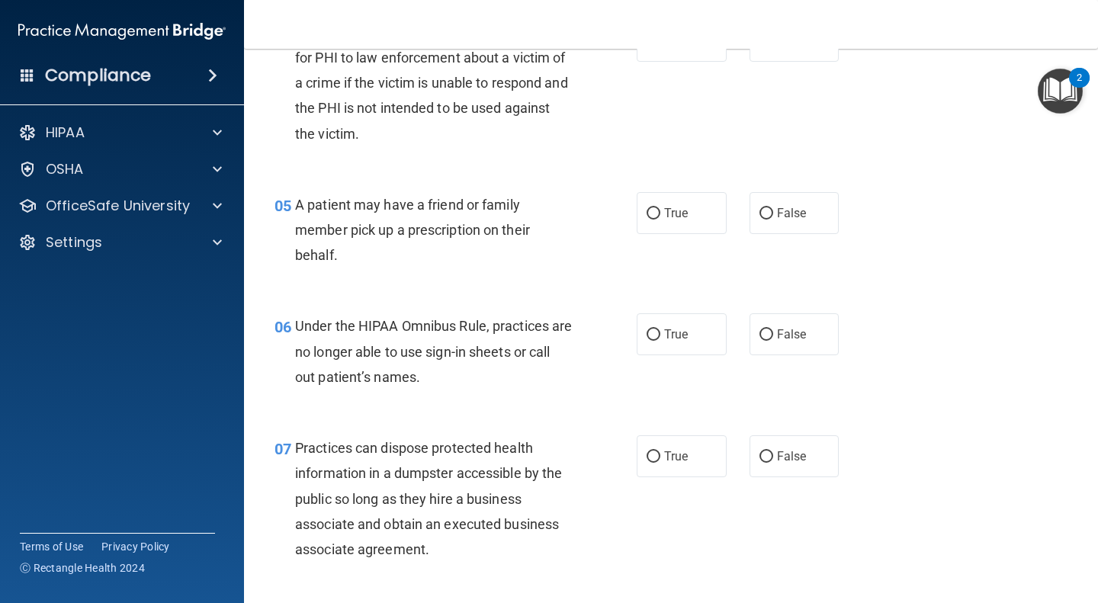
scroll to position [617, 0]
click at [797, 343] on label "False" at bounding box center [794, 335] width 90 height 42
click at [773, 341] on input "False" at bounding box center [766, 335] width 14 height 11
radio input "true"
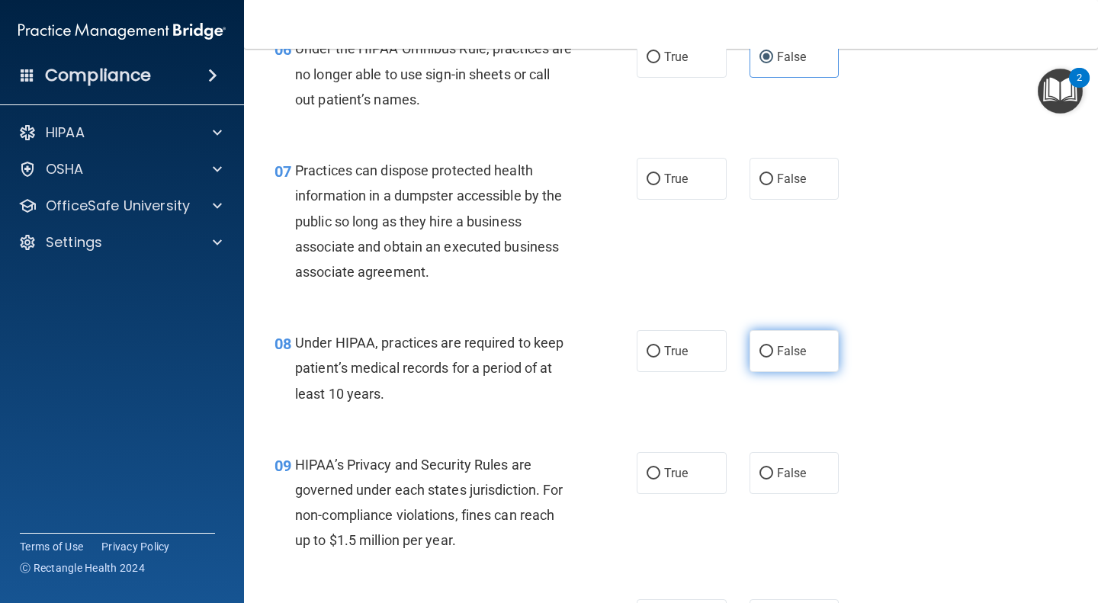
click at [804, 351] on label "False" at bounding box center [794, 351] width 90 height 42
click at [773, 351] on input "False" at bounding box center [766, 351] width 14 height 11
radio input "true"
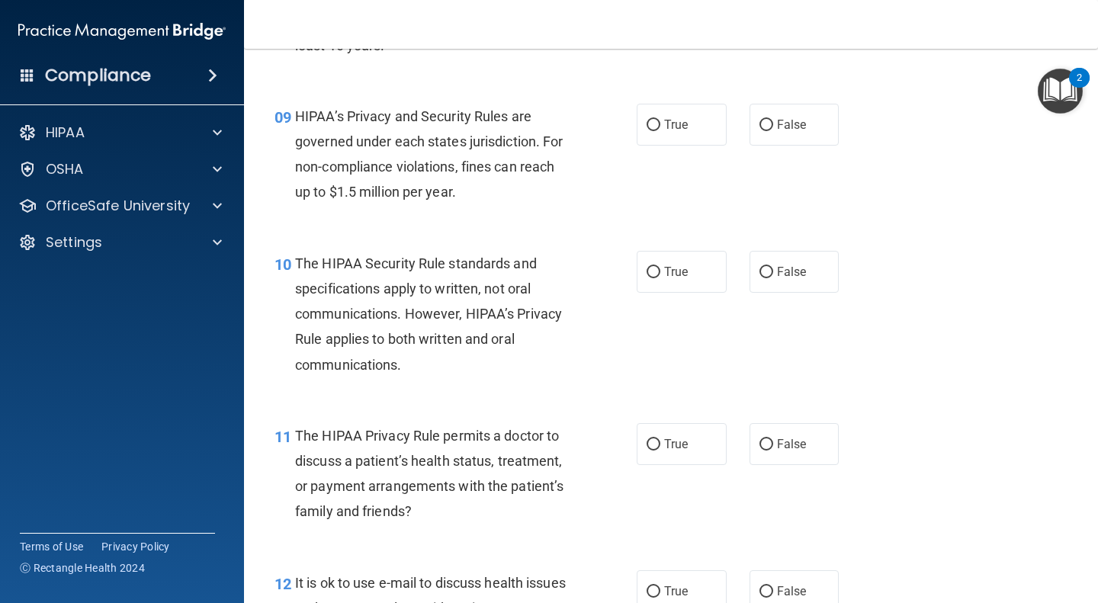
scroll to position [1244, 0]
click at [784, 117] on span "False" at bounding box center [792, 124] width 30 height 14
click at [773, 120] on input "False" at bounding box center [766, 125] width 14 height 11
radio input "true"
click at [699, 447] on label "True" at bounding box center [681, 444] width 90 height 42
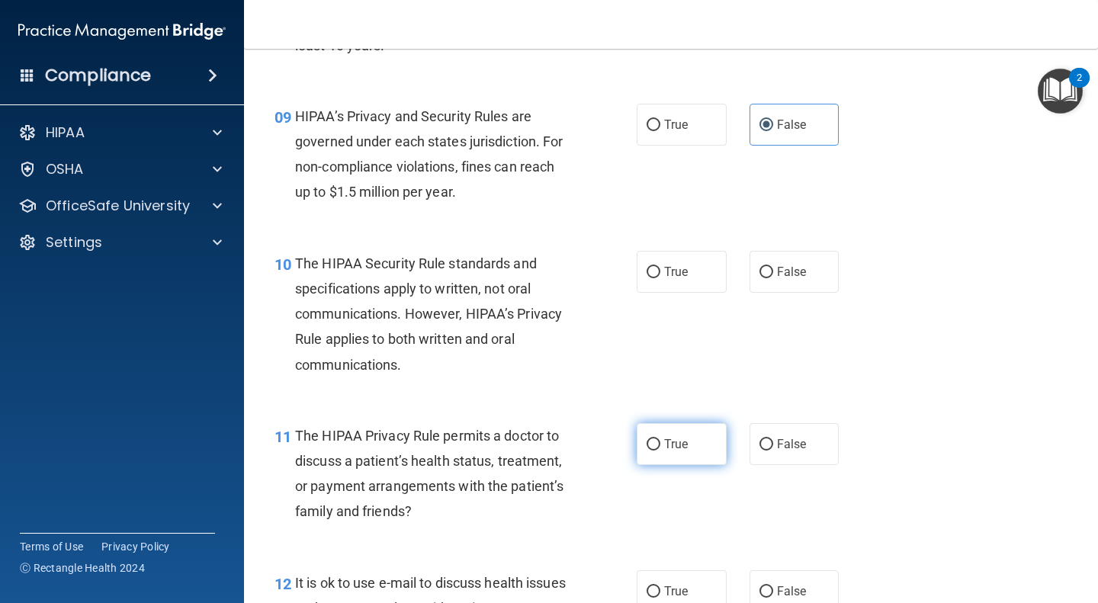
click at [660, 447] on input "True" at bounding box center [653, 444] width 14 height 11
radio input "true"
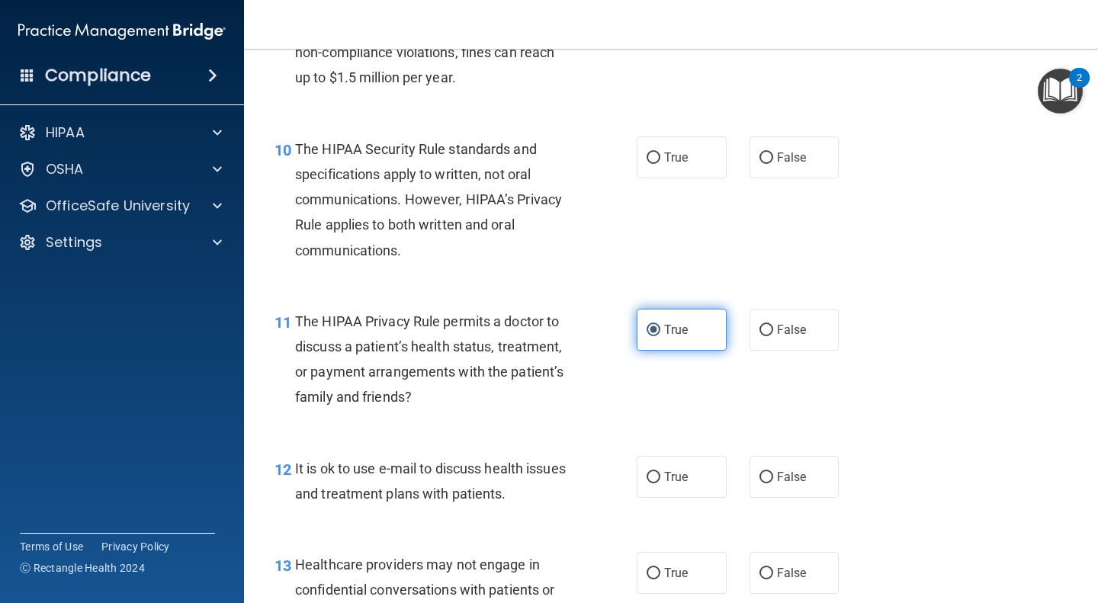
scroll to position [1398, 0]
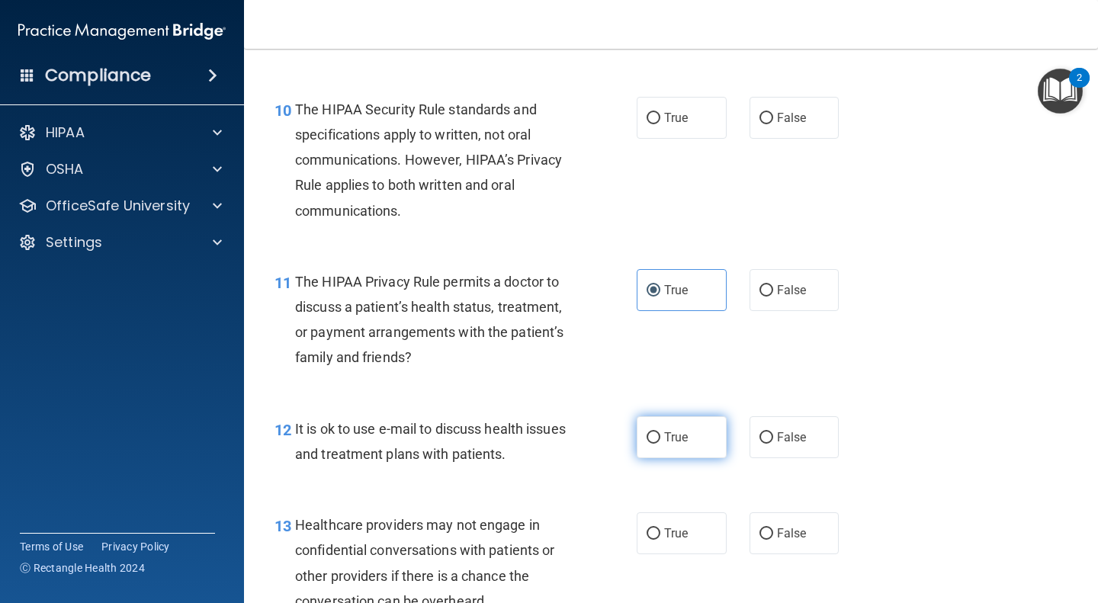
click at [688, 434] on label "True" at bounding box center [681, 437] width 90 height 42
click at [660, 434] on input "True" at bounding box center [653, 437] width 14 height 11
radio input "true"
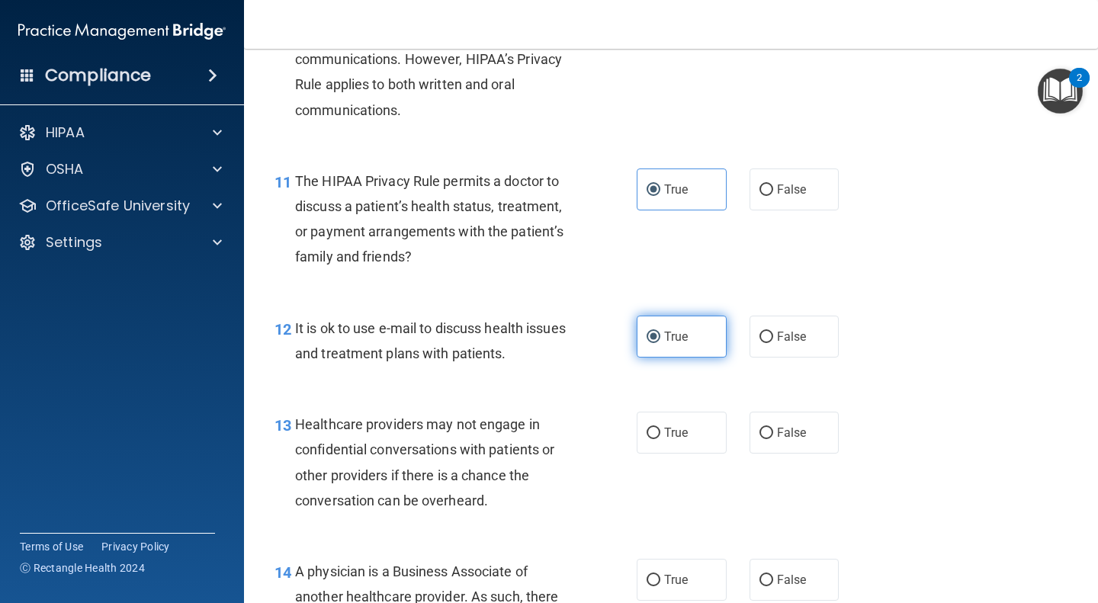
scroll to position [1511, 0]
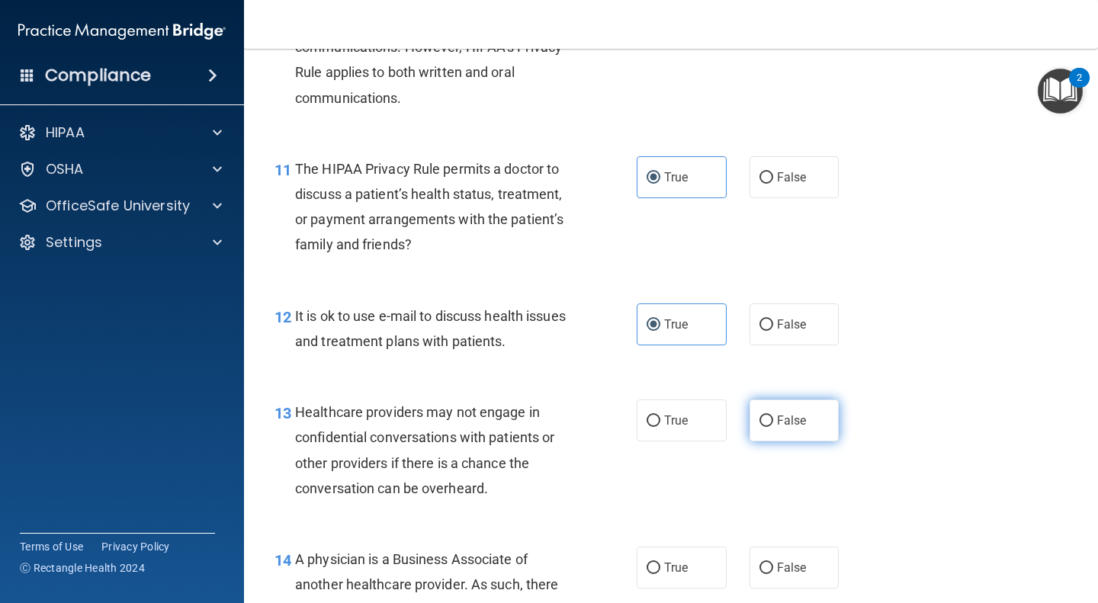
click at [800, 419] on label "False" at bounding box center [794, 420] width 90 height 42
click at [773, 419] on input "False" at bounding box center [766, 420] width 14 height 11
radio input "true"
click at [796, 556] on label "False" at bounding box center [794, 568] width 90 height 42
click at [773, 563] on input "False" at bounding box center [766, 568] width 14 height 11
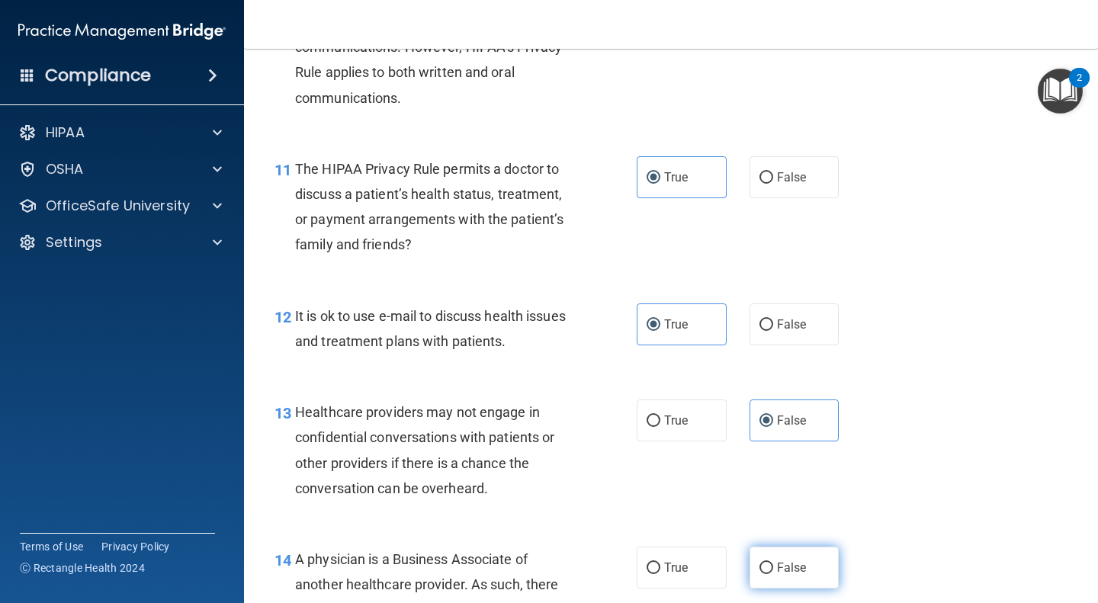
radio input "true"
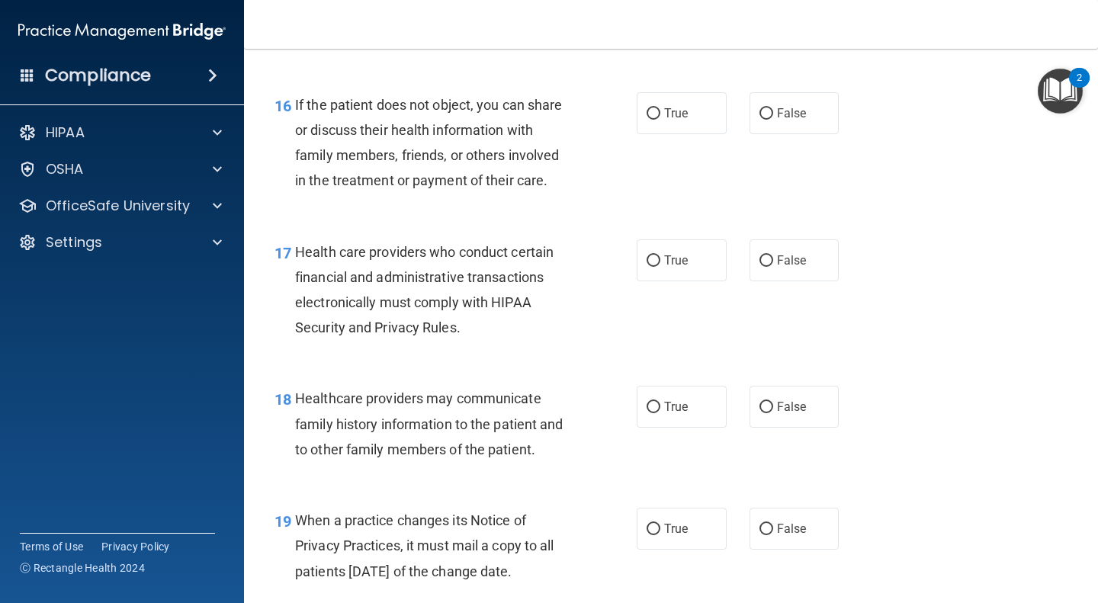
scroll to position [2257, 0]
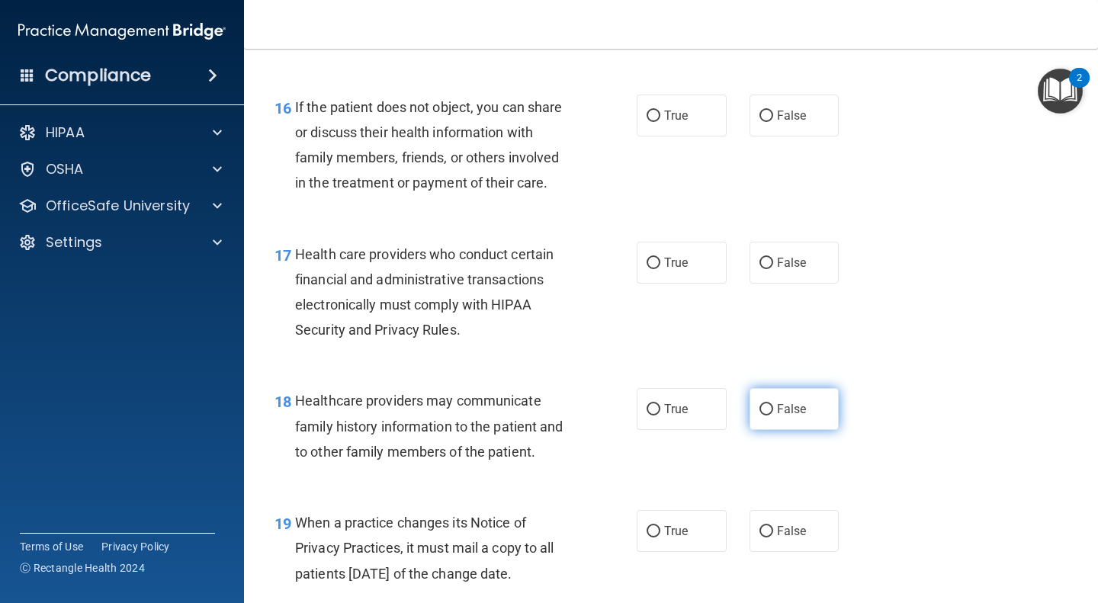
click at [808, 430] on label "False" at bounding box center [794, 409] width 90 height 42
click at [773, 415] on input "False" at bounding box center [766, 409] width 14 height 11
radio input "true"
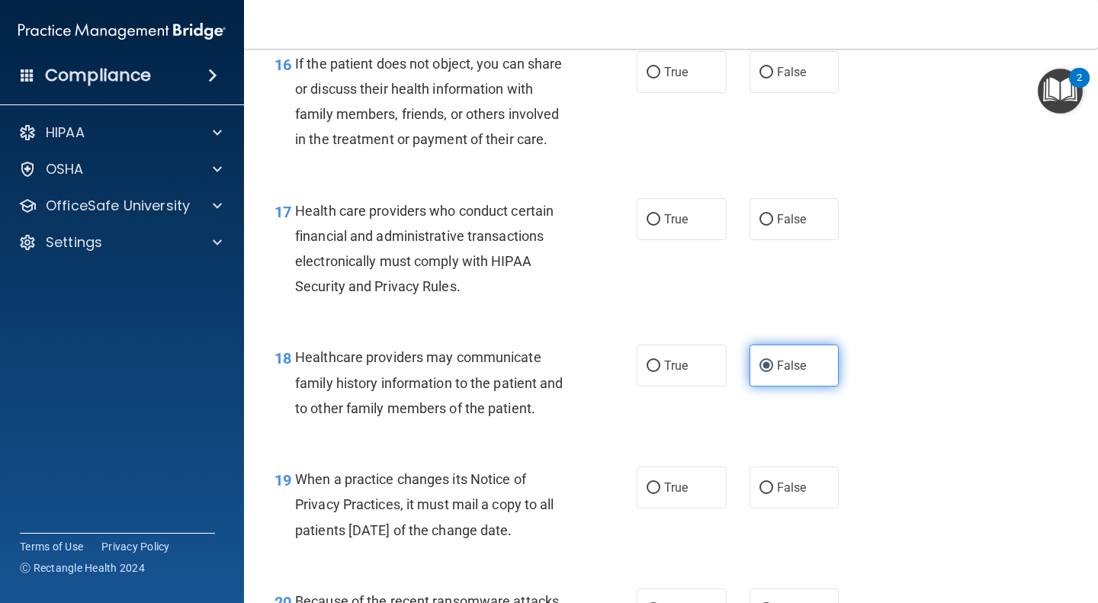
scroll to position [2304, 0]
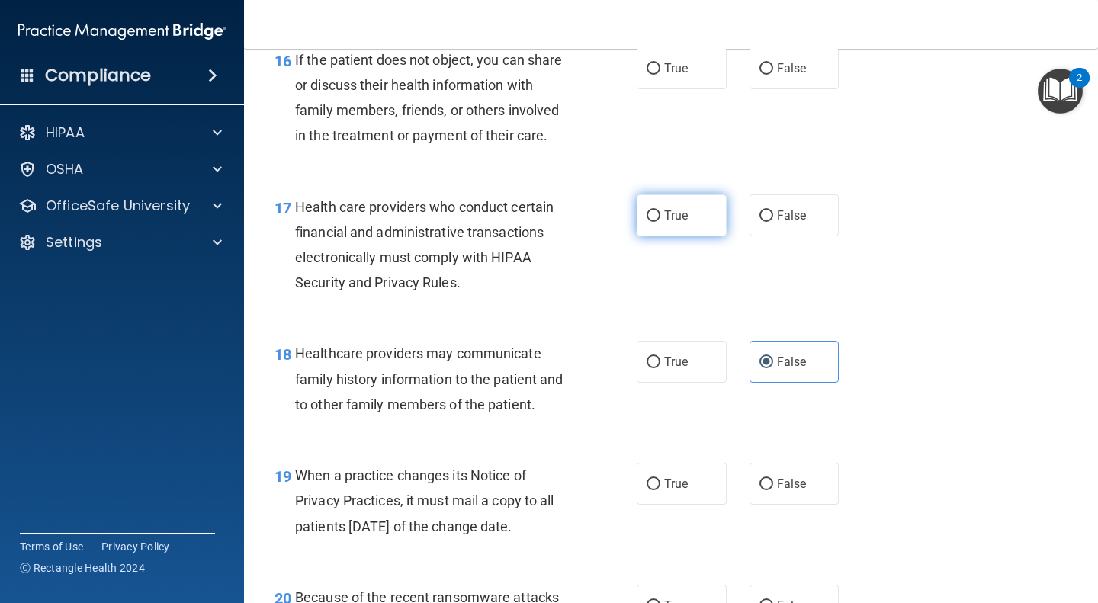
click at [683, 236] on label "True" at bounding box center [681, 215] width 90 height 42
click at [660, 222] on input "True" at bounding box center [653, 215] width 14 height 11
radio input "true"
click at [689, 89] on label "True" at bounding box center [681, 68] width 90 height 42
click at [660, 75] on input "True" at bounding box center [653, 68] width 14 height 11
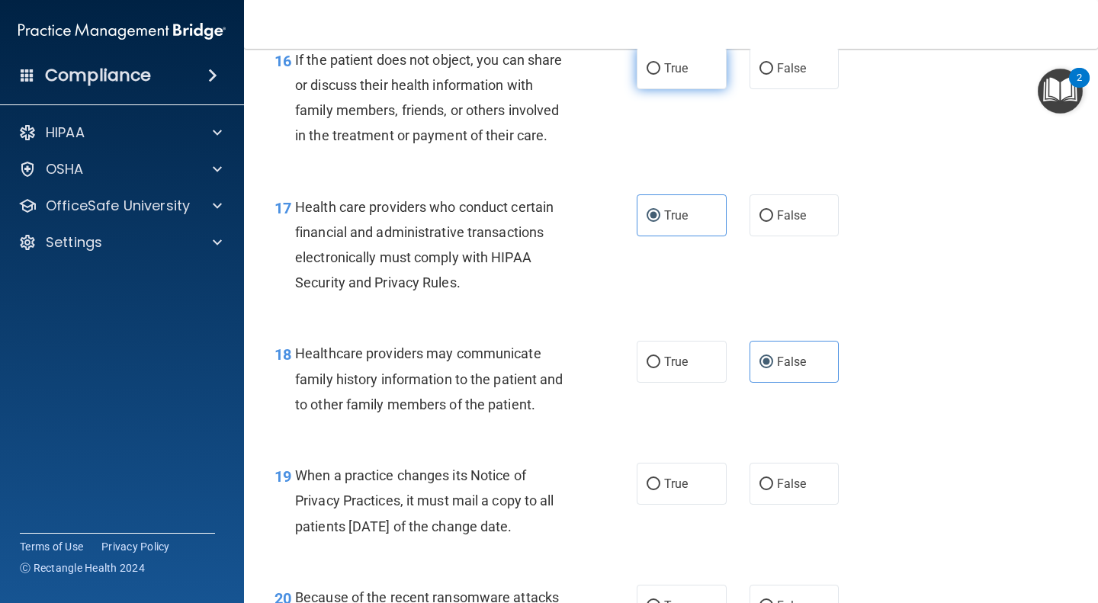
radio input "true"
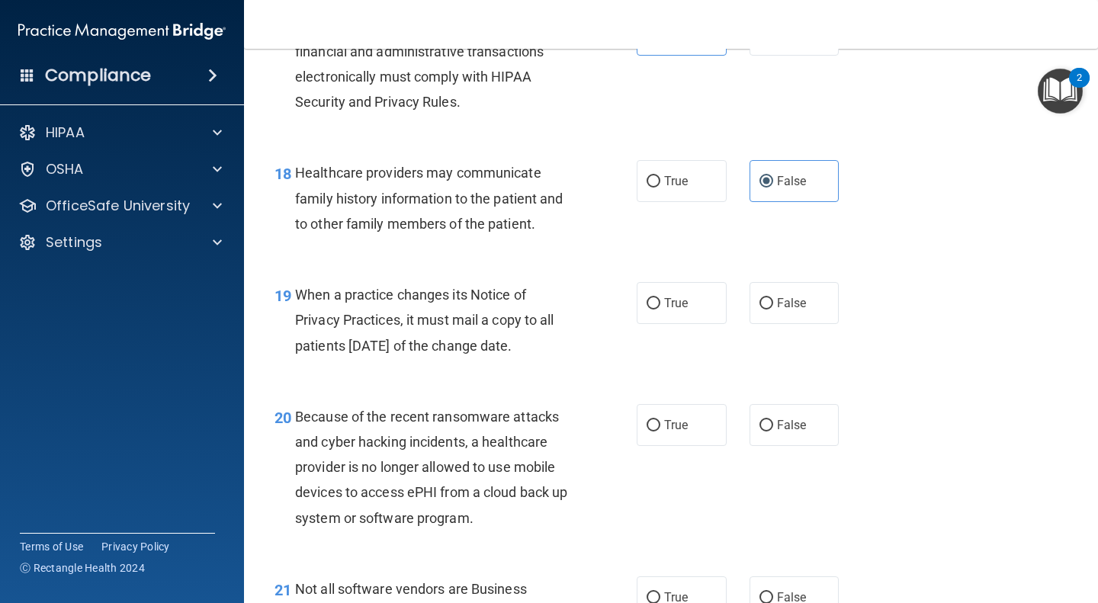
scroll to position [2521, 0]
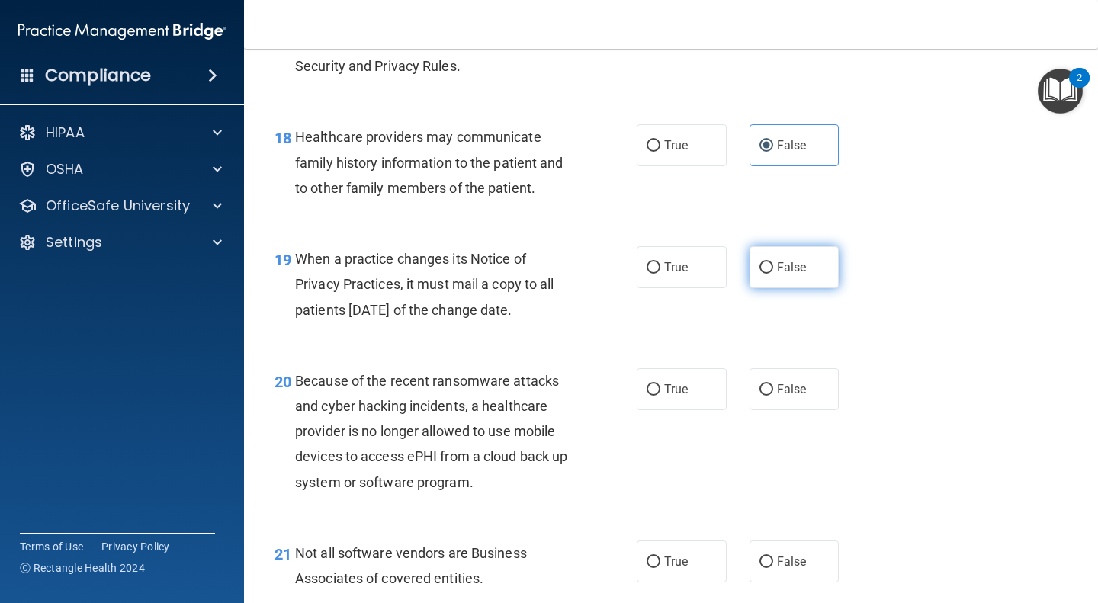
click at [799, 288] on label "False" at bounding box center [794, 267] width 90 height 42
click at [773, 274] on input "False" at bounding box center [766, 267] width 14 height 11
radio input "true"
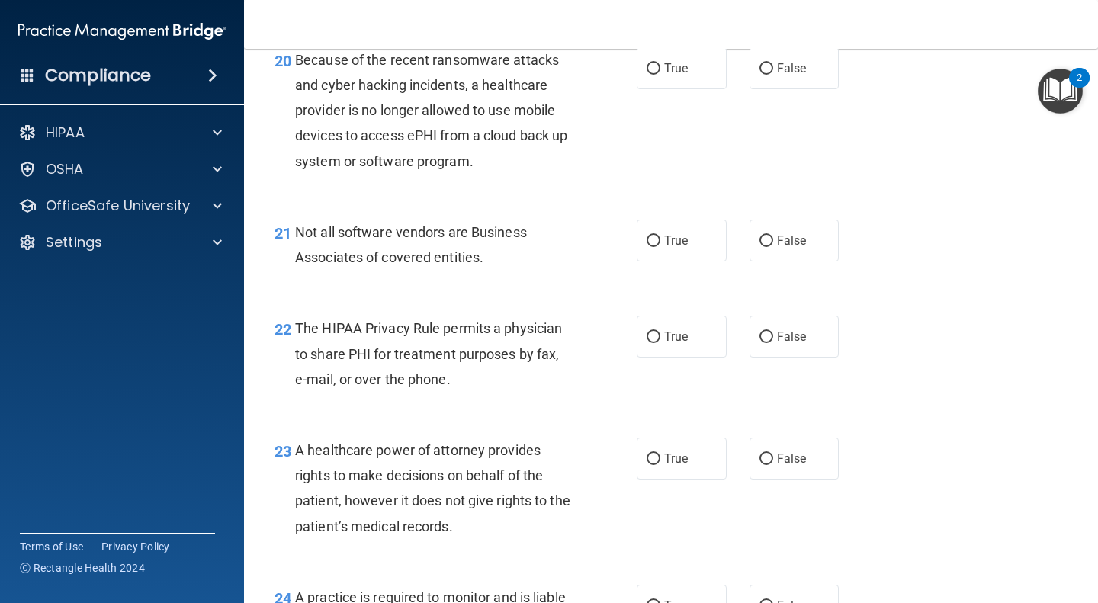
scroll to position [2839, 0]
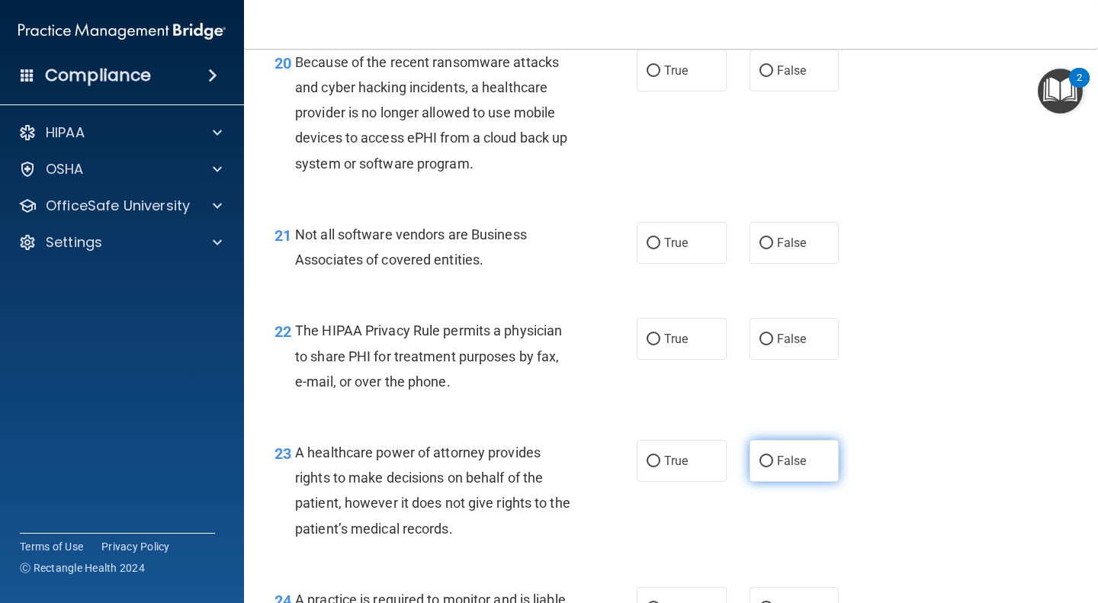
click at [759, 467] on input "False" at bounding box center [766, 461] width 14 height 11
radio input "true"
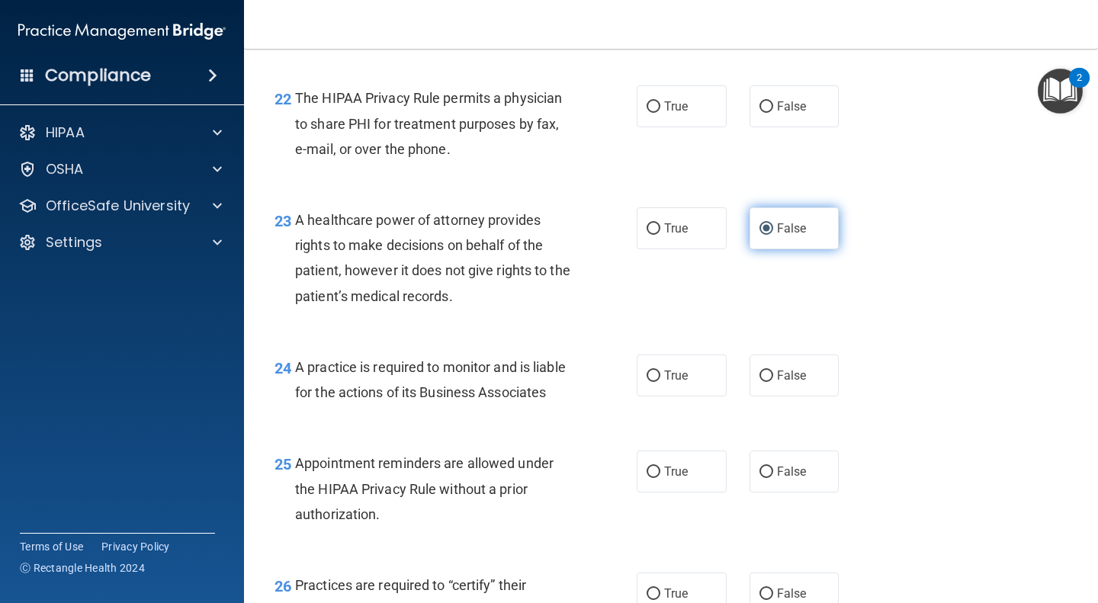
scroll to position [3071, 0]
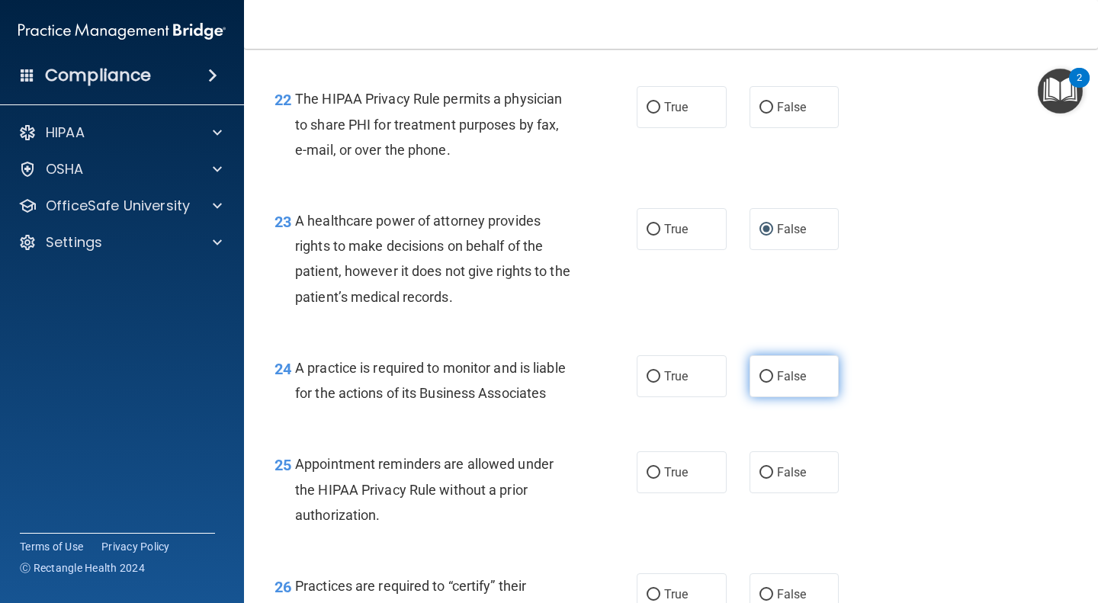
click at [799, 397] on label "False" at bounding box center [794, 376] width 90 height 42
click at [773, 383] on input "False" at bounding box center [766, 376] width 14 height 11
radio input "true"
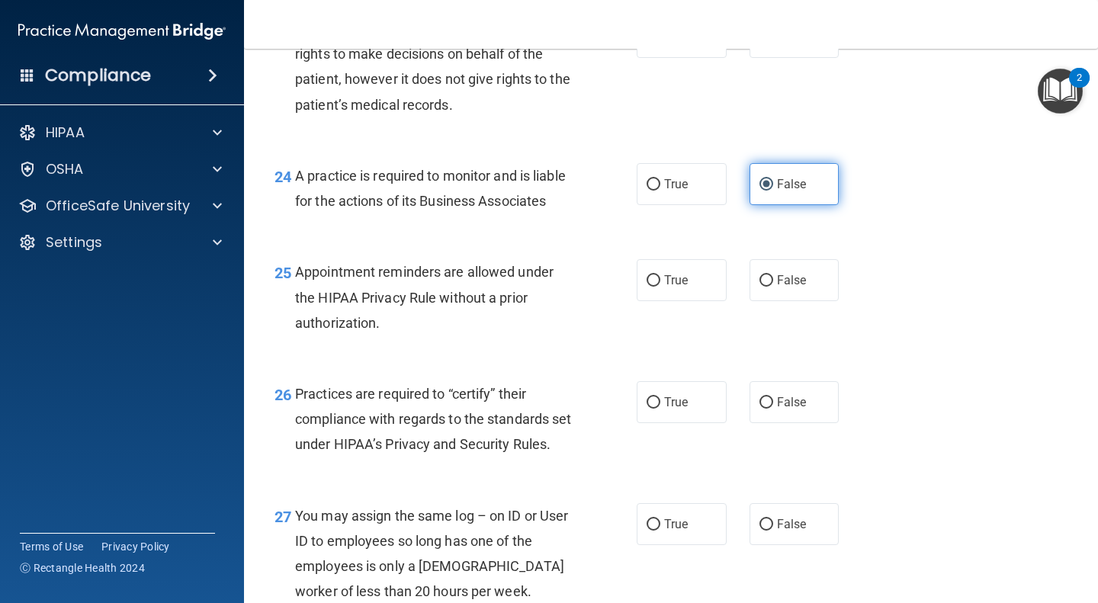
scroll to position [3290, 0]
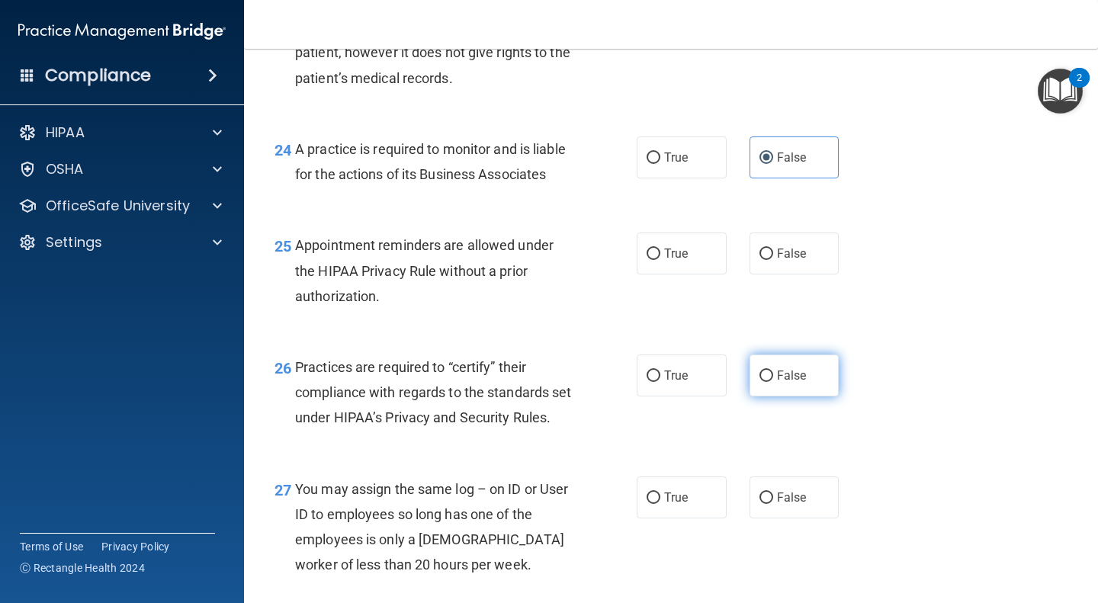
click at [808, 396] on label "False" at bounding box center [794, 375] width 90 height 42
click at [773, 382] on input "False" at bounding box center [766, 375] width 14 height 11
radio input "true"
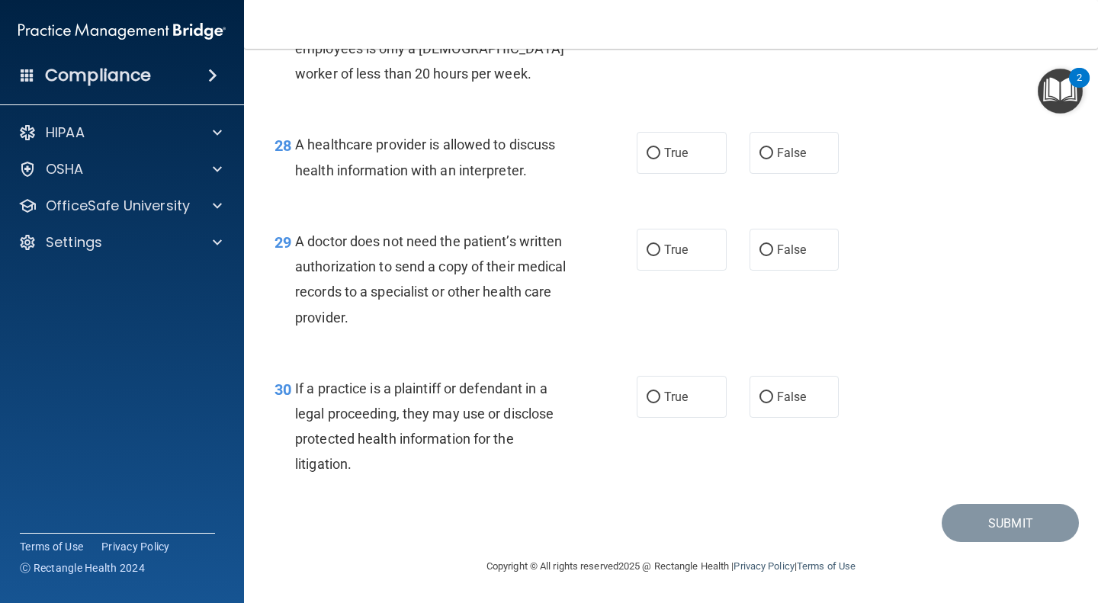
scroll to position [3855, 0]
click at [686, 409] on label "True" at bounding box center [681, 397] width 90 height 42
click at [660, 403] on input "True" at bounding box center [653, 397] width 14 height 11
radio input "true"
click at [677, 253] on span "True" at bounding box center [676, 249] width 24 height 14
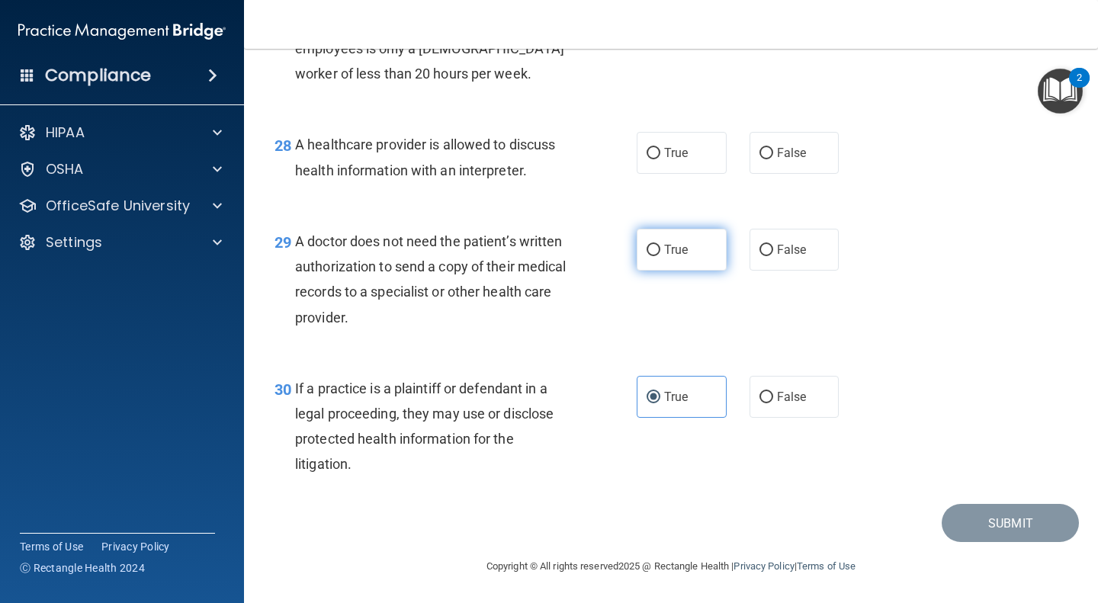
click at [660, 253] on input "True" at bounding box center [653, 250] width 14 height 11
radio input "true"
click at [682, 155] on label "True" at bounding box center [681, 153] width 90 height 42
click at [660, 155] on input "True" at bounding box center [653, 153] width 14 height 11
radio input "true"
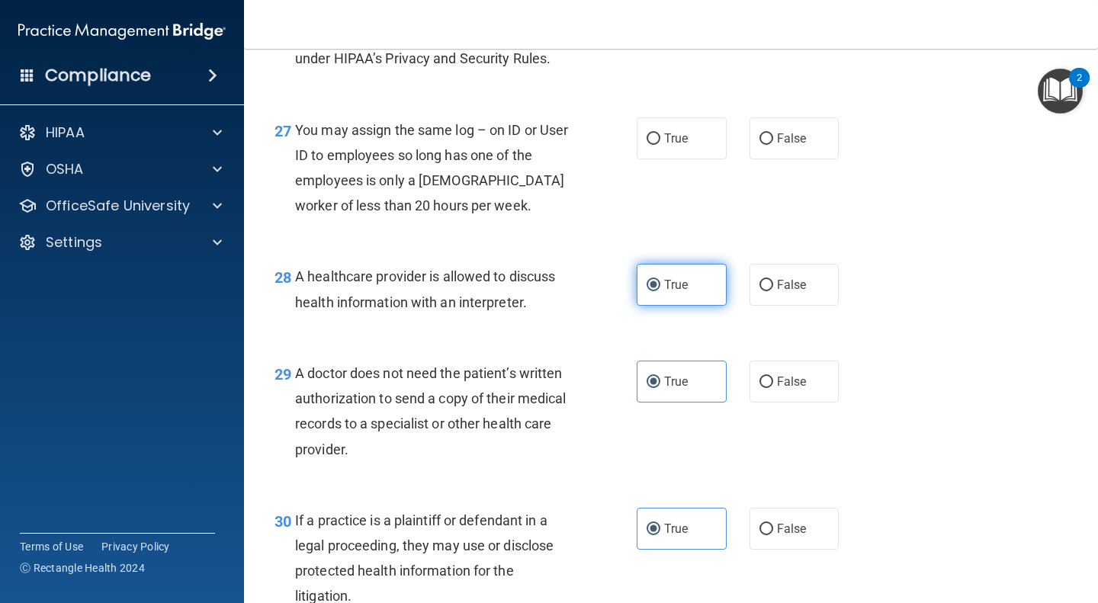
scroll to position [3644, 0]
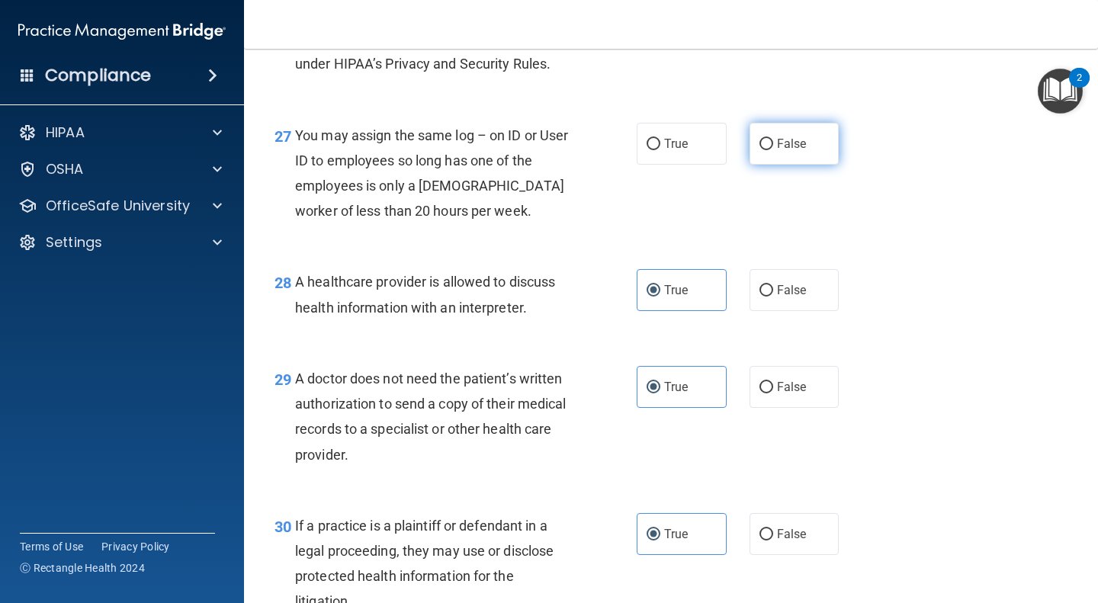
click at [765, 150] on input "False" at bounding box center [766, 144] width 14 height 11
radio input "true"
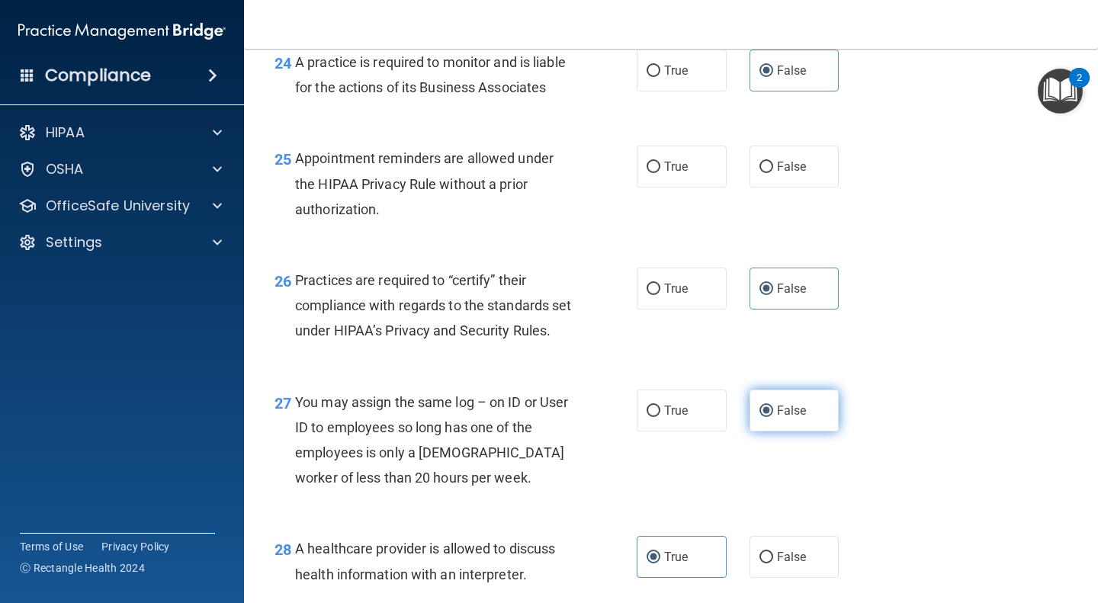
scroll to position [3376, 0]
click at [671, 175] on span "True" at bounding box center [676, 167] width 24 height 14
click at [660, 174] on input "True" at bounding box center [653, 167] width 14 height 11
radio input "true"
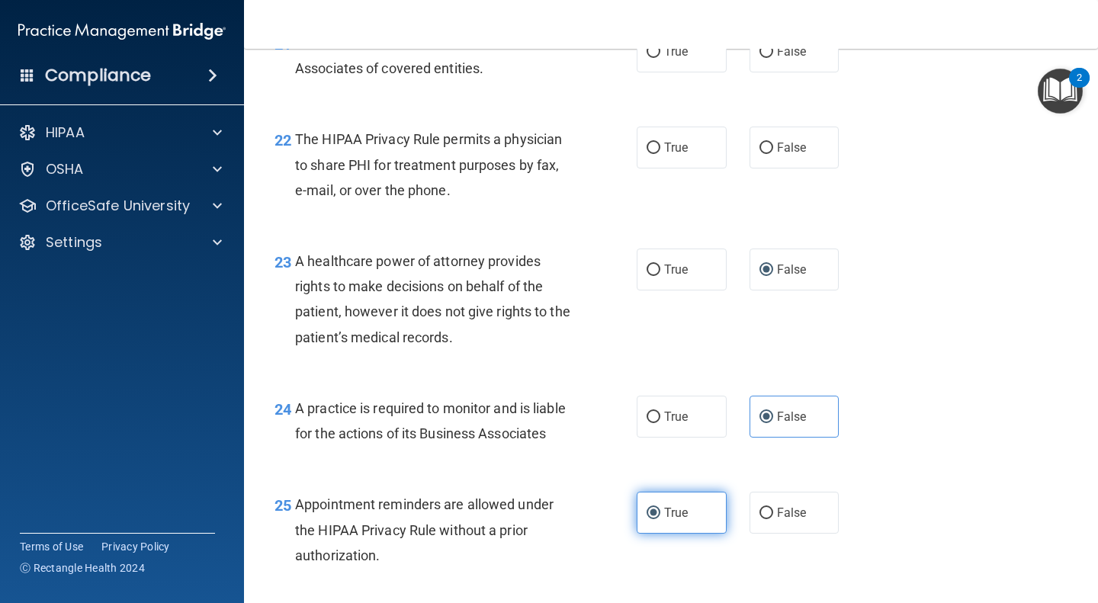
scroll to position [3000, 0]
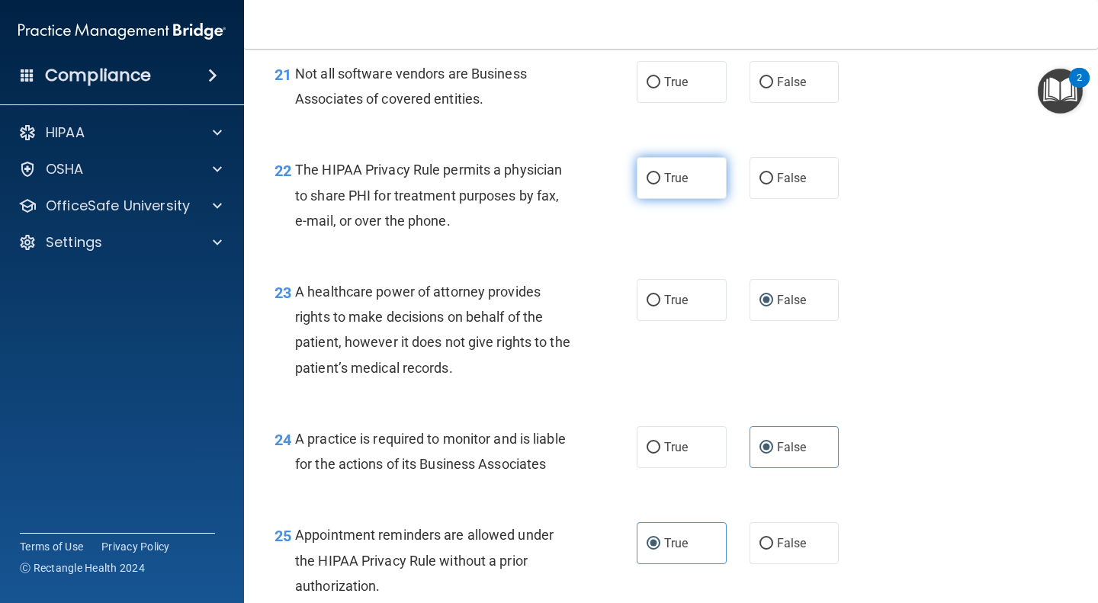
click at [701, 199] on label "True" at bounding box center [681, 178] width 90 height 42
click at [660, 184] on input "True" at bounding box center [653, 178] width 14 height 11
radio input "true"
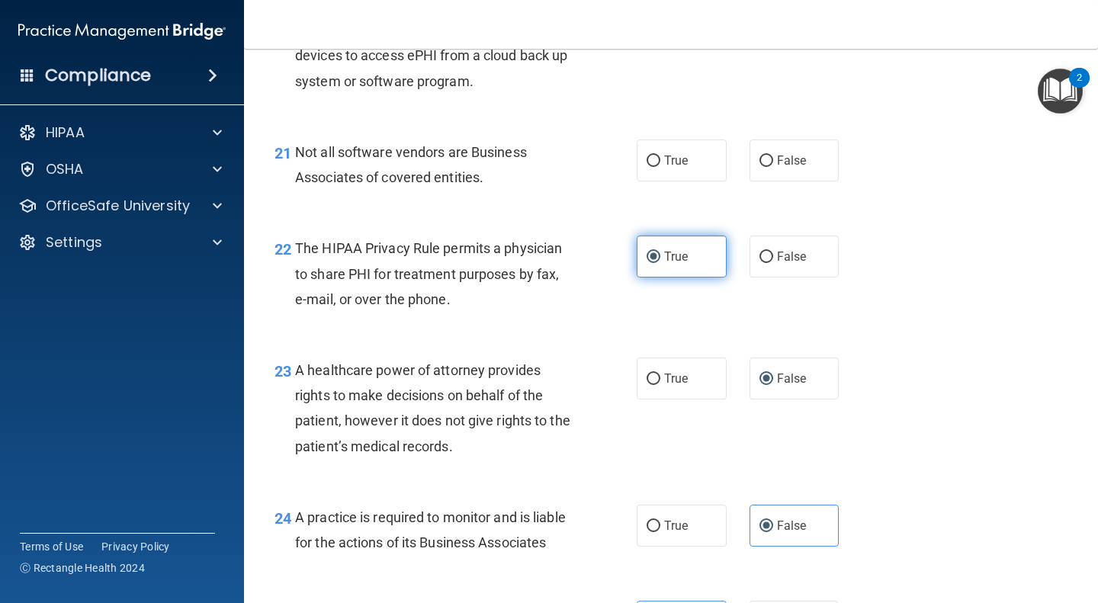
scroll to position [2921, 0]
click at [797, 168] on span "False" at bounding box center [792, 161] width 30 height 14
click at [773, 168] on input "False" at bounding box center [766, 161] width 14 height 11
radio input "true"
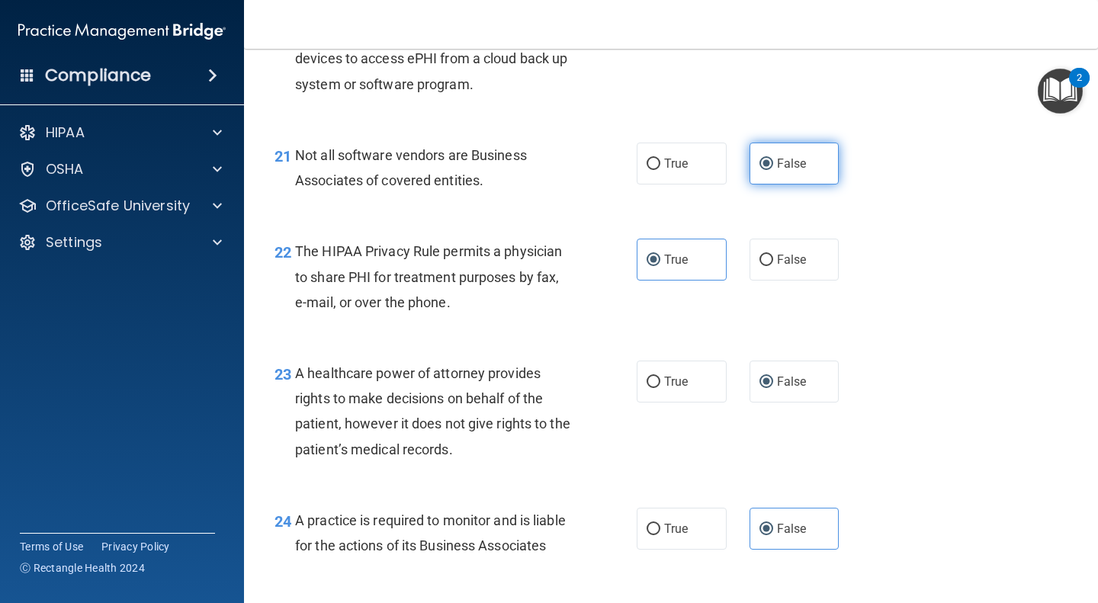
scroll to position [2915, 0]
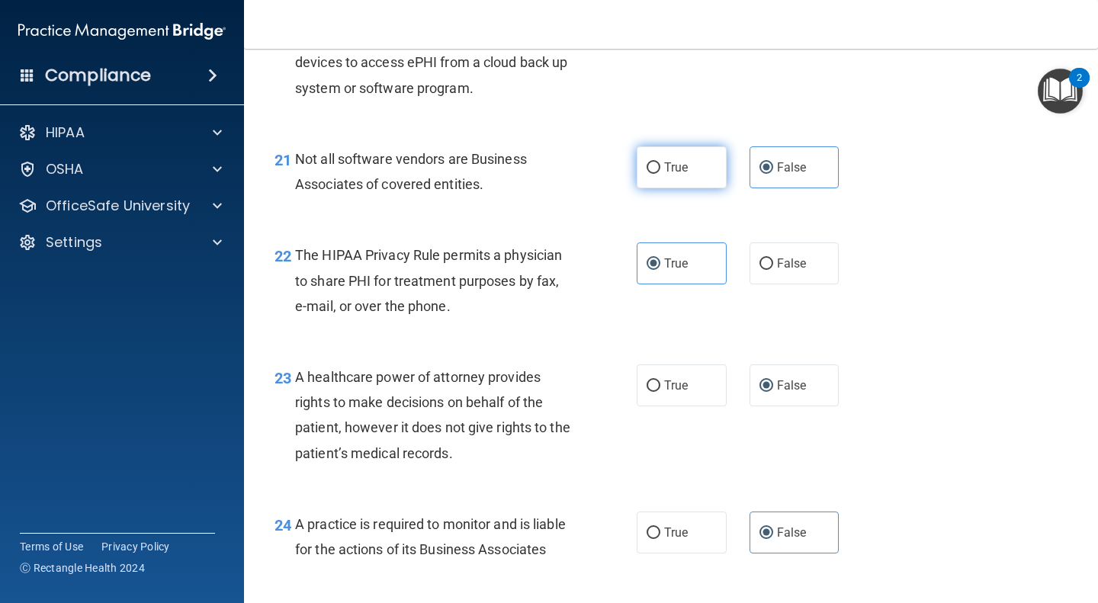
click at [693, 188] on label "True" at bounding box center [681, 167] width 90 height 42
click at [660, 174] on input "True" at bounding box center [653, 167] width 14 height 11
radio input "true"
radio input "false"
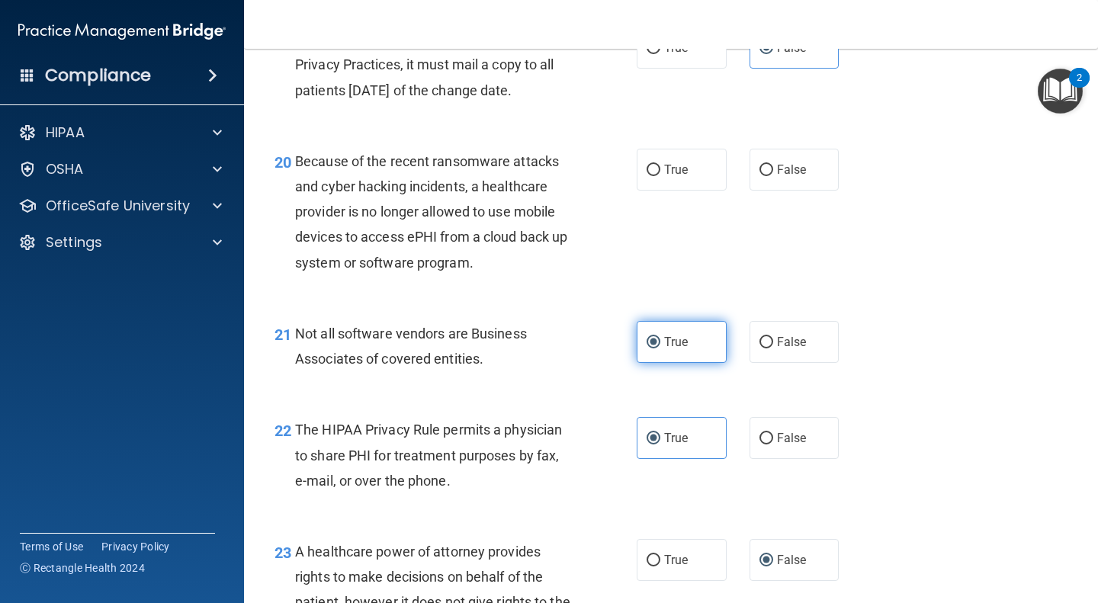
scroll to position [2733, 0]
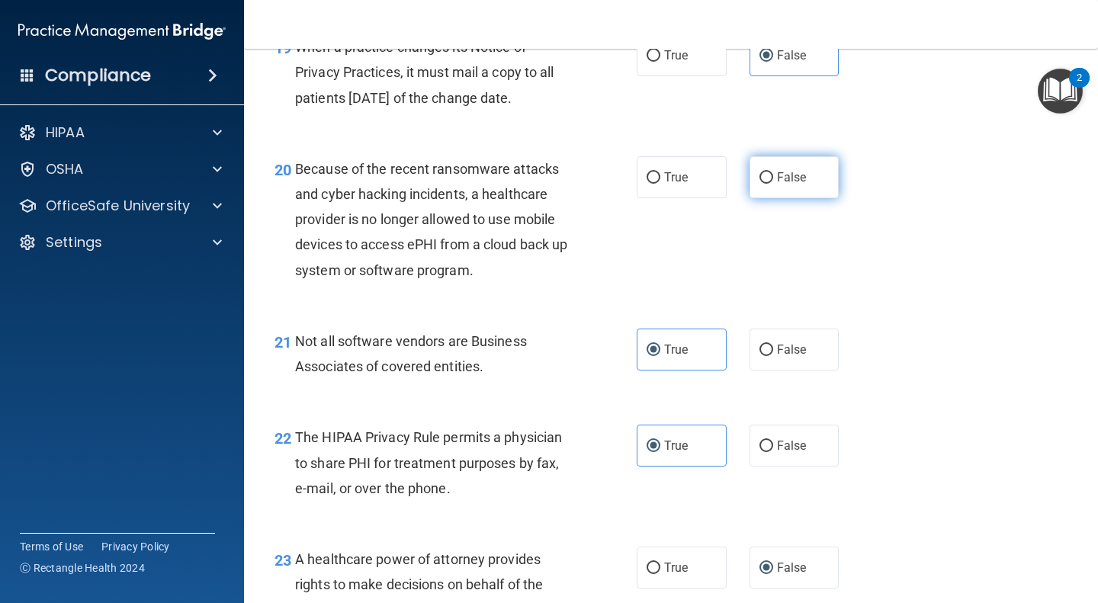
click at [794, 191] on label "False" at bounding box center [794, 177] width 90 height 42
click at [773, 184] on input "False" at bounding box center [766, 177] width 14 height 11
radio input "true"
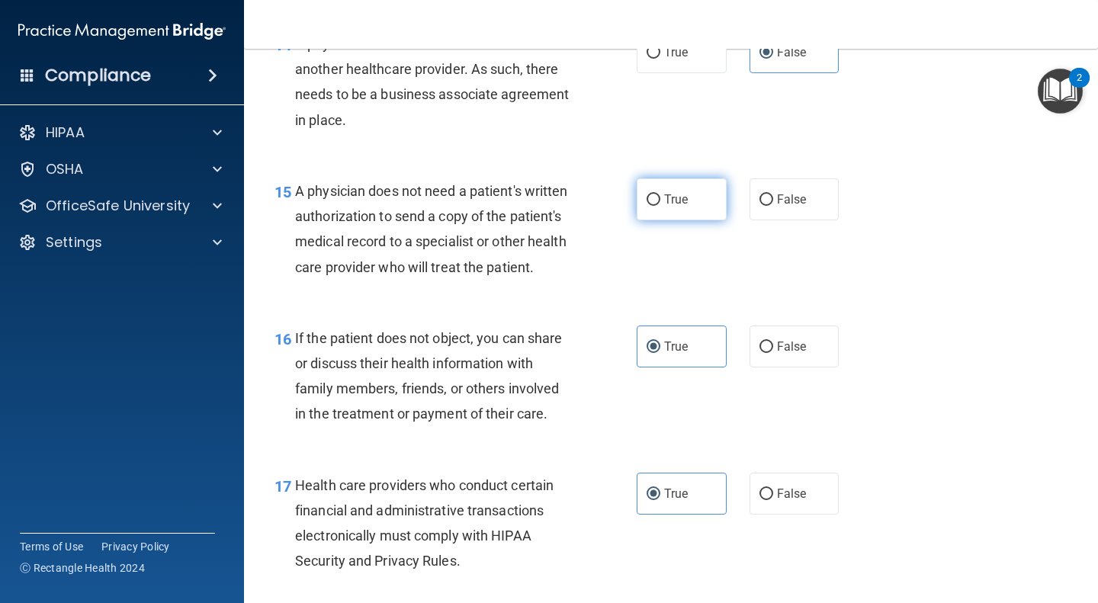
click at [691, 205] on label "True" at bounding box center [681, 199] width 90 height 42
click at [660, 205] on input "True" at bounding box center [653, 199] width 14 height 11
radio input "true"
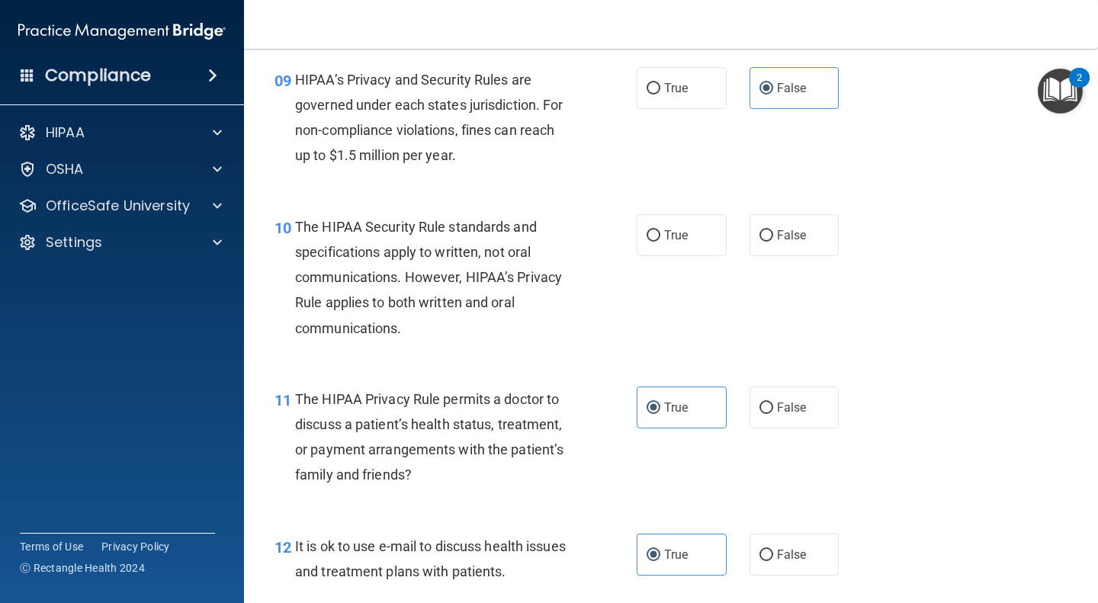
scroll to position [1273, 0]
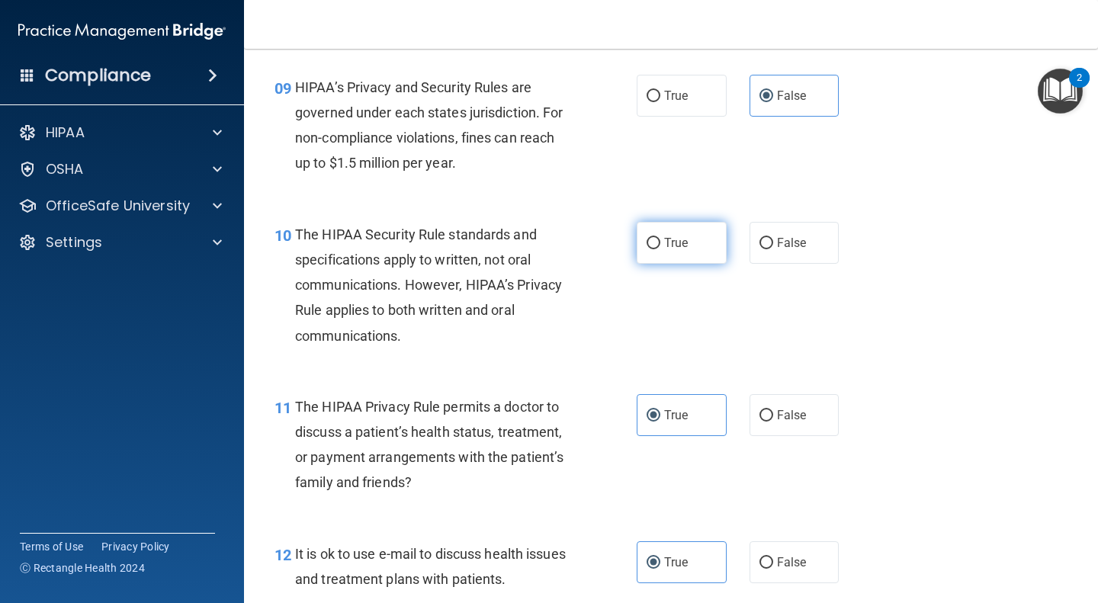
click at [676, 252] on label "True" at bounding box center [681, 243] width 90 height 42
click at [660, 249] on input "True" at bounding box center [653, 243] width 14 height 11
radio input "true"
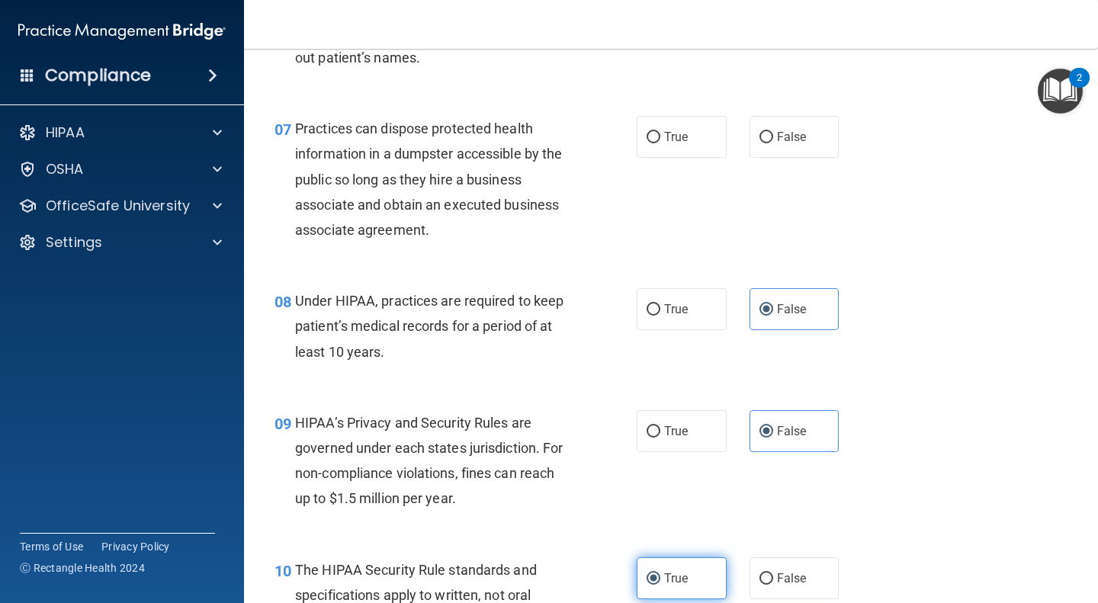
scroll to position [850, 0]
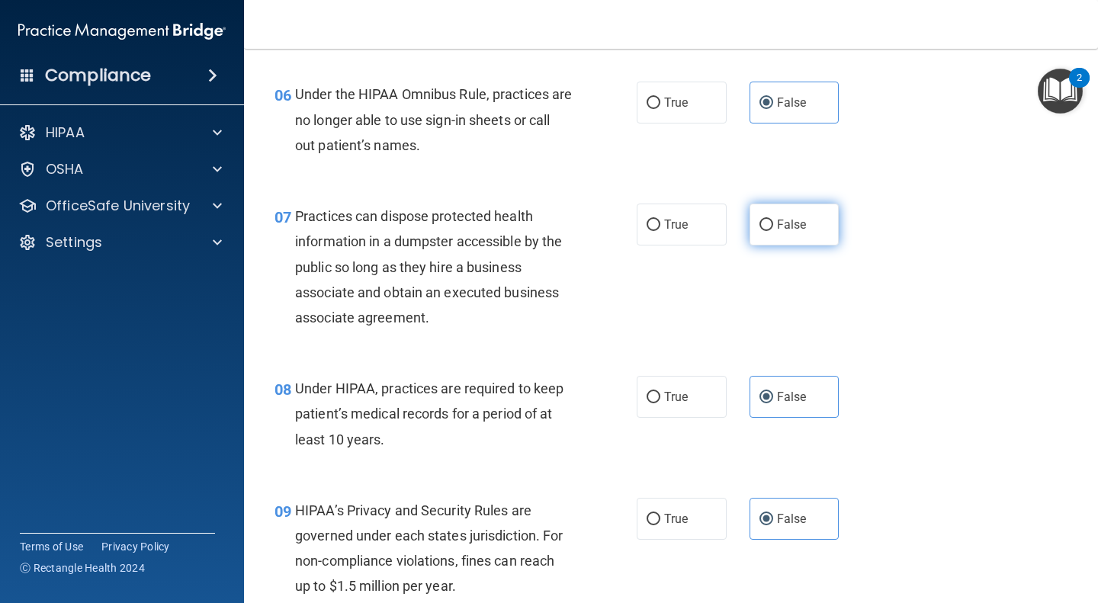
click at [794, 226] on span "False" at bounding box center [792, 224] width 30 height 14
click at [773, 226] on input "False" at bounding box center [766, 225] width 14 height 11
radio input "true"
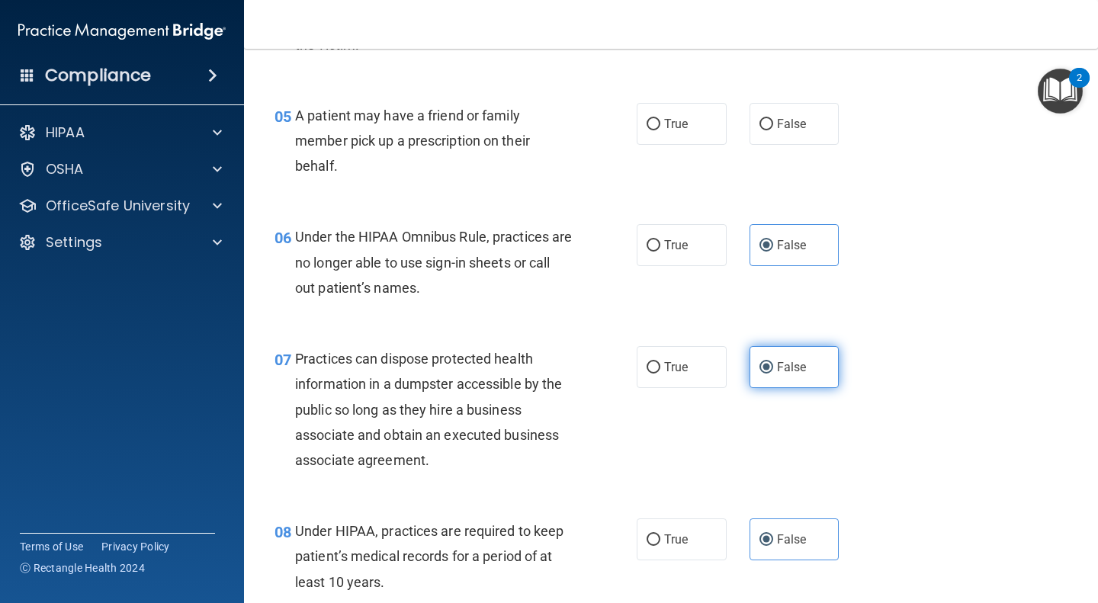
scroll to position [566, 0]
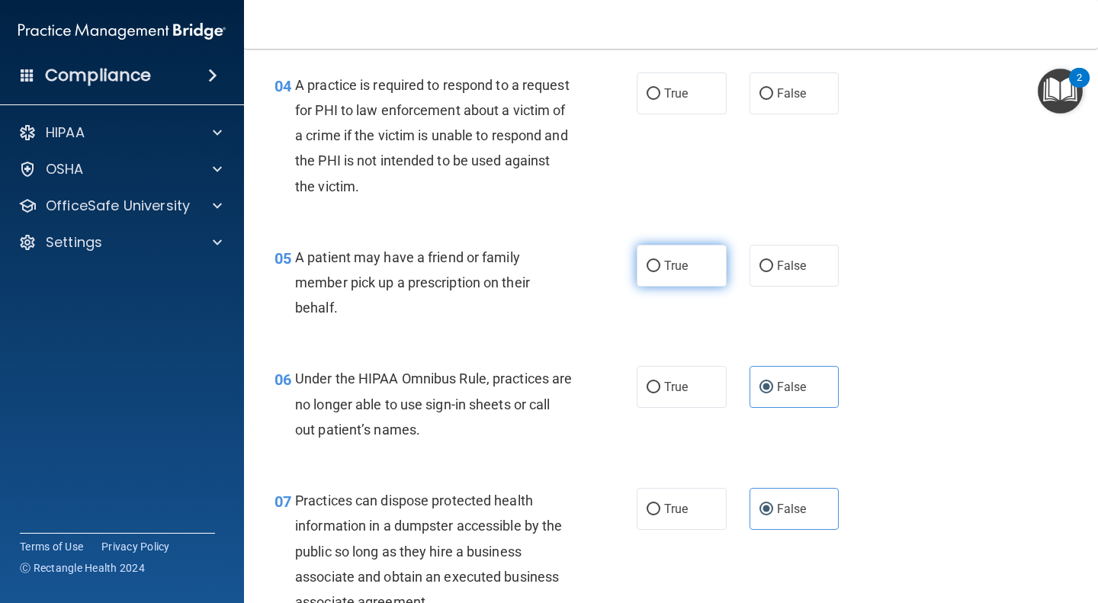
click at [674, 274] on label "True" at bounding box center [681, 266] width 90 height 42
click at [660, 272] on input "True" at bounding box center [653, 266] width 14 height 11
radio input "true"
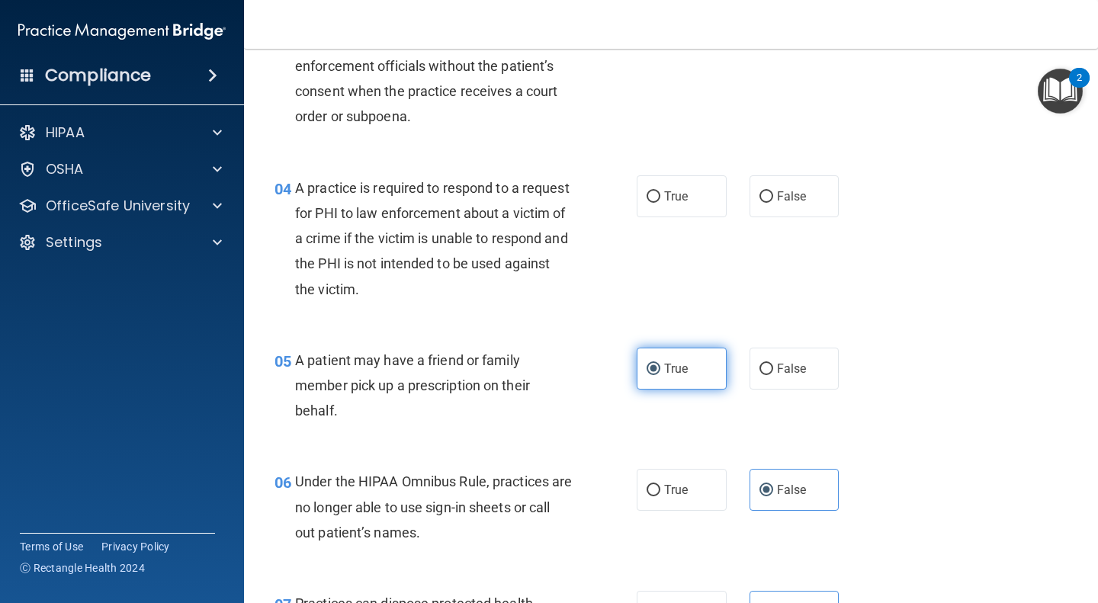
scroll to position [431, 0]
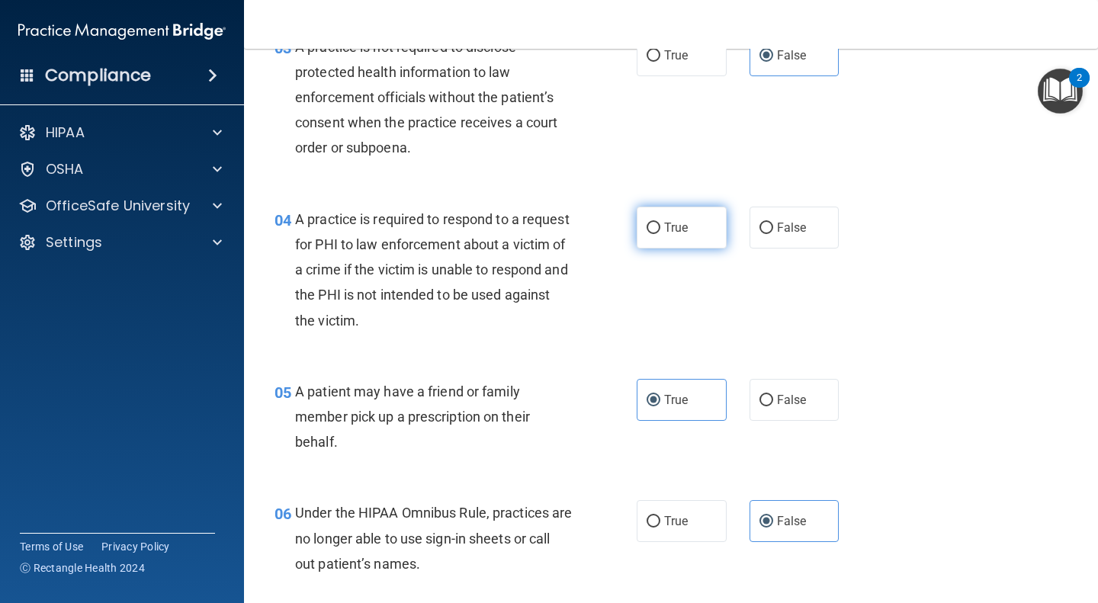
click at [672, 236] on label "True" at bounding box center [681, 228] width 90 height 42
click at [660, 234] on input "True" at bounding box center [653, 228] width 14 height 11
radio input "true"
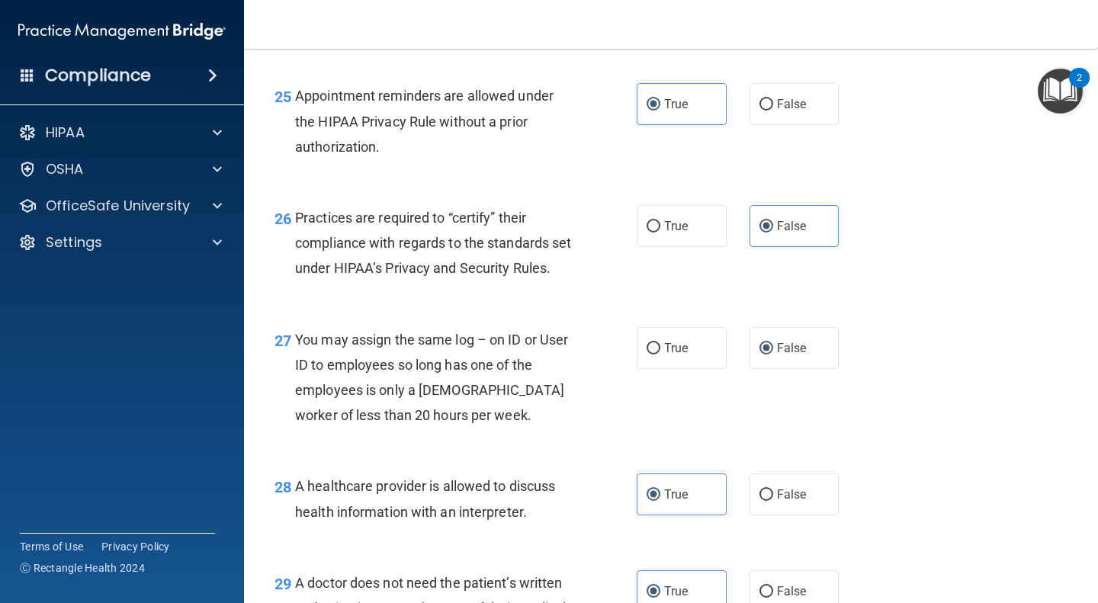
scroll to position [3858, 0]
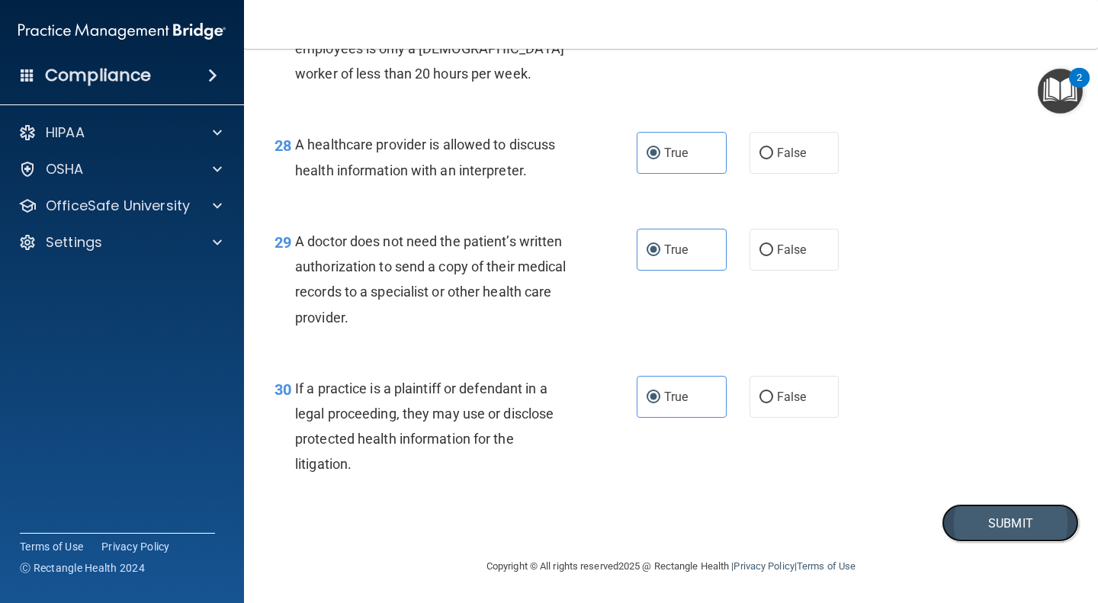
click at [976, 538] on button "Submit" at bounding box center [1009, 523] width 137 height 39
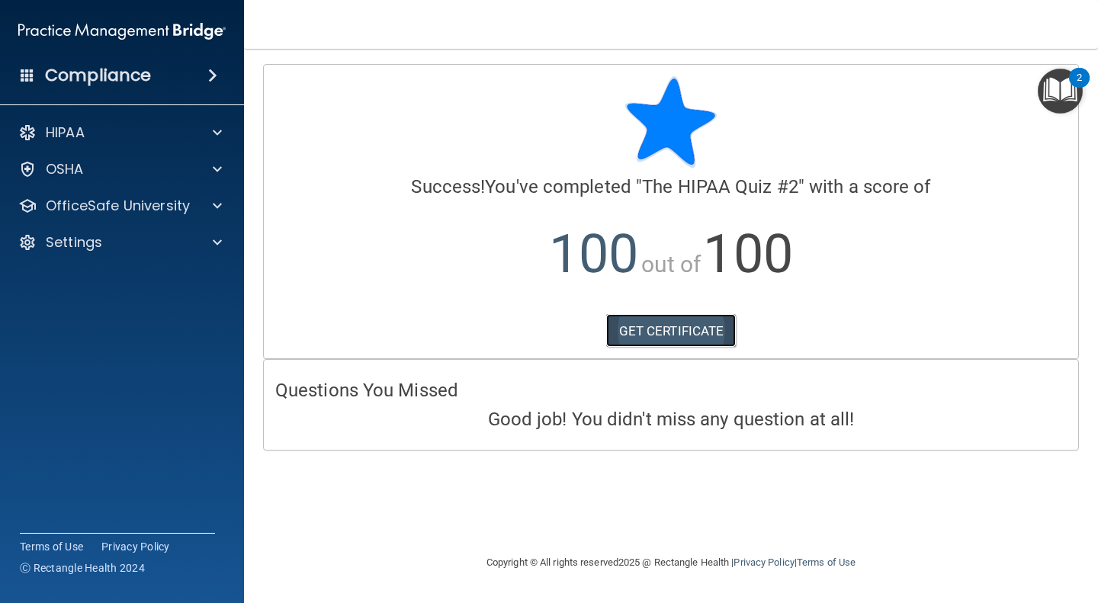
click at [713, 325] on link "GET CERTIFICATE" at bounding box center [671, 331] width 130 height 34
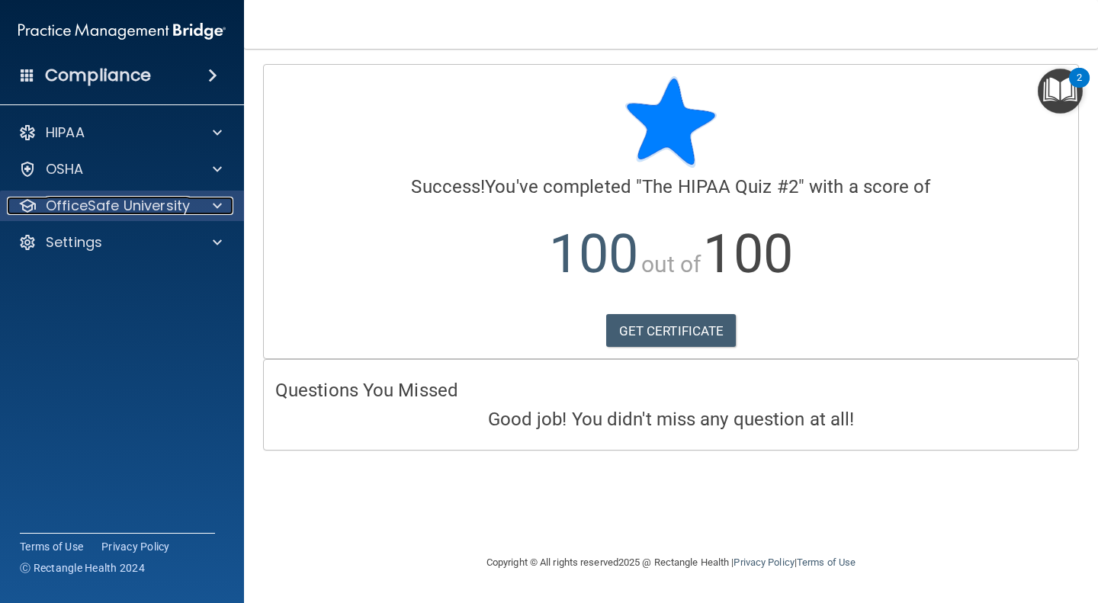
click at [101, 202] on p "OfficeSafe University" at bounding box center [118, 206] width 144 height 18
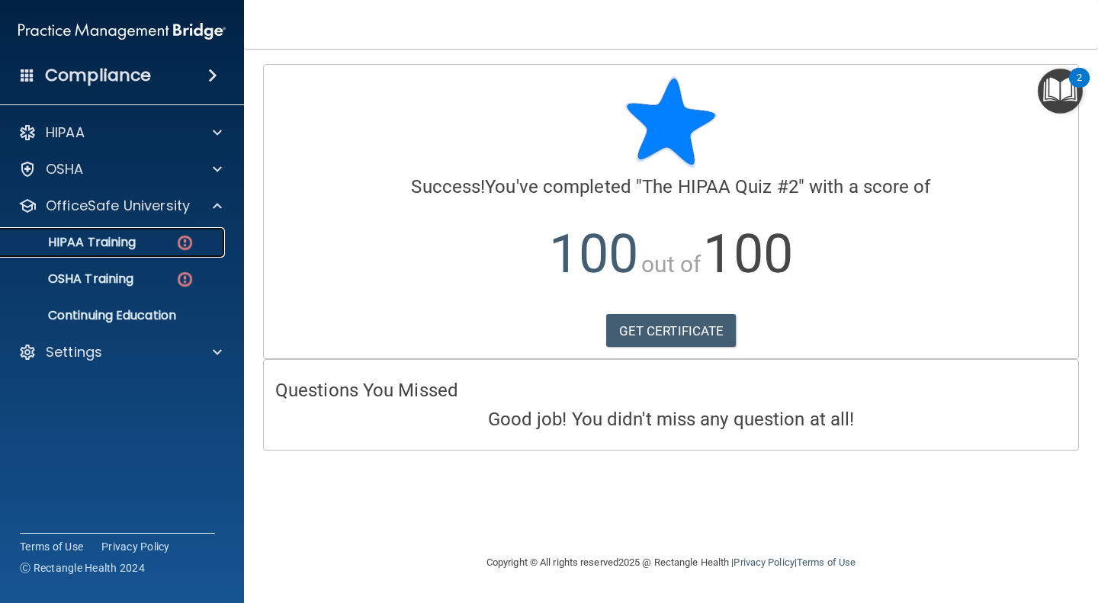
click at [139, 251] on link "HIPAA Training" at bounding box center [105, 242] width 240 height 30
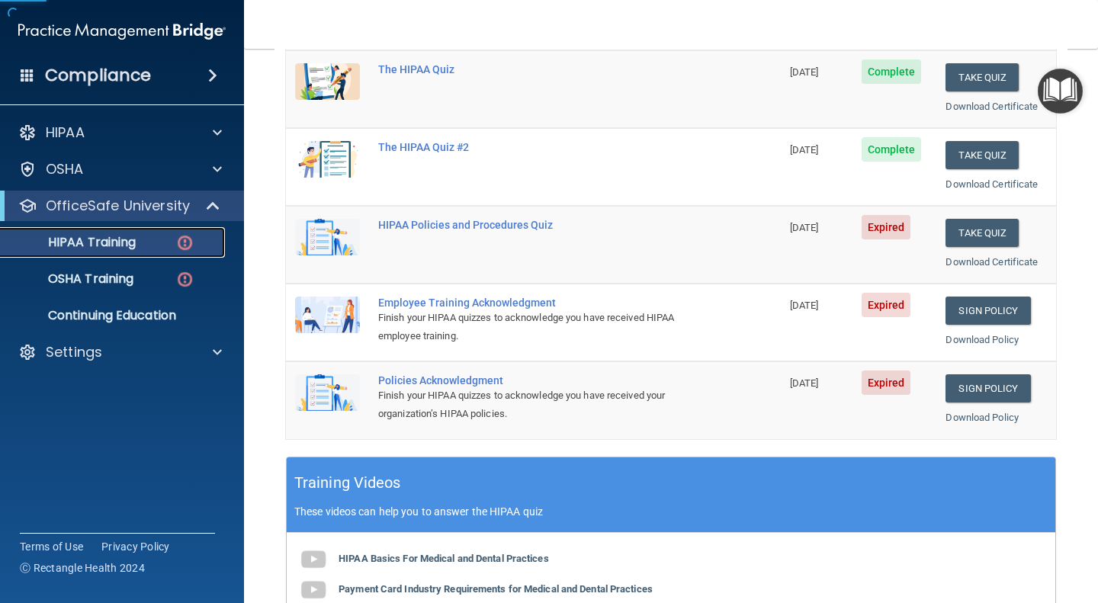
scroll to position [221, 0]
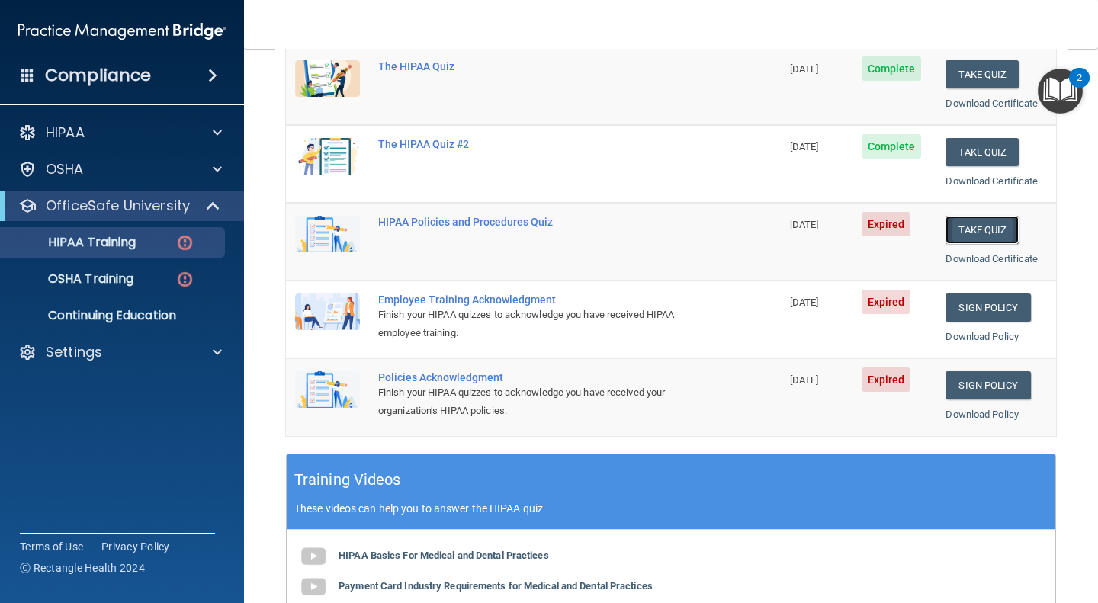
click at [961, 232] on button "Take Quiz" at bounding box center [981, 230] width 73 height 28
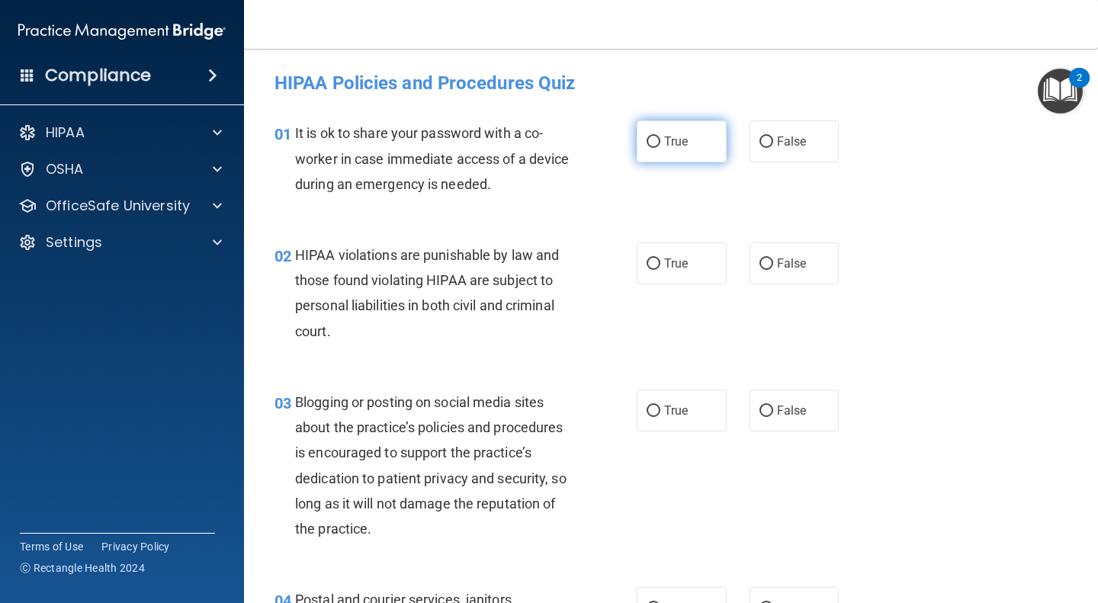
click at [676, 153] on label "True" at bounding box center [681, 141] width 90 height 42
click at [660, 148] on input "True" at bounding box center [653, 141] width 14 height 11
radio input "true"
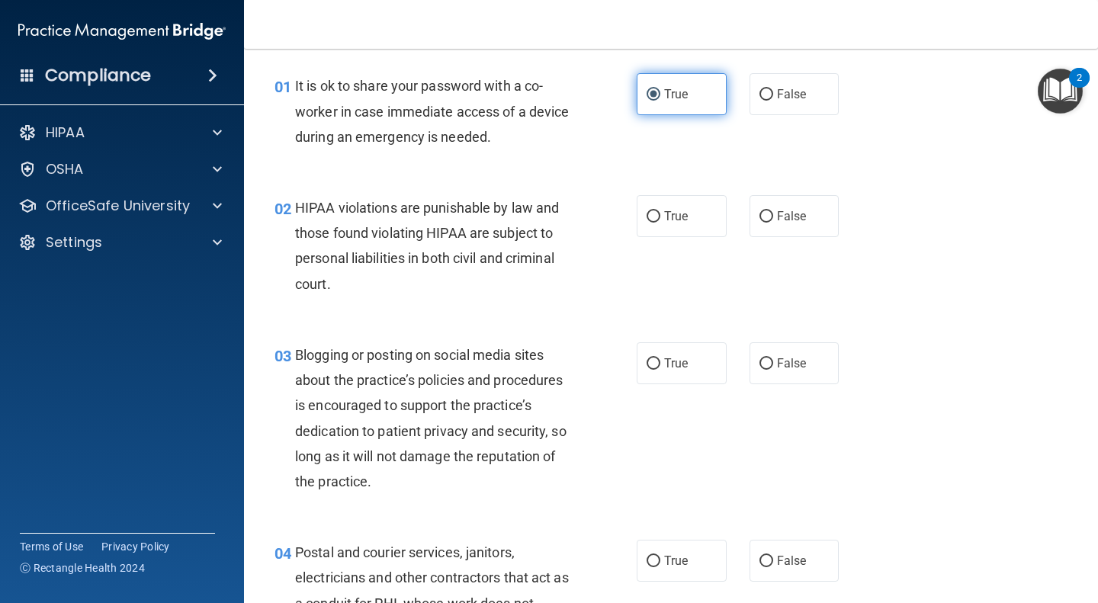
scroll to position [50, 0]
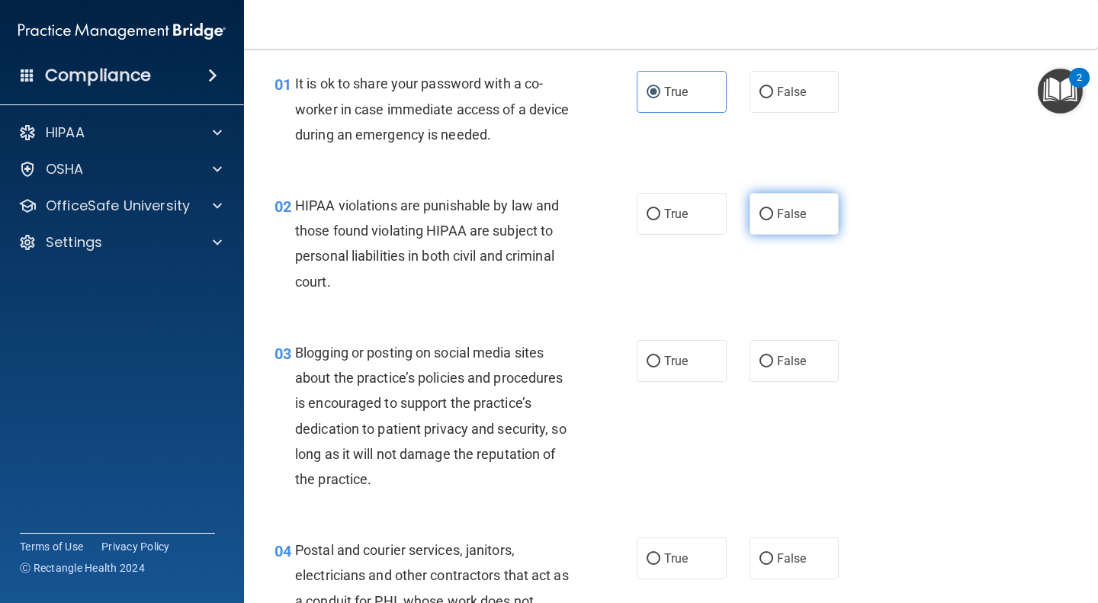
click at [800, 228] on label "False" at bounding box center [794, 214] width 90 height 42
click at [773, 220] on input "False" at bounding box center [766, 214] width 14 height 11
radio input "true"
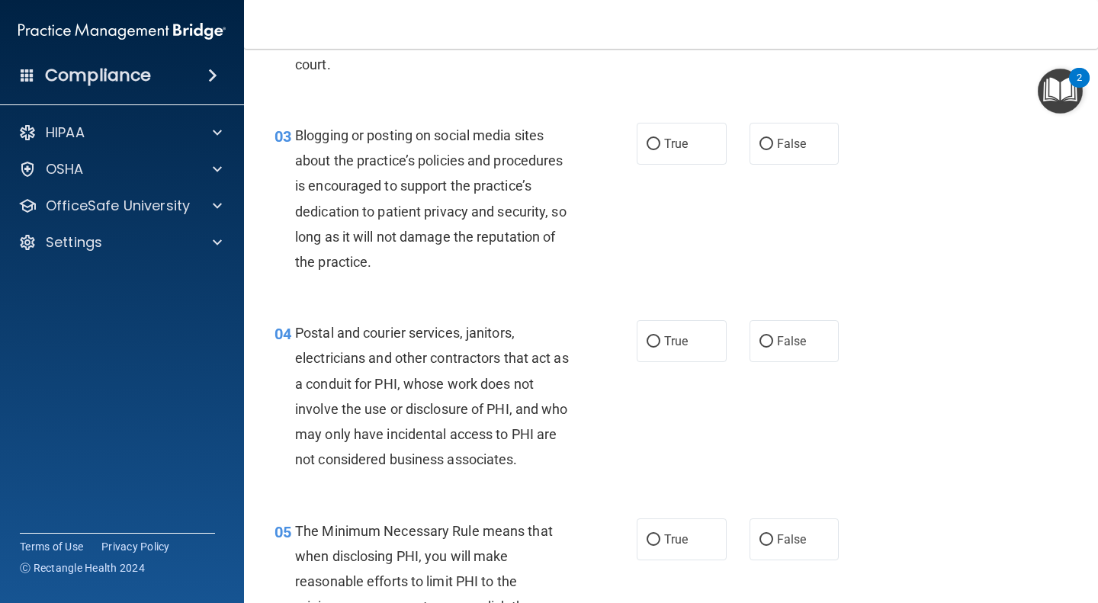
scroll to position [272, 0]
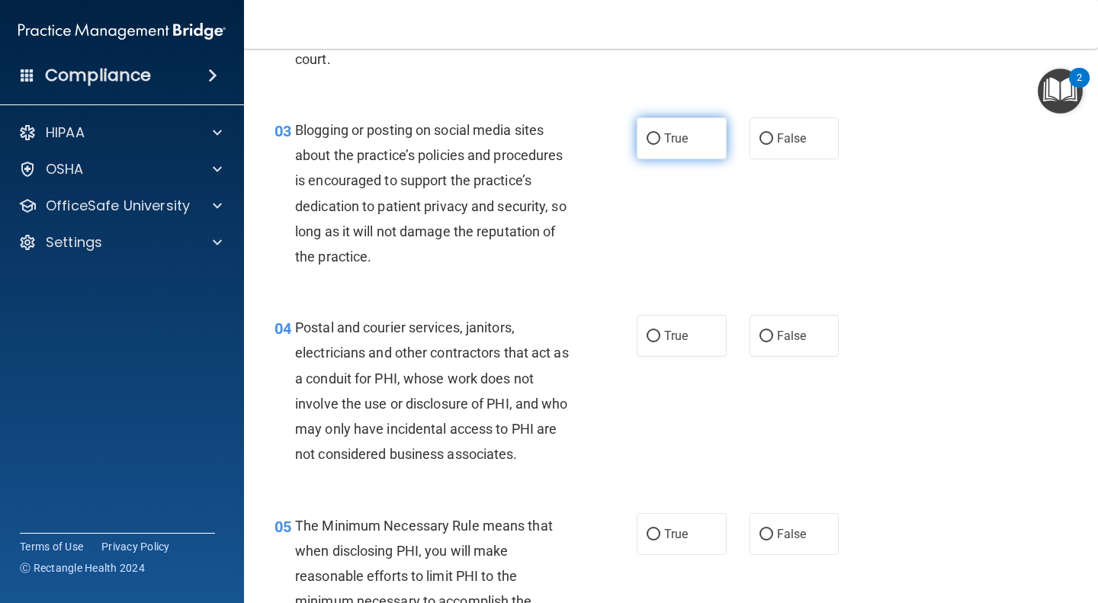
click at [668, 155] on label "True" at bounding box center [681, 138] width 90 height 42
click at [660, 145] on input "True" at bounding box center [653, 138] width 14 height 11
radio input "true"
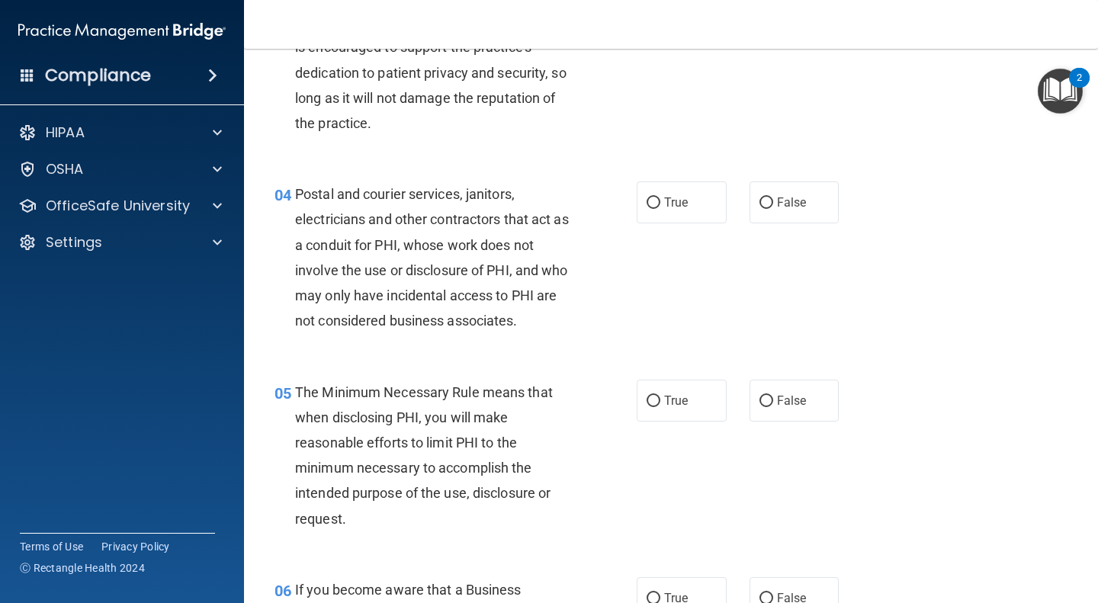
scroll to position [467, 0]
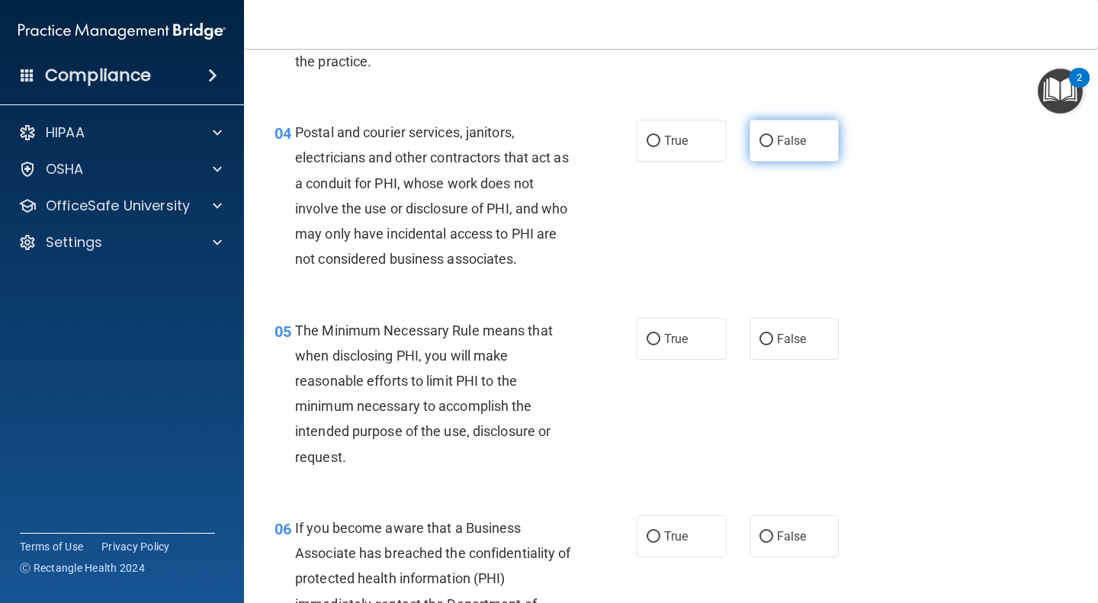
click at [803, 149] on label "False" at bounding box center [794, 141] width 90 height 42
click at [773, 147] on input "False" at bounding box center [766, 141] width 14 height 11
radio input "true"
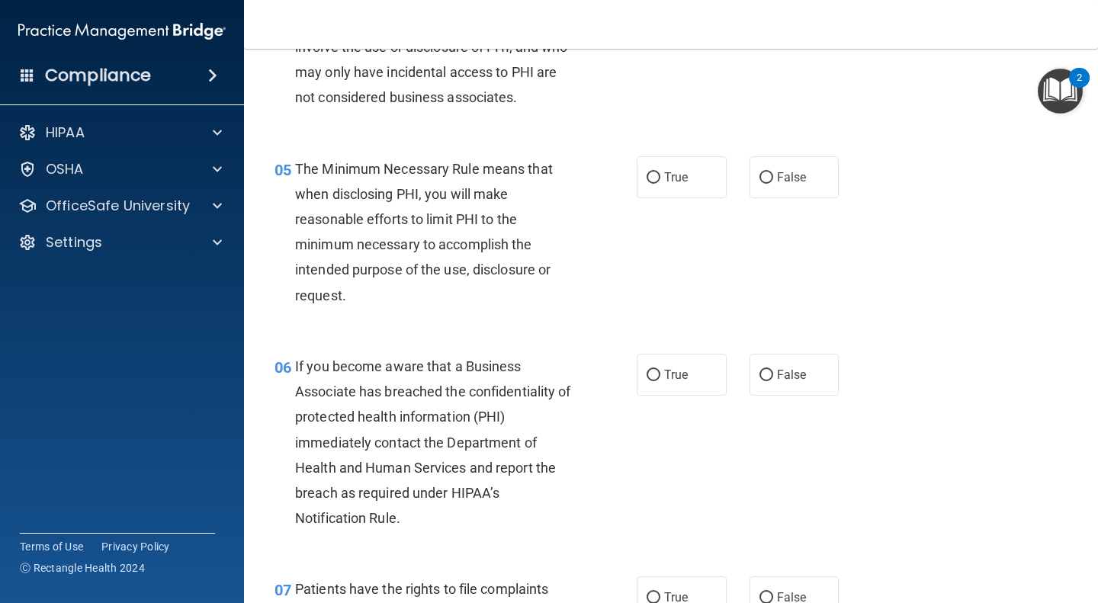
scroll to position [633, 0]
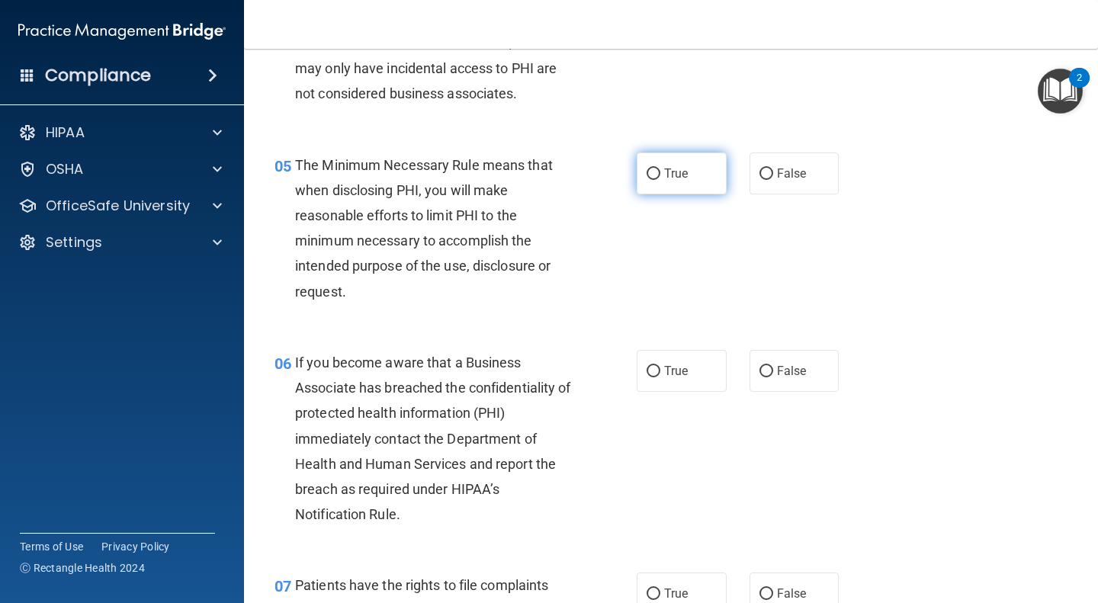
click at [701, 188] on label "True" at bounding box center [681, 173] width 90 height 42
click at [660, 180] on input "True" at bounding box center [653, 173] width 14 height 11
radio input "true"
click at [671, 381] on label "True" at bounding box center [681, 371] width 90 height 42
click at [660, 377] on input "True" at bounding box center [653, 371] width 14 height 11
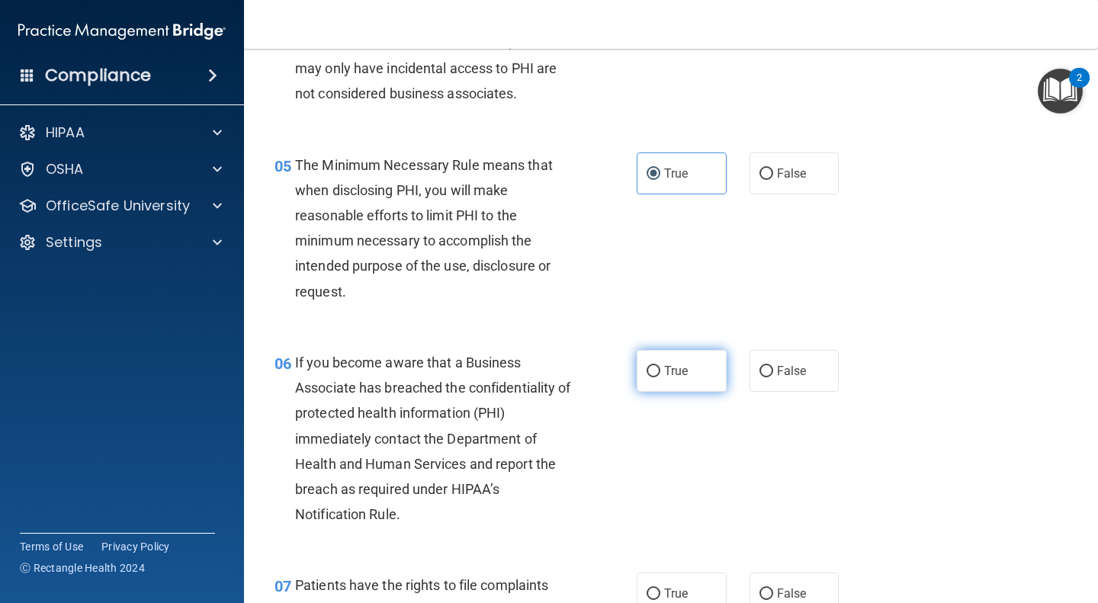
radio input "true"
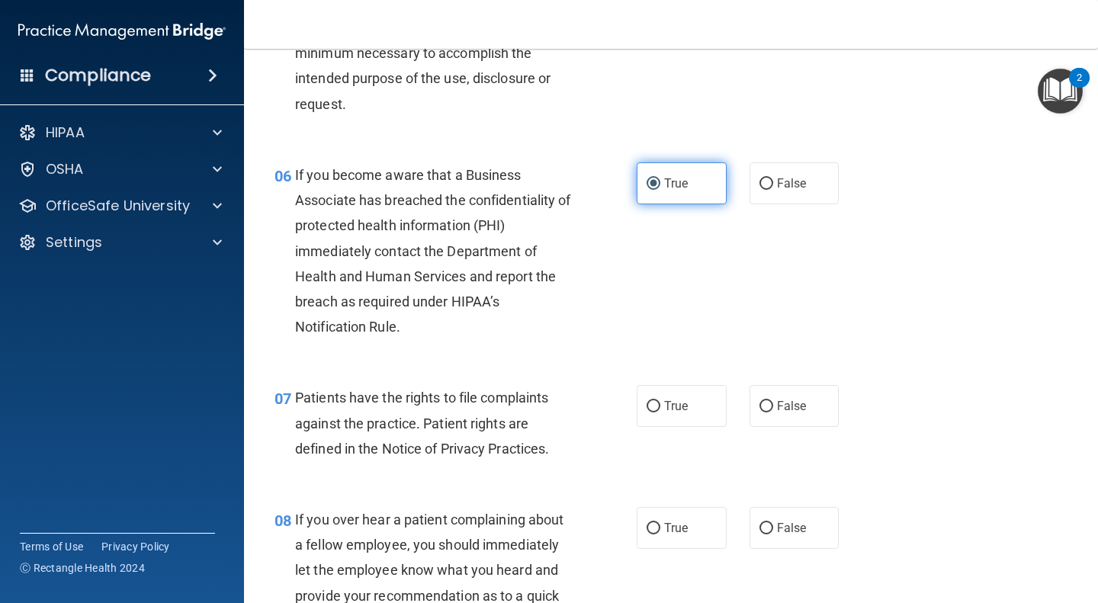
scroll to position [919, 0]
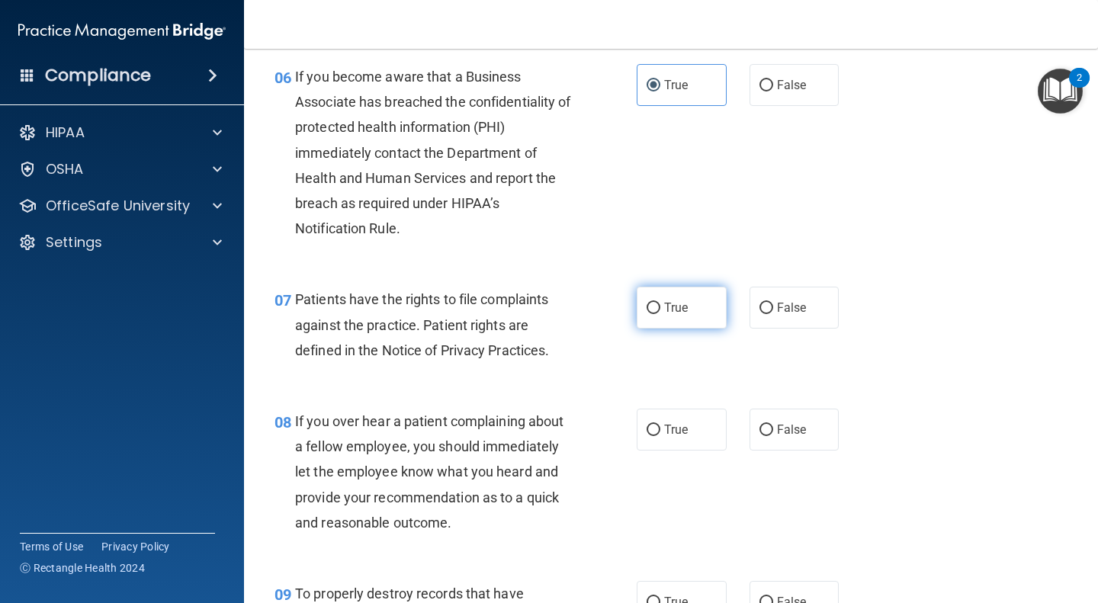
click at [654, 313] on input "True" at bounding box center [653, 308] width 14 height 11
radio input "true"
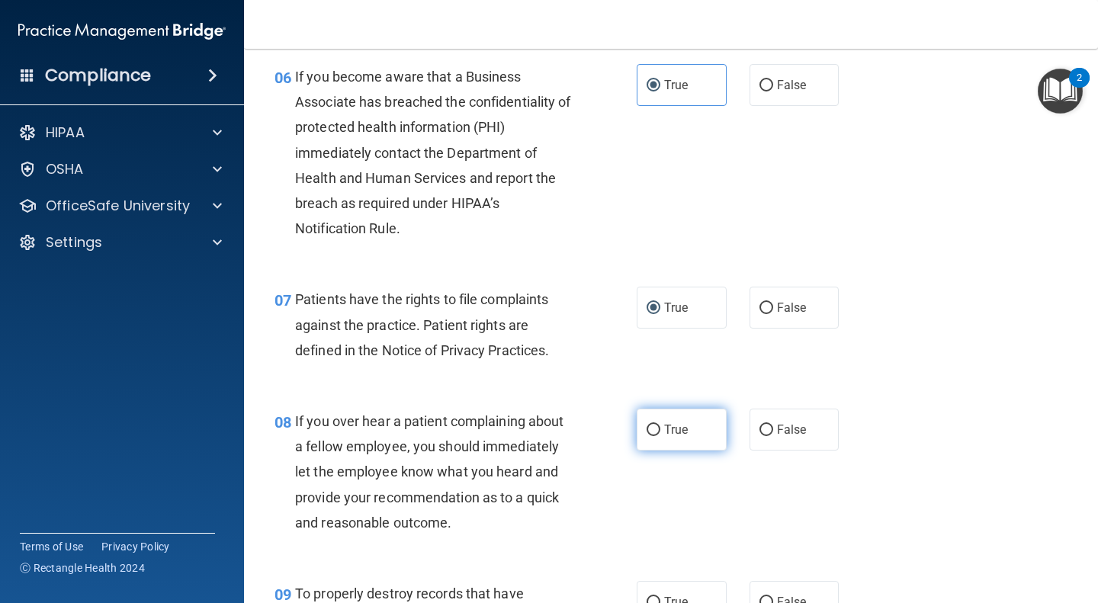
click at [665, 444] on label "True" at bounding box center [681, 430] width 90 height 42
click at [660, 436] on input "True" at bounding box center [653, 430] width 14 height 11
radio input "true"
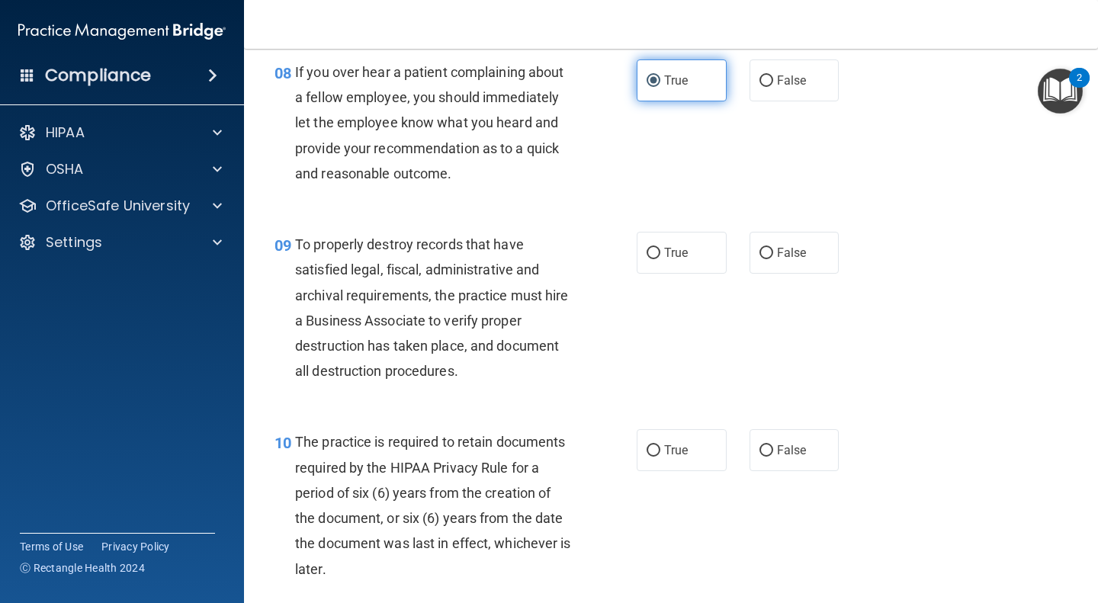
scroll to position [1284, 0]
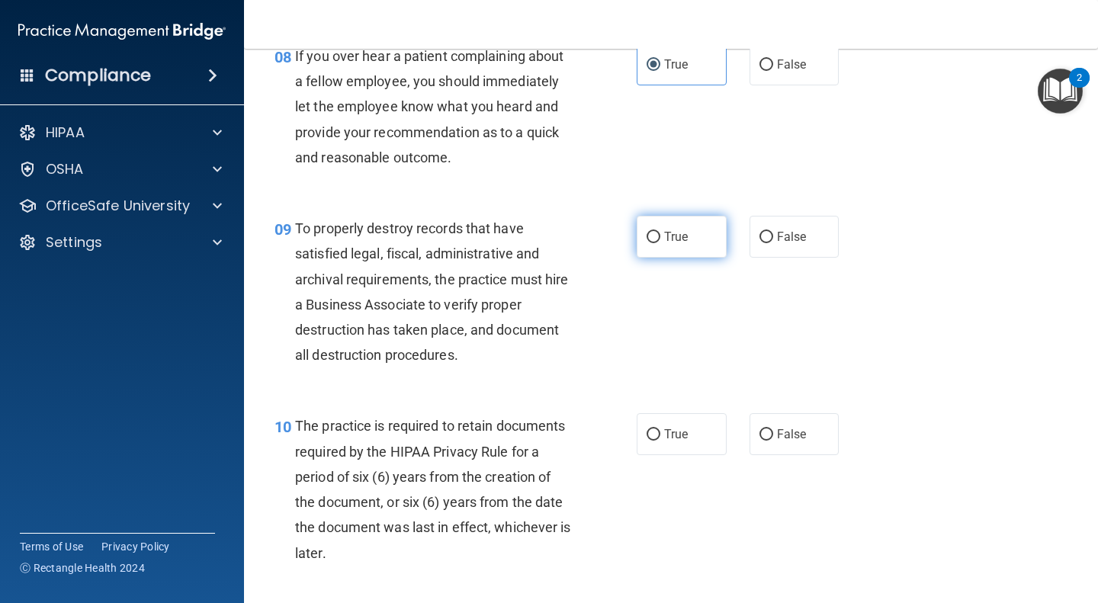
click at [701, 227] on label "True" at bounding box center [681, 237] width 90 height 42
click at [660, 232] on input "True" at bounding box center [653, 237] width 14 height 11
radio input "true"
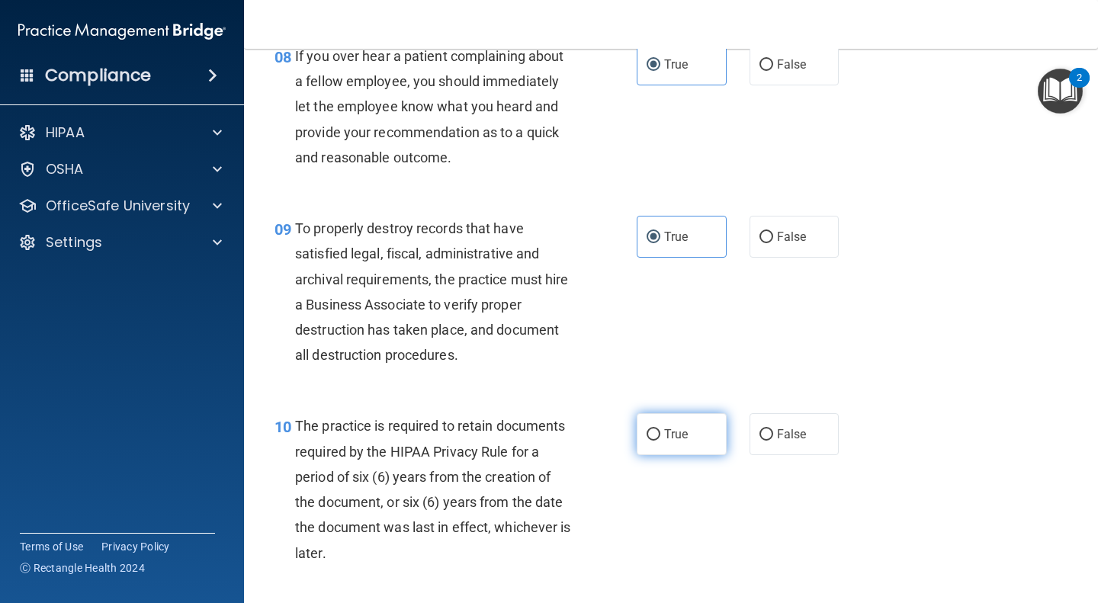
click at [678, 450] on label "True" at bounding box center [681, 434] width 90 height 42
click at [660, 441] on input "True" at bounding box center [653, 434] width 14 height 11
radio input "true"
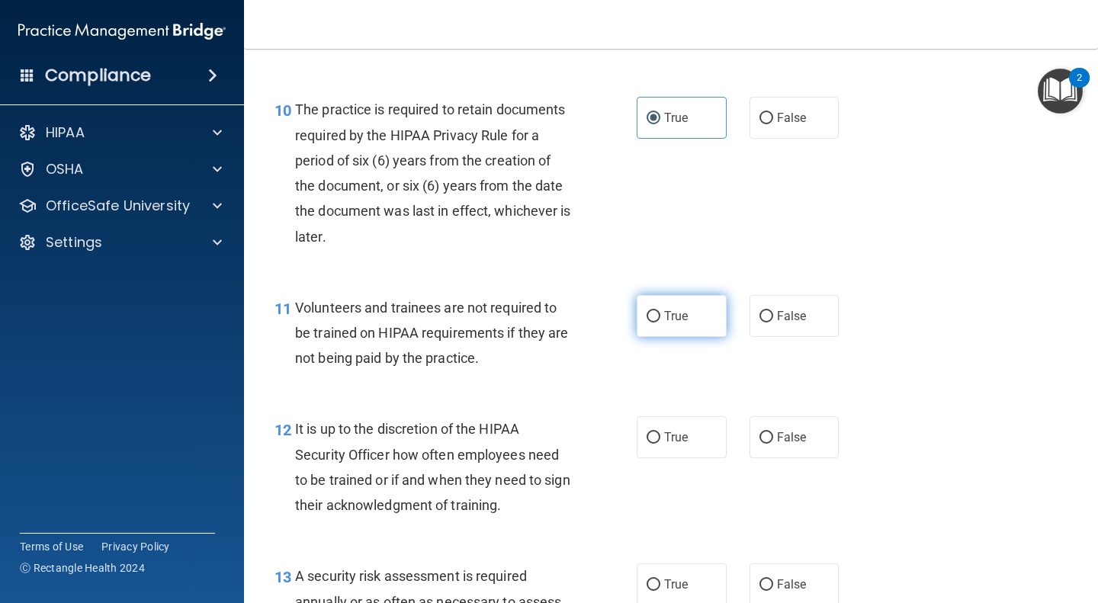
click at [697, 314] on label "True" at bounding box center [681, 316] width 90 height 42
click at [660, 314] on input "True" at bounding box center [653, 316] width 14 height 11
radio input "true"
click at [681, 457] on label "True" at bounding box center [681, 437] width 90 height 42
click at [660, 444] on input "True" at bounding box center [653, 437] width 14 height 11
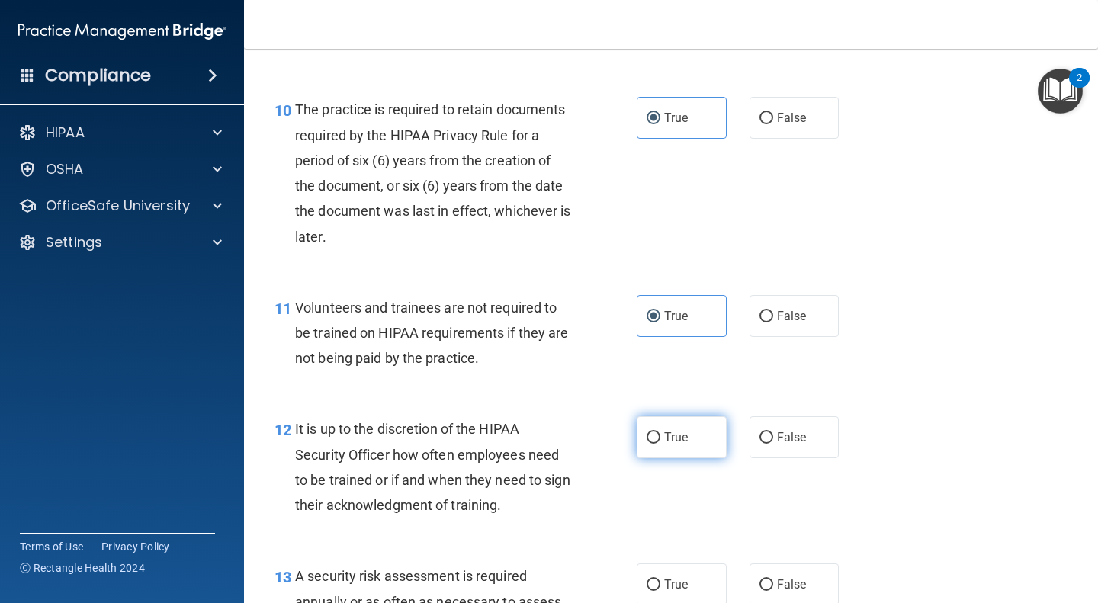
radio input "true"
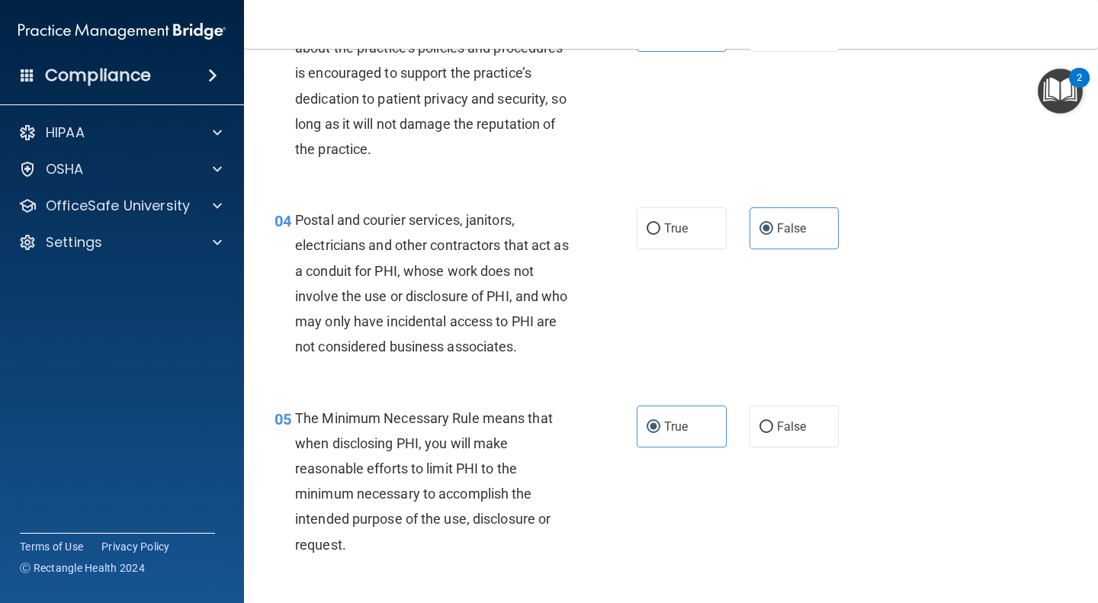
scroll to position [0, 0]
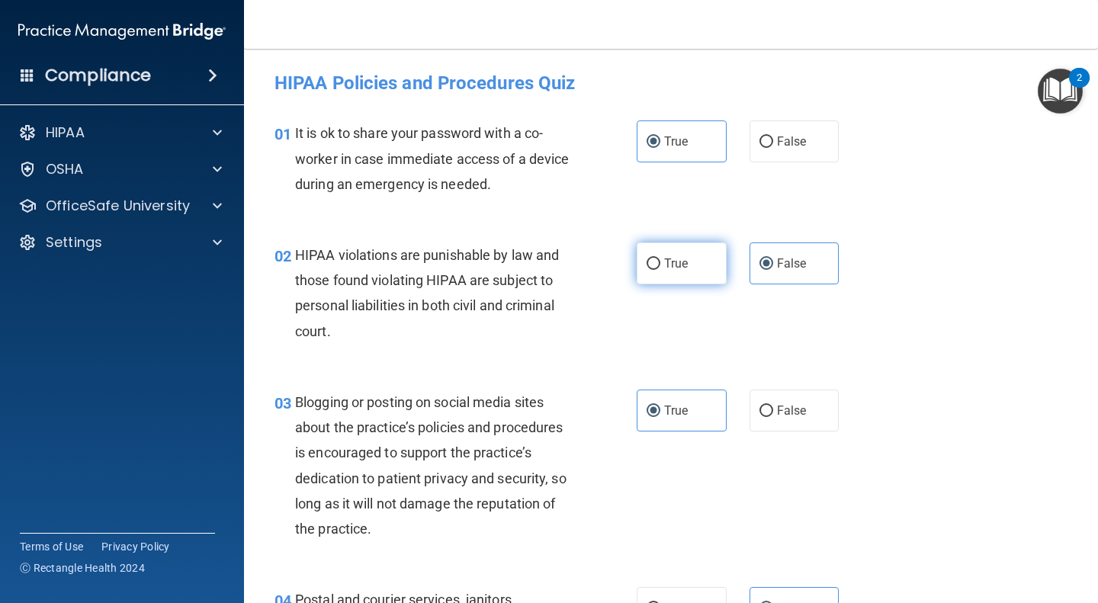
click at [647, 269] on input "True" at bounding box center [653, 263] width 14 height 11
radio input "true"
radio input "false"
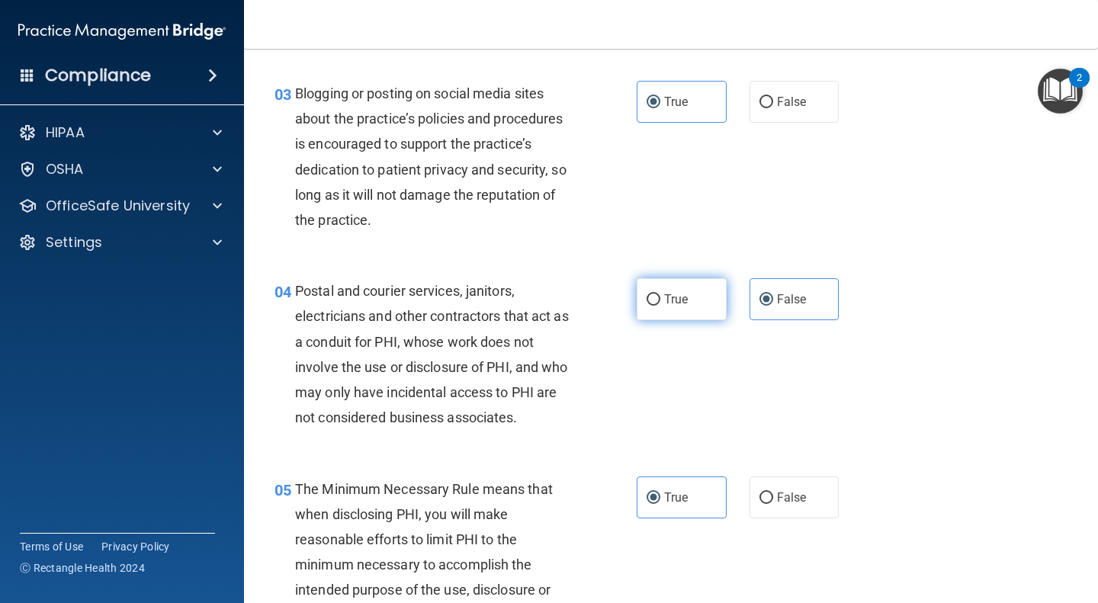
click at [653, 298] on input "True" at bounding box center [653, 299] width 14 height 11
radio input "true"
radio input "false"
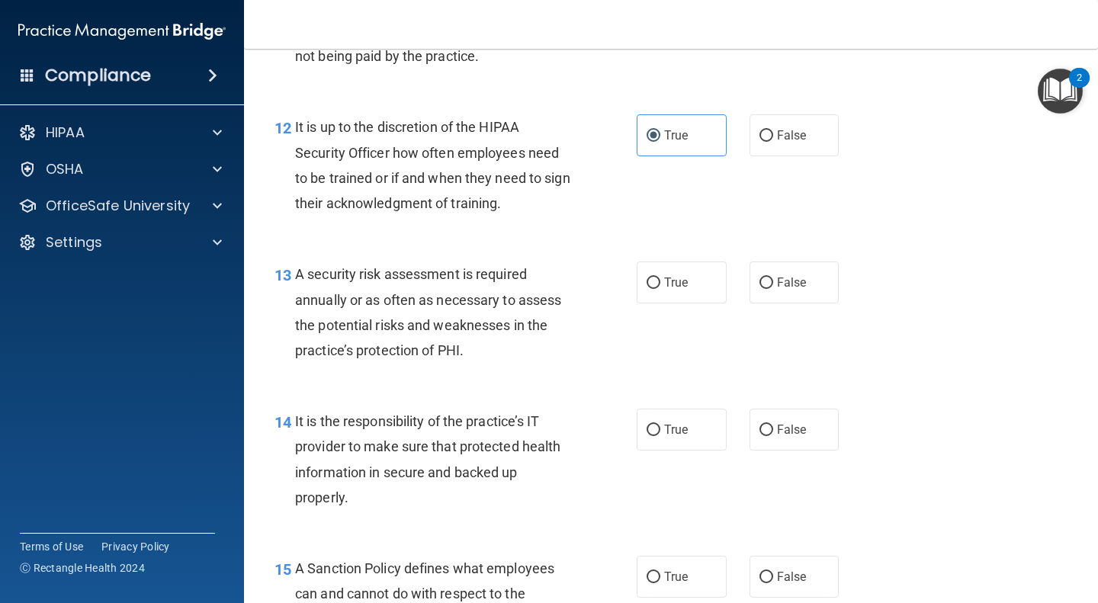
scroll to position [1891, 0]
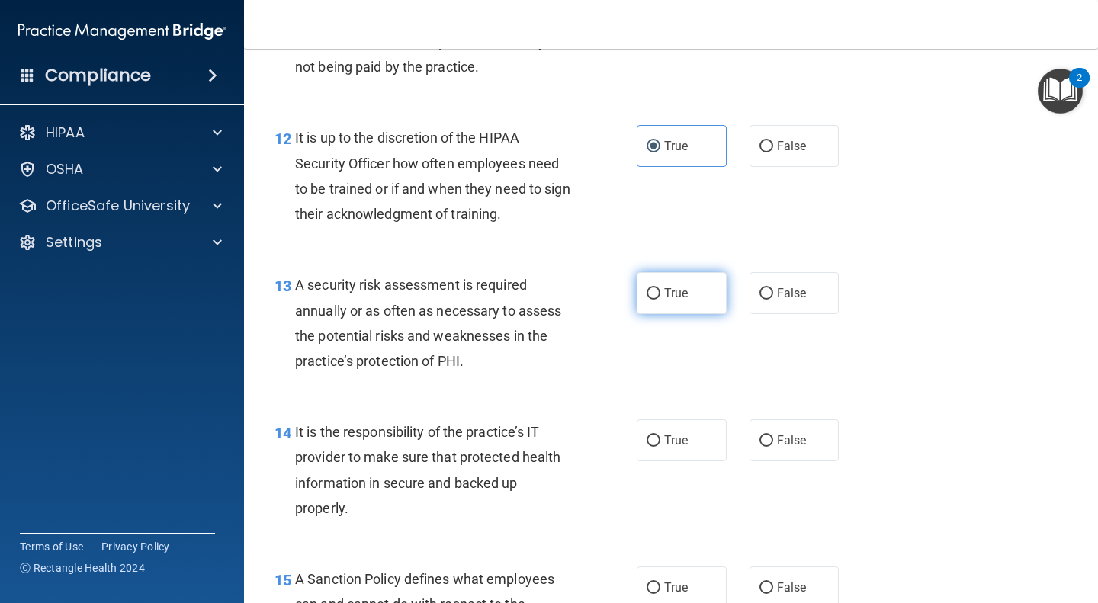
click at [685, 302] on label "True" at bounding box center [681, 293] width 90 height 42
click at [660, 300] on input "True" at bounding box center [653, 293] width 14 height 11
radio input "true"
click at [683, 451] on label "True" at bounding box center [681, 440] width 90 height 42
click at [660, 447] on input "True" at bounding box center [653, 440] width 14 height 11
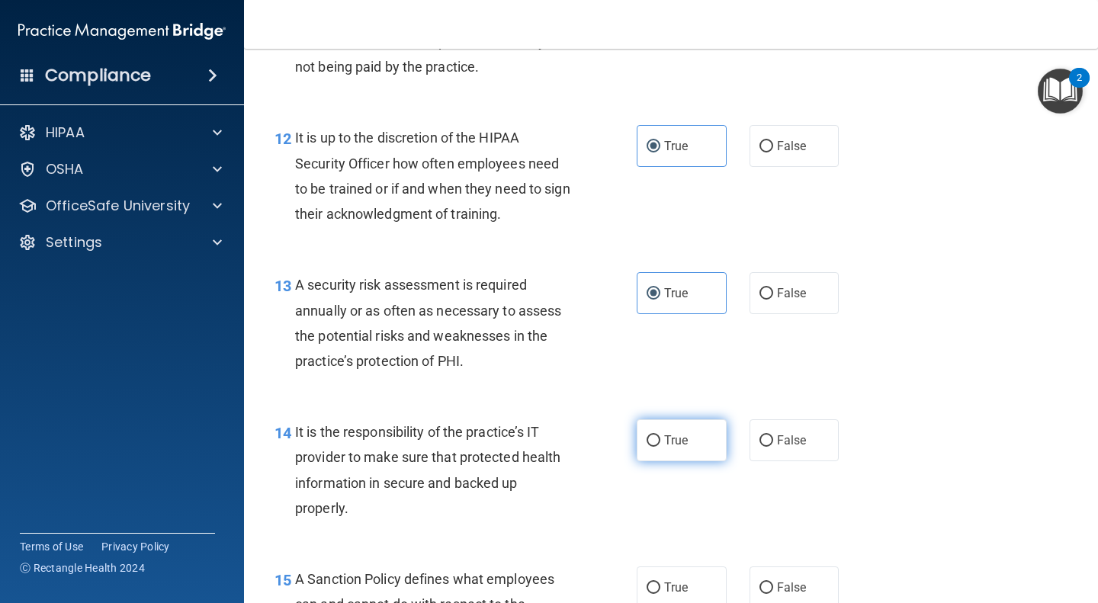
radio input "true"
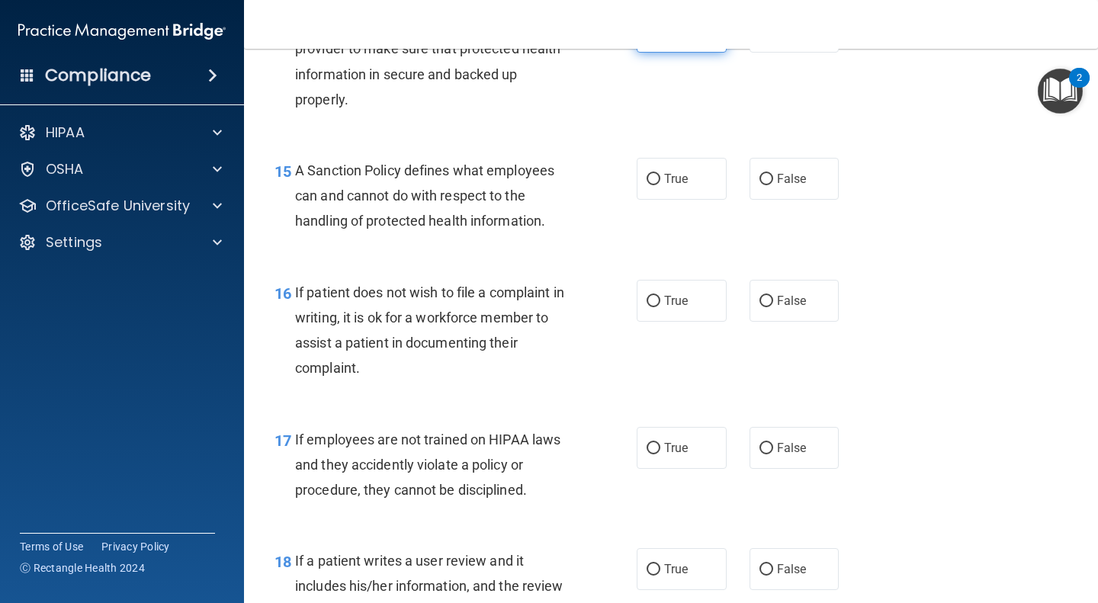
scroll to position [2300, 0]
click at [683, 183] on label "True" at bounding box center [681, 178] width 90 height 42
click at [660, 183] on input "True" at bounding box center [653, 178] width 14 height 11
radio input "true"
click at [685, 307] on label "True" at bounding box center [681, 300] width 90 height 42
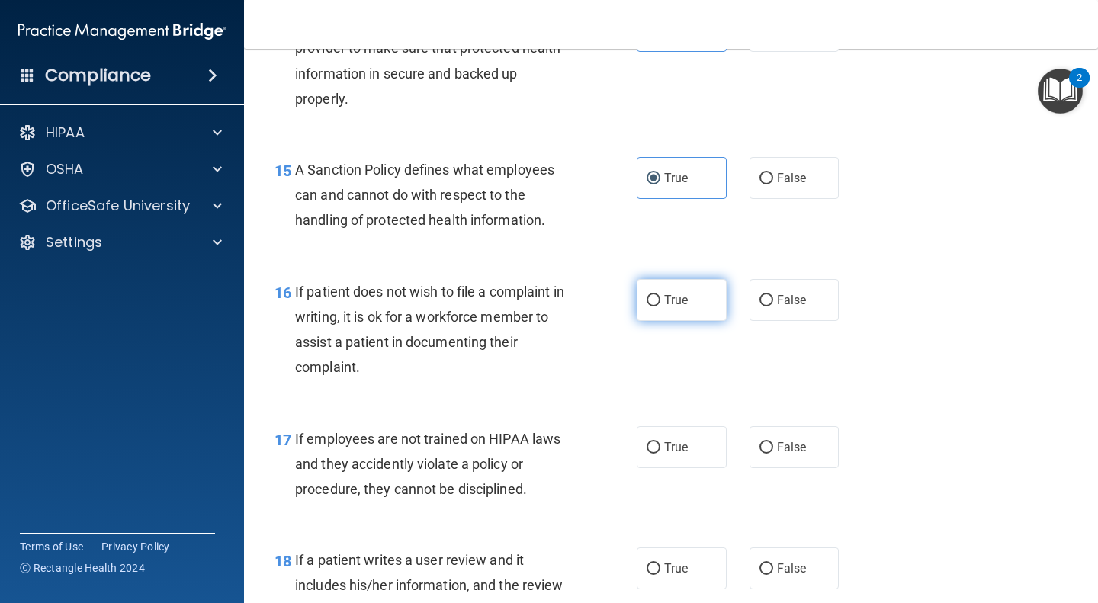
click at [660, 306] on input "True" at bounding box center [653, 300] width 14 height 11
radio input "true"
click at [688, 453] on label "True" at bounding box center [681, 447] width 90 height 42
click at [660, 453] on input "True" at bounding box center [653, 447] width 14 height 11
radio input "true"
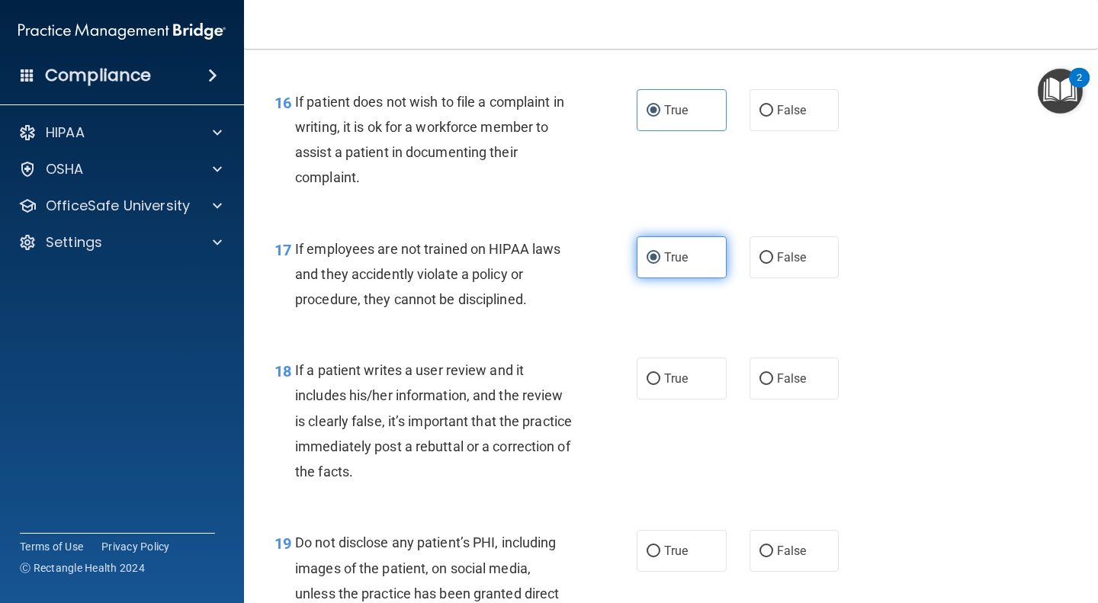
scroll to position [2695, 0]
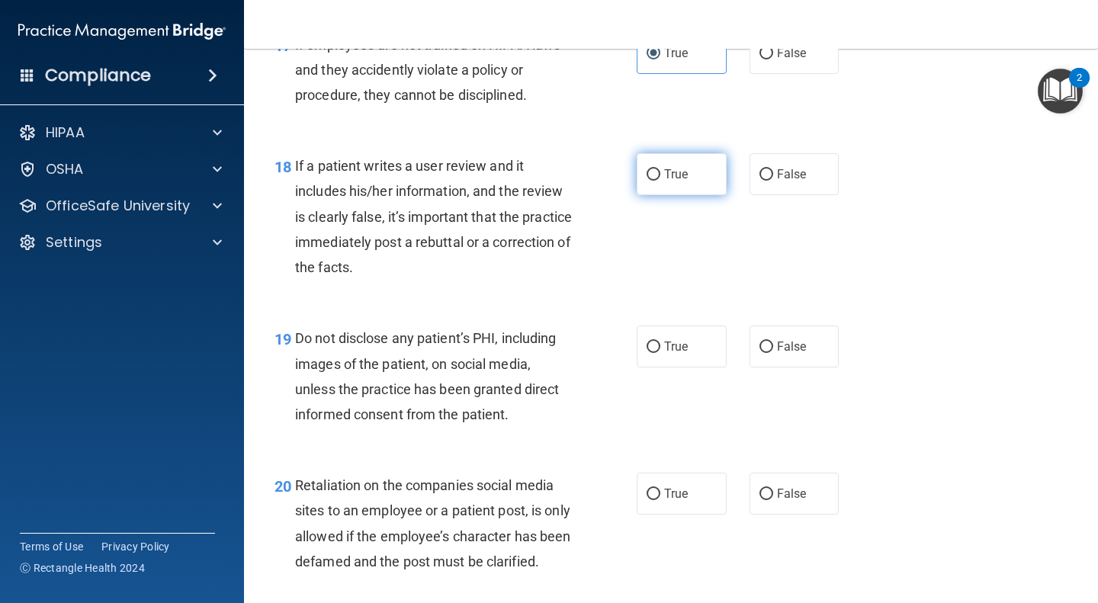
click at [688, 184] on label "True" at bounding box center [681, 174] width 90 height 42
click at [660, 181] on input "True" at bounding box center [653, 174] width 14 height 11
radio input "true"
click at [673, 360] on label "True" at bounding box center [681, 346] width 90 height 42
click at [660, 353] on input "True" at bounding box center [653, 346] width 14 height 11
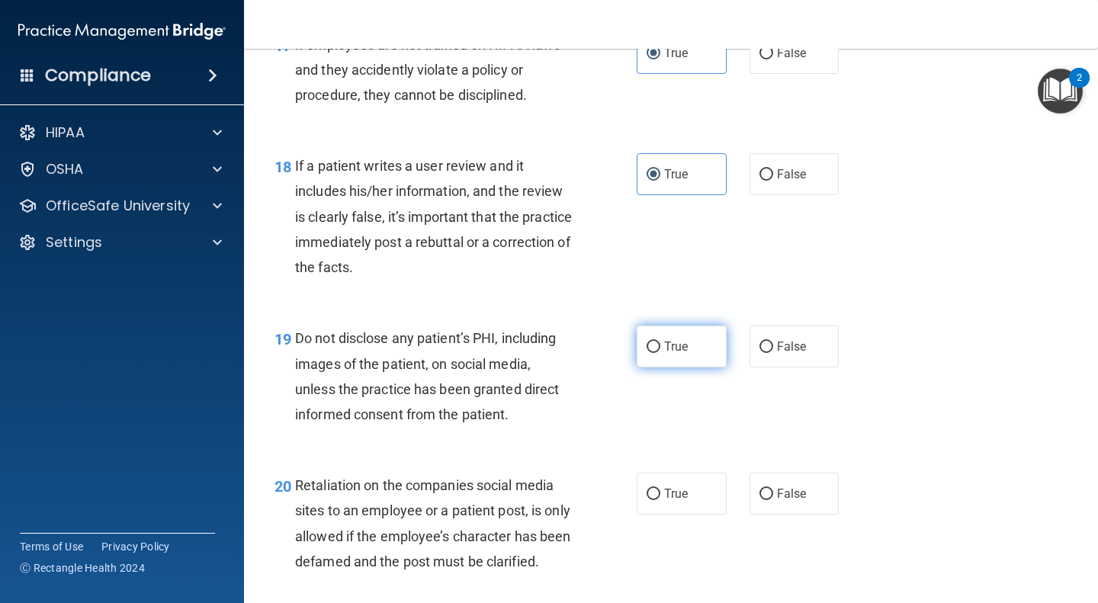
radio input "true"
click at [677, 507] on label "True" at bounding box center [681, 494] width 90 height 42
click at [660, 500] on input "True" at bounding box center [653, 494] width 14 height 11
radio input "true"
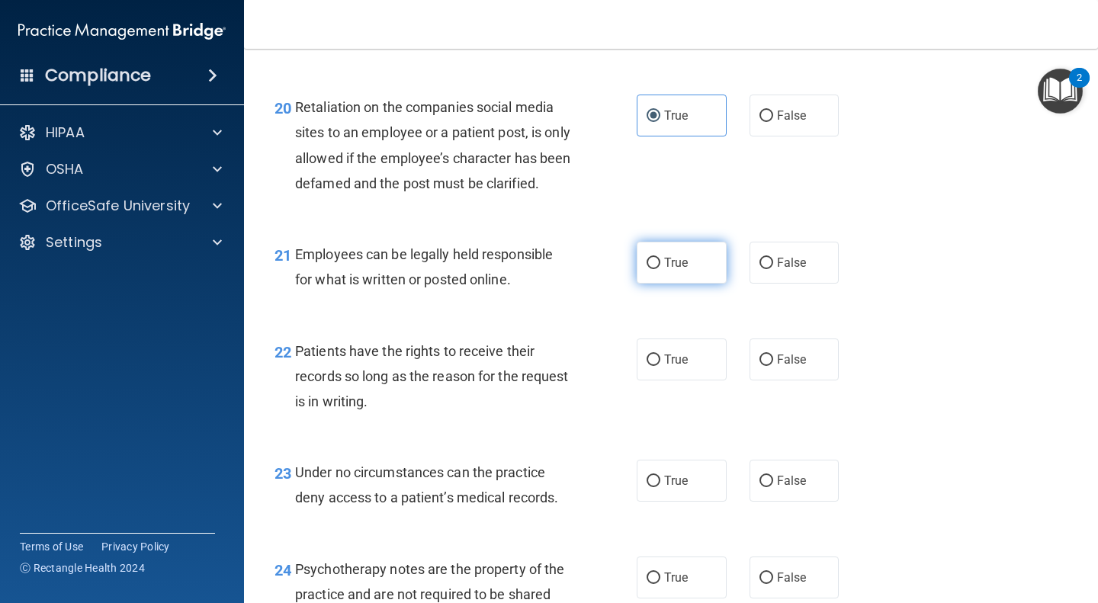
click at [679, 284] on label "True" at bounding box center [681, 263] width 90 height 42
click at [660, 269] on input "True" at bounding box center [653, 263] width 14 height 11
radio input "true"
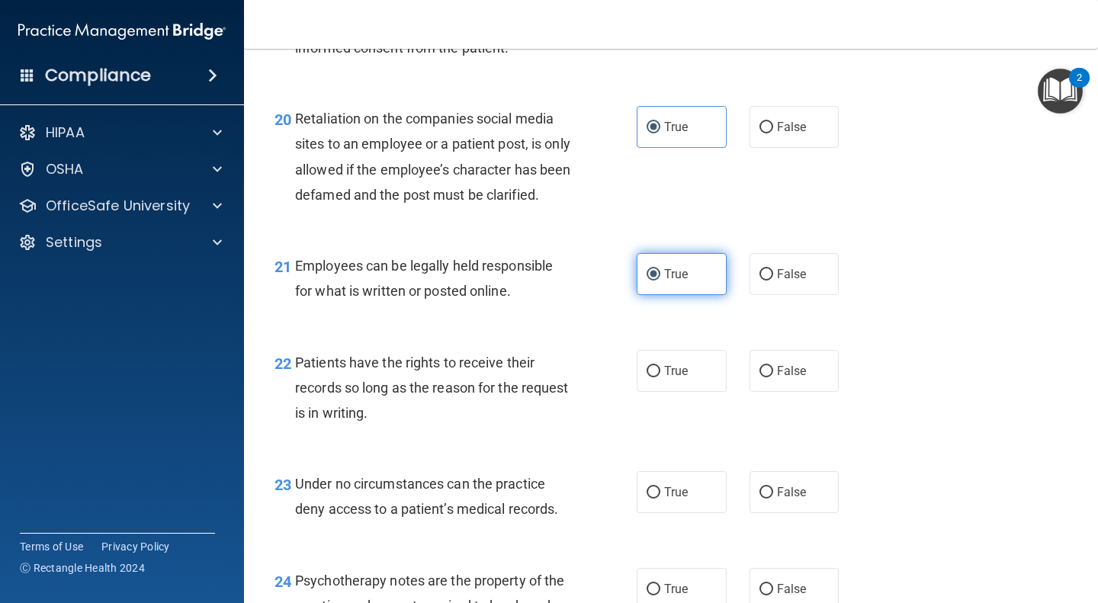
scroll to position [3059, 0]
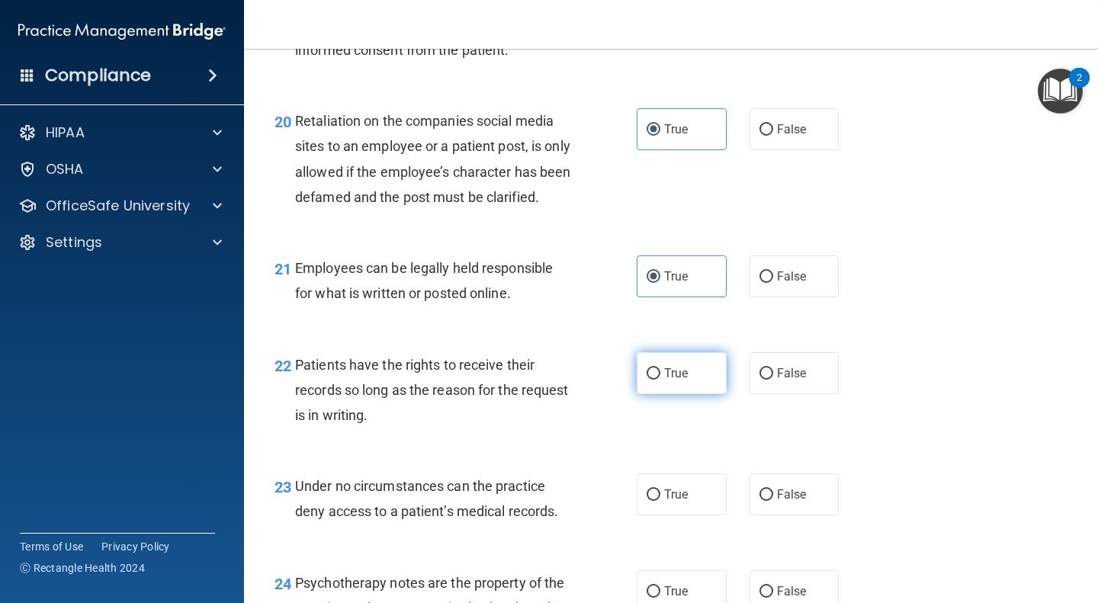
click at [683, 394] on label "True" at bounding box center [681, 373] width 90 height 42
click at [660, 380] on input "True" at bounding box center [653, 373] width 14 height 11
radio input "true"
click at [675, 515] on label "True" at bounding box center [681, 494] width 90 height 42
click at [660, 501] on input "True" at bounding box center [653, 494] width 14 height 11
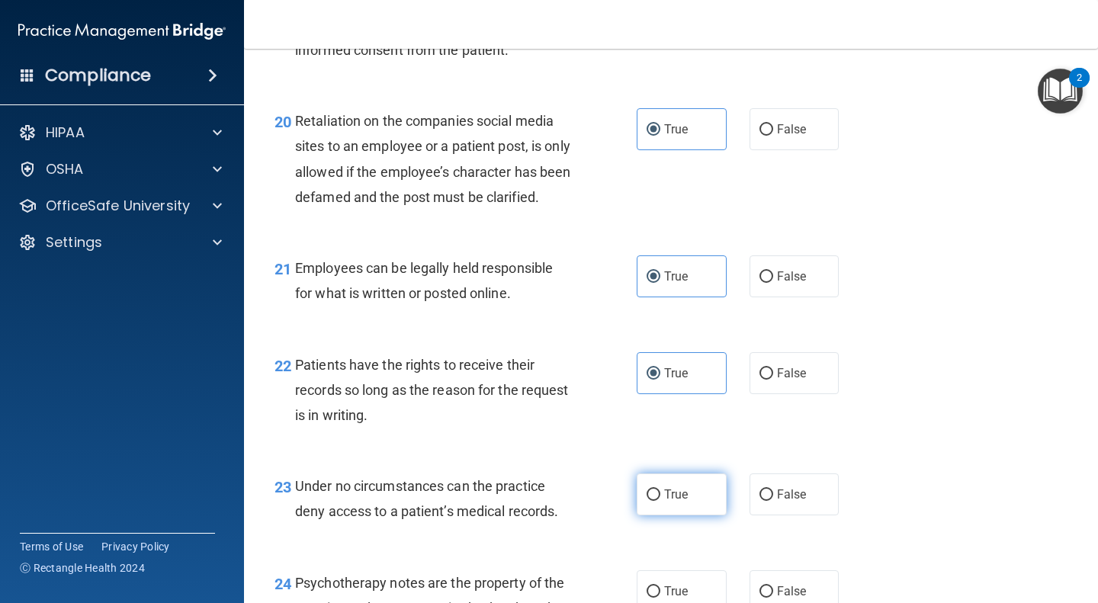
radio input "true"
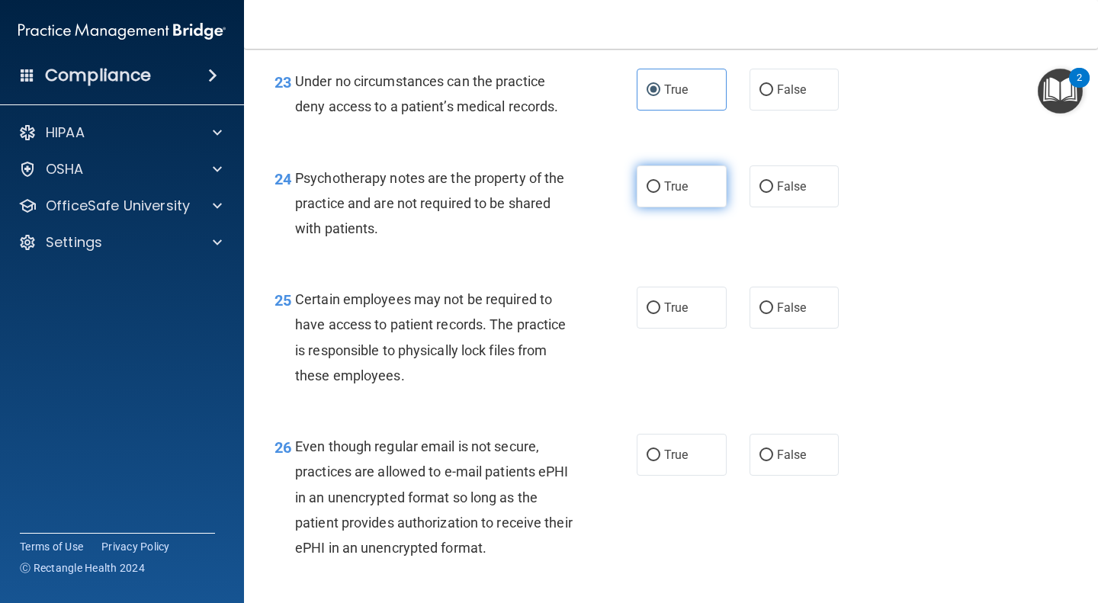
click at [682, 207] on label "True" at bounding box center [681, 186] width 90 height 42
click at [660, 193] on input "True" at bounding box center [653, 186] width 14 height 11
radio input "true"
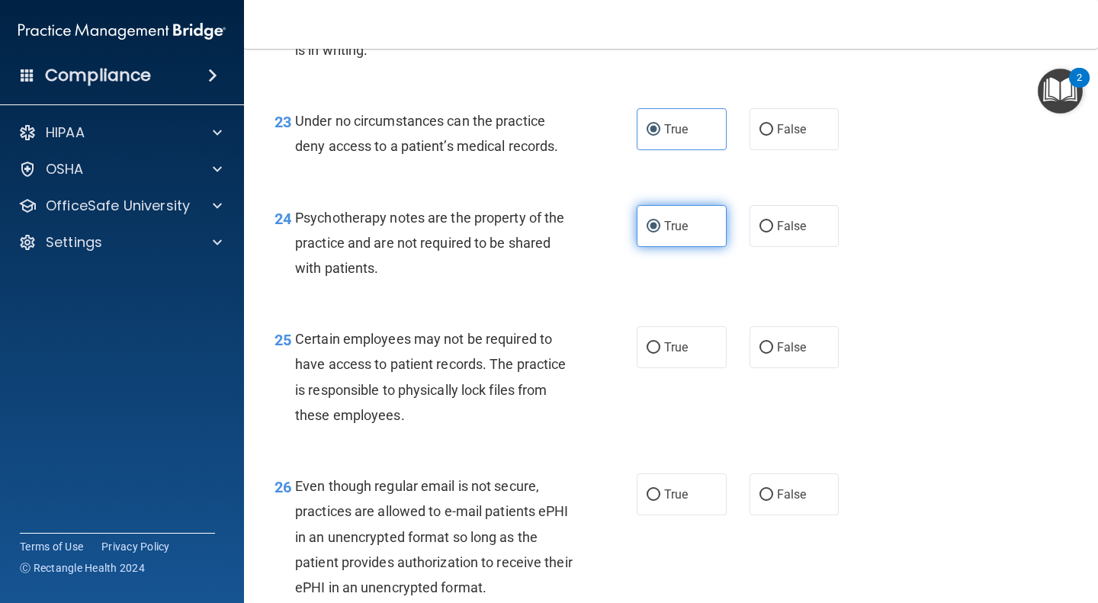
scroll to position [3410, 0]
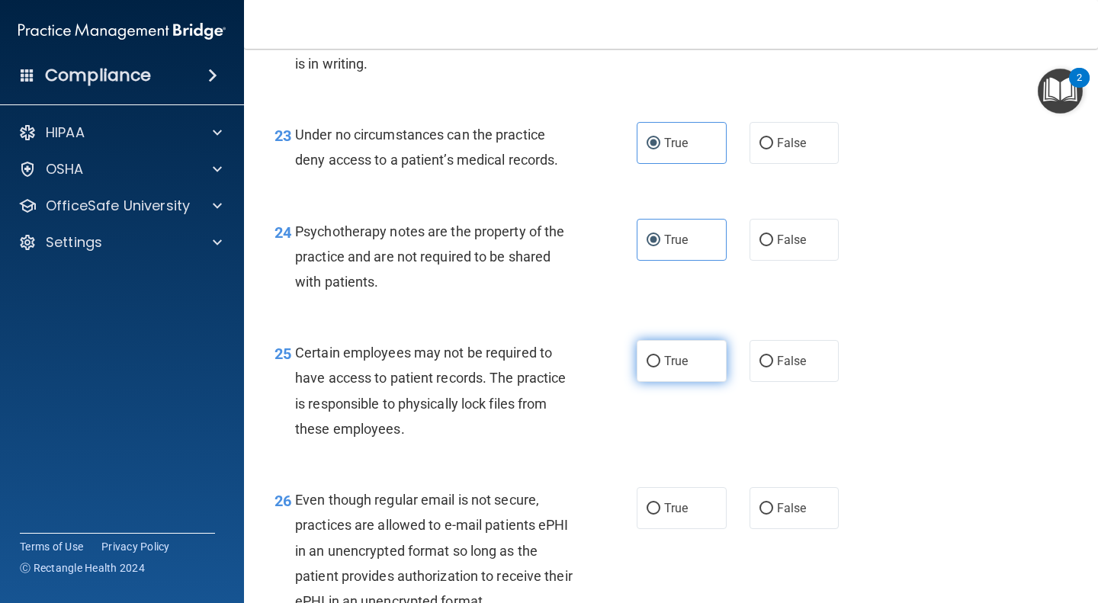
click at [676, 382] on label "True" at bounding box center [681, 361] width 90 height 42
click at [660, 367] on input "True" at bounding box center [653, 361] width 14 height 11
radio input "true"
click at [652, 515] on input "True" at bounding box center [653, 508] width 14 height 11
radio input "true"
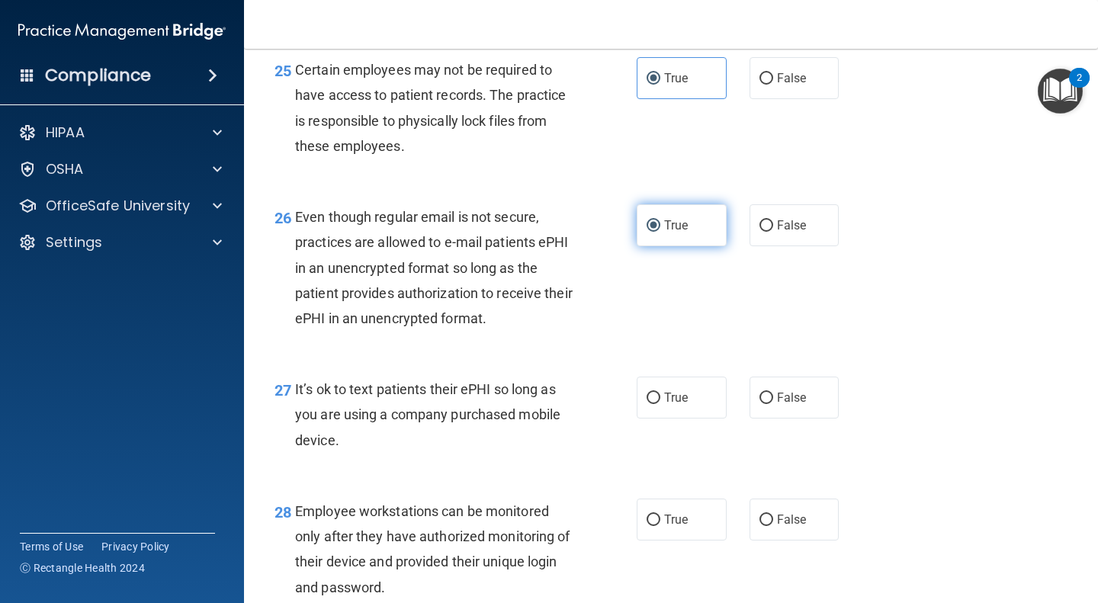
scroll to position [3823, 0]
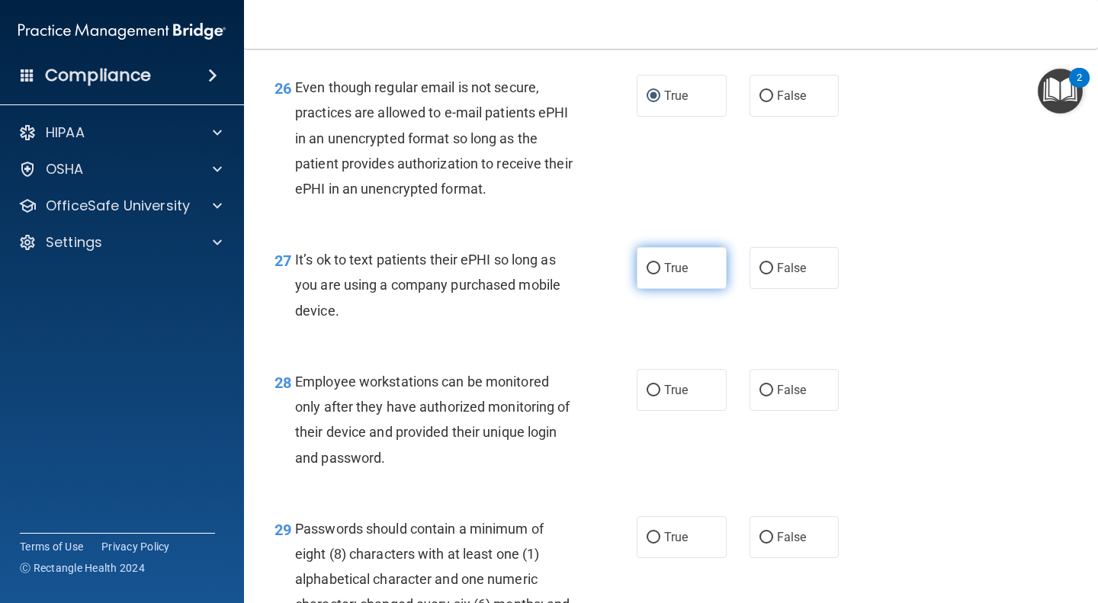
click at [683, 289] on label "True" at bounding box center [681, 268] width 90 height 42
click at [660, 274] on input "True" at bounding box center [653, 268] width 14 height 11
radio input "true"
click at [653, 396] on input "True" at bounding box center [653, 390] width 14 height 11
radio input "true"
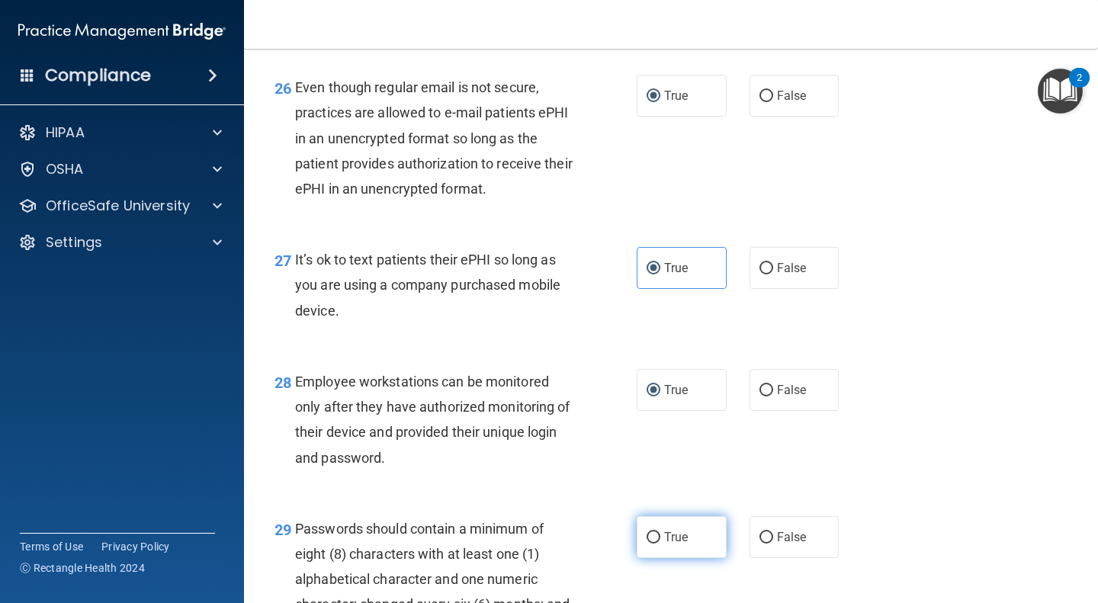
click at [669, 544] on span "True" at bounding box center [676, 537] width 24 height 14
click at [660, 543] on input "True" at bounding box center [653, 537] width 14 height 11
radio input "true"
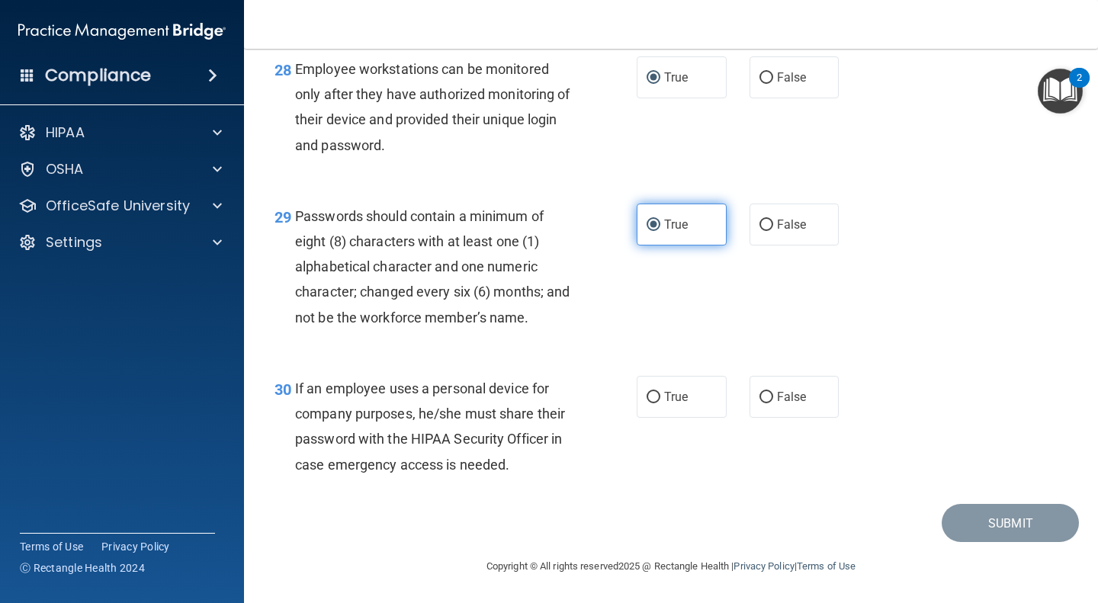
scroll to position [4159, 0]
click at [679, 415] on label "True" at bounding box center [681, 397] width 90 height 42
click at [660, 403] on input "True" at bounding box center [653, 397] width 14 height 11
radio input "true"
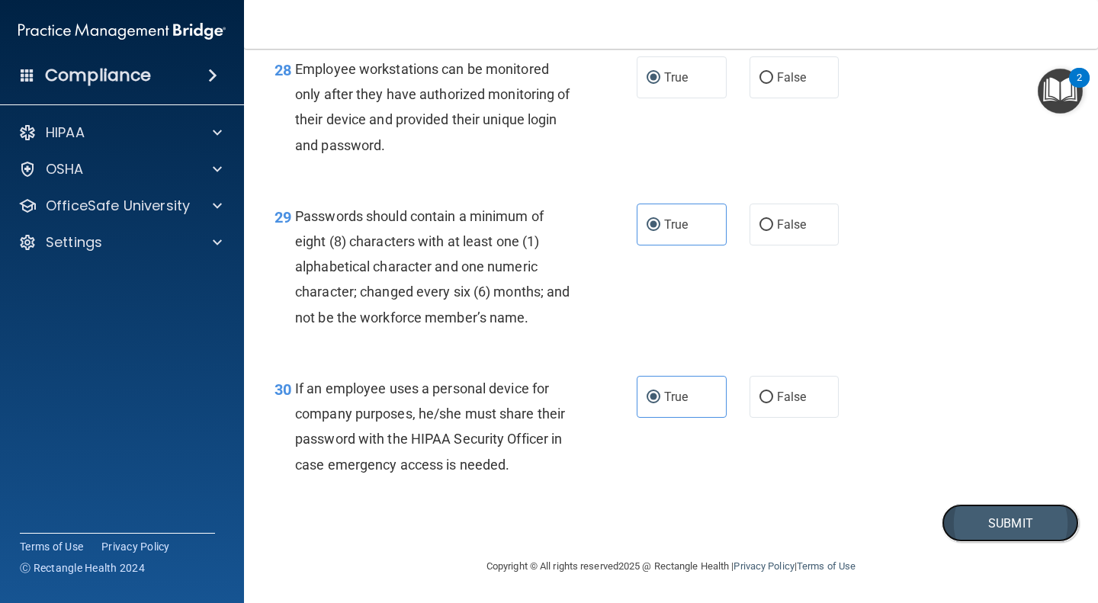
click at [973, 531] on button "Submit" at bounding box center [1009, 523] width 137 height 39
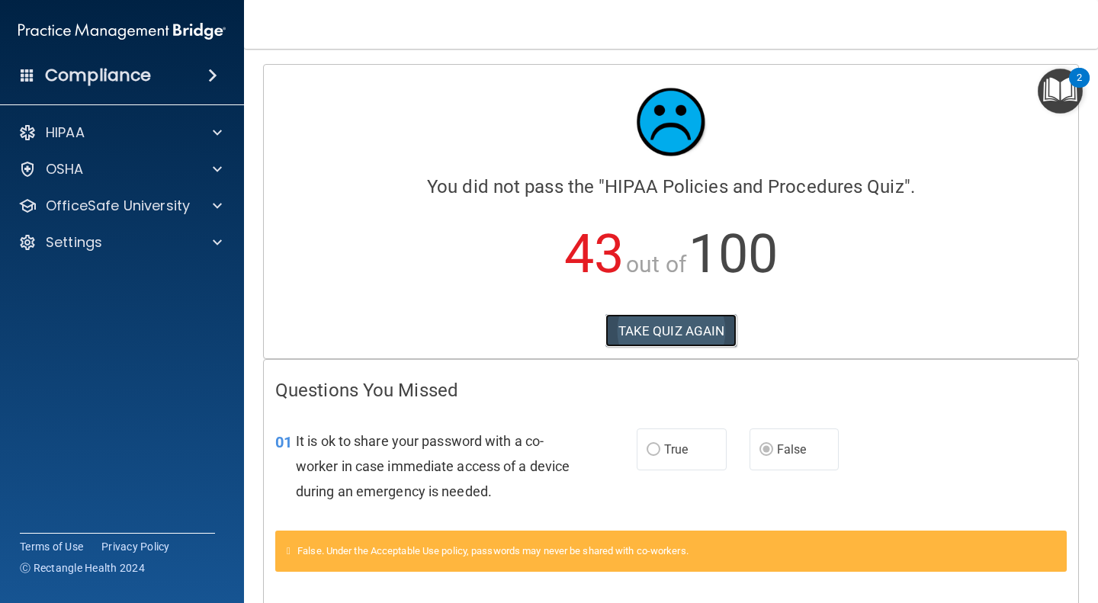
click at [708, 343] on button "TAKE QUIZ AGAIN" at bounding box center [671, 331] width 132 height 34
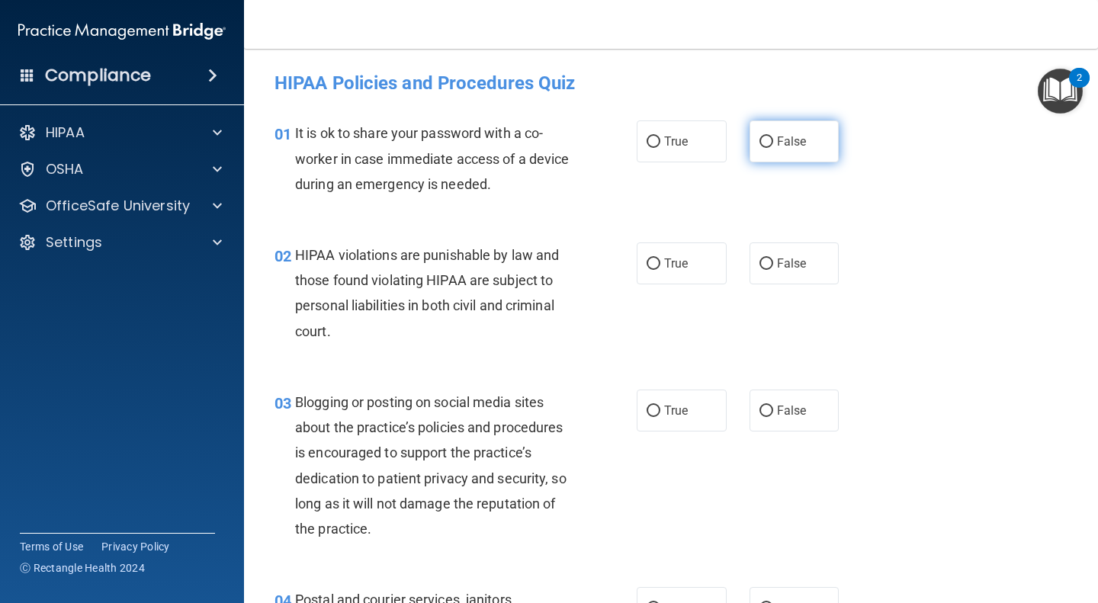
click at [782, 148] on span "False" at bounding box center [792, 141] width 30 height 14
click at [773, 148] on input "False" at bounding box center [766, 141] width 14 height 11
radio input "true"
click at [683, 273] on label "True" at bounding box center [681, 263] width 90 height 42
click at [660, 270] on input "True" at bounding box center [653, 263] width 14 height 11
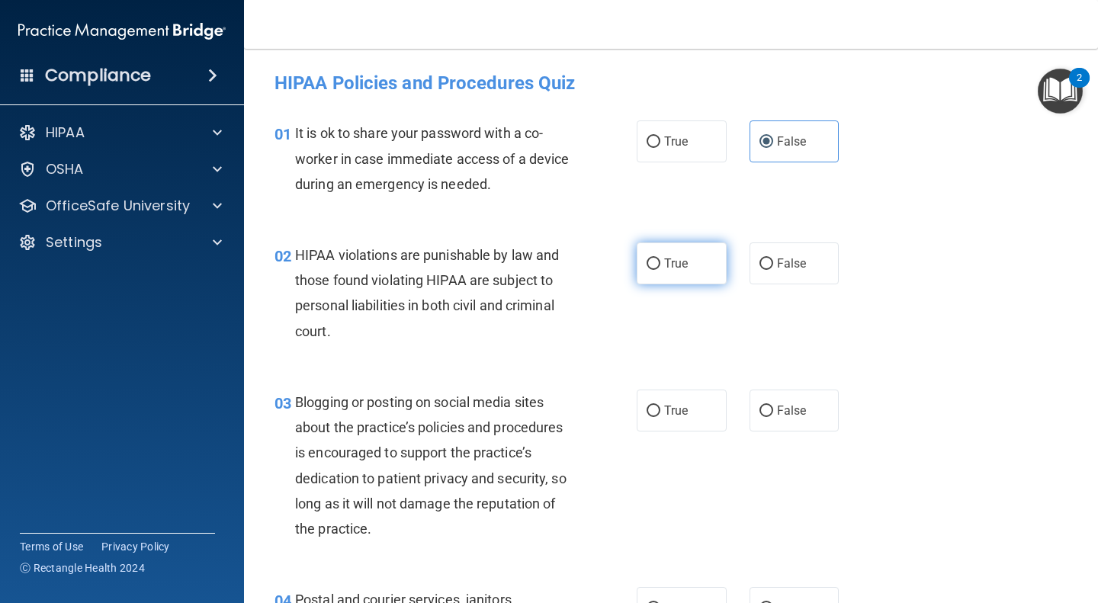
radio input "true"
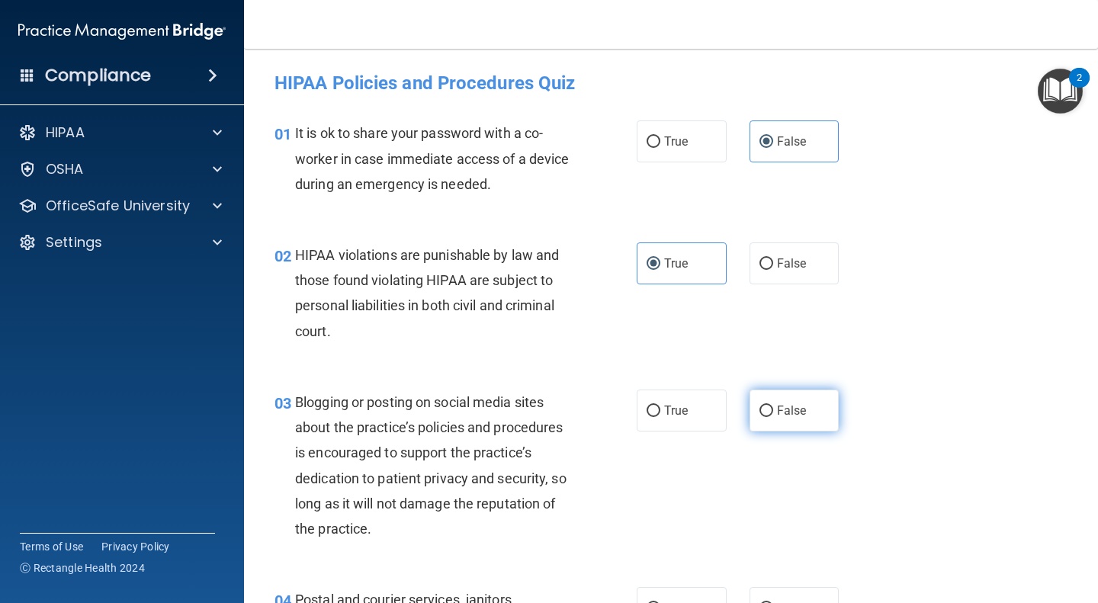
click at [808, 403] on label "False" at bounding box center [794, 411] width 90 height 42
click at [773, 406] on input "False" at bounding box center [766, 411] width 14 height 11
radio input "true"
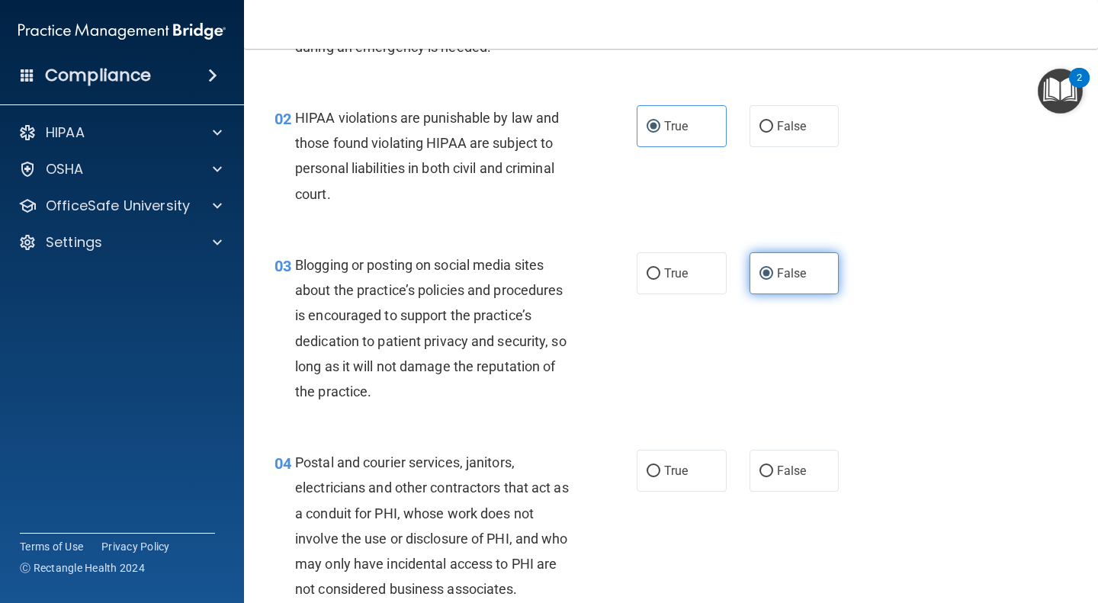
scroll to position [300, 0]
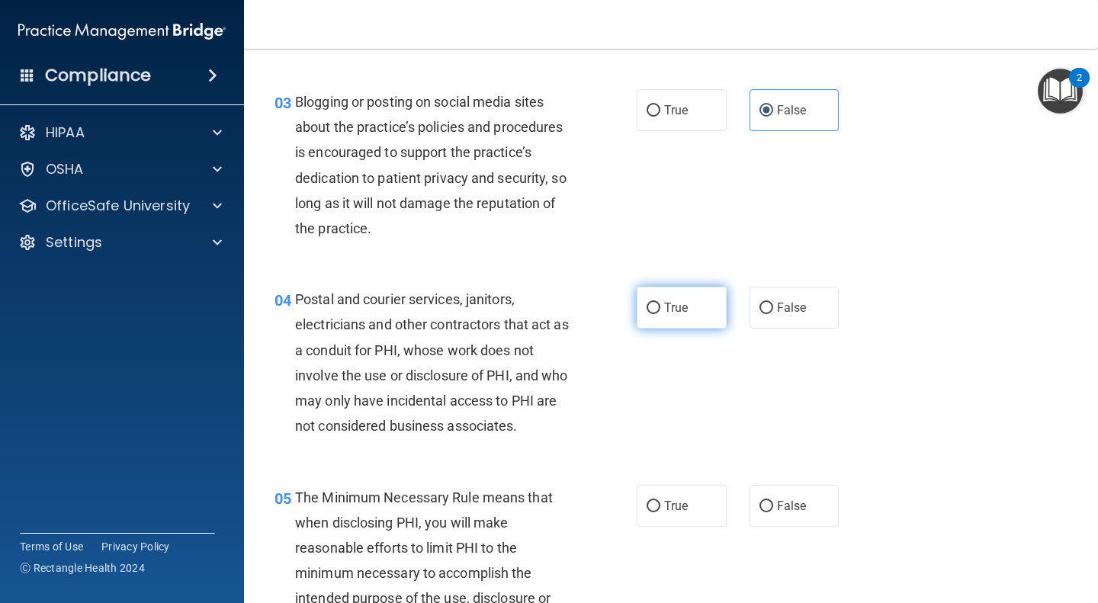
click at [685, 306] on label "True" at bounding box center [681, 308] width 90 height 42
click at [660, 306] on input "True" at bounding box center [653, 308] width 14 height 11
radio input "true"
click at [695, 492] on label "True" at bounding box center [681, 506] width 90 height 42
click at [660, 501] on input "True" at bounding box center [653, 506] width 14 height 11
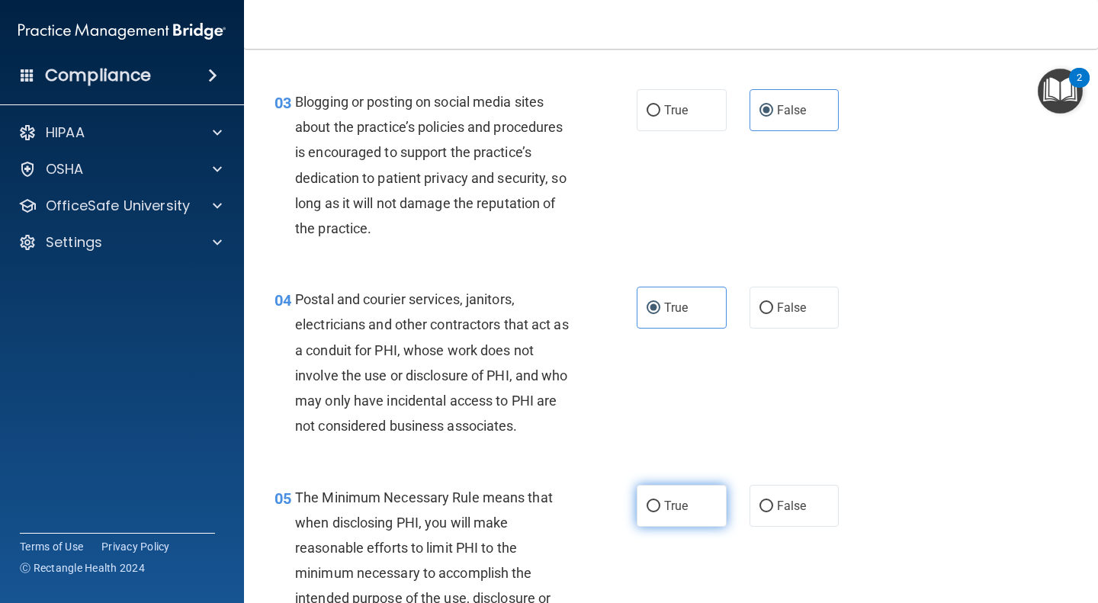
radio input "true"
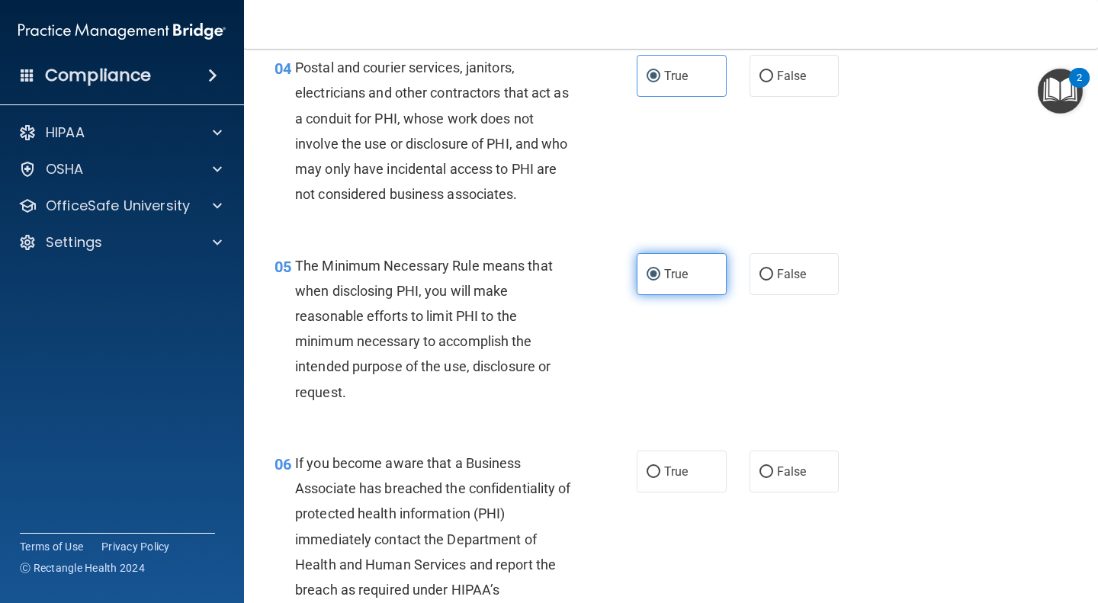
scroll to position [563, 0]
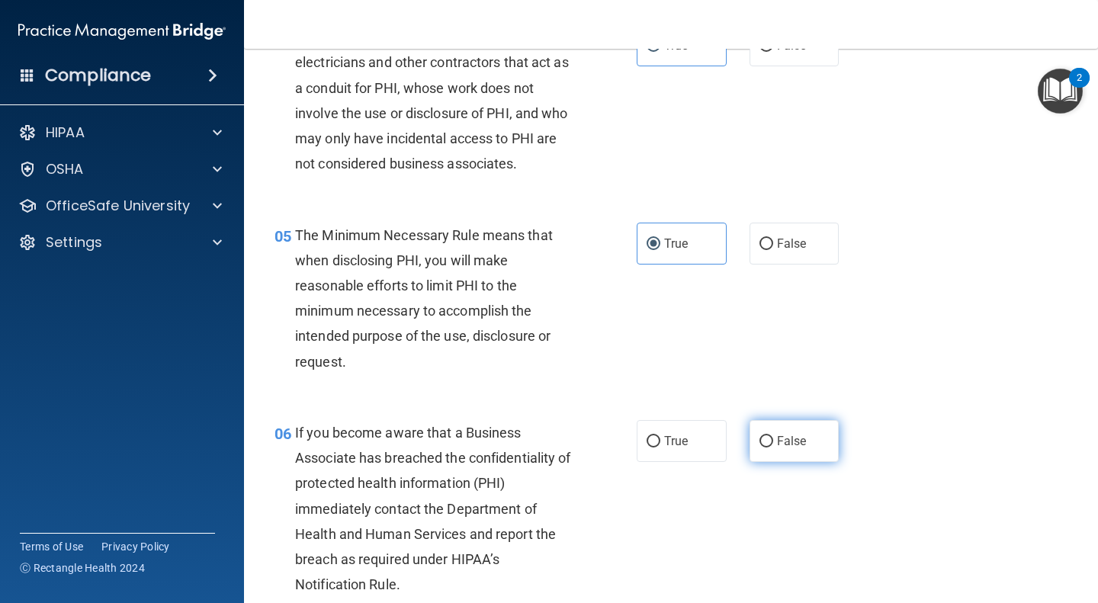
click at [810, 433] on label "False" at bounding box center [794, 441] width 90 height 42
click at [773, 436] on input "False" at bounding box center [766, 441] width 14 height 11
radio input "true"
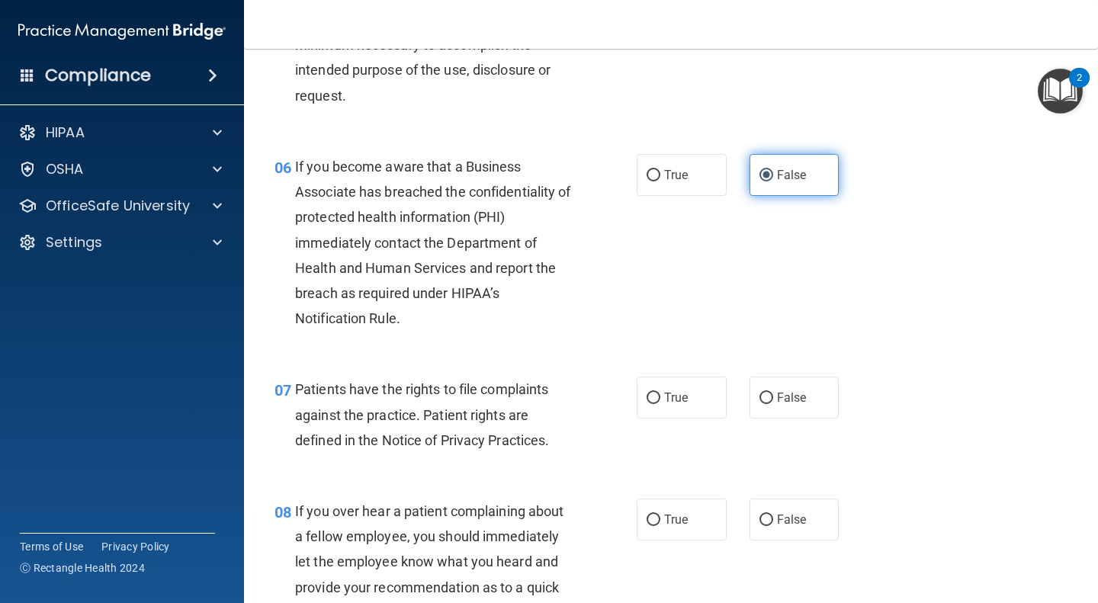
scroll to position [866, 0]
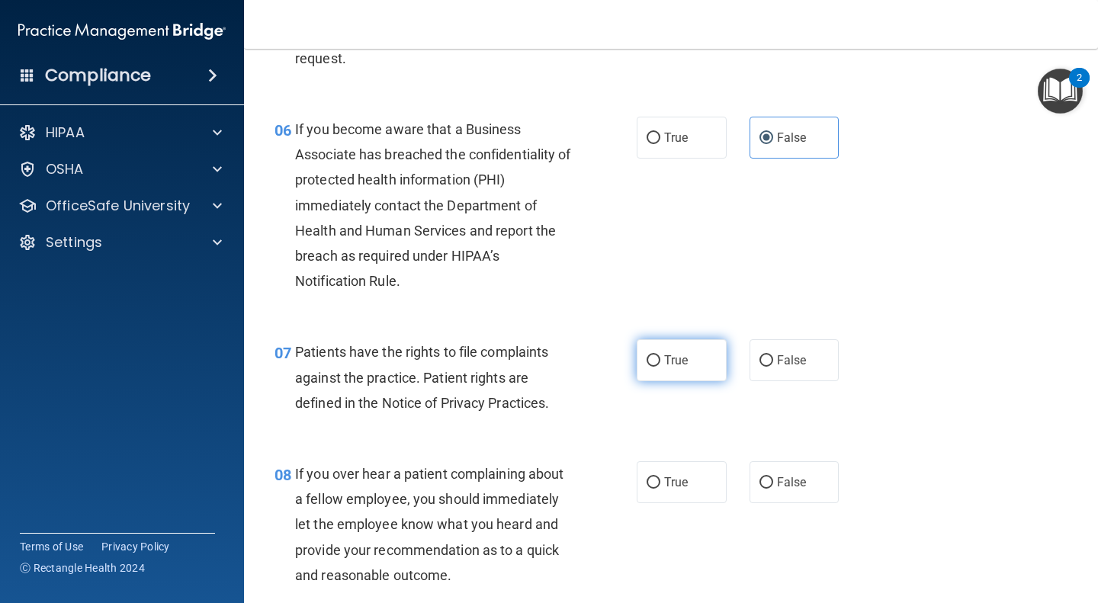
click at [687, 364] on label "True" at bounding box center [681, 360] width 90 height 42
click at [660, 364] on input "True" at bounding box center [653, 360] width 14 height 11
radio input "true"
click at [828, 476] on label "False" at bounding box center [794, 482] width 90 height 42
click at [773, 477] on input "False" at bounding box center [766, 482] width 14 height 11
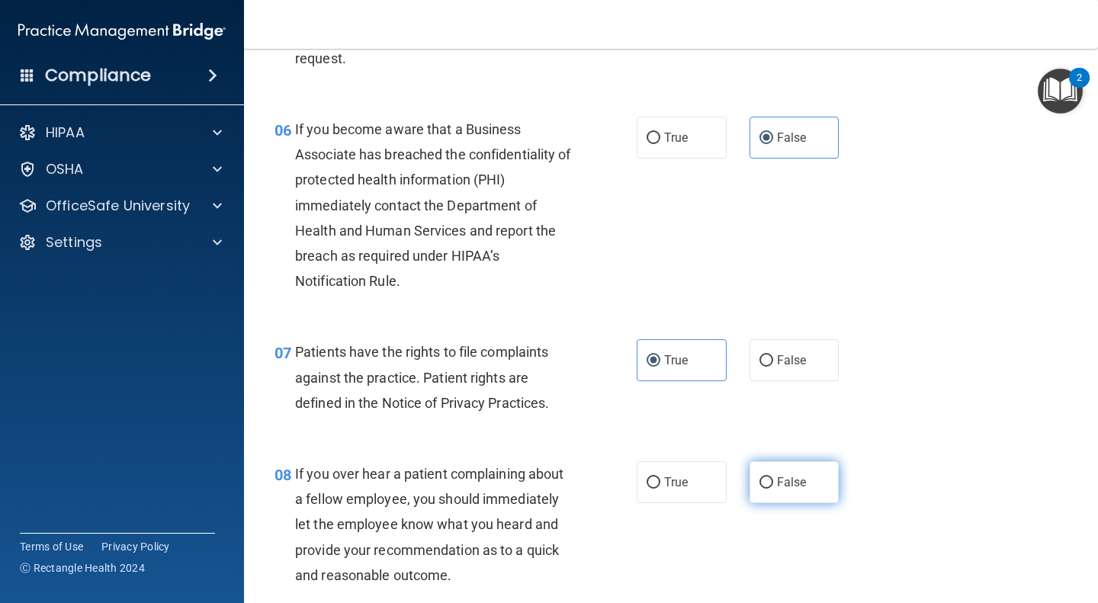
radio input "true"
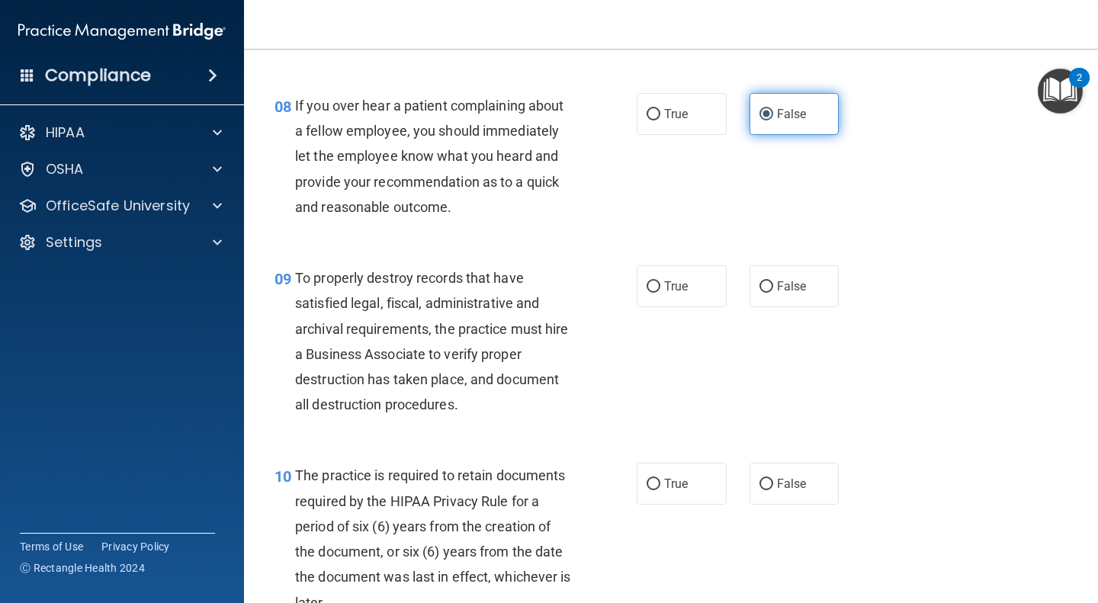
scroll to position [1239, 0]
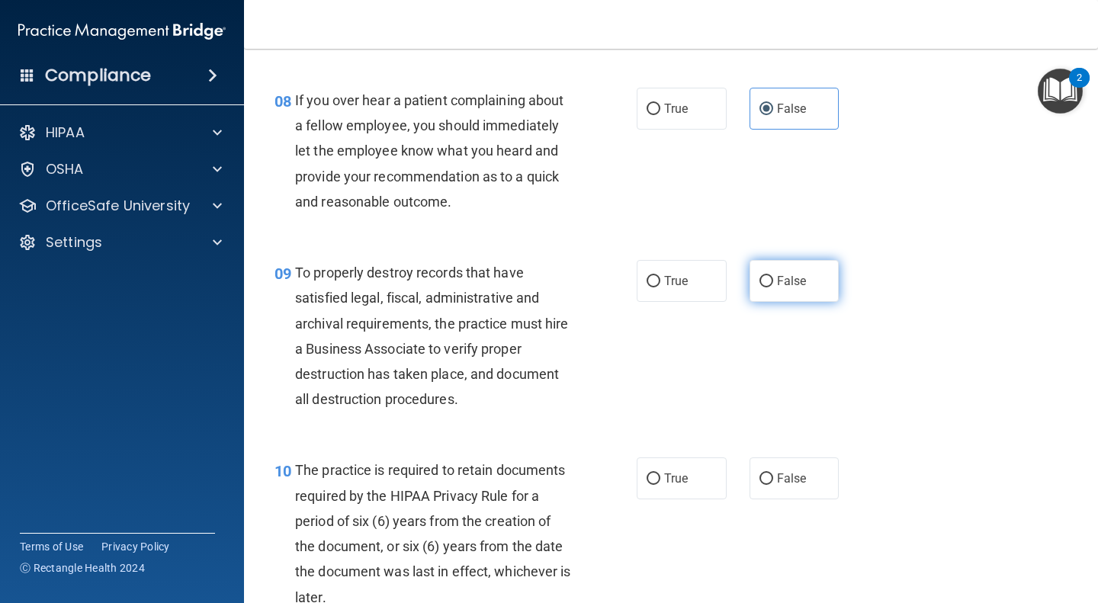
click at [805, 287] on label "False" at bounding box center [794, 281] width 90 height 42
click at [773, 287] on input "False" at bounding box center [766, 281] width 14 height 11
radio input "true"
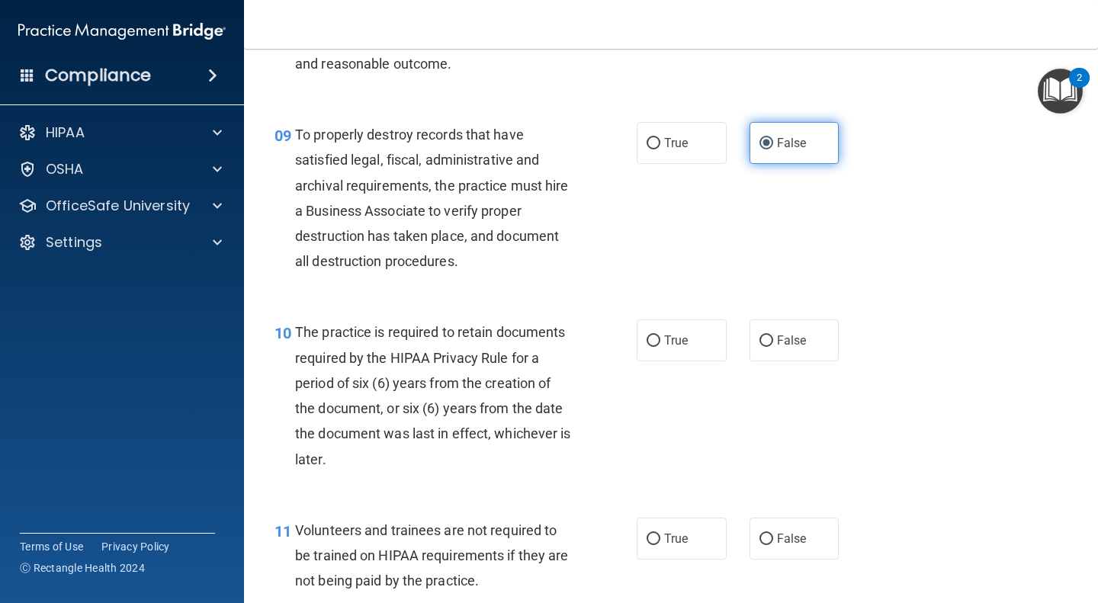
scroll to position [1402, 0]
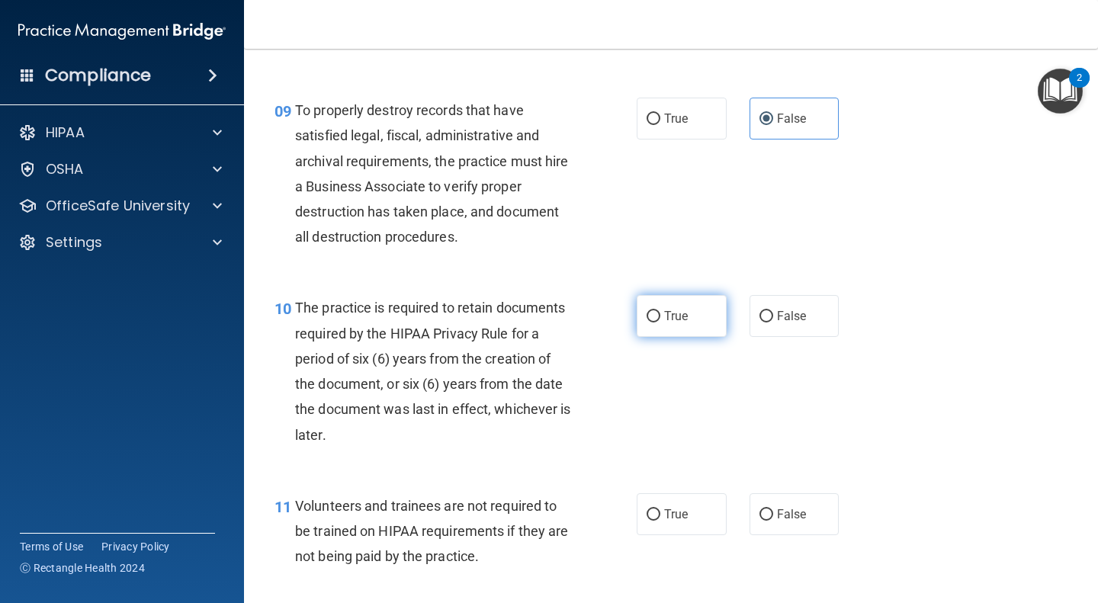
click at [682, 323] on label "True" at bounding box center [681, 316] width 90 height 42
click at [660, 322] on input "True" at bounding box center [653, 316] width 14 height 11
radio input "true"
click at [810, 518] on label "False" at bounding box center [794, 514] width 90 height 42
click at [773, 518] on input "False" at bounding box center [766, 514] width 14 height 11
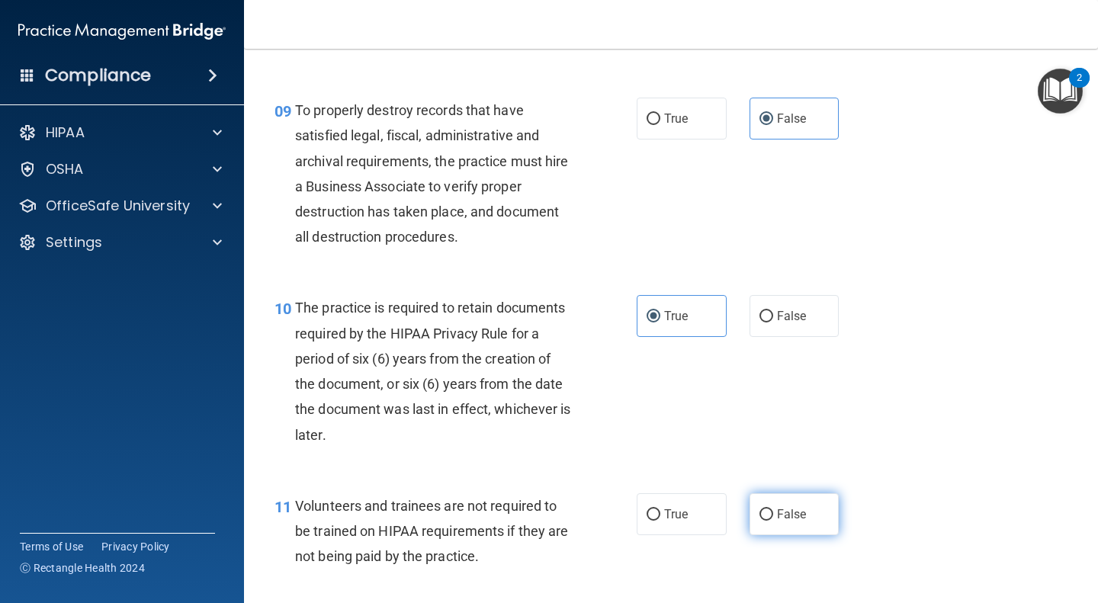
radio input "true"
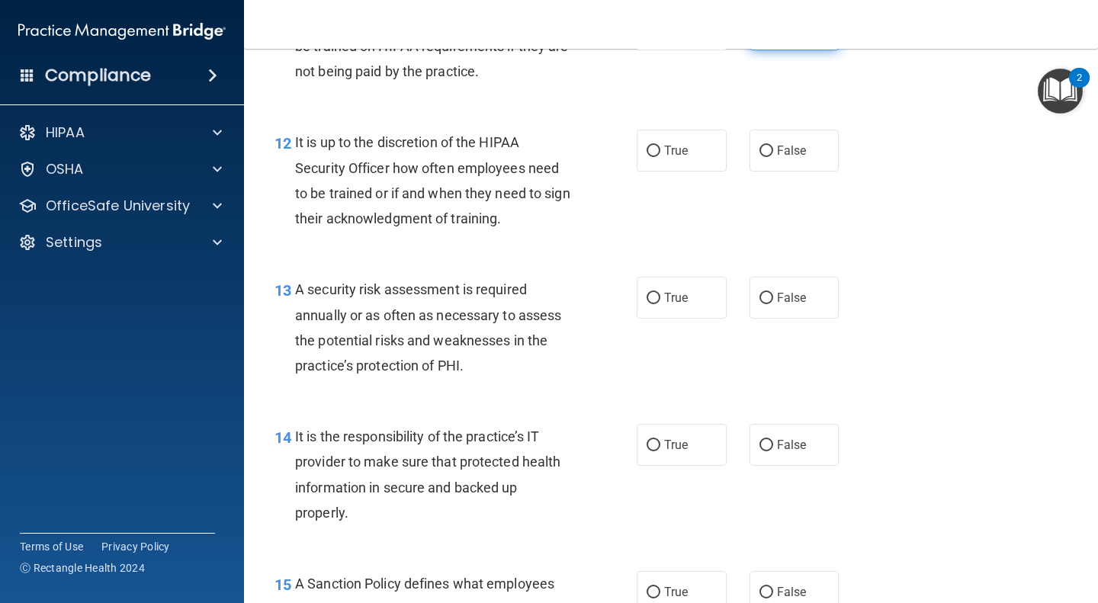
scroll to position [1891, 0]
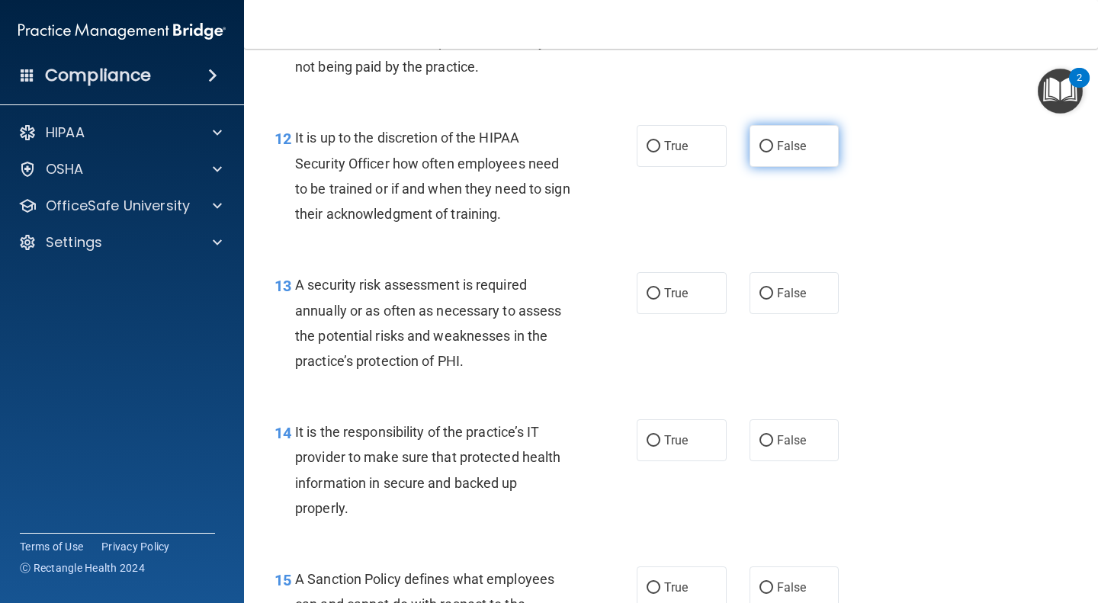
click at [800, 148] on label "False" at bounding box center [794, 146] width 90 height 42
click at [773, 148] on input "False" at bounding box center [766, 146] width 14 height 11
radio input "true"
click at [691, 295] on label "True" at bounding box center [681, 293] width 90 height 42
click at [660, 295] on input "True" at bounding box center [653, 293] width 14 height 11
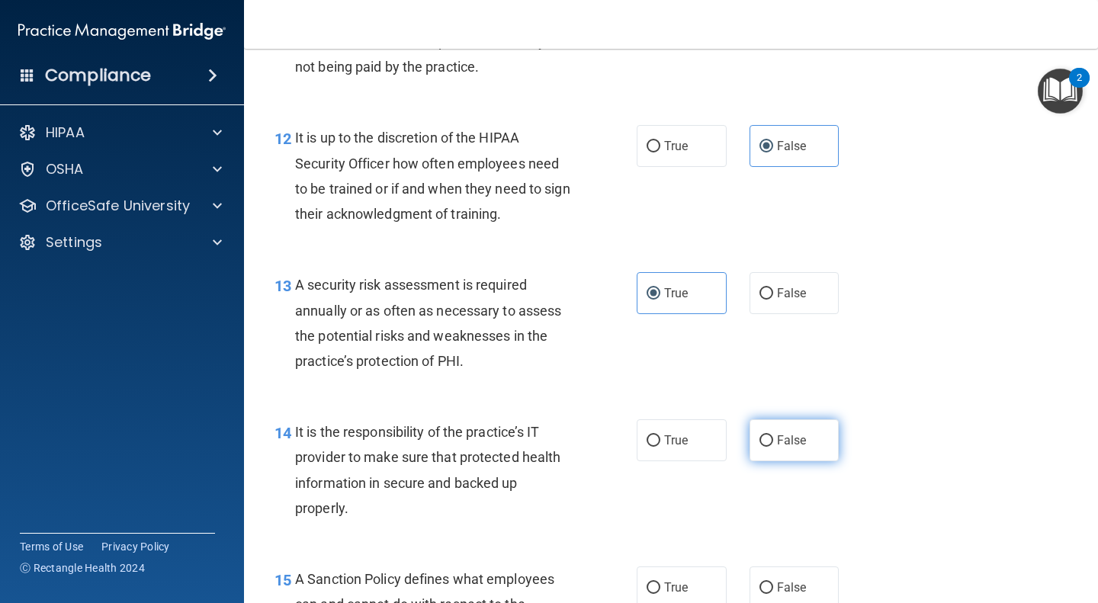
click at [817, 428] on label "False" at bounding box center [794, 440] width 90 height 42
click at [773, 435] on input "False" at bounding box center [766, 440] width 14 height 11
click at [810, 582] on label "False" at bounding box center [794, 587] width 90 height 42
click at [773, 582] on input "False" at bounding box center [766, 587] width 14 height 11
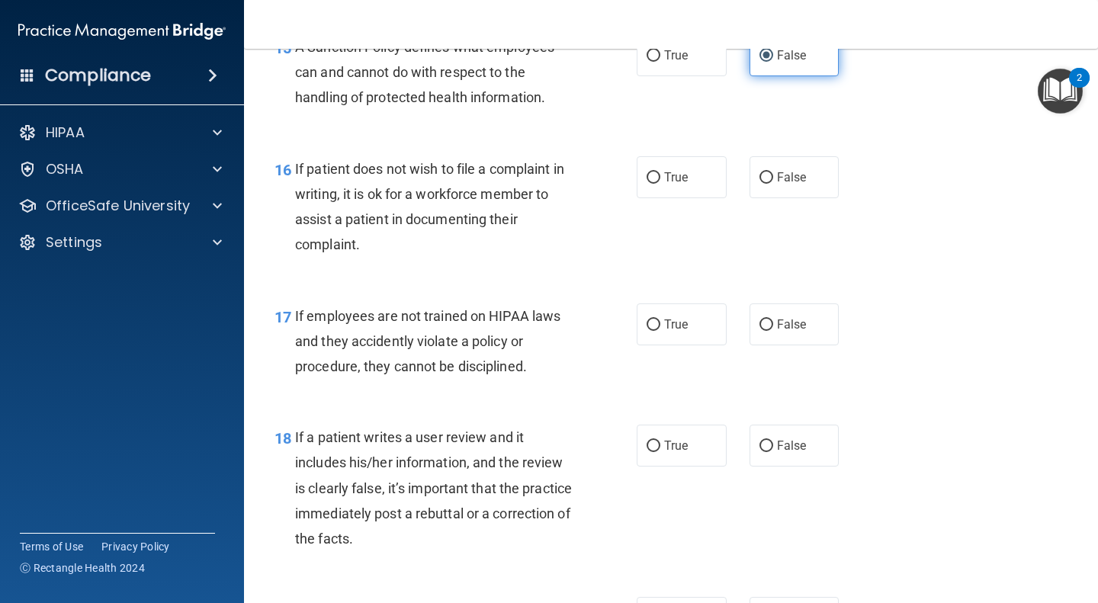
scroll to position [2425, 0]
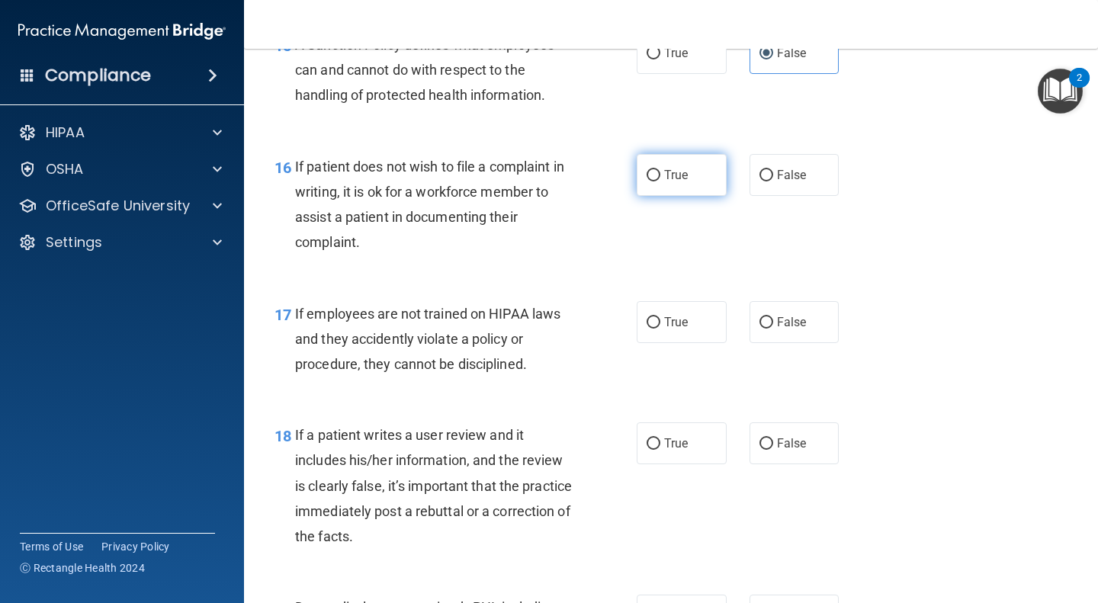
click at [680, 179] on span "True" at bounding box center [676, 175] width 24 height 14
click at [660, 179] on input "True" at bounding box center [653, 175] width 14 height 11
click at [759, 323] on input "False" at bounding box center [766, 322] width 14 height 11
click at [805, 449] on label "False" at bounding box center [794, 443] width 90 height 42
click at [773, 449] on input "False" at bounding box center [766, 443] width 14 height 11
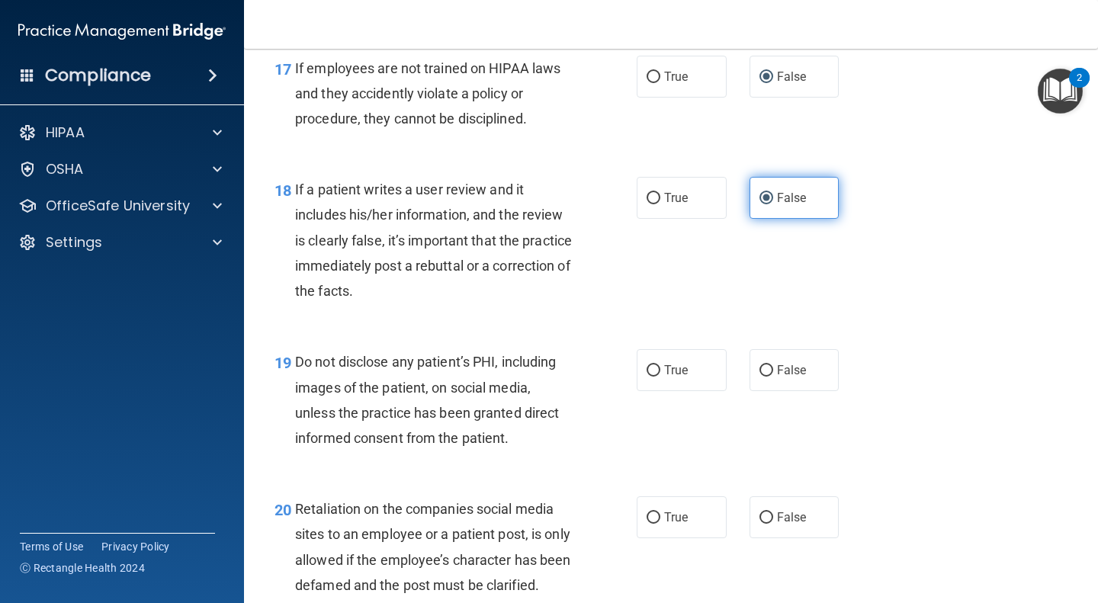
scroll to position [2681, 0]
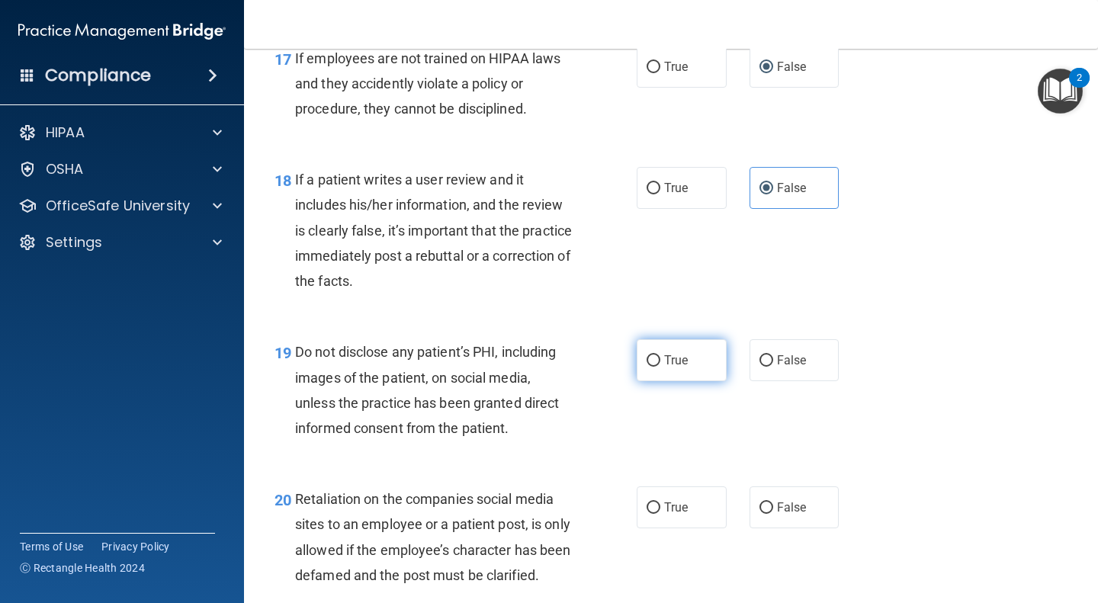
click at [690, 354] on label "True" at bounding box center [681, 360] width 90 height 42
click at [660, 355] on input "True" at bounding box center [653, 360] width 14 height 11
click at [821, 506] on label "False" at bounding box center [794, 507] width 90 height 42
click at [773, 506] on input "False" at bounding box center [766, 507] width 14 height 11
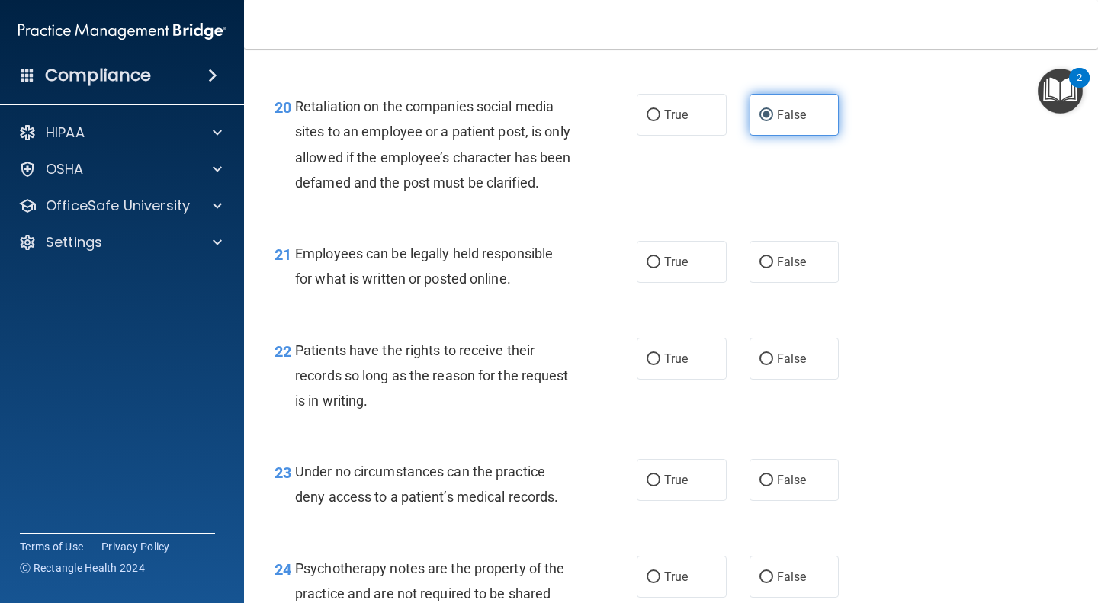
scroll to position [3077, 0]
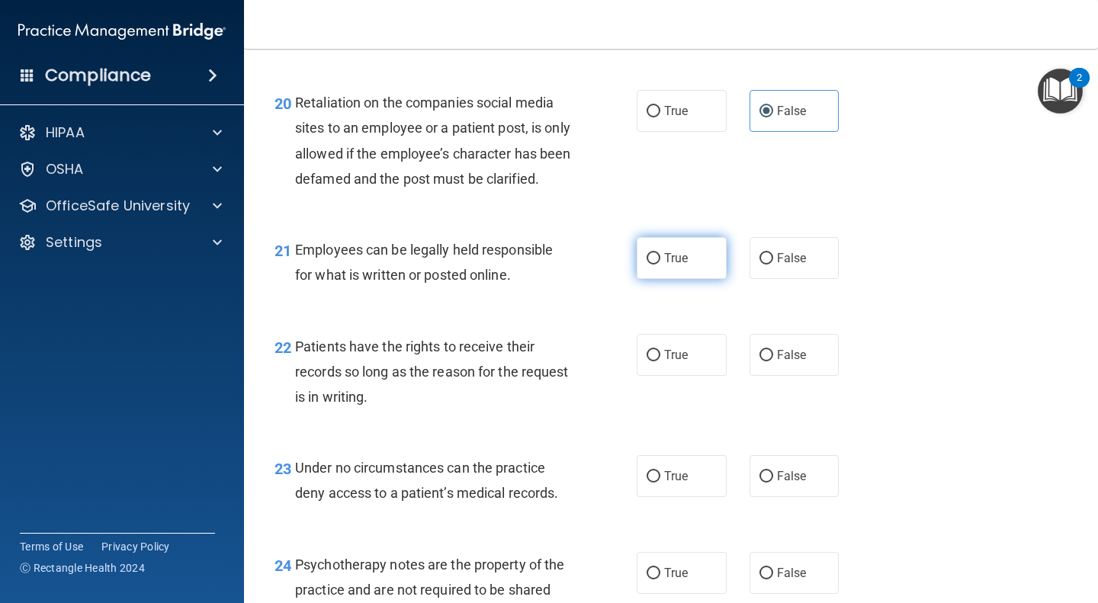
click at [691, 276] on label "True" at bounding box center [681, 258] width 90 height 42
click at [660, 265] on input "True" at bounding box center [653, 258] width 14 height 11
click at [802, 376] on label "False" at bounding box center [794, 355] width 90 height 42
click at [773, 361] on input "False" at bounding box center [766, 355] width 14 height 11
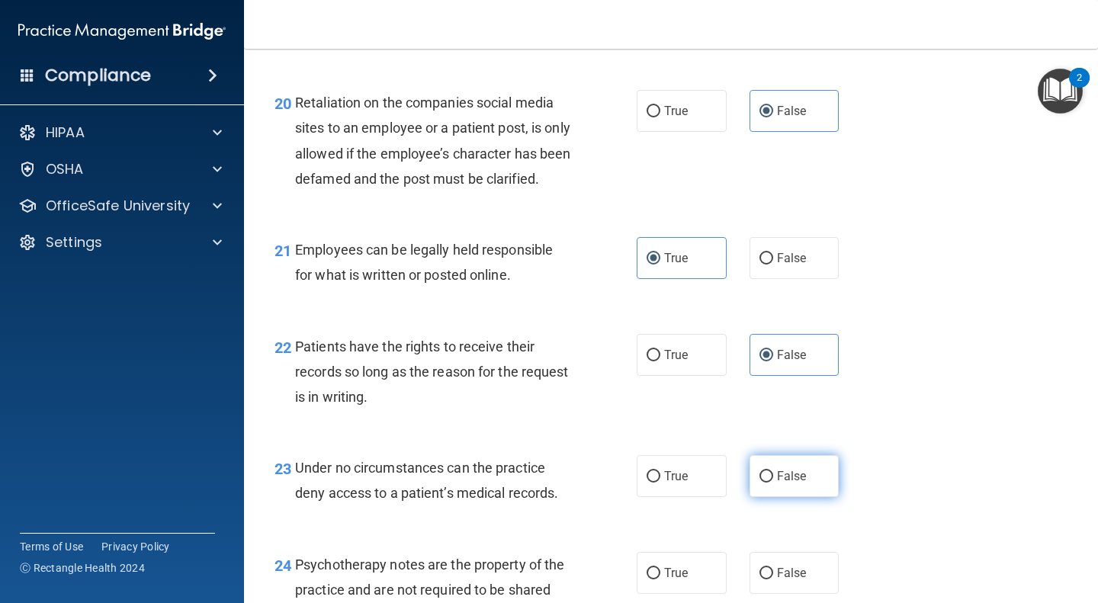
click at [808, 497] on label "False" at bounding box center [794, 476] width 90 height 42
click at [773, 483] on input "False" at bounding box center [766, 476] width 14 height 11
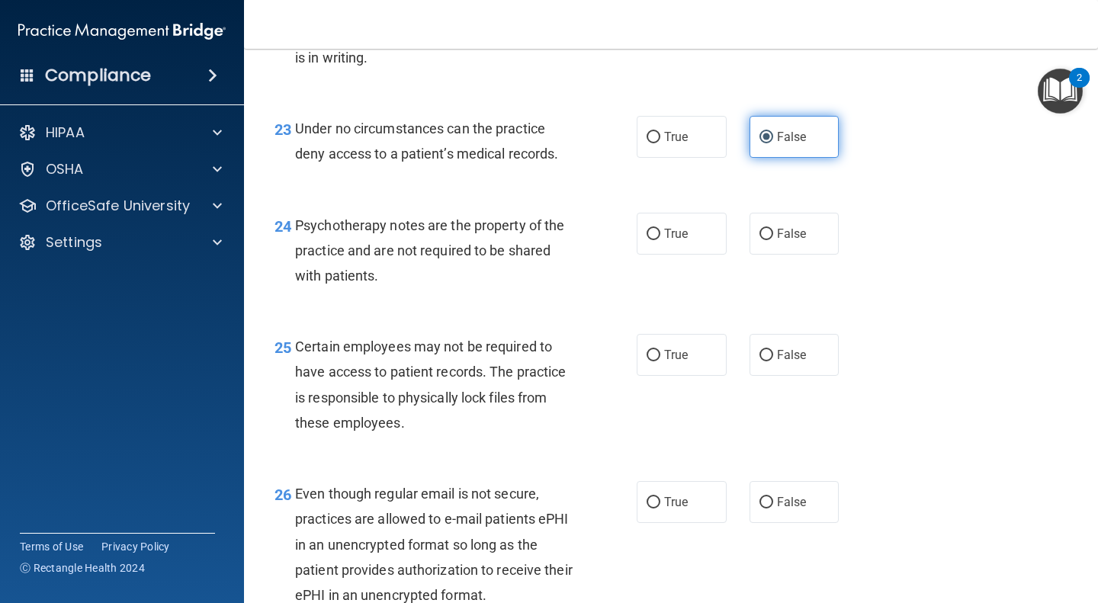
scroll to position [3415, 0]
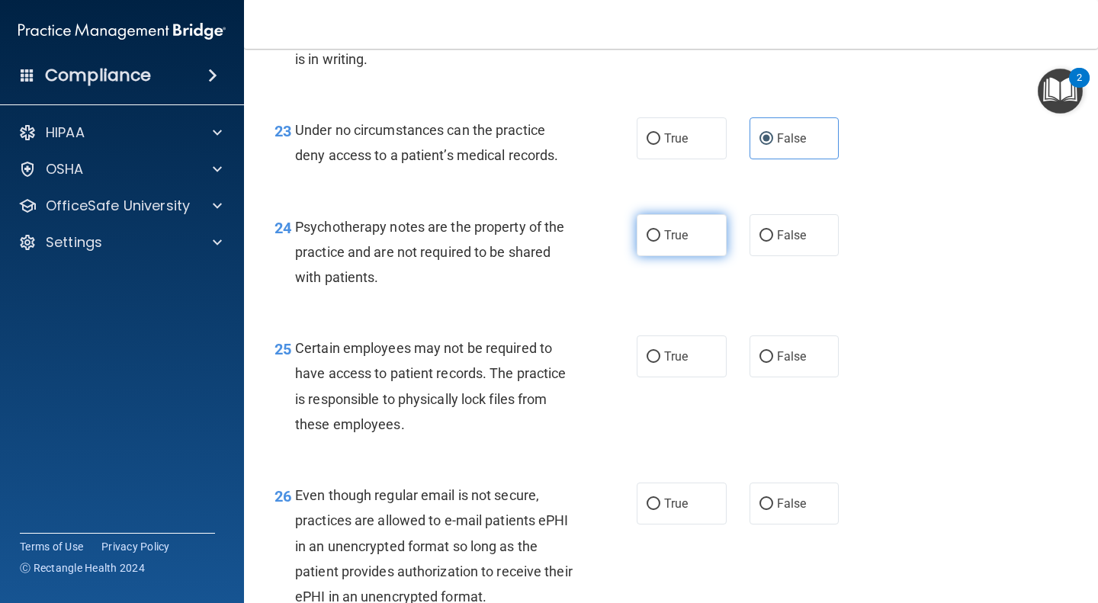
click at [700, 254] on label "True" at bounding box center [681, 235] width 90 height 42
click at [660, 242] on input "True" at bounding box center [653, 235] width 14 height 11
click at [696, 377] on label "True" at bounding box center [681, 356] width 90 height 42
click at [660, 363] on input "True" at bounding box center [653, 356] width 14 height 11
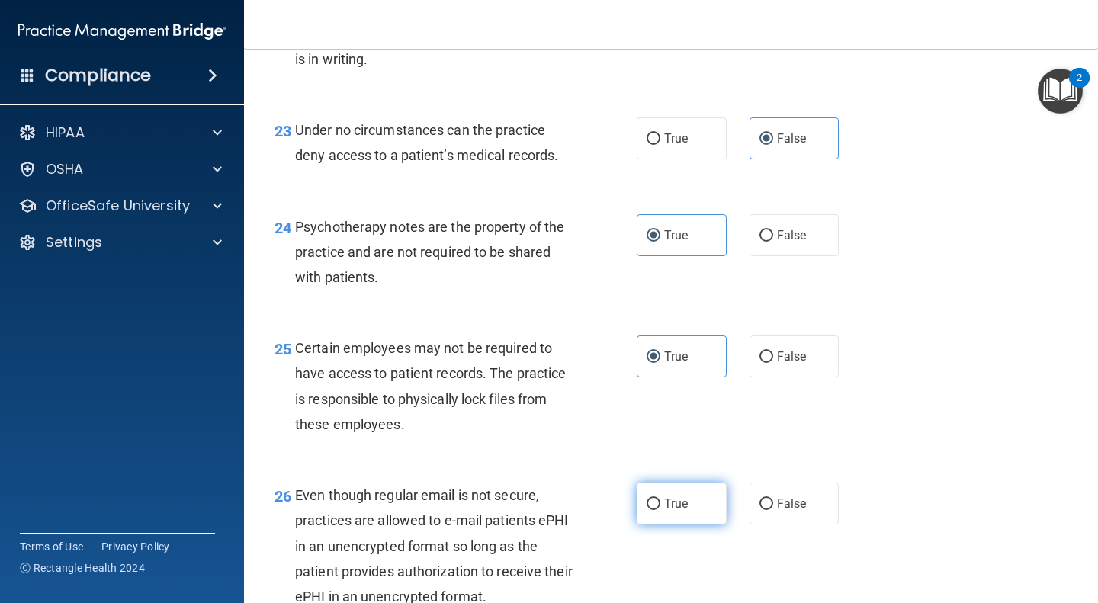
click at [707, 514] on label "True" at bounding box center [681, 504] width 90 height 42
click at [660, 510] on input "True" at bounding box center [653, 504] width 14 height 11
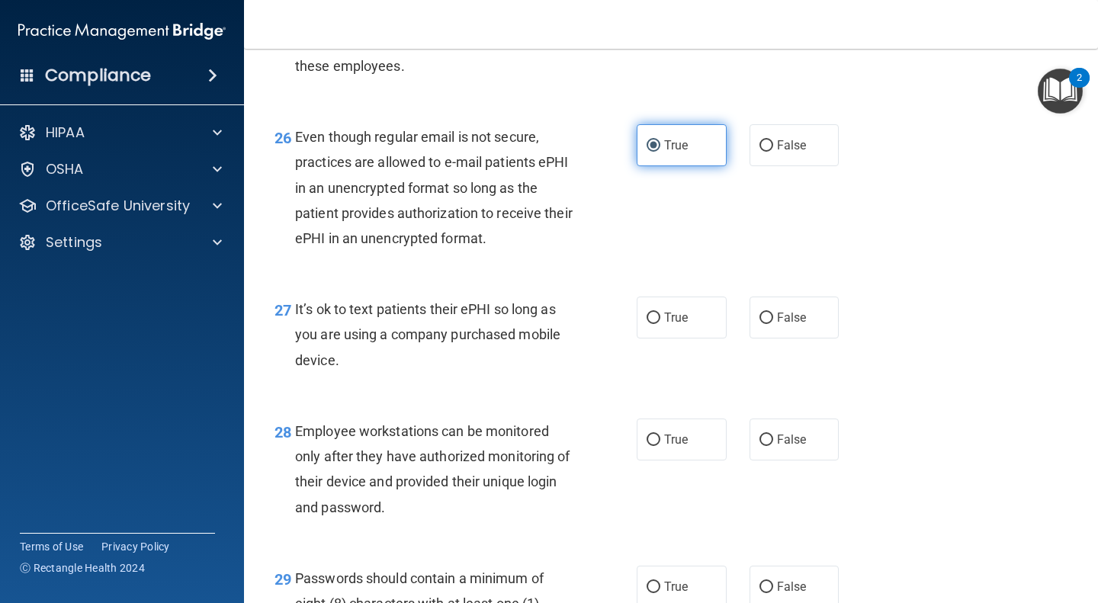
scroll to position [3775, 0]
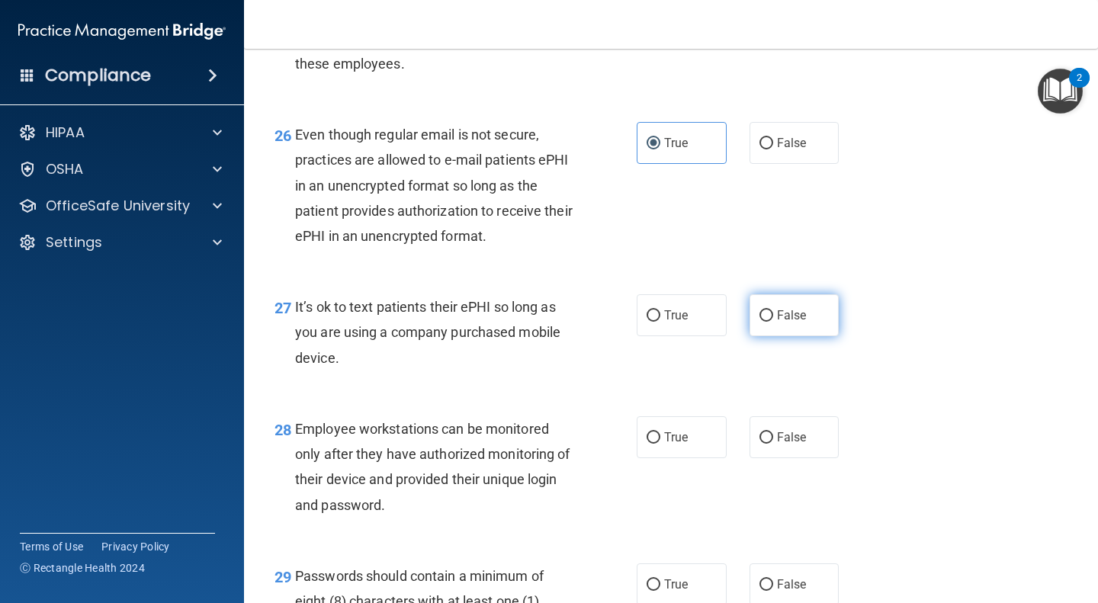
click at [765, 322] on input "False" at bounding box center [766, 315] width 14 height 11
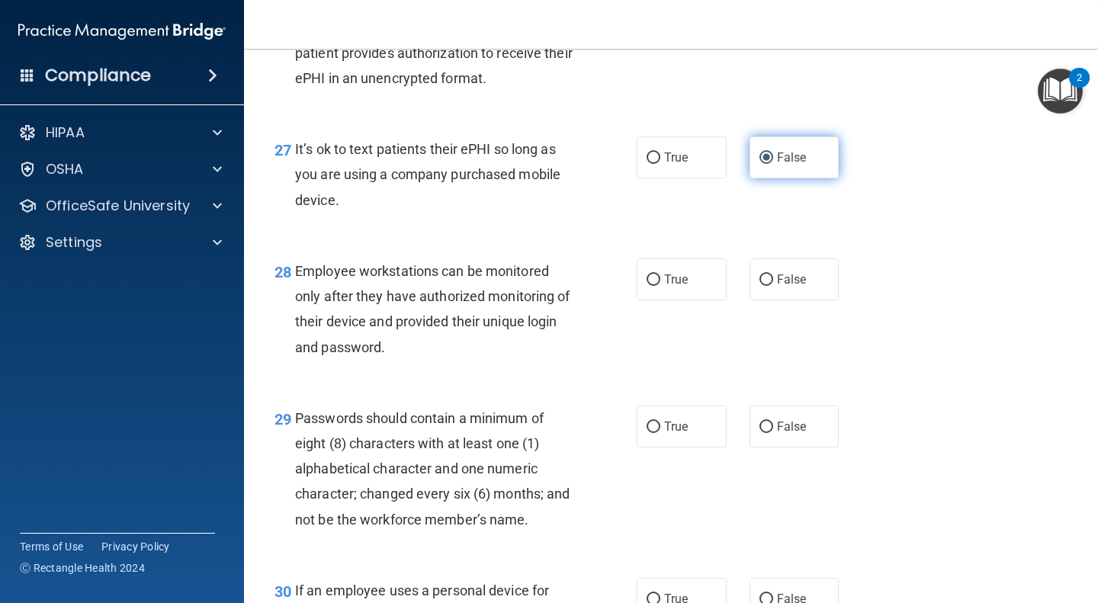
scroll to position [3931, 0]
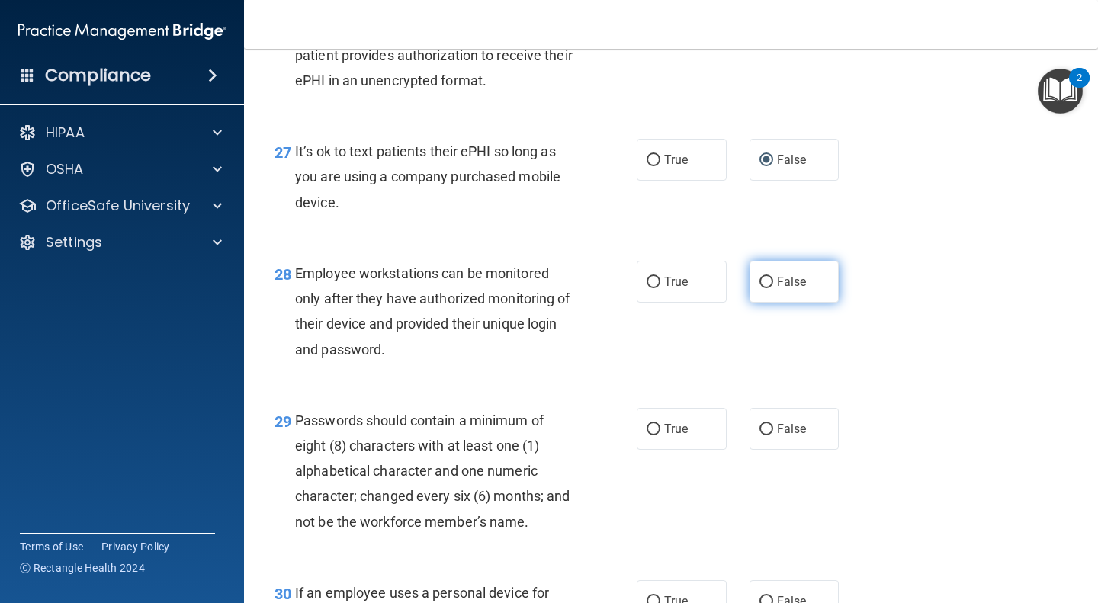
click at [808, 303] on label "False" at bounding box center [794, 282] width 90 height 42
click at [773, 288] on input "False" at bounding box center [766, 282] width 14 height 11
click at [681, 436] on span "True" at bounding box center [676, 429] width 24 height 14
click at [660, 435] on input "True" at bounding box center [653, 429] width 14 height 11
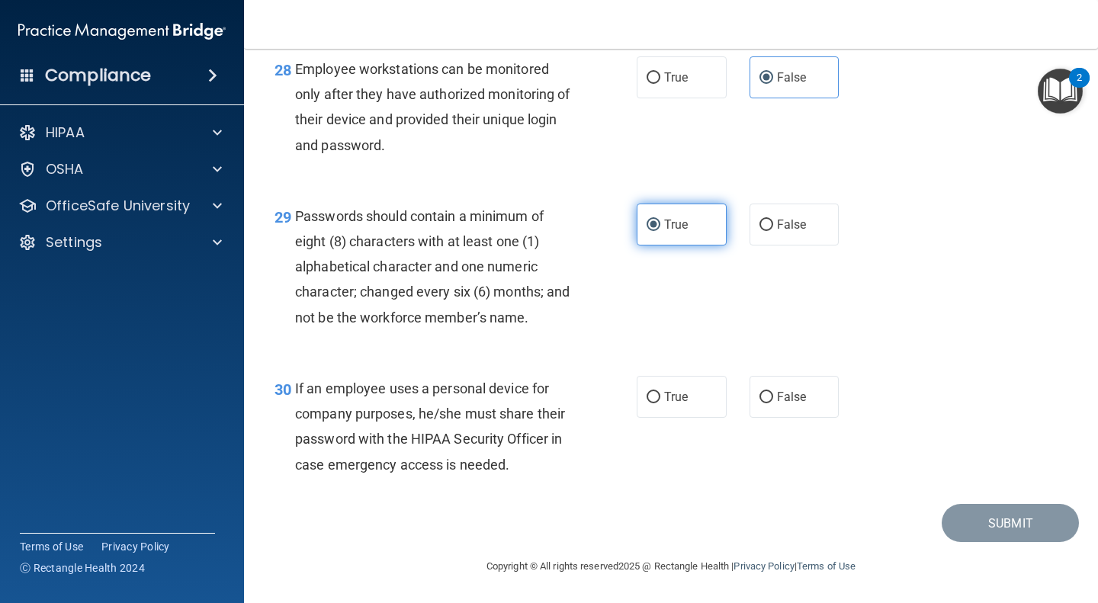
scroll to position [4160, 0]
click at [784, 395] on span "False" at bounding box center [792, 397] width 30 height 14
click at [773, 395] on input "False" at bounding box center [766, 397] width 14 height 11
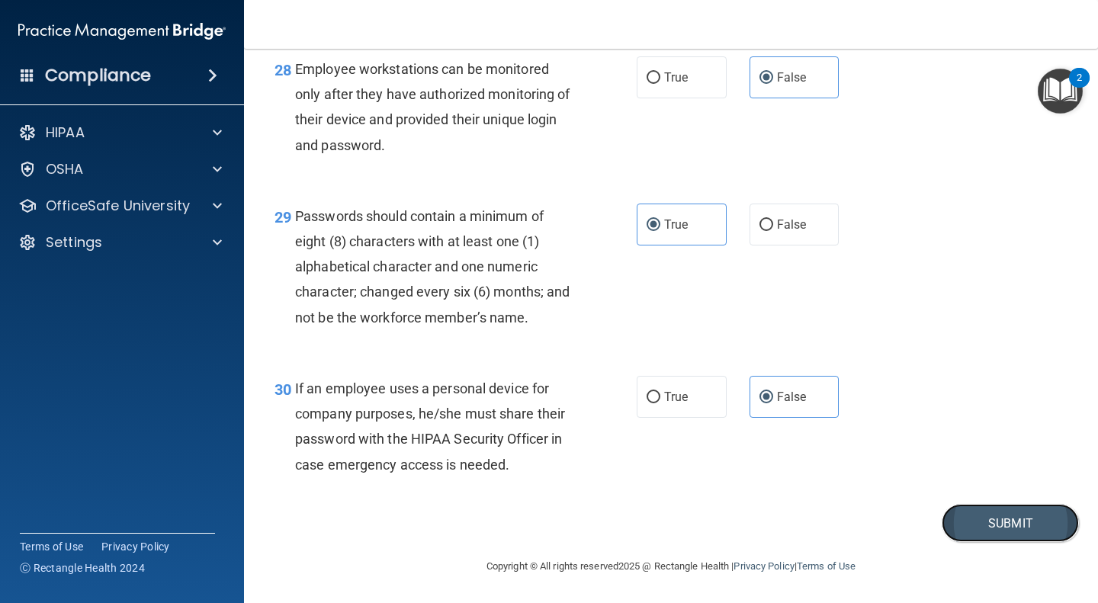
click at [983, 528] on button "Submit" at bounding box center [1009, 523] width 137 height 39
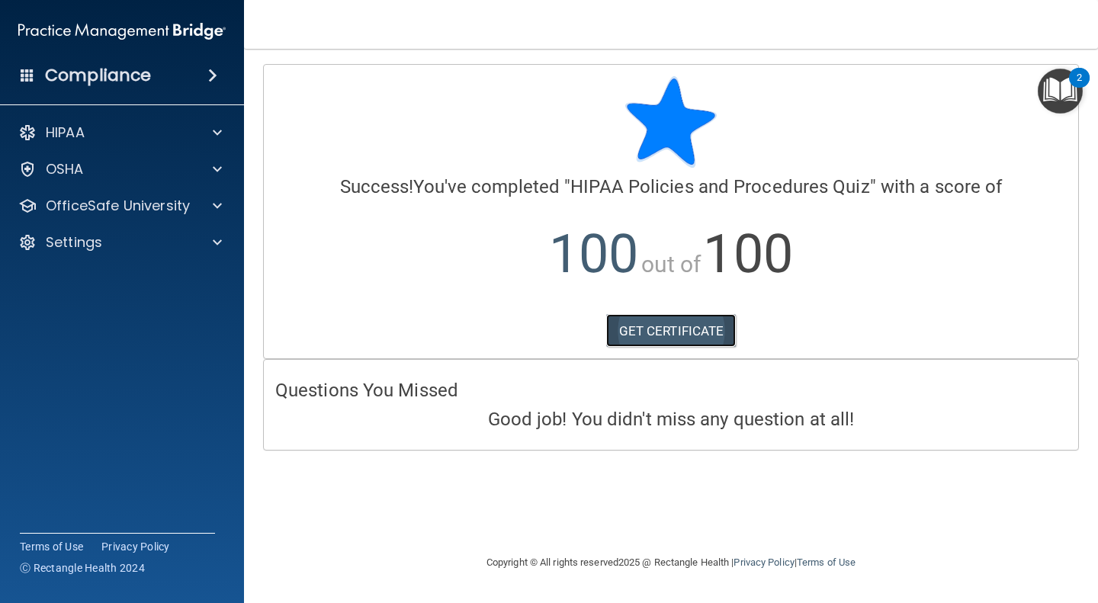
click at [645, 329] on link "GET CERTIFICATE" at bounding box center [671, 331] width 130 height 34
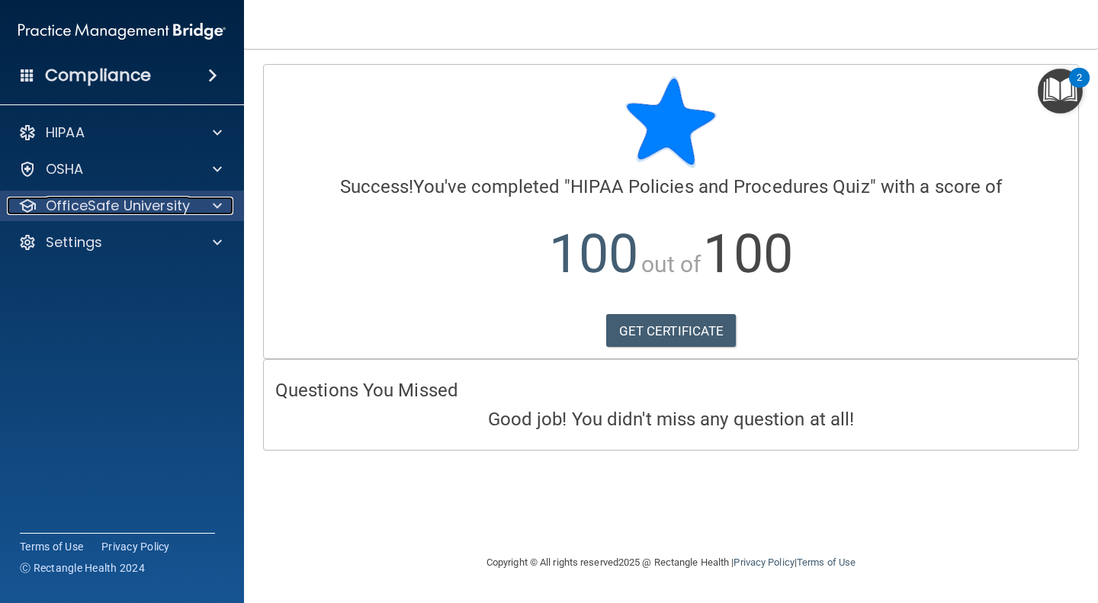
click at [200, 211] on div at bounding box center [215, 206] width 38 height 18
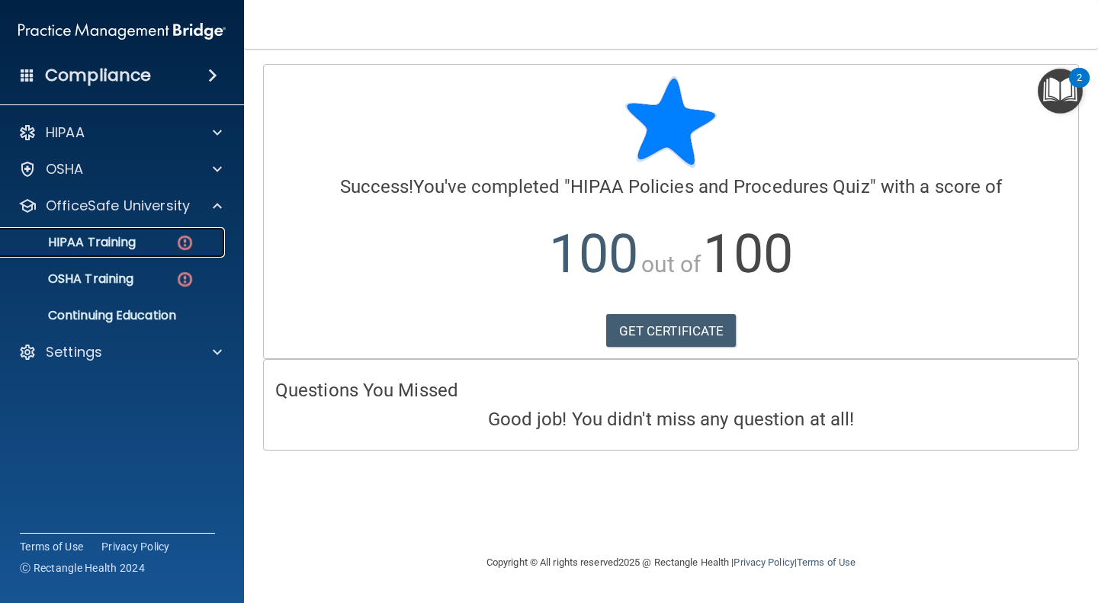
click at [154, 252] on link "HIPAA Training" at bounding box center [105, 242] width 240 height 30
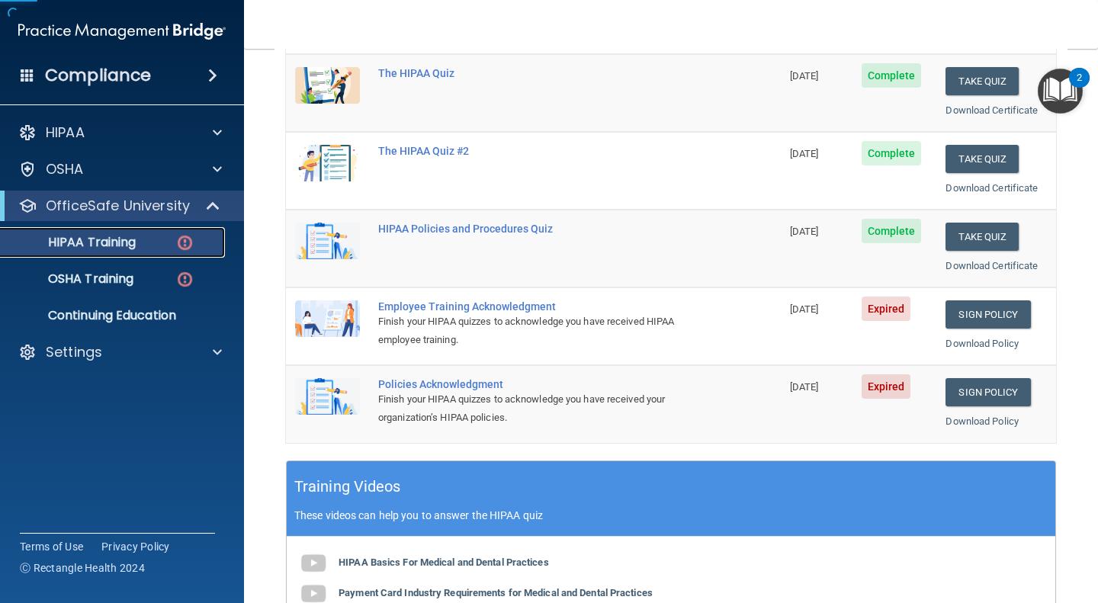
scroll to position [216, 0]
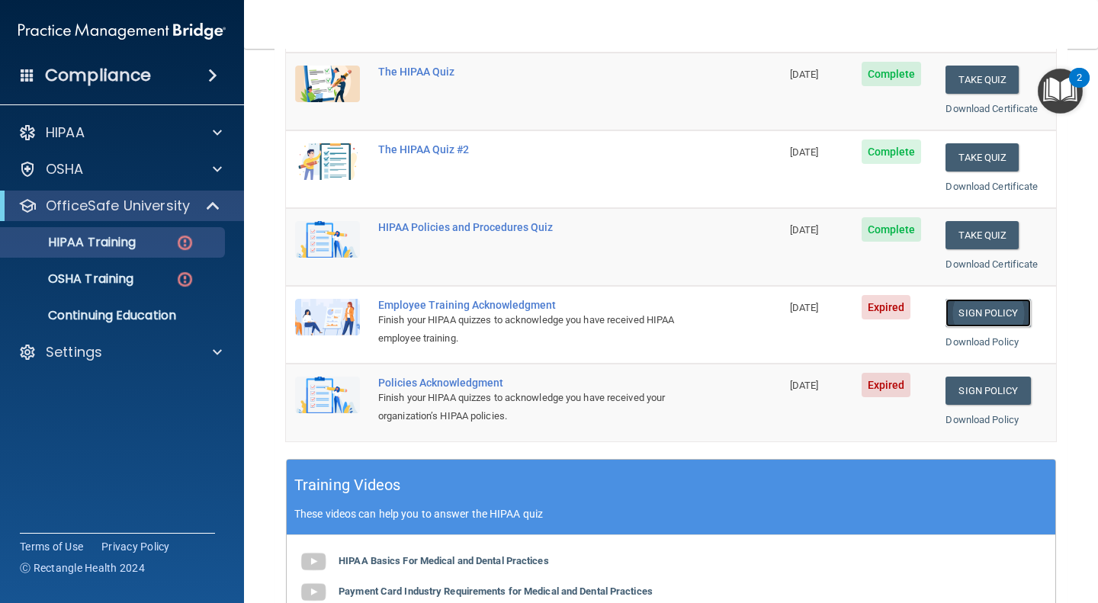
click at [988, 311] on link "Sign Policy" at bounding box center [987, 313] width 85 height 28
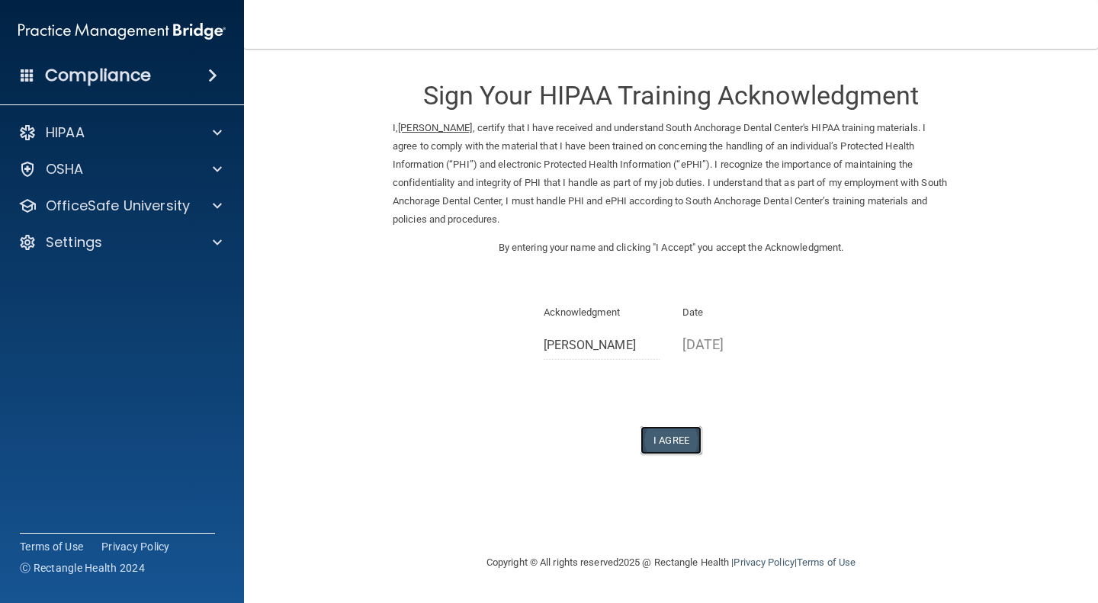
click at [696, 439] on button "I Agree" at bounding box center [670, 440] width 61 height 28
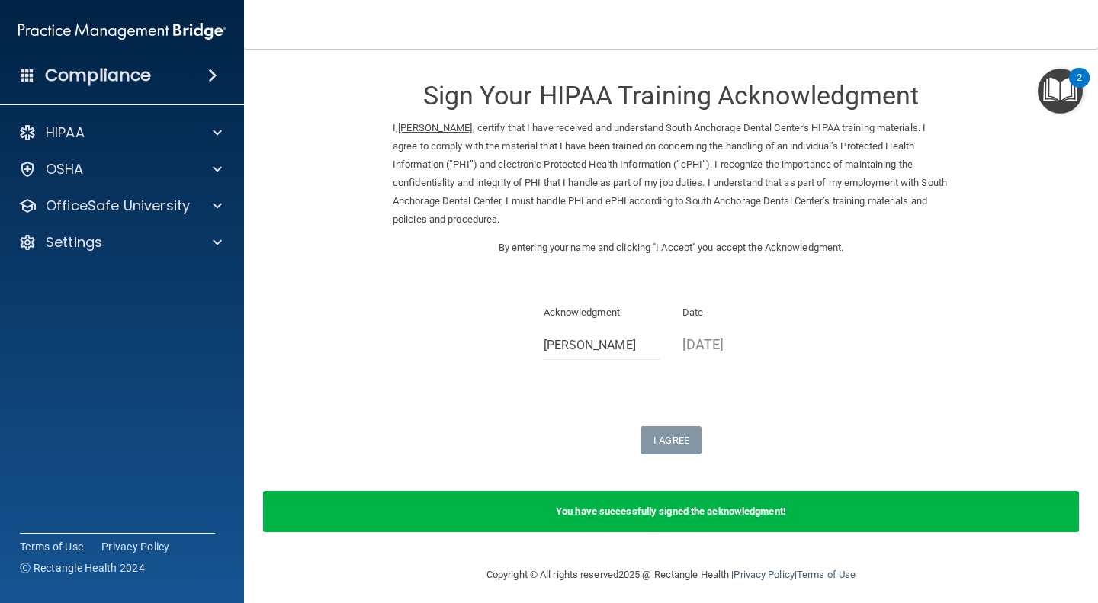
scroll to position [8, 0]
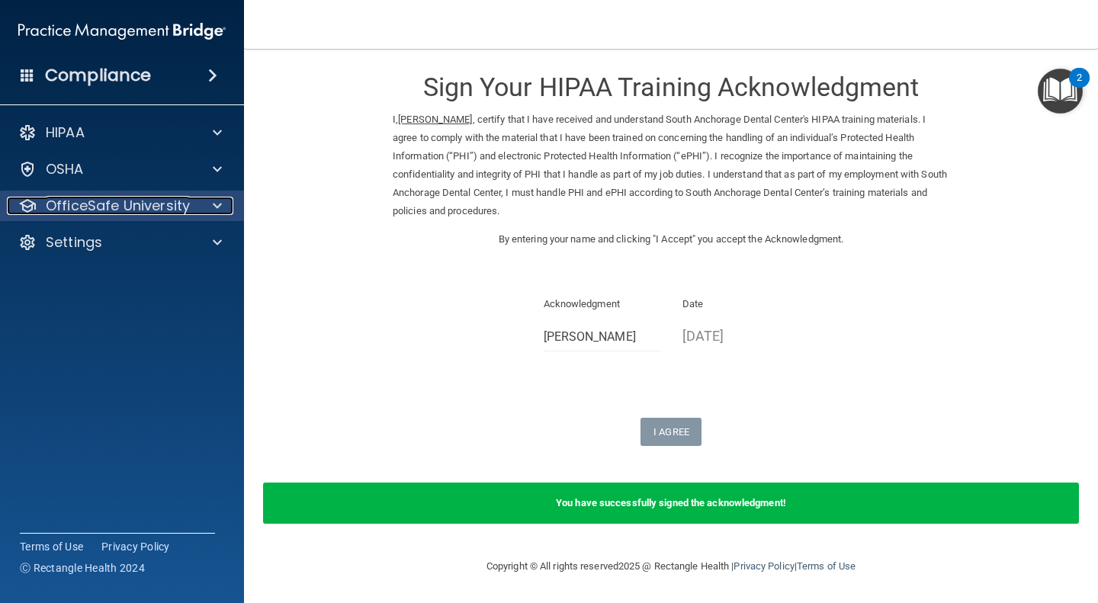
click at [203, 207] on div at bounding box center [215, 206] width 38 height 18
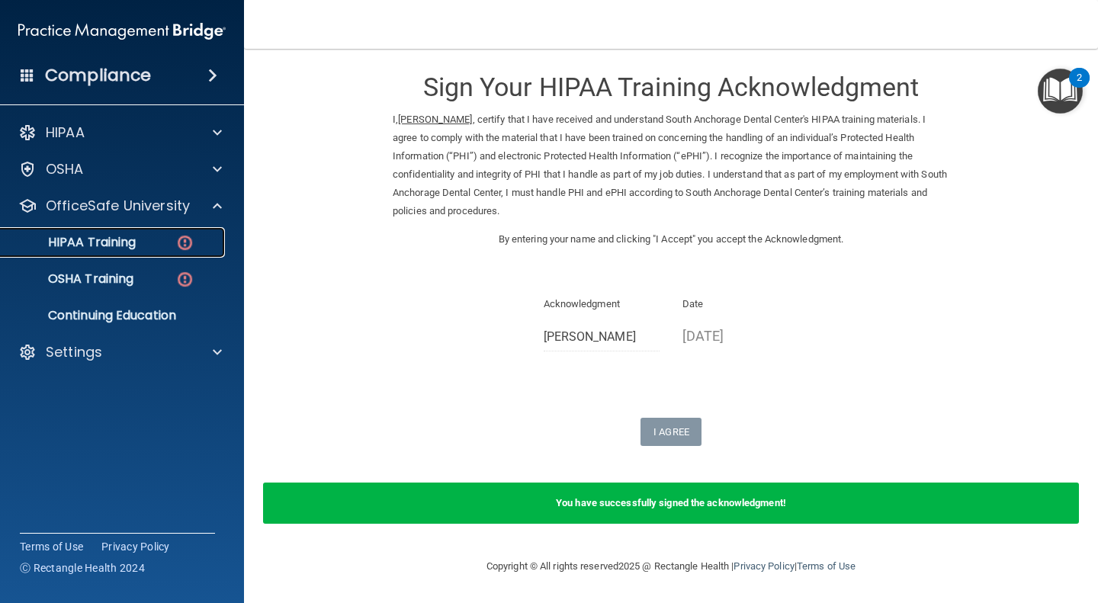
click at [133, 252] on link "HIPAA Training" at bounding box center [105, 242] width 240 height 30
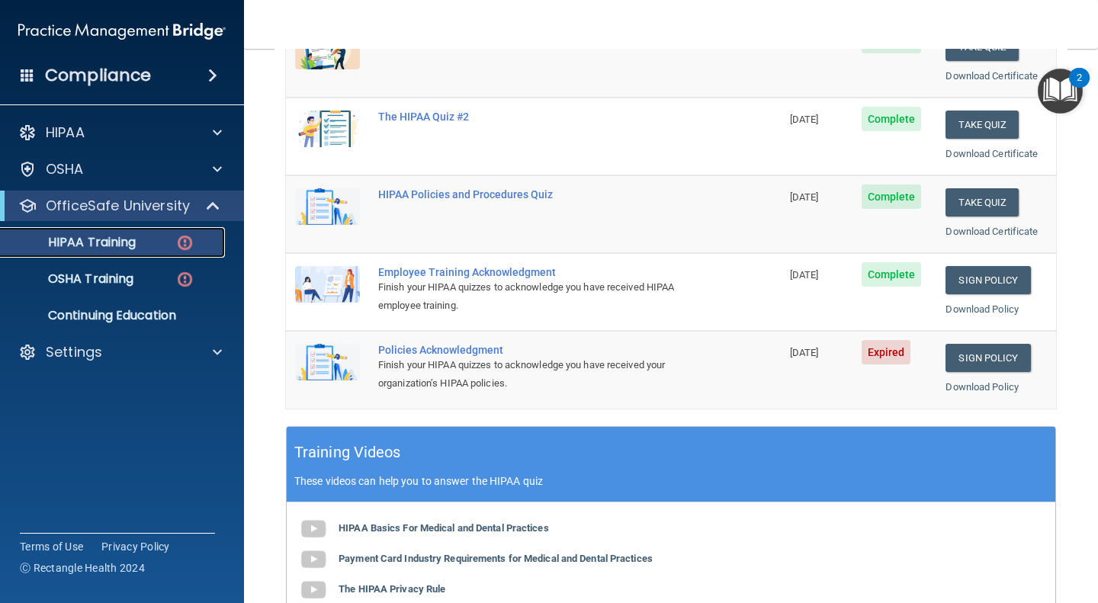
scroll to position [241, 0]
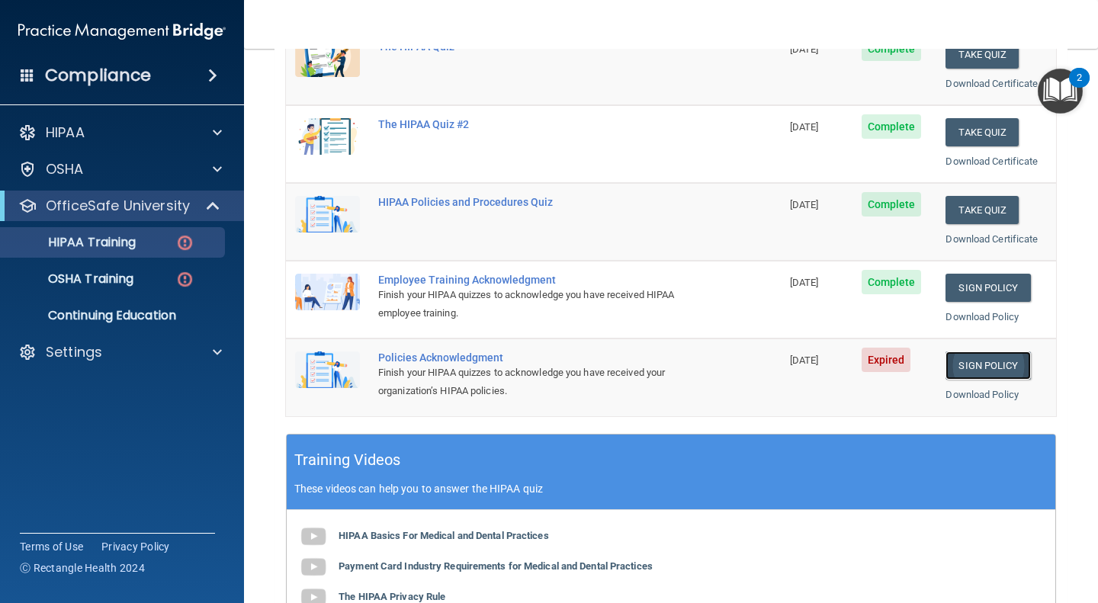
click at [968, 363] on link "Sign Policy" at bounding box center [987, 365] width 85 height 28
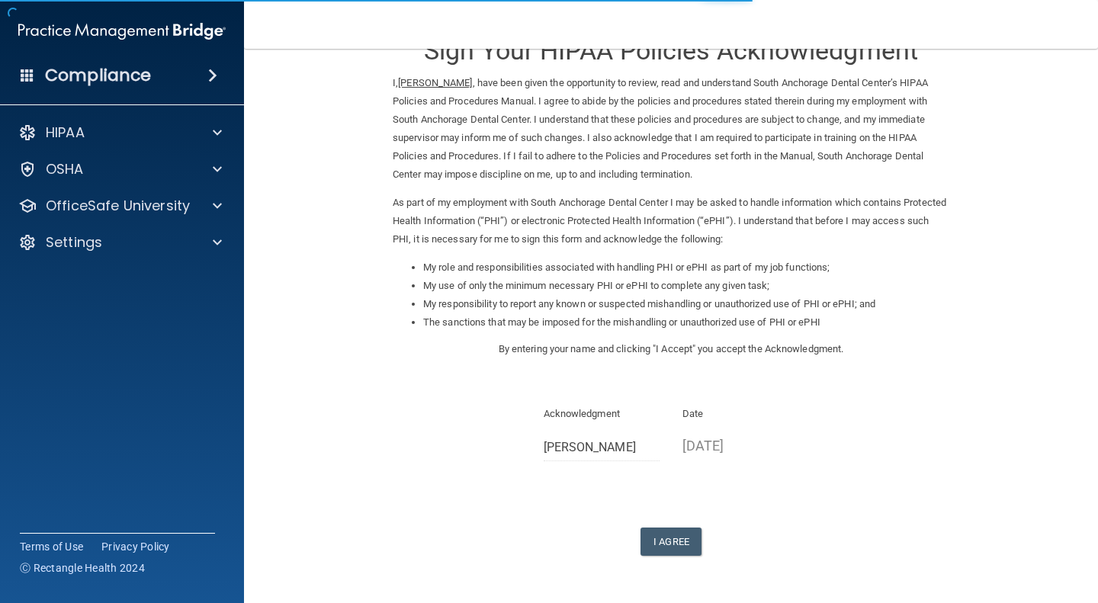
scroll to position [47, 0]
click at [652, 546] on button "I Agree" at bounding box center [670, 539] width 61 height 28
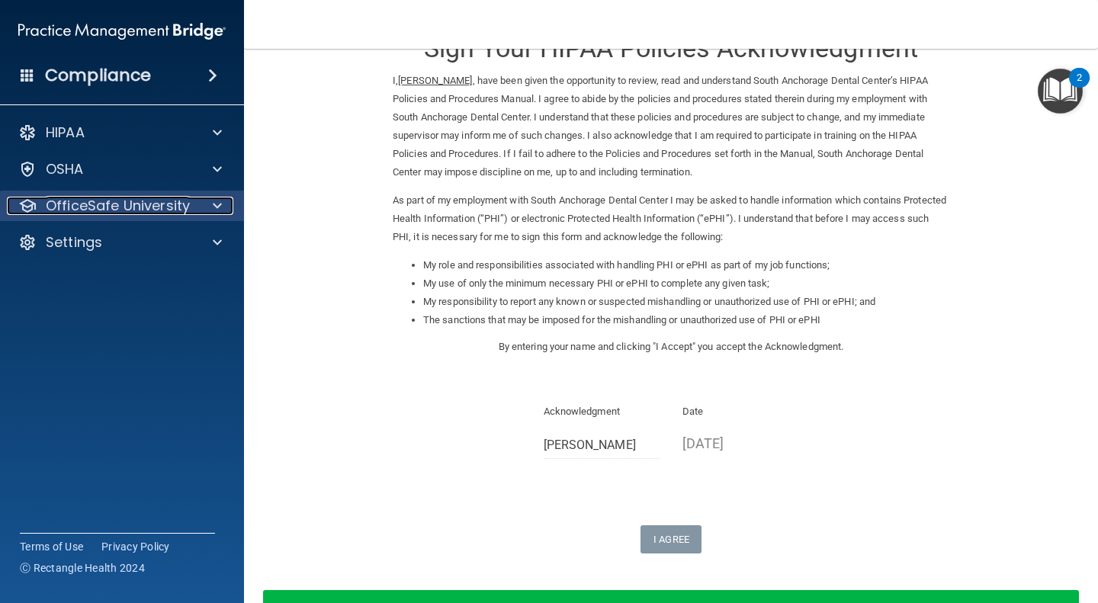
click at [91, 199] on p "OfficeSafe University" at bounding box center [118, 206] width 144 height 18
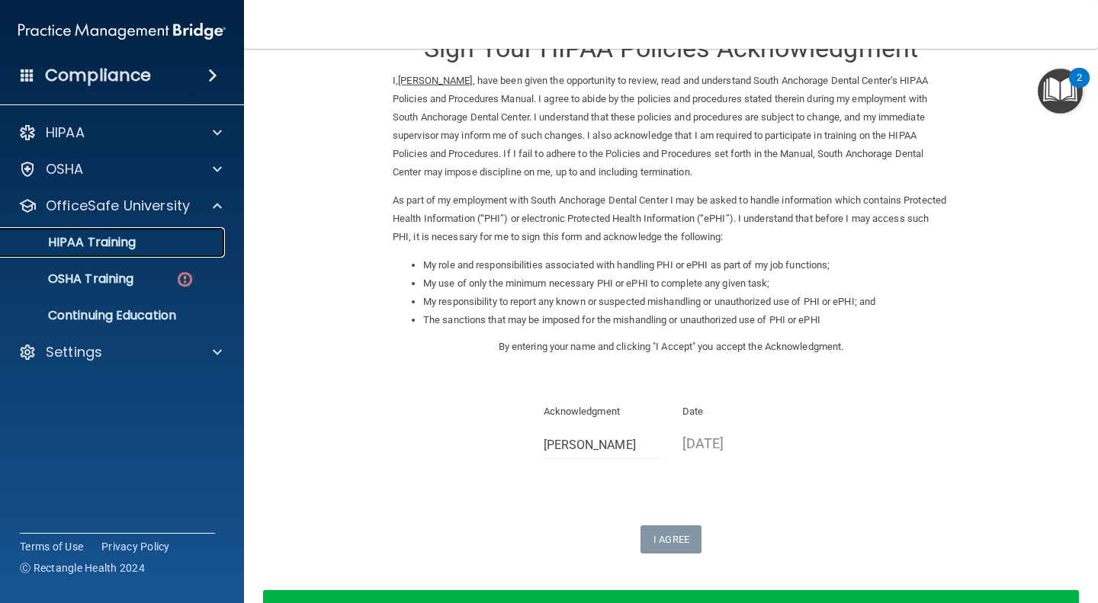
click at [121, 245] on p "HIPAA Training" at bounding box center [73, 242] width 126 height 15
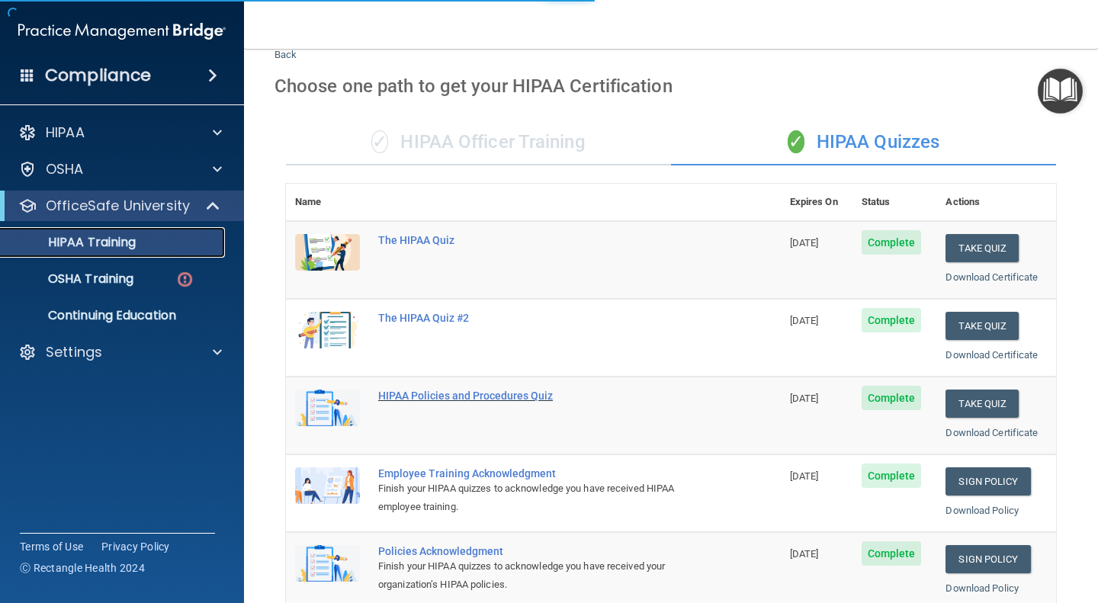
scroll to position [357, 0]
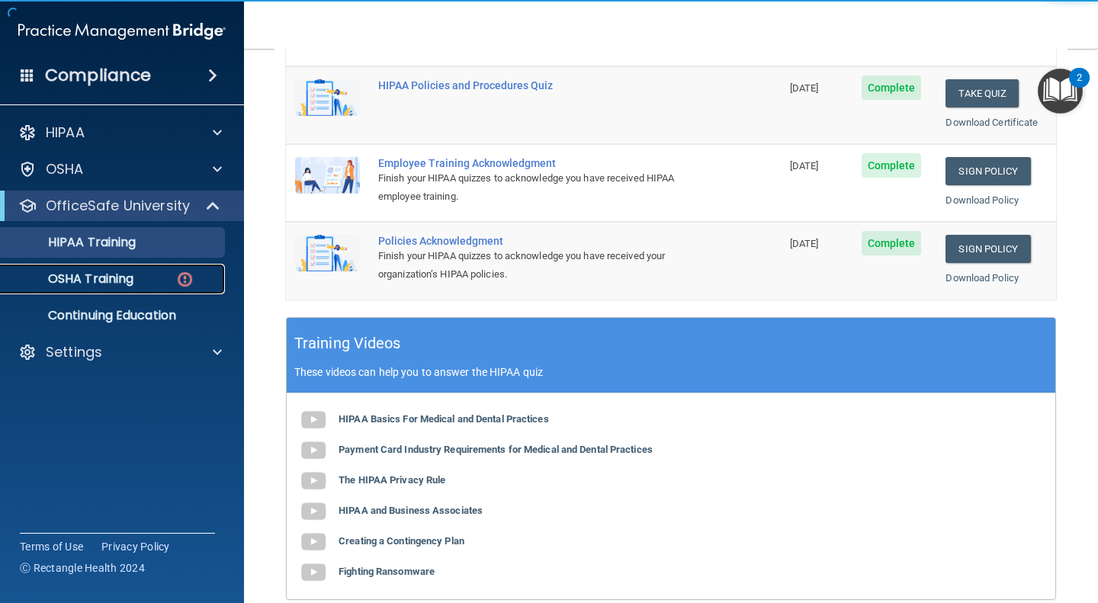
click at [126, 280] on p "OSHA Training" at bounding box center [71, 278] width 123 height 15
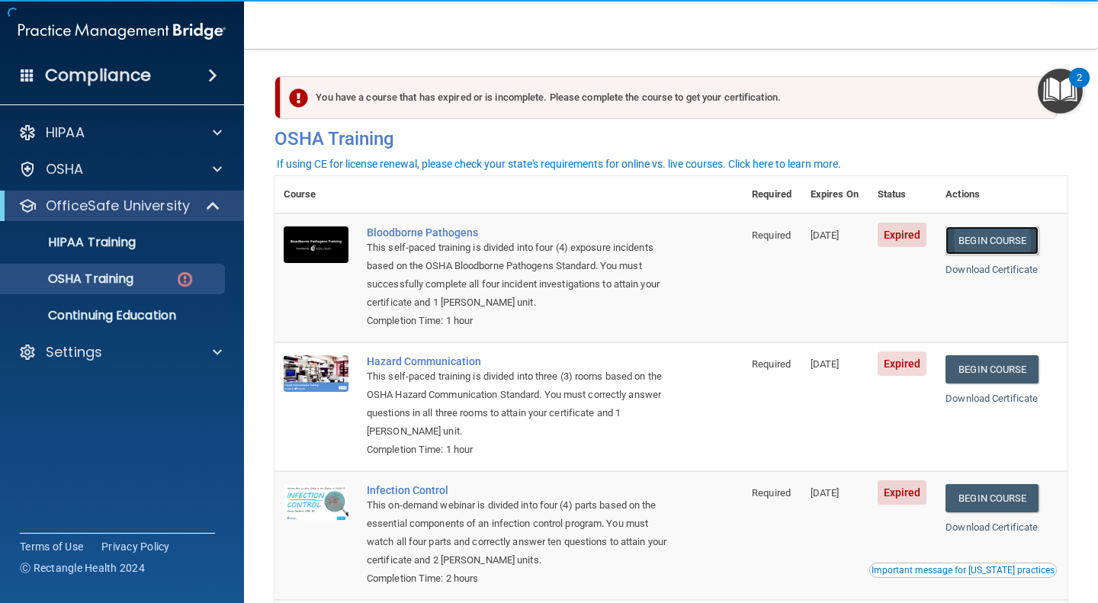
click at [967, 246] on link "Begin Course" at bounding box center [991, 240] width 93 height 28
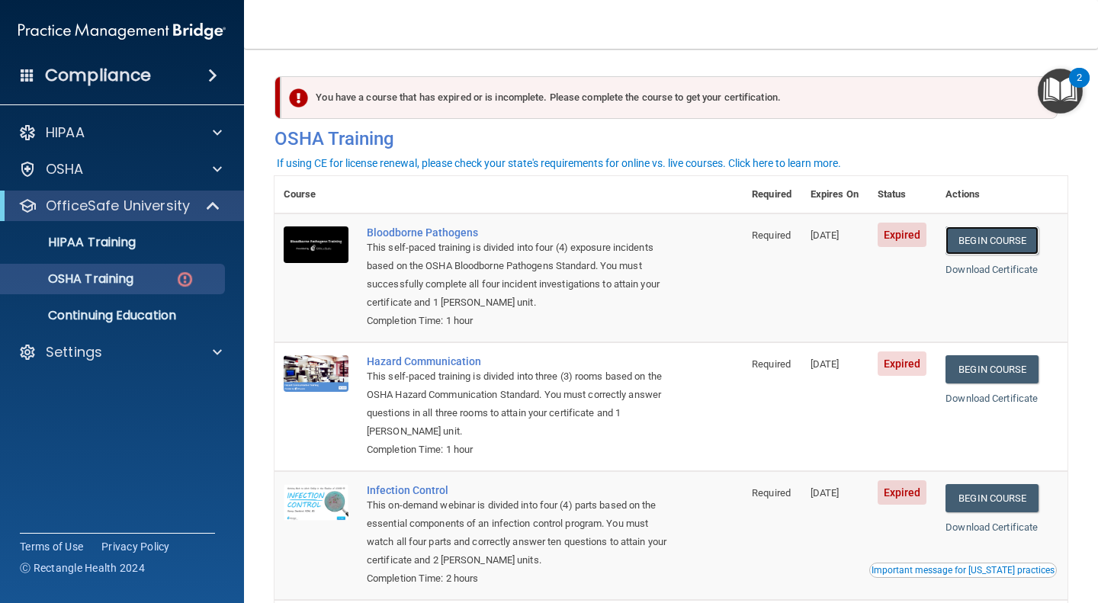
scroll to position [2, 0]
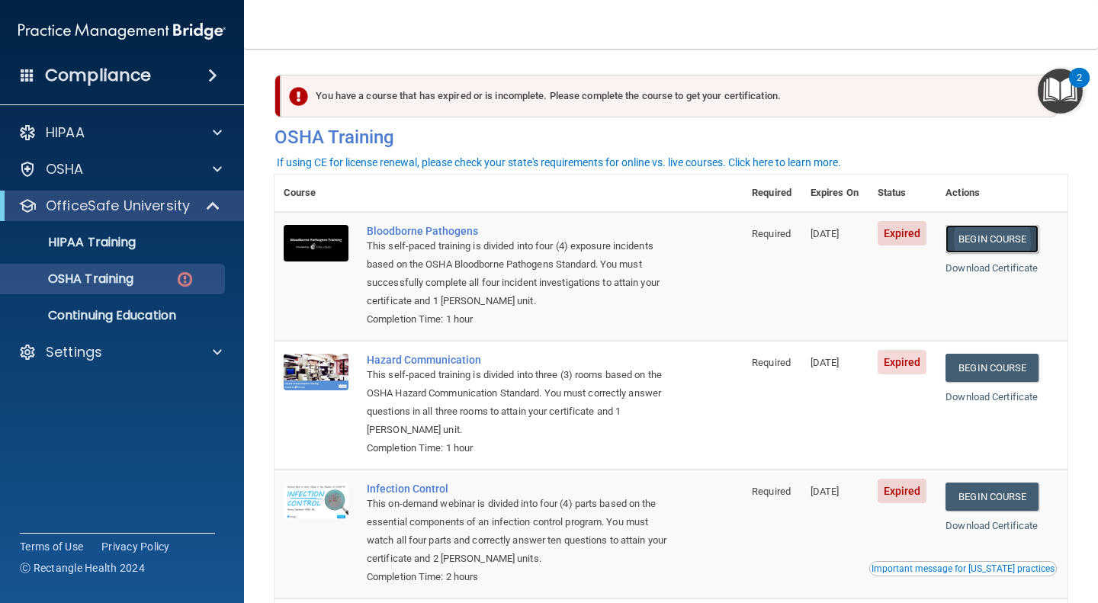
click at [970, 246] on link "Begin Course" at bounding box center [991, 239] width 93 height 28
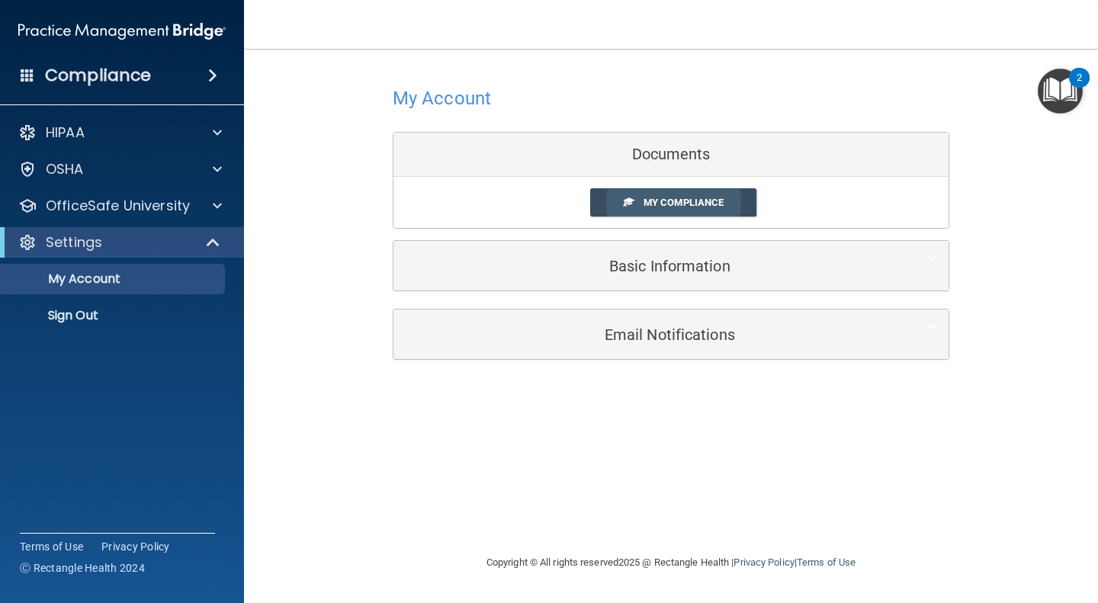
click at [661, 207] on span "My Compliance" at bounding box center [683, 202] width 80 height 11
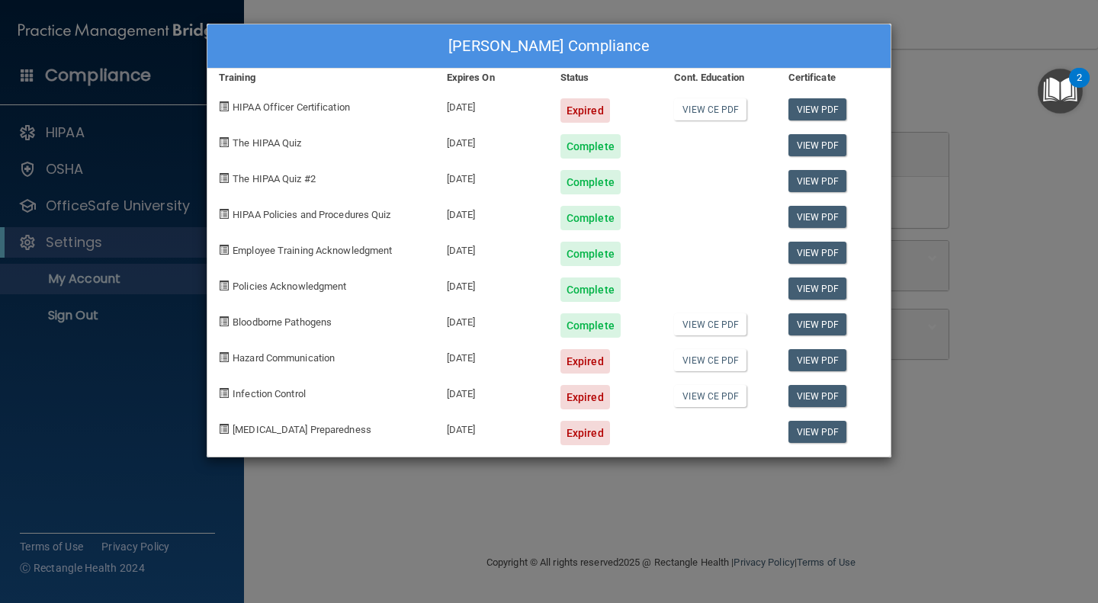
click at [938, 50] on div "Dr Nicholas Boyce's Compliance Training Expires On Status Cont. Education Certi…" at bounding box center [549, 301] width 1098 height 603
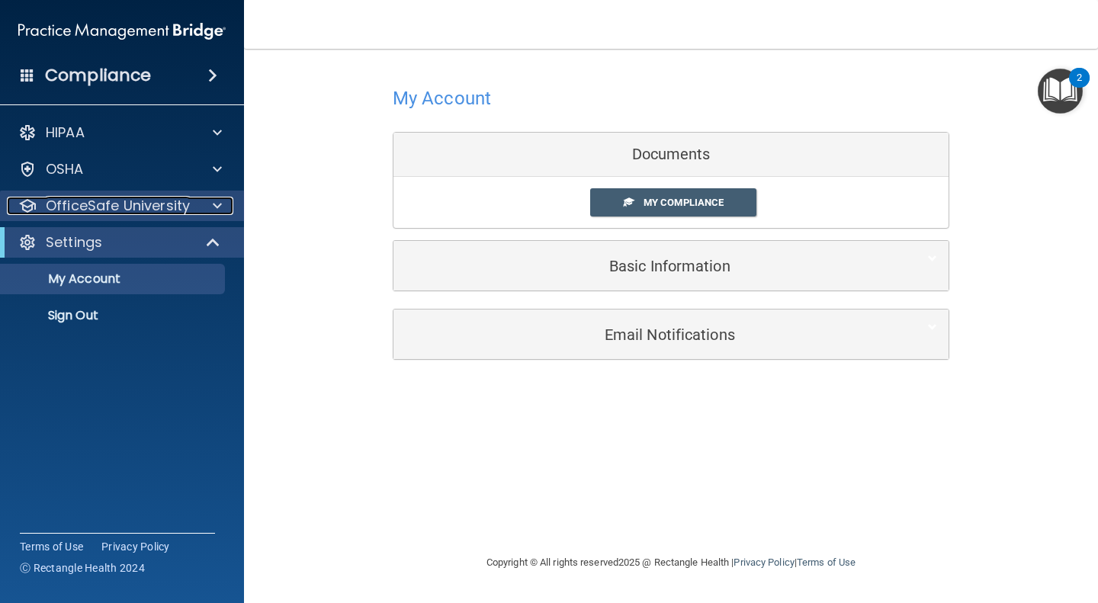
click at [120, 213] on p "OfficeSafe University" at bounding box center [118, 206] width 144 height 18
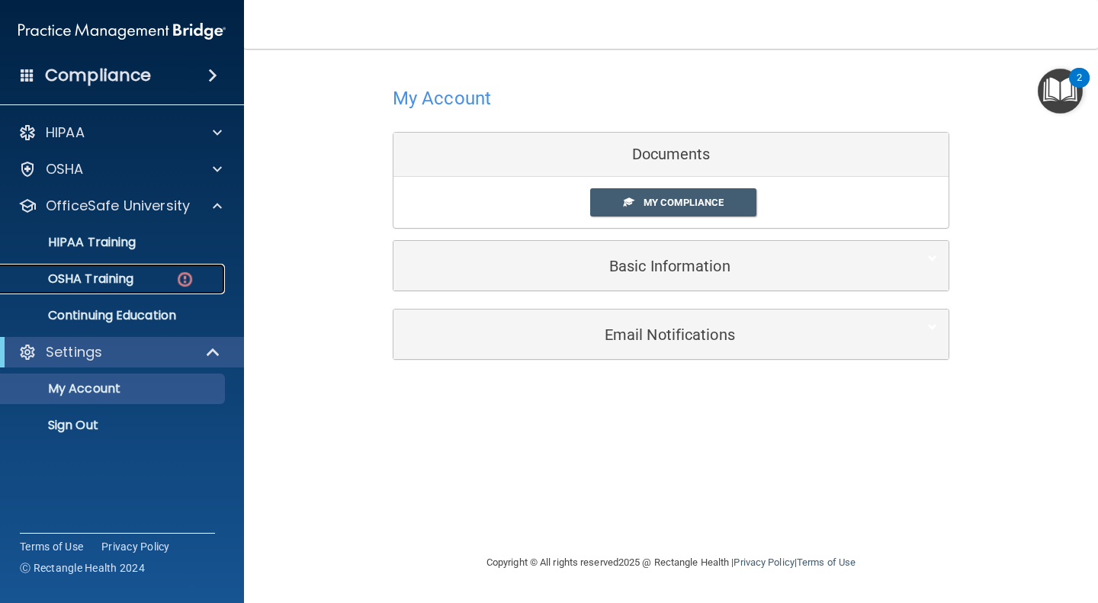
click at [119, 269] on link "OSHA Training" at bounding box center [105, 279] width 240 height 30
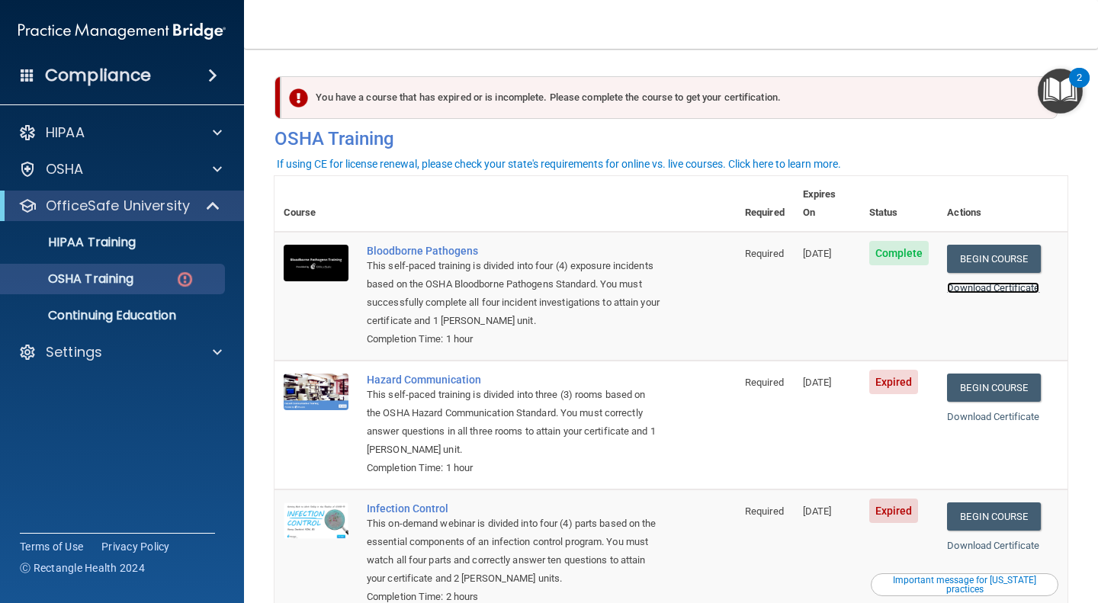
click at [988, 282] on link "Download Certificate" at bounding box center [993, 287] width 92 height 11
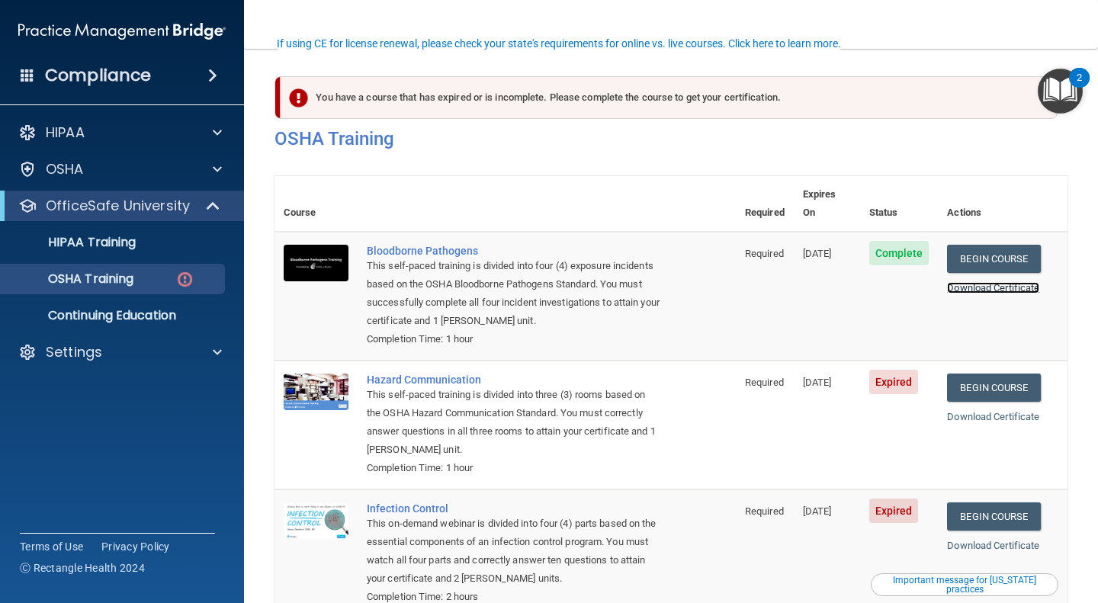
scroll to position [131, 0]
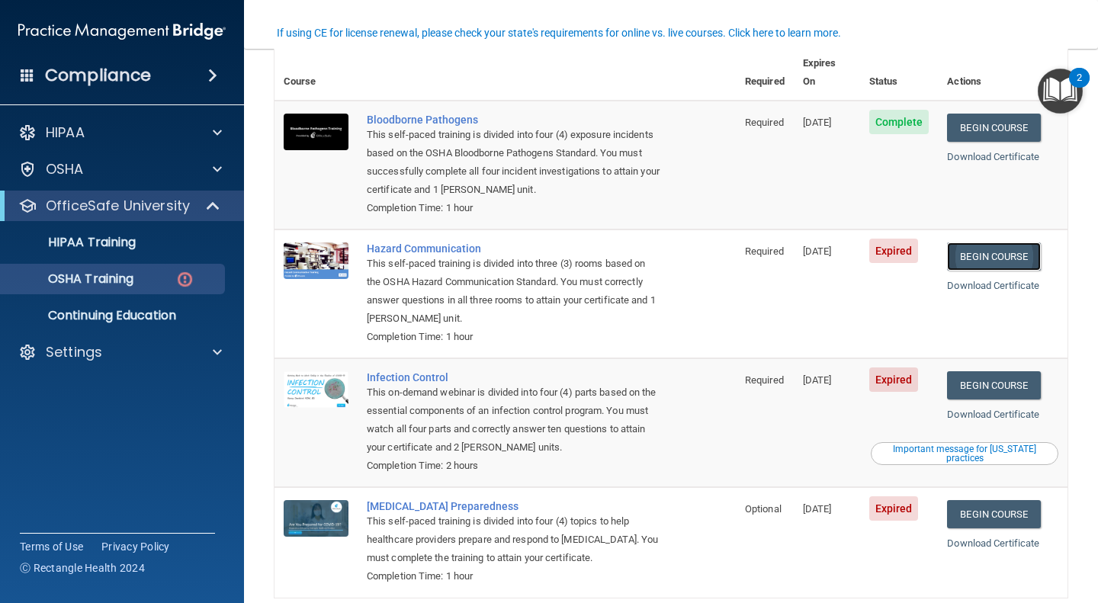
click at [1002, 242] on link "Begin Course" at bounding box center [993, 256] width 93 height 28
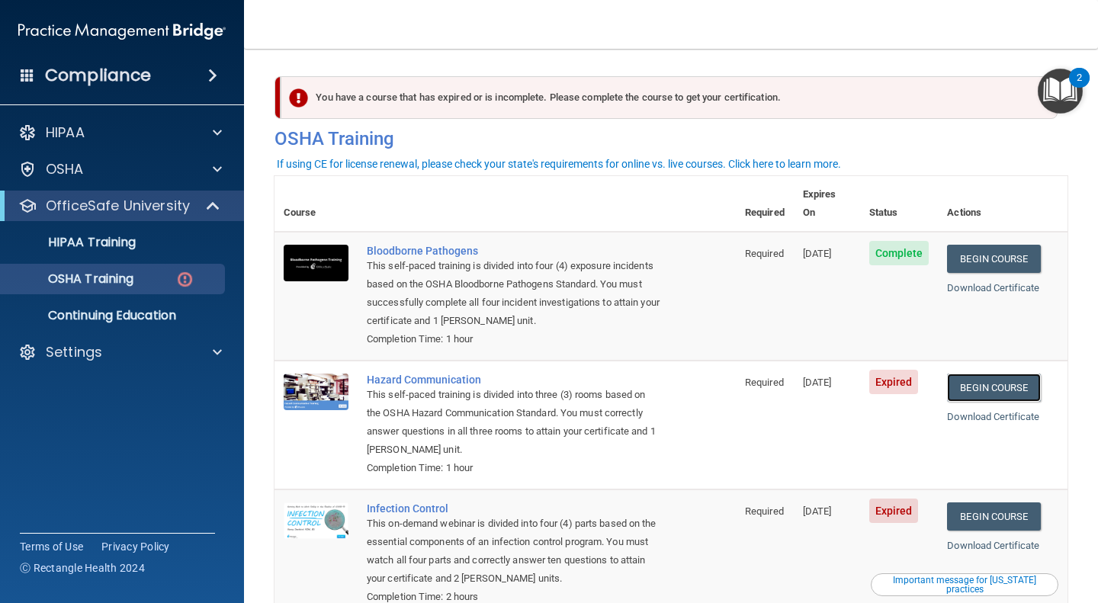
scroll to position [190, 0]
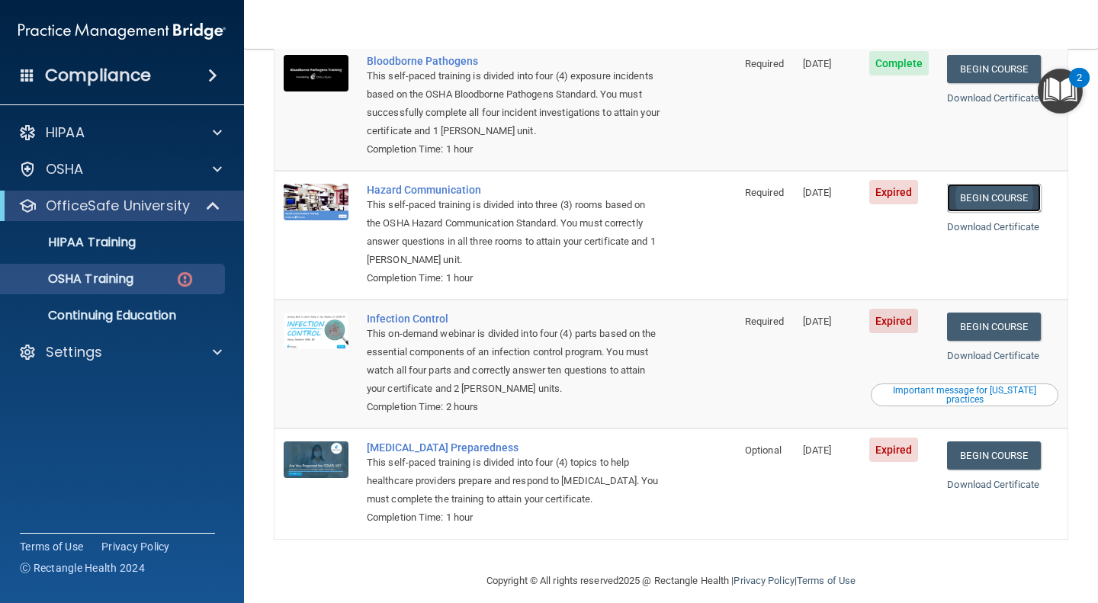
click at [1010, 184] on link "Begin Course" at bounding box center [993, 198] width 93 height 28
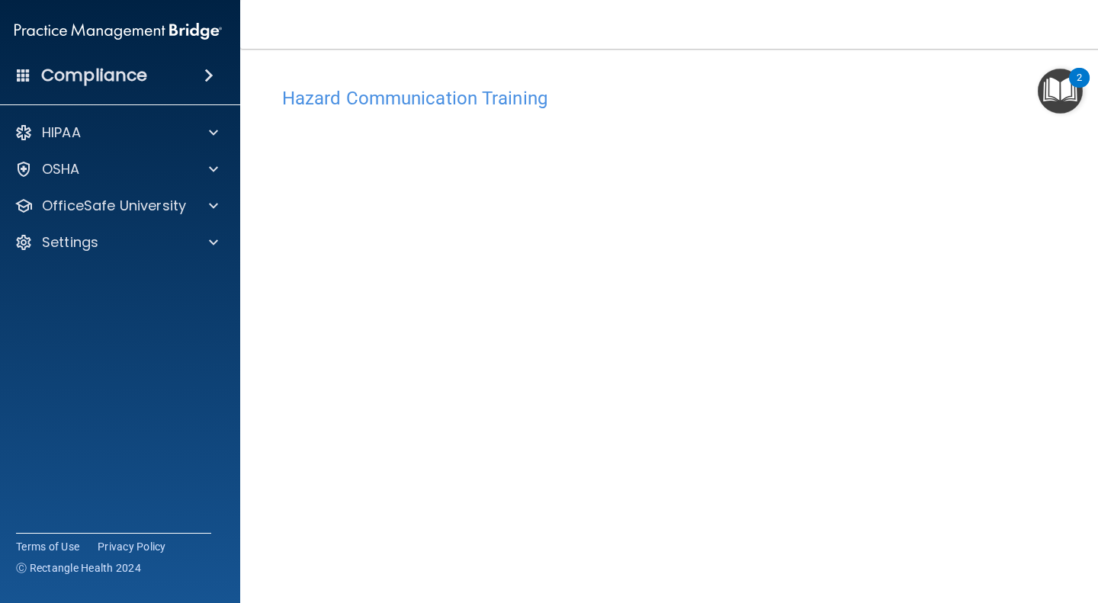
scroll to position [84, 0]
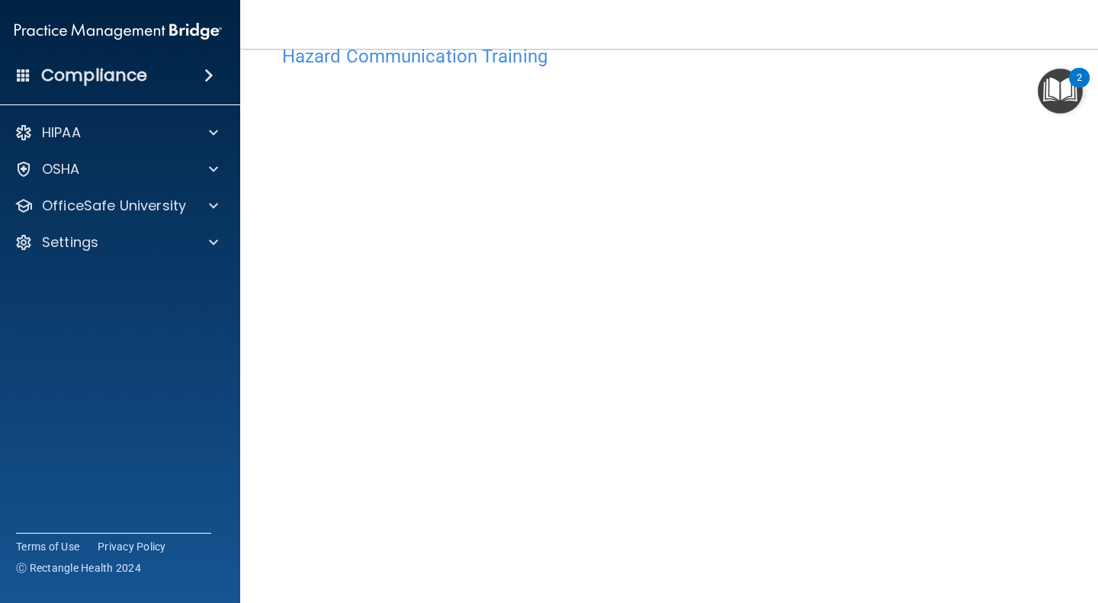
scroll to position [79, 0]
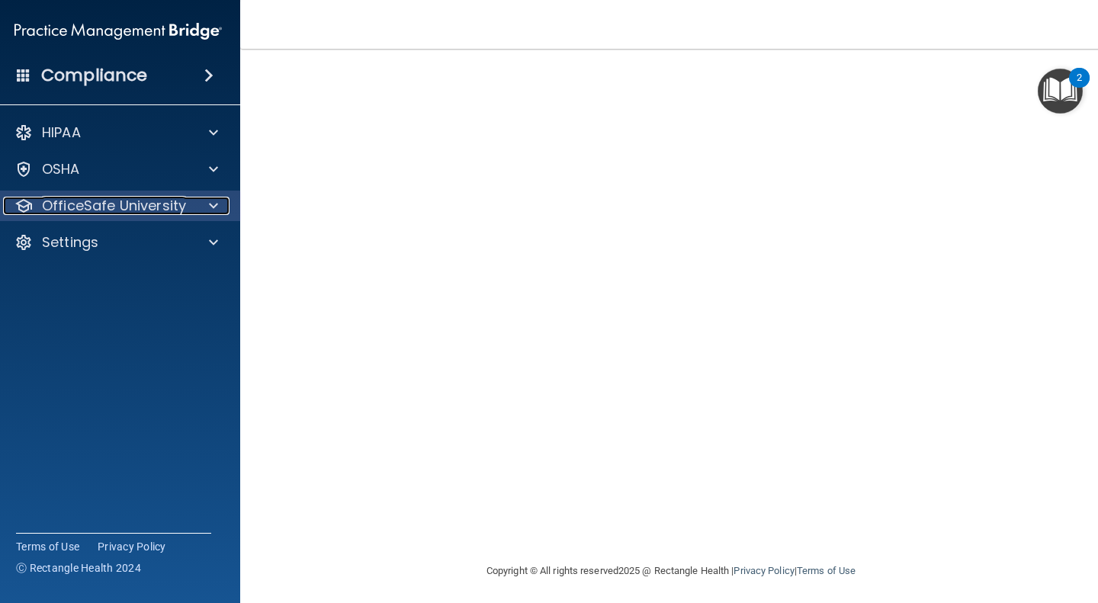
click at [132, 204] on p "OfficeSafe University" at bounding box center [114, 206] width 144 height 18
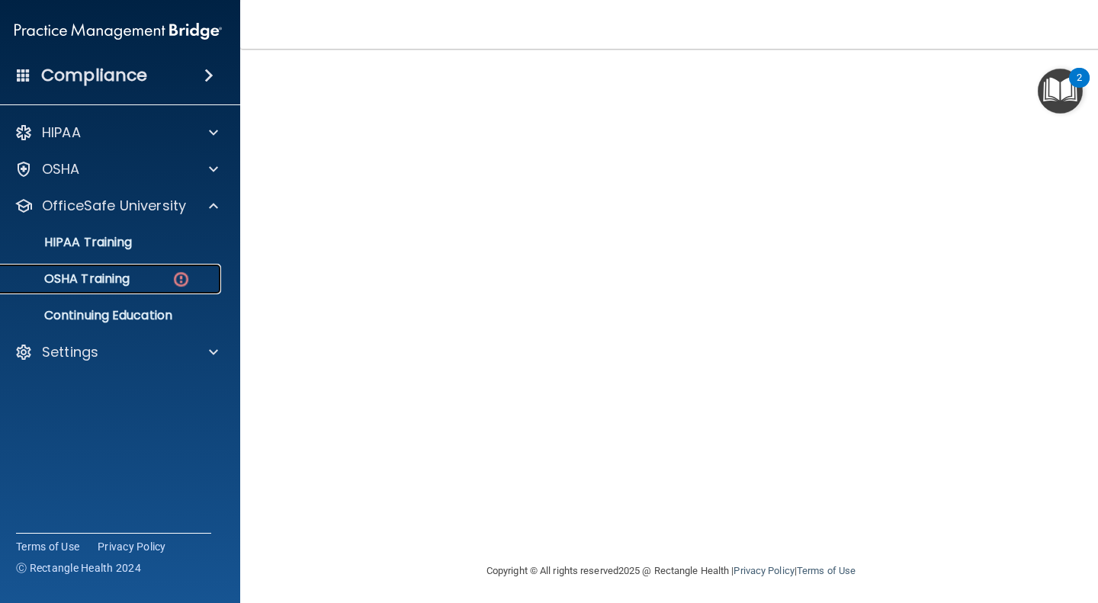
click at [114, 280] on p "OSHA Training" at bounding box center [67, 278] width 123 height 15
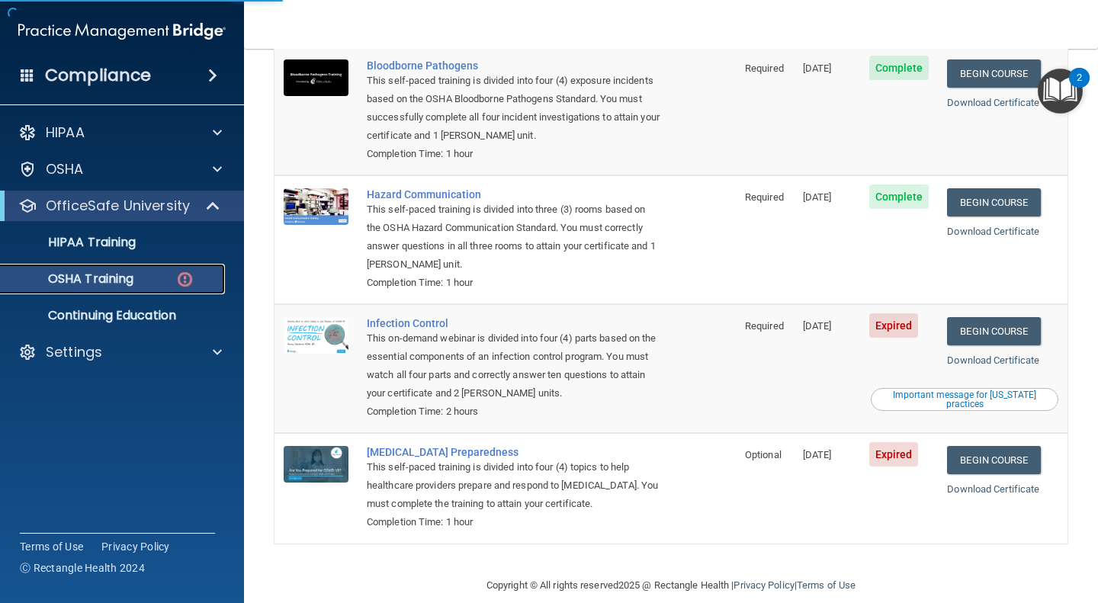
scroll to position [190, 0]
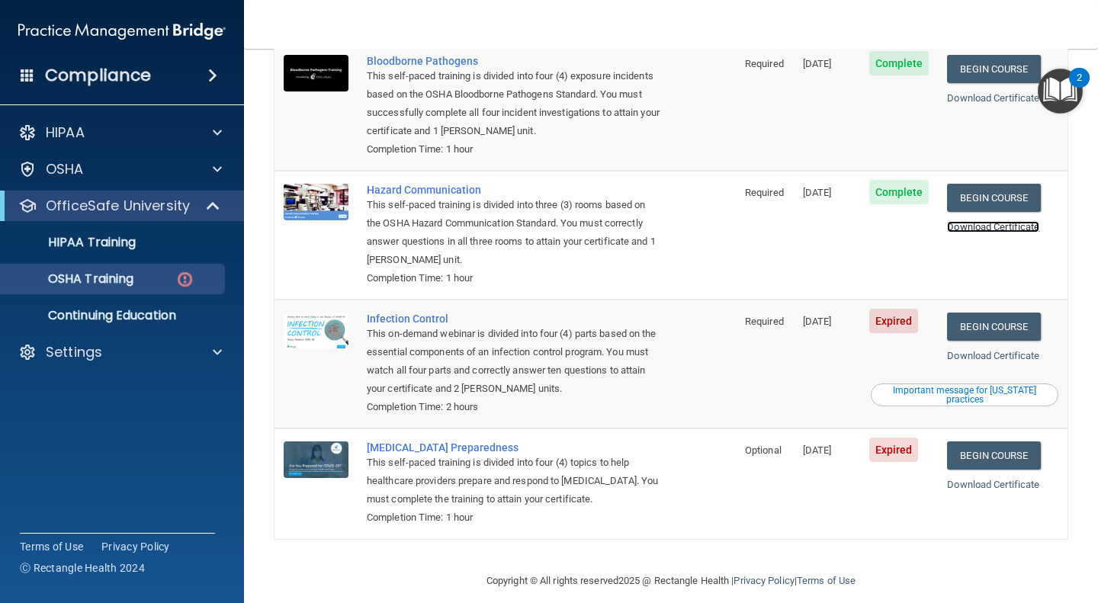
click at [979, 221] on link "Download Certificate" at bounding box center [993, 226] width 92 height 11
click at [1001, 313] on link "Begin Course" at bounding box center [993, 327] width 93 height 28
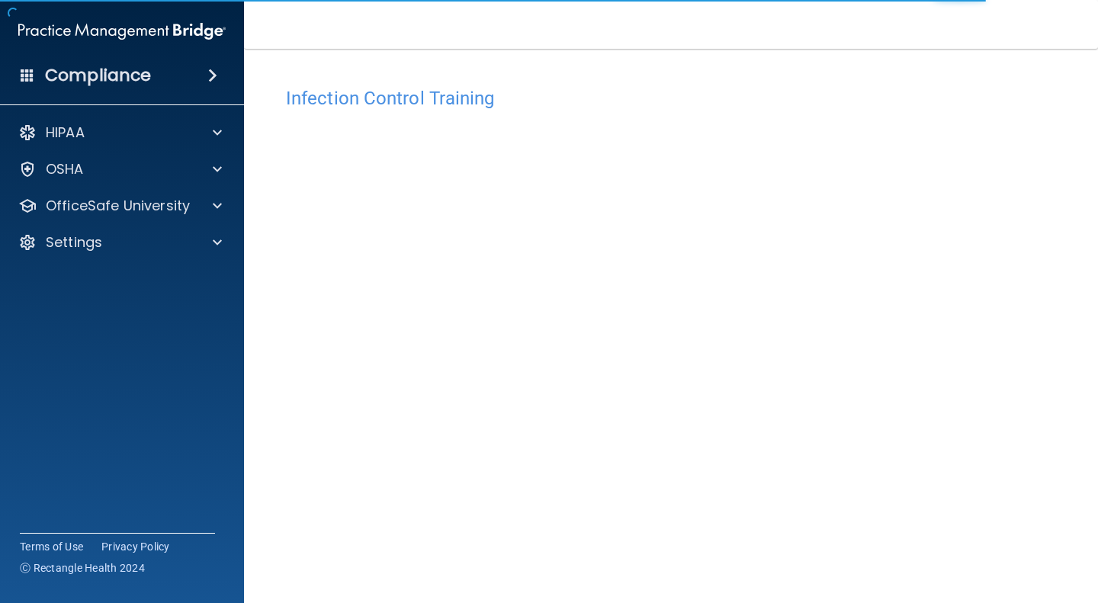
scroll to position [50, 0]
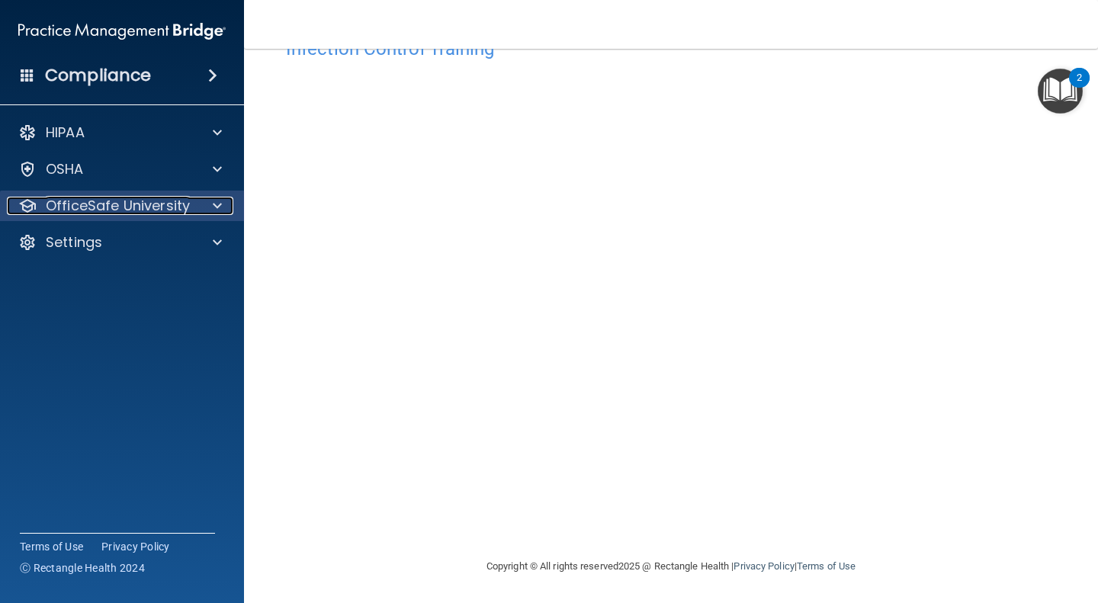
click at [93, 207] on p "OfficeSafe University" at bounding box center [118, 206] width 144 height 18
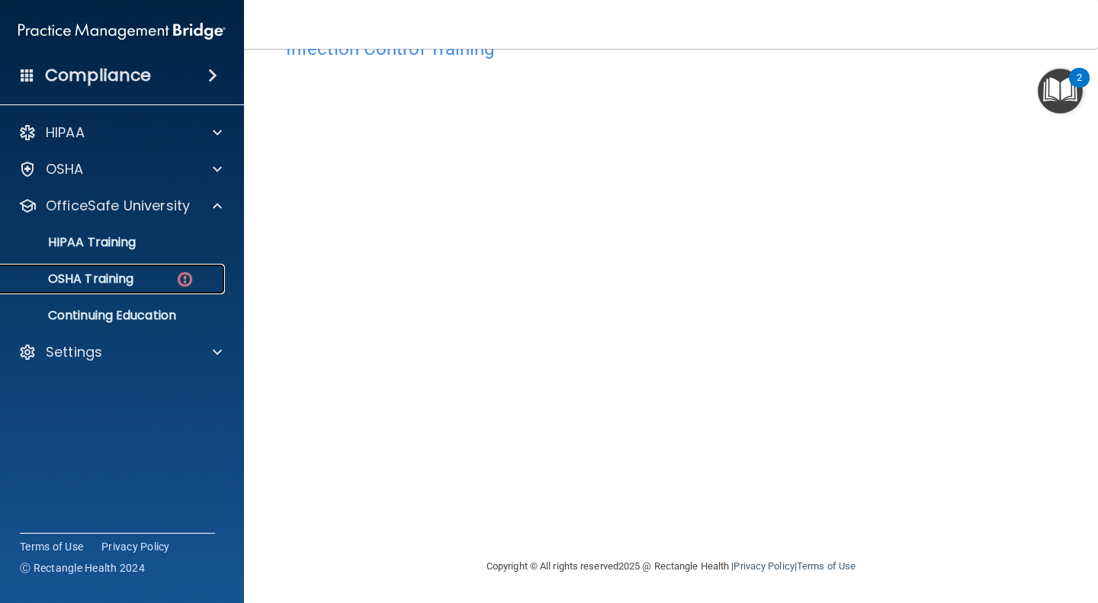
click at [136, 281] on div "OSHA Training" at bounding box center [114, 278] width 208 height 15
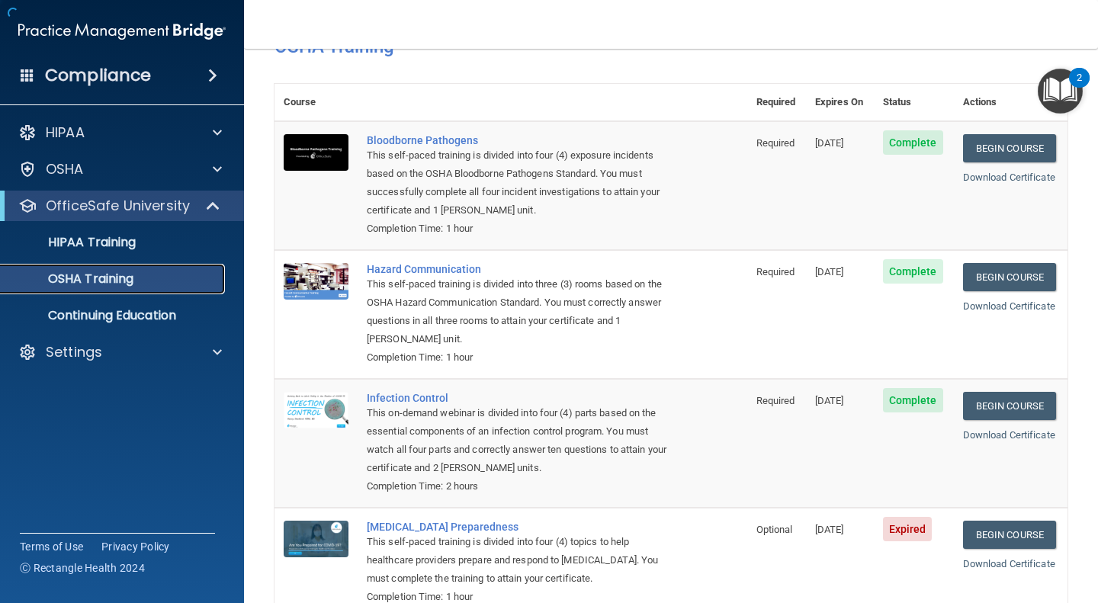
scroll to position [147, 0]
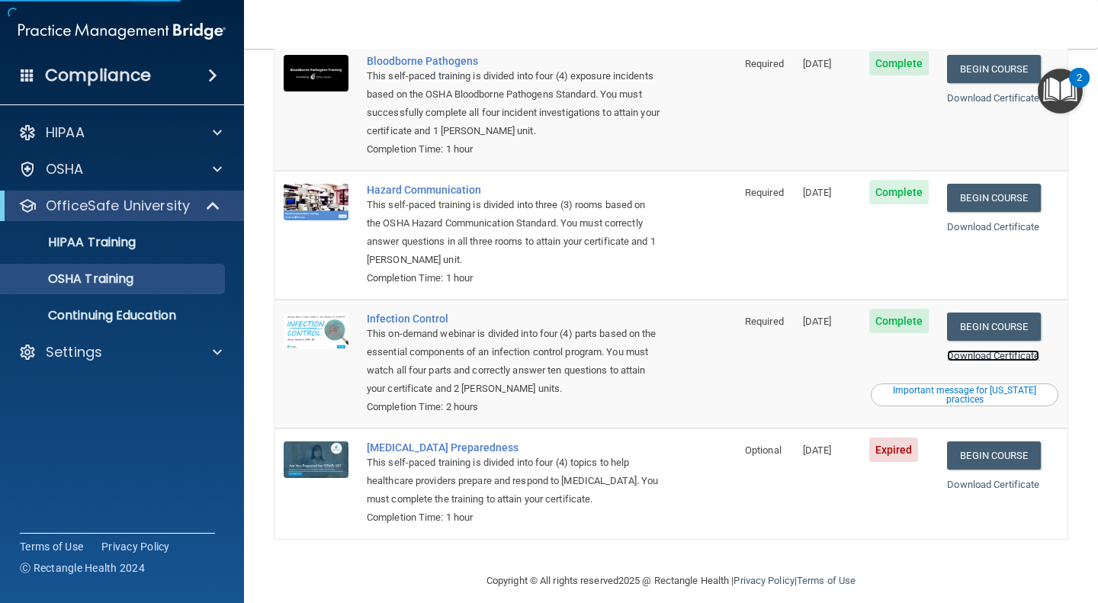
click at [984, 350] on link "Download Certificate" at bounding box center [993, 355] width 92 height 11
click at [1013, 450] on link "Begin Course" at bounding box center [993, 455] width 93 height 28
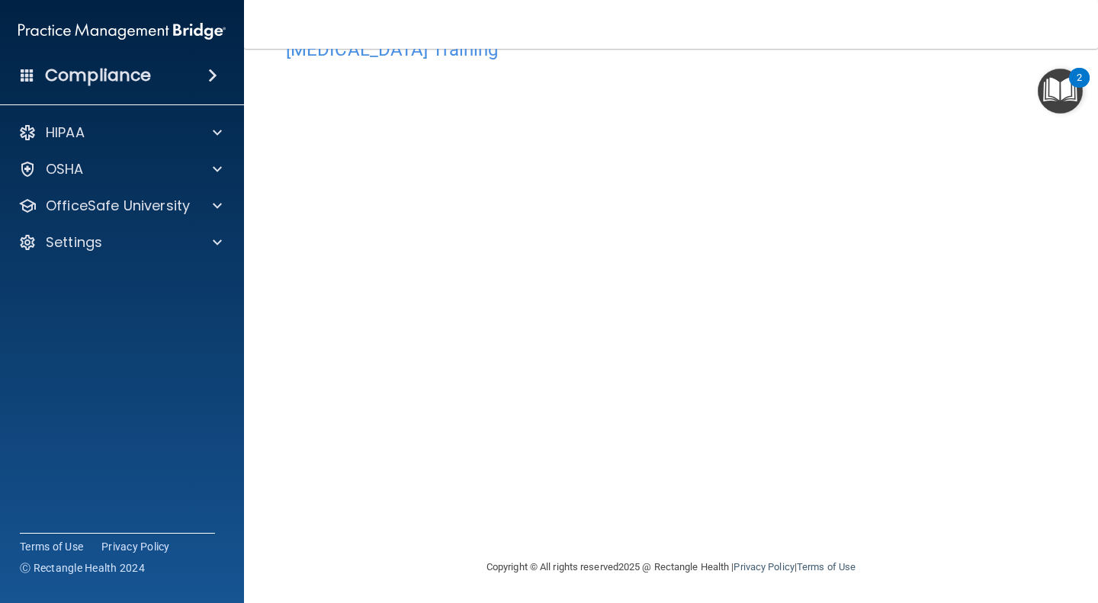
scroll to position [50, 0]
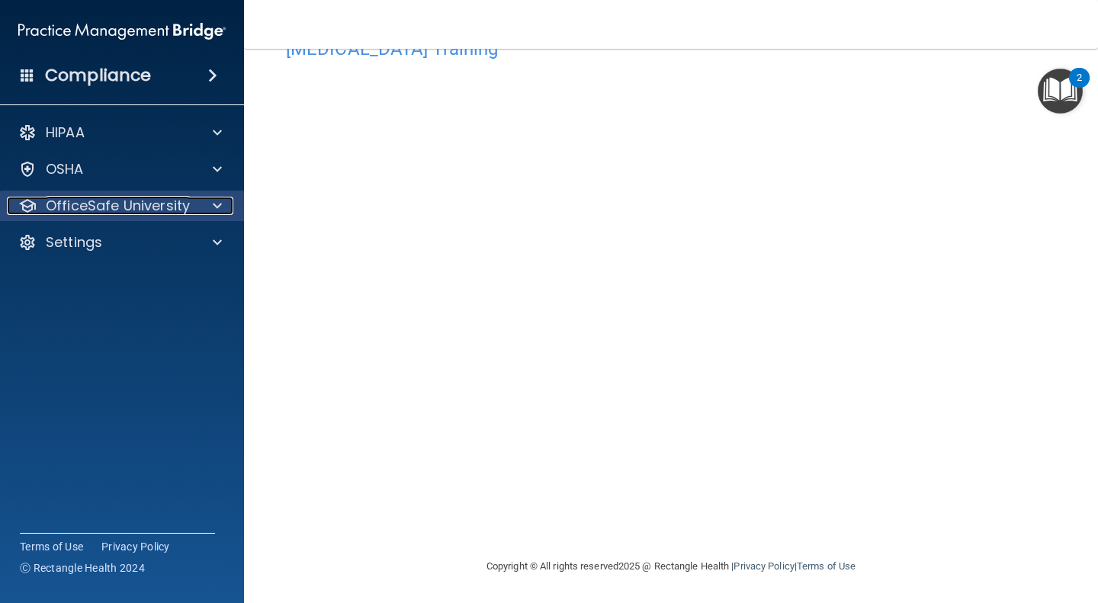
click at [87, 211] on p "OfficeSafe University" at bounding box center [118, 206] width 144 height 18
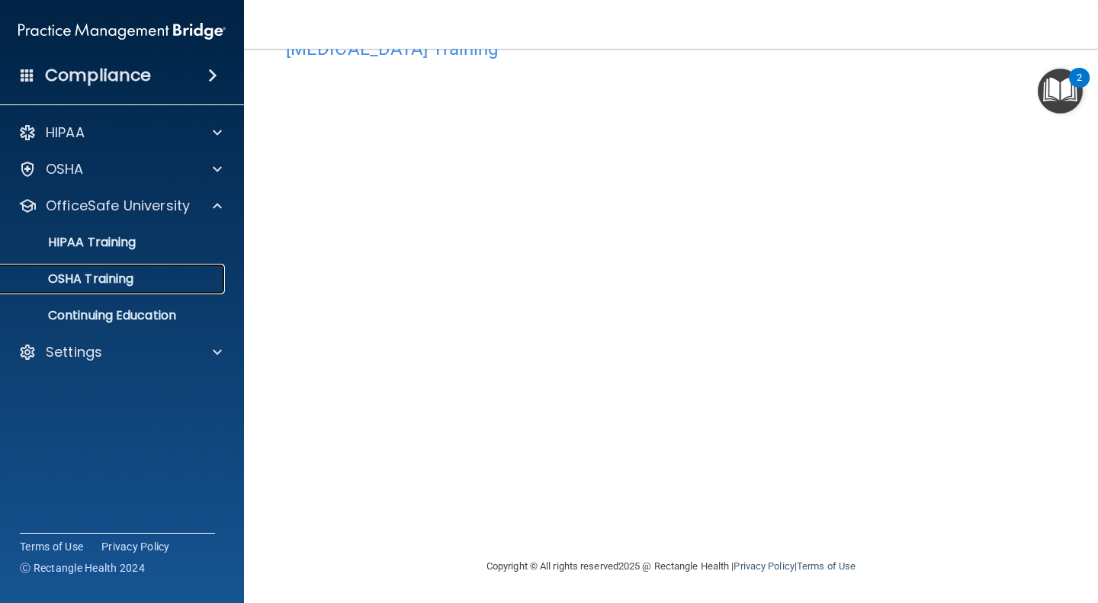
click at [107, 285] on p "OSHA Training" at bounding box center [71, 278] width 123 height 15
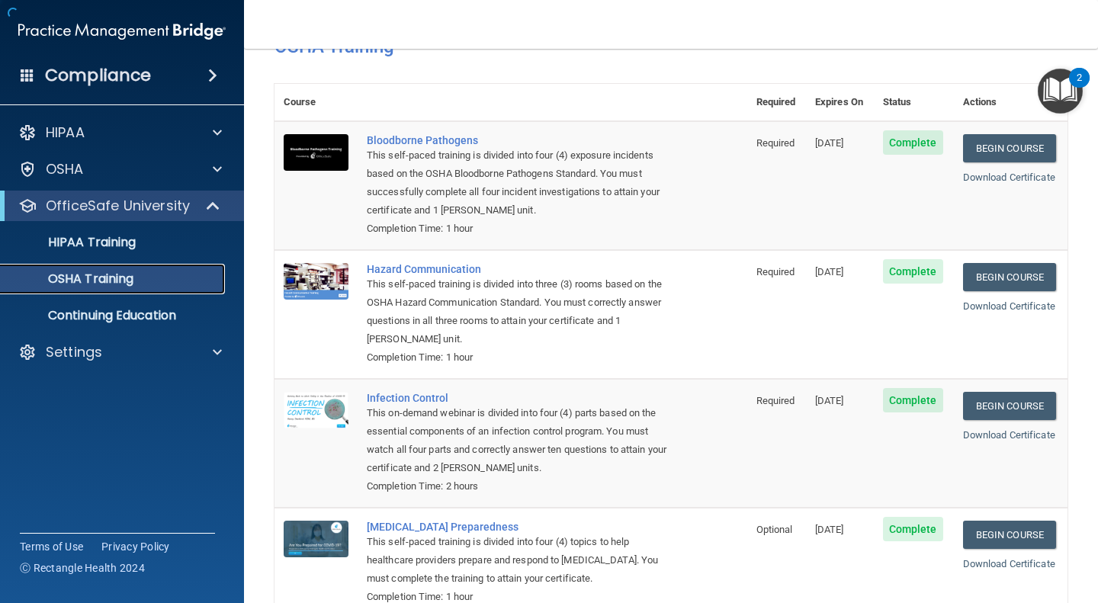
scroll to position [147, 0]
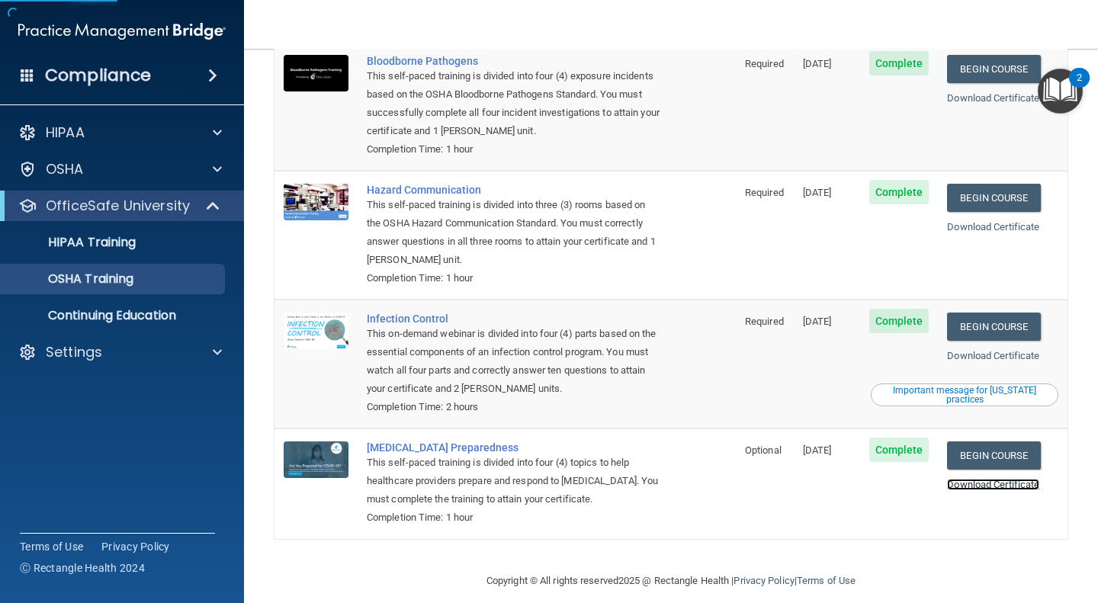
click at [961, 479] on link "Download Certificate" at bounding box center [993, 484] width 92 height 11
click at [163, 312] on p "Continuing Education" at bounding box center [114, 315] width 208 height 15
